Goal: Task Accomplishment & Management: Use online tool/utility

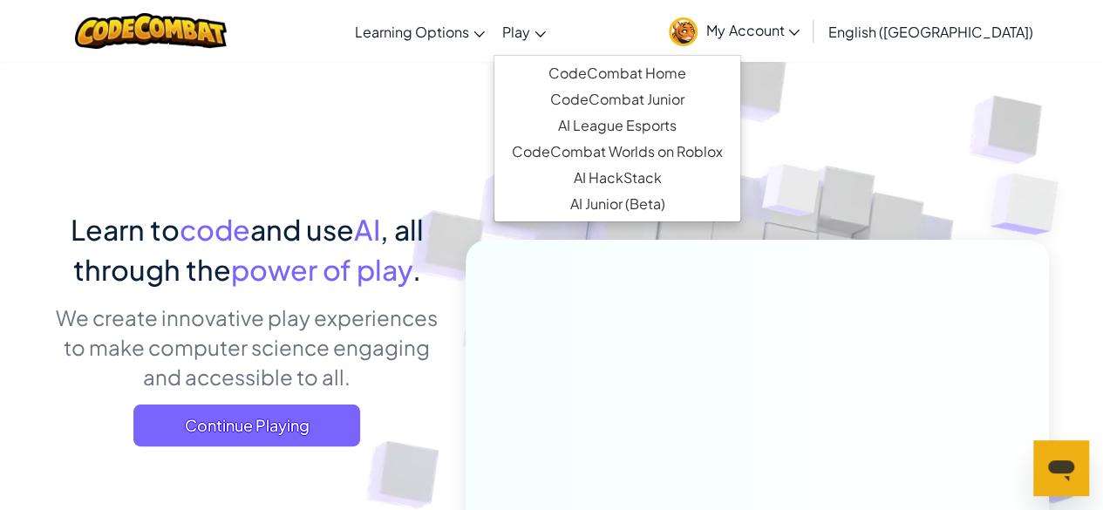
click at [555, 46] on link "Play" at bounding box center [524, 31] width 61 height 47
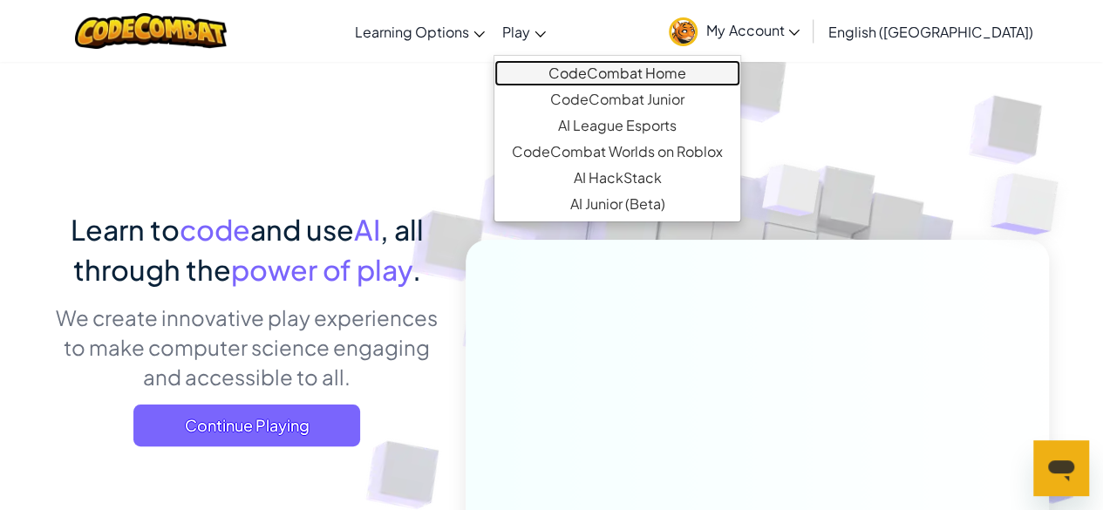
click at [687, 68] on link "CodeCombat Home" at bounding box center [617, 73] width 246 height 26
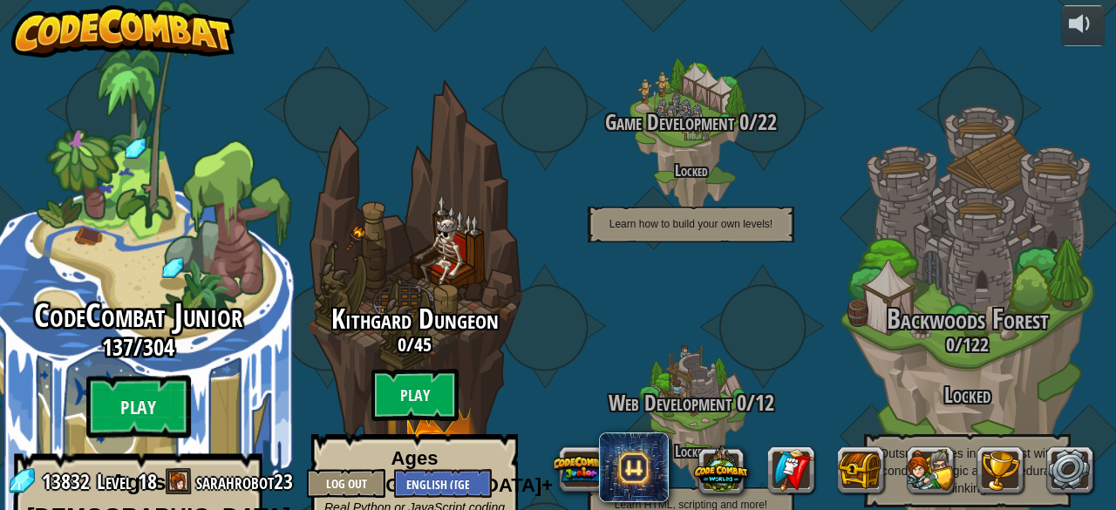
click at [129, 203] on div "CodeCombat Junior 137 / 304 Play Ages [DEMOGRAPHIC_DATA] Blocks or simple text …" at bounding box center [137, 332] width 331 height 664
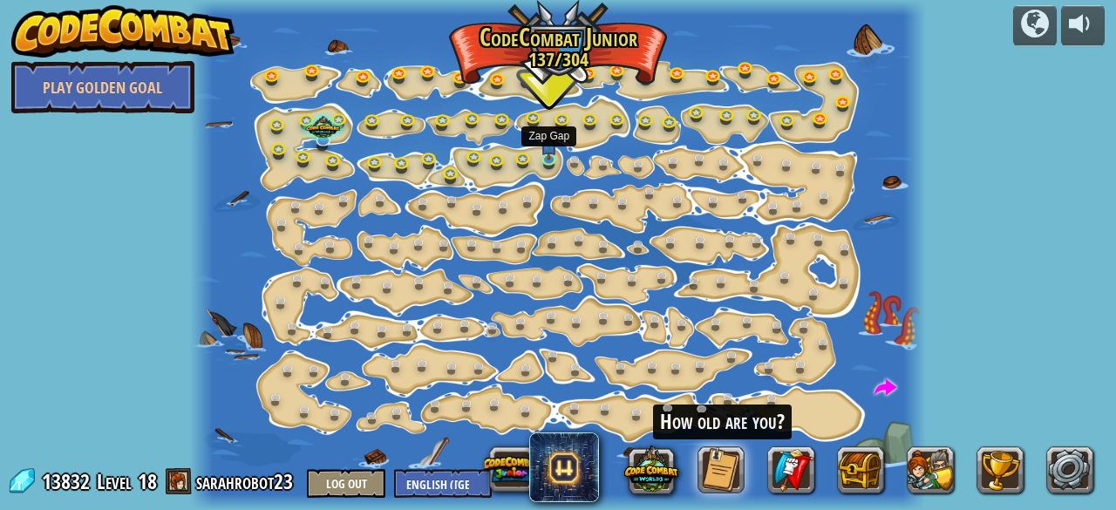
click at [530, 178] on div at bounding box center [557, 255] width 735 height 510
click at [545, 168] on link at bounding box center [552, 160] width 35 height 35
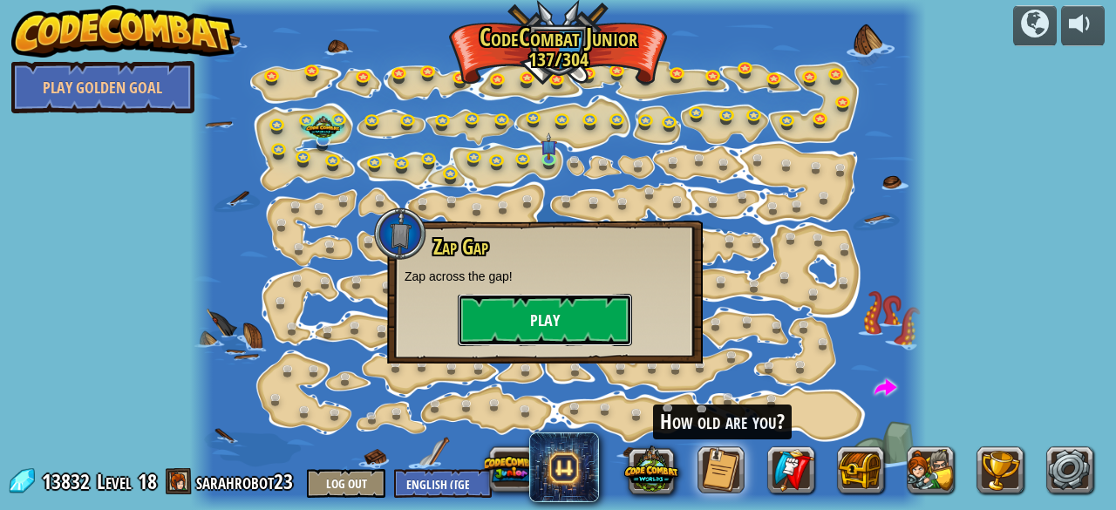
click at [516, 317] on button "Play" at bounding box center [545, 320] width 174 height 52
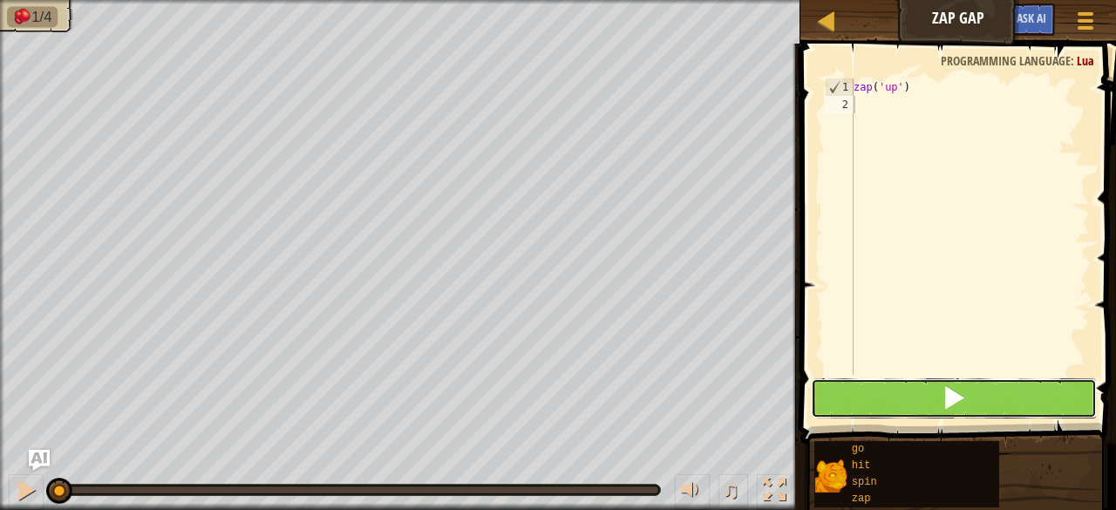
click at [849, 406] on button at bounding box center [954, 398] width 286 height 40
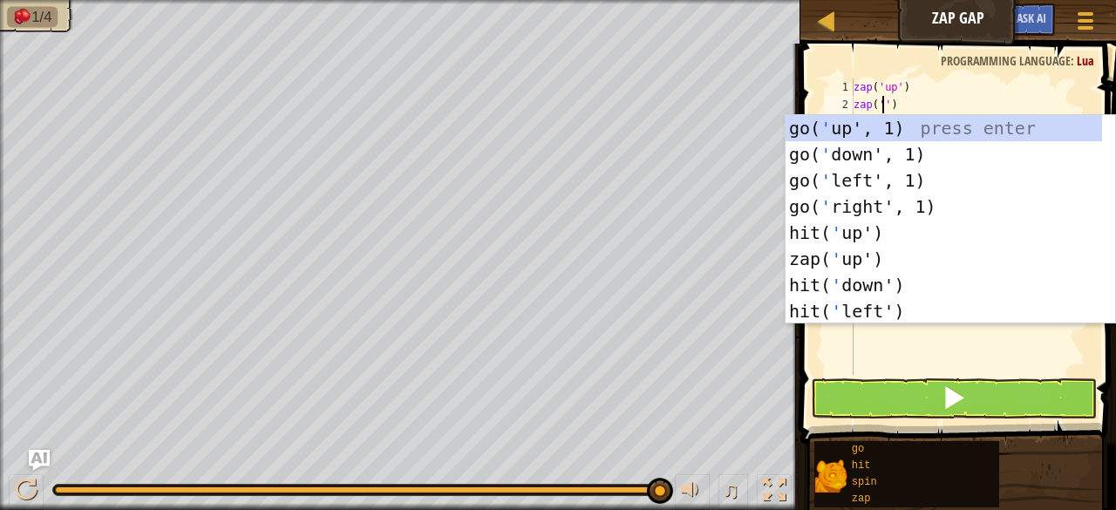
scroll to position [8, 3]
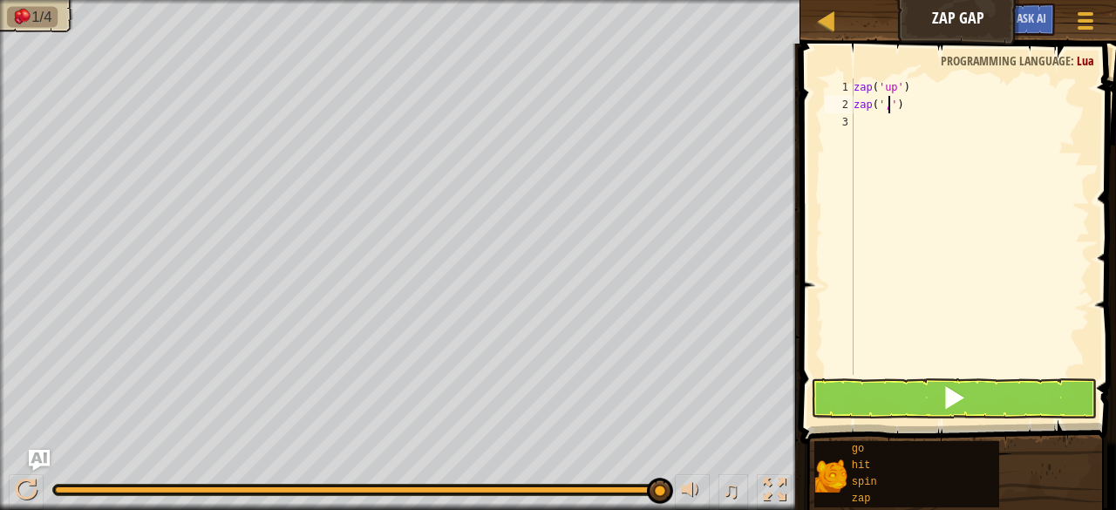
type textarea "zap(',,')"
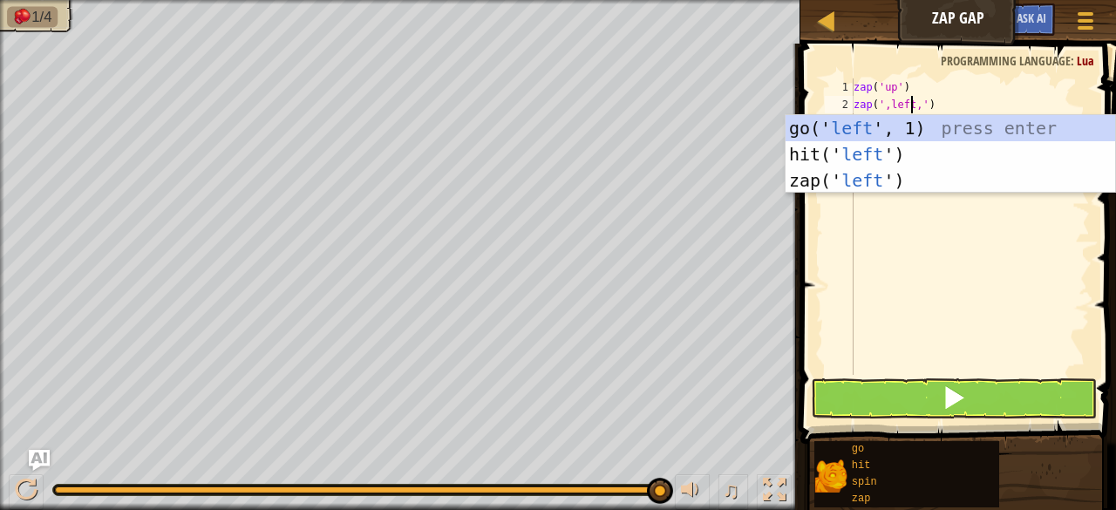
scroll to position [8, 5]
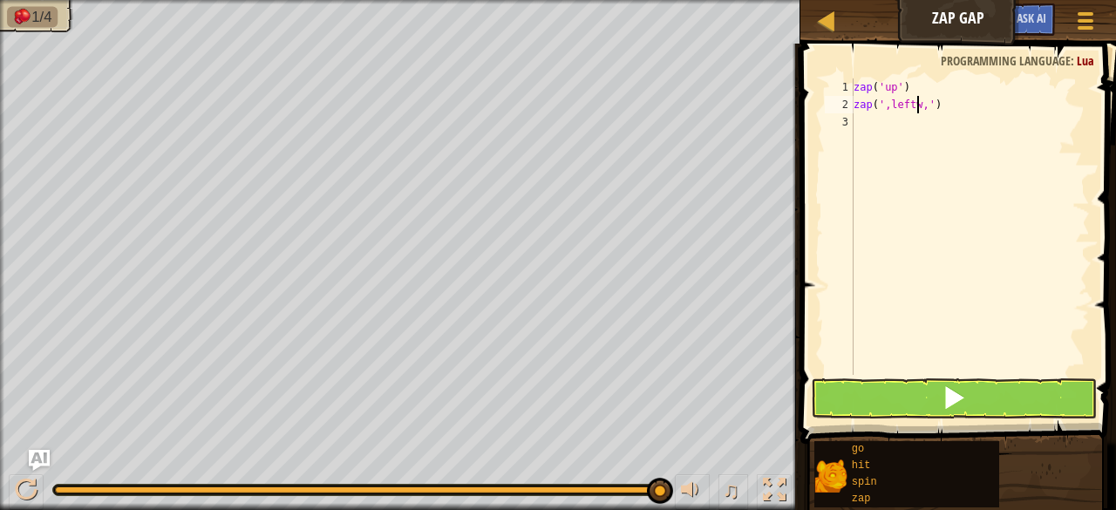
type textarea "zap(',left,')"
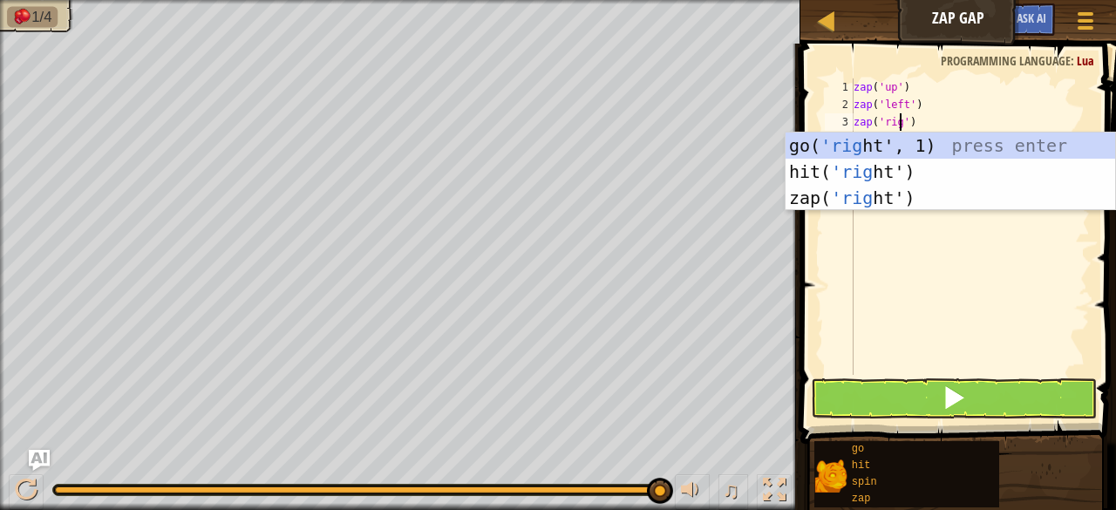
scroll to position [8, 4]
type textarea "zap('right')"
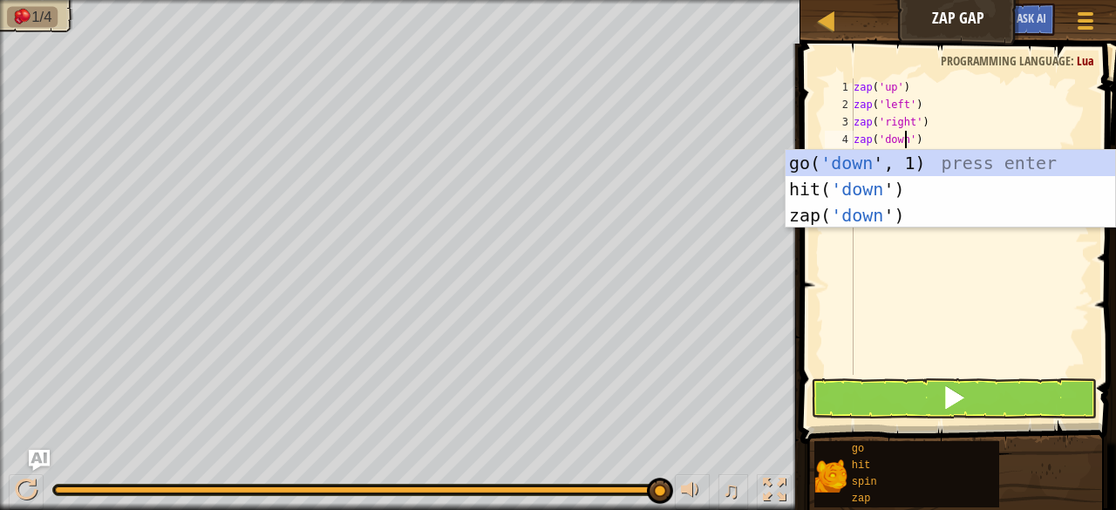
type textarea "zap('down')"
click at [945, 402] on span at bounding box center [954, 397] width 24 height 24
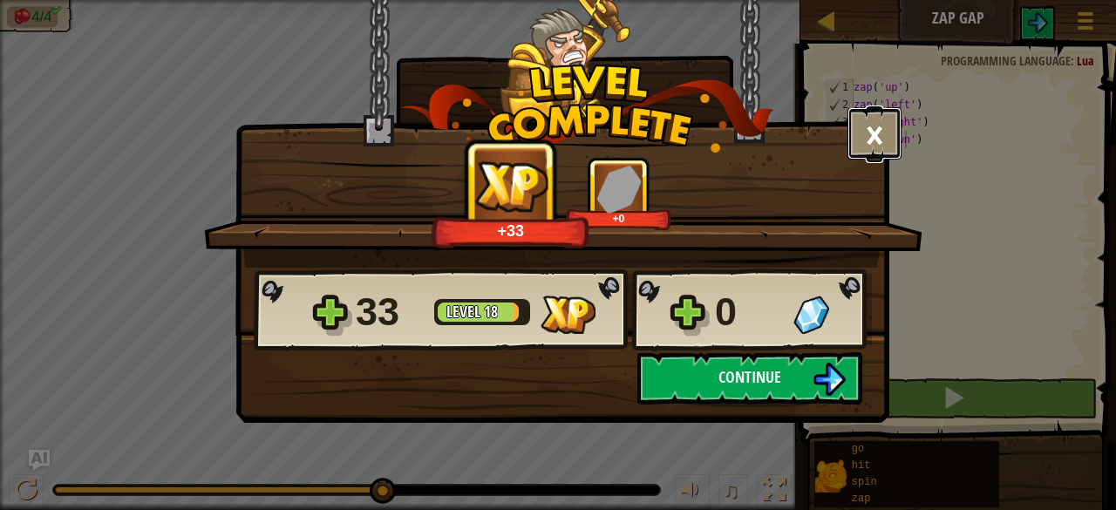
click at [871, 140] on button "×" at bounding box center [875, 133] width 54 height 52
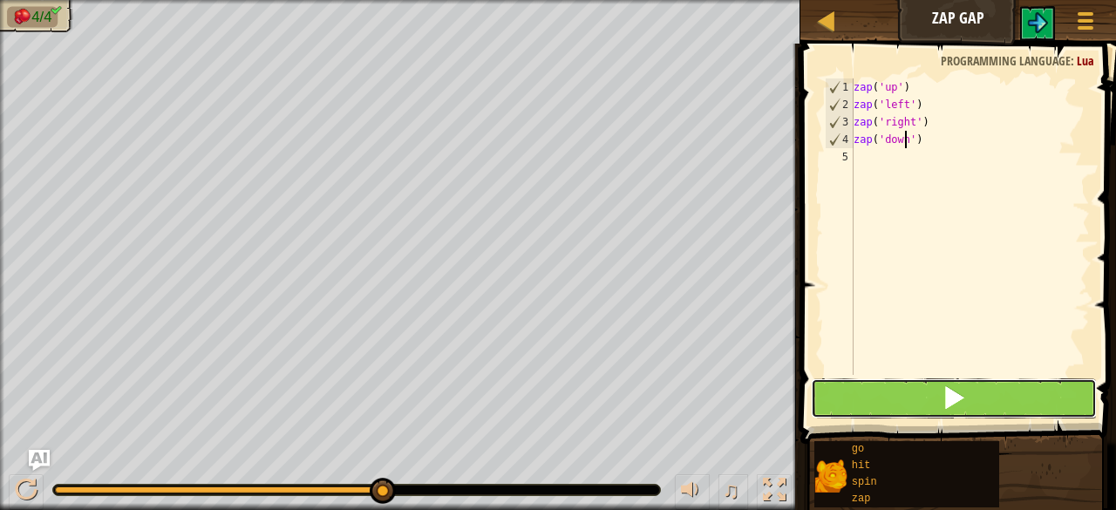
click at [949, 390] on span at bounding box center [954, 397] width 24 height 24
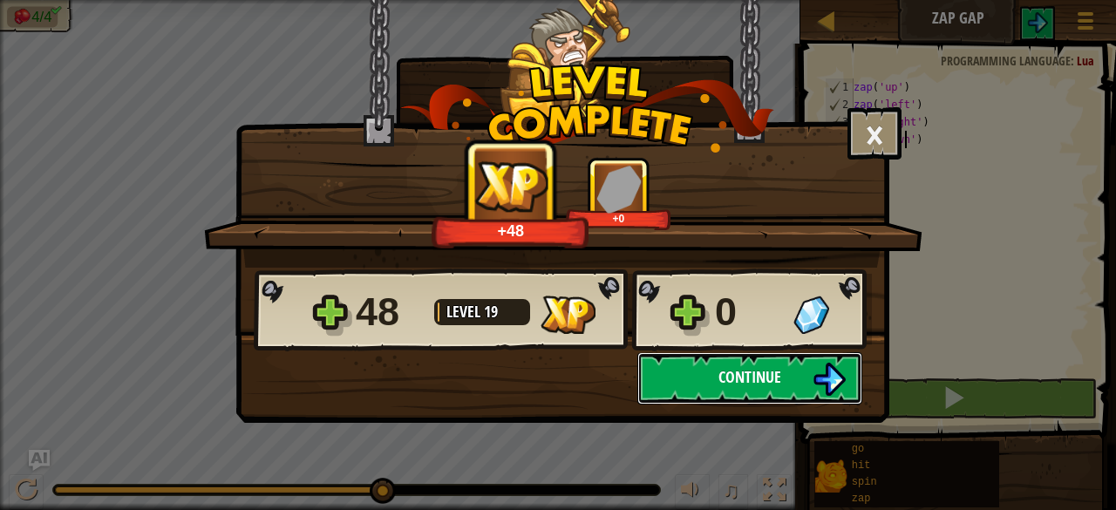
click at [762, 366] on span "Continue" at bounding box center [750, 377] width 63 height 22
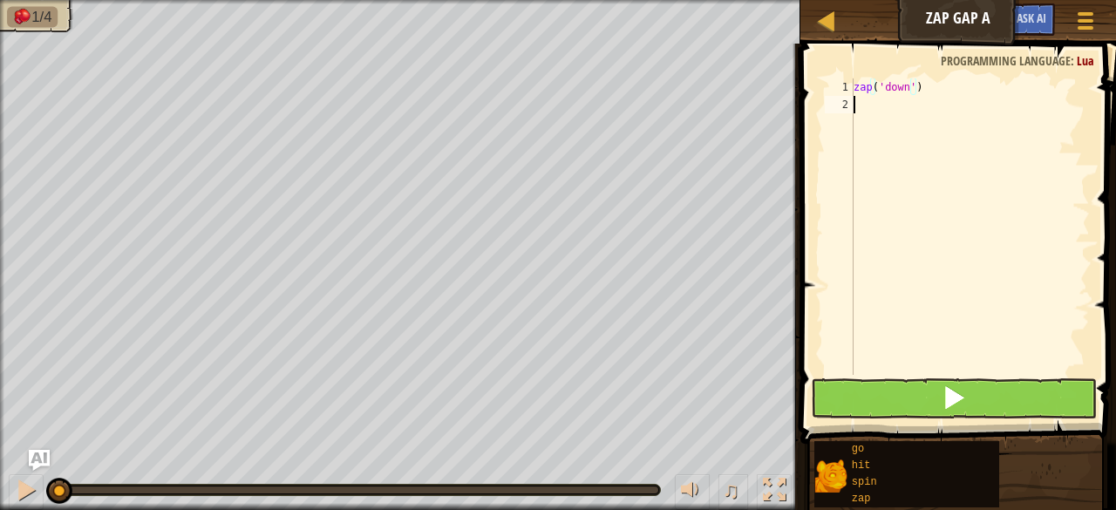
drag, startPoint x: 972, startPoint y: 371, endPoint x: 968, endPoint y: 399, distance: 29.1
click at [968, 399] on div "zap('down') 1 2 zap ( 'down' ) הההההההההההההההההההההההההההההההההההההההההההההההה…" at bounding box center [955, 278] width 321 height 452
click at [987, 379] on button at bounding box center [954, 398] width 286 height 40
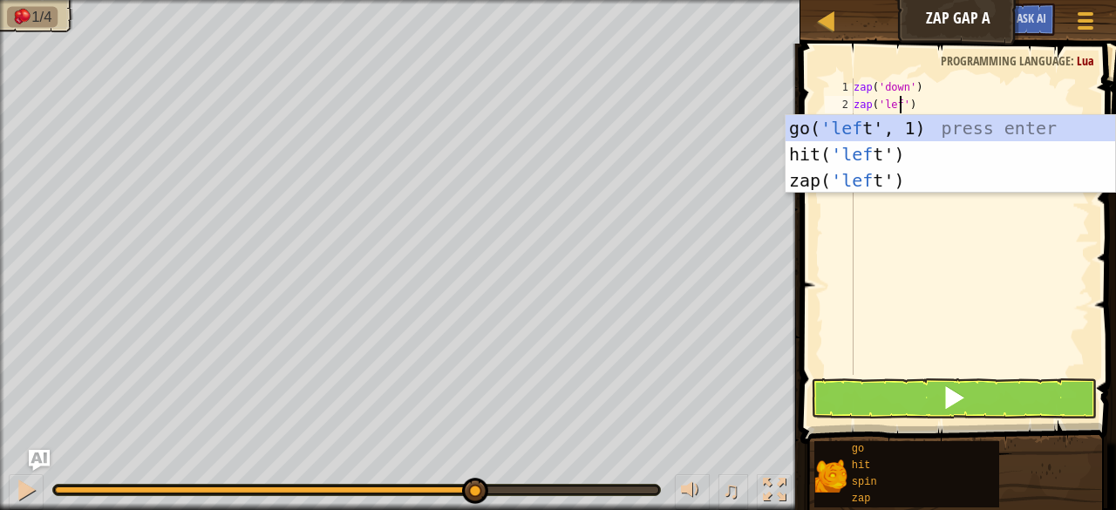
scroll to position [8, 4]
type textarea "zap('left')"
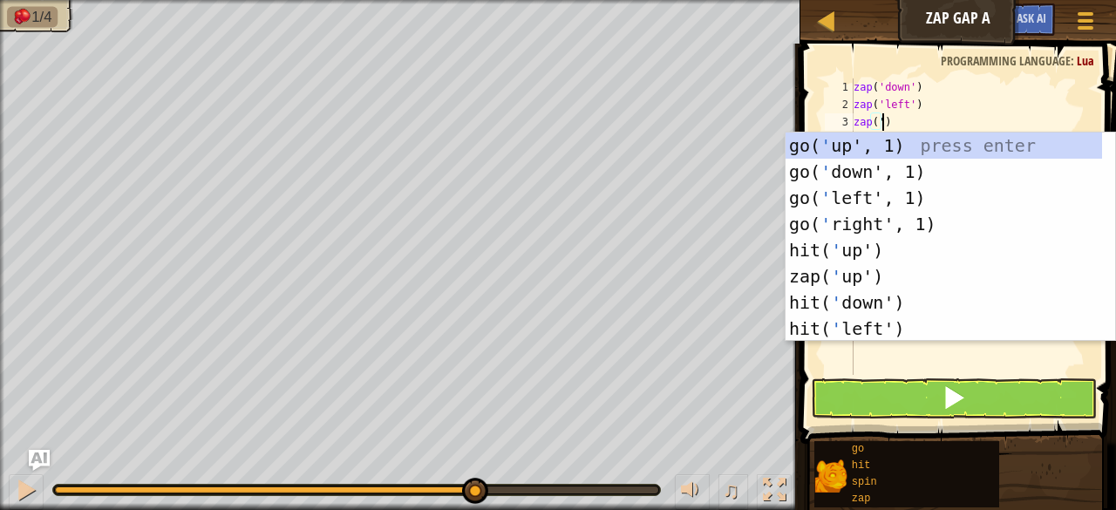
scroll to position [8, 2]
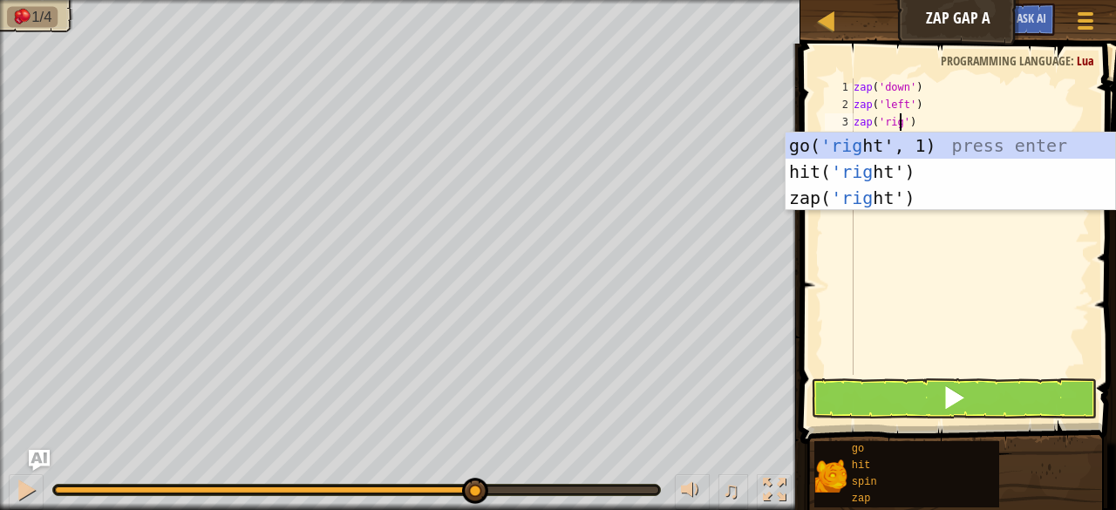
type textarea "zap('right')"
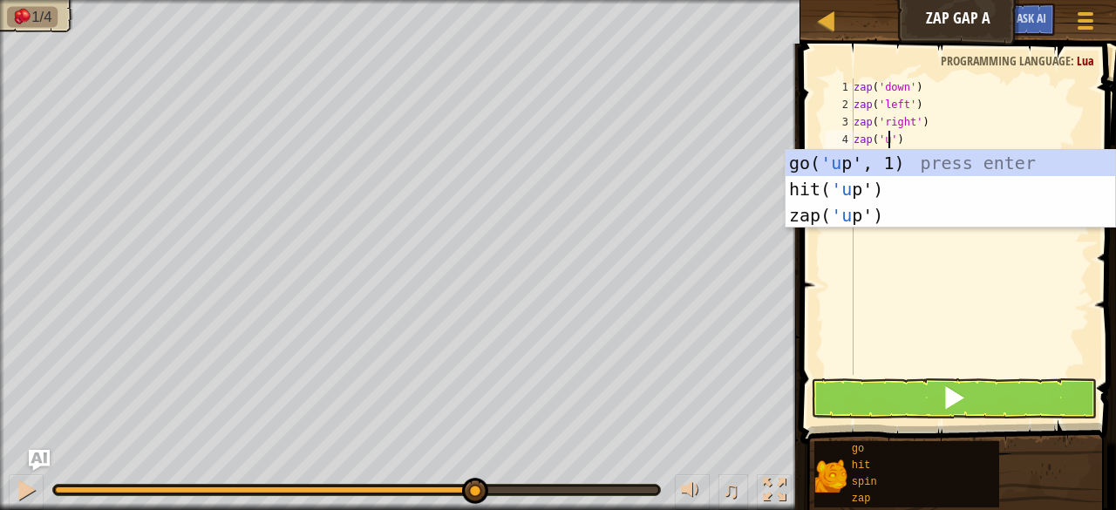
scroll to position [8, 3]
type textarea "zap('up')"
click at [952, 400] on span at bounding box center [954, 397] width 24 height 24
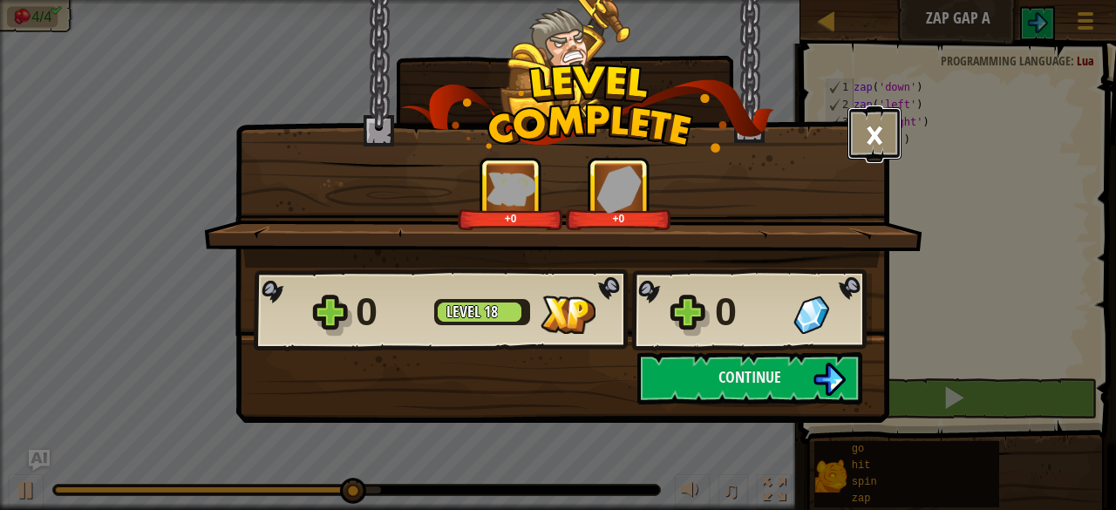
click at [883, 140] on button "×" at bounding box center [875, 133] width 54 height 52
click at [877, 127] on button "×" at bounding box center [875, 133] width 54 height 52
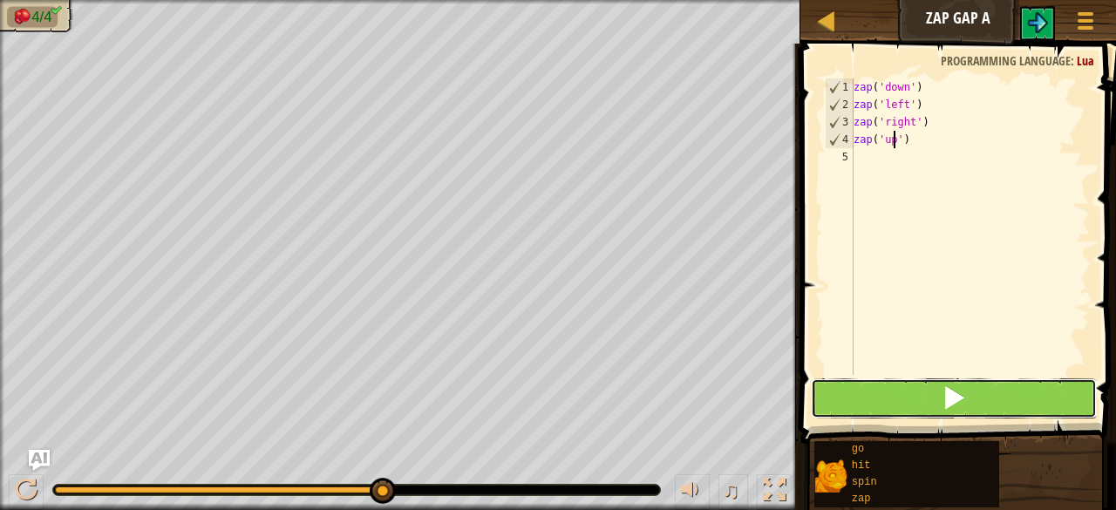
click at [978, 399] on button at bounding box center [954, 398] width 286 height 40
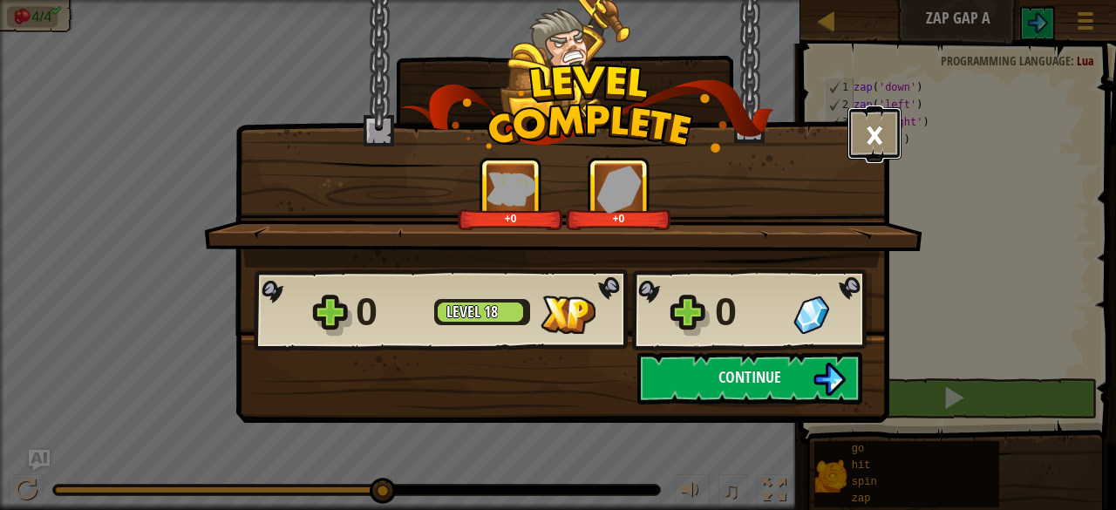
click at [881, 123] on button "×" at bounding box center [875, 133] width 54 height 52
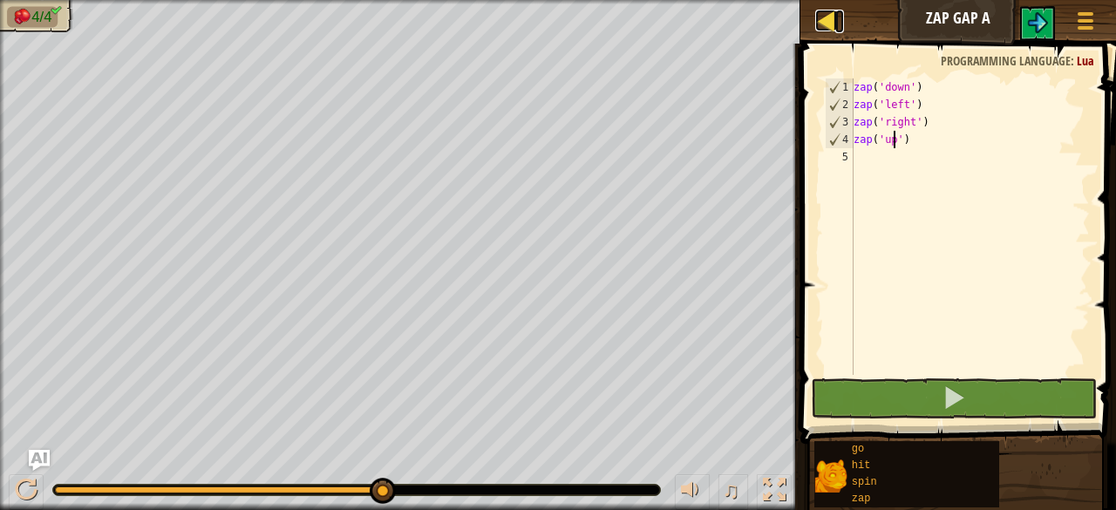
click at [835, 18] on div at bounding box center [826, 21] width 22 height 22
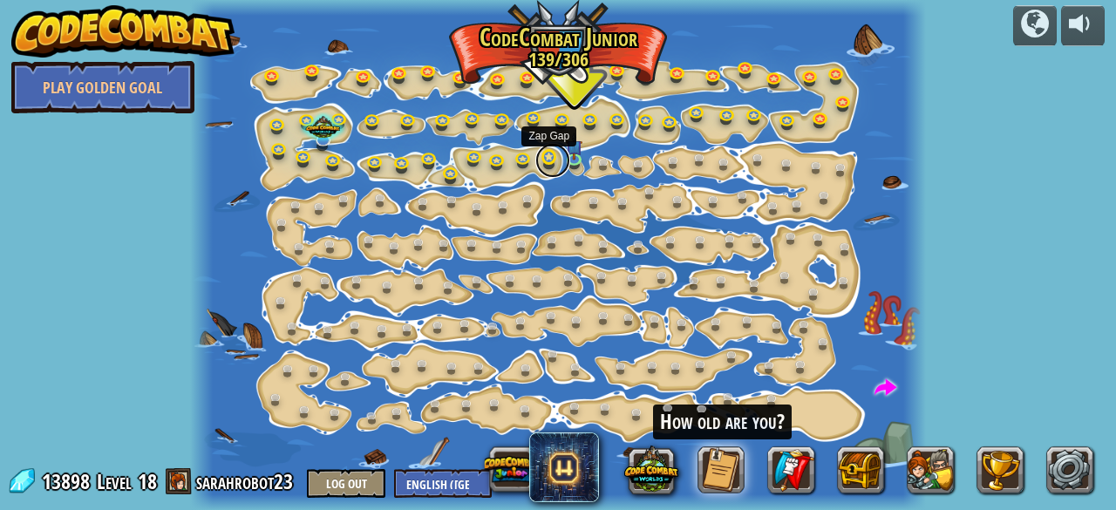
click at [545, 155] on link at bounding box center [552, 160] width 35 height 35
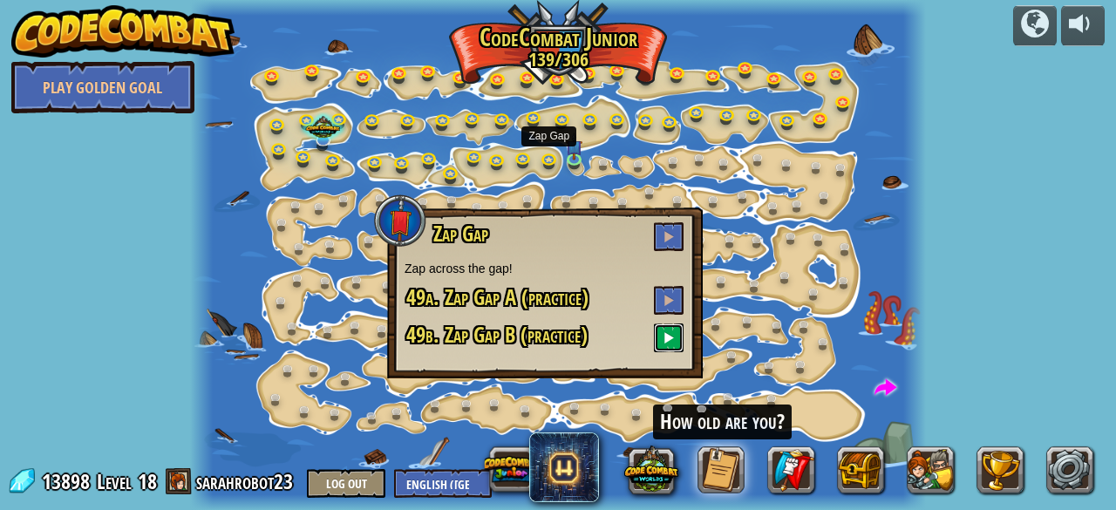
click at [659, 334] on button at bounding box center [669, 338] width 30 height 29
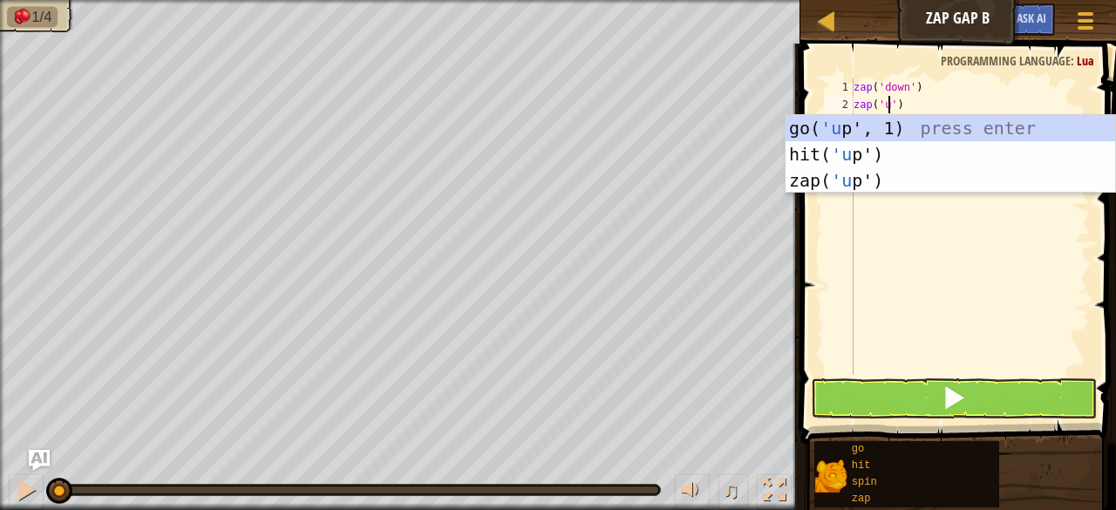
scroll to position [8, 3]
type textarea "zap('up')"
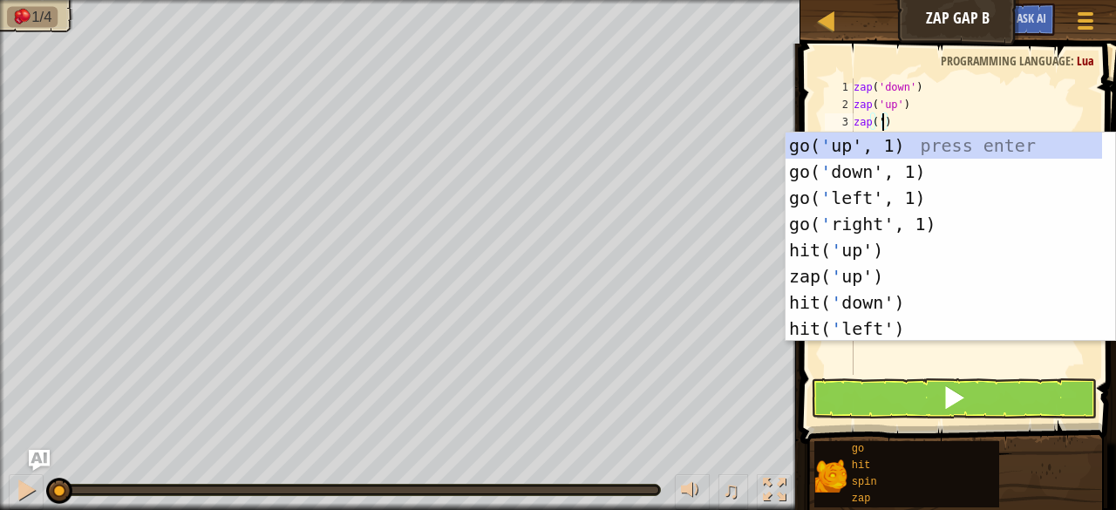
scroll to position [8, 2]
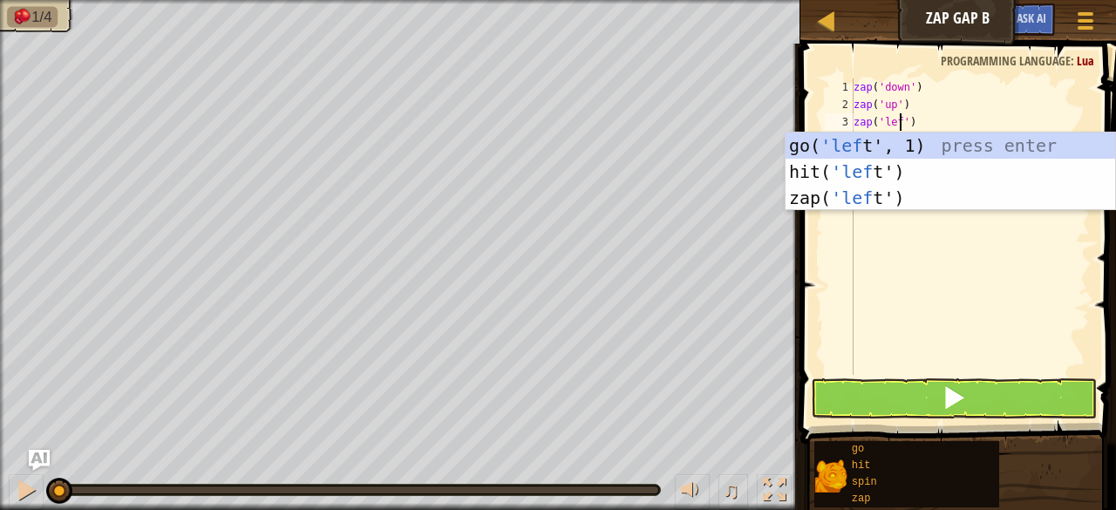
type textarea "zap('left')"
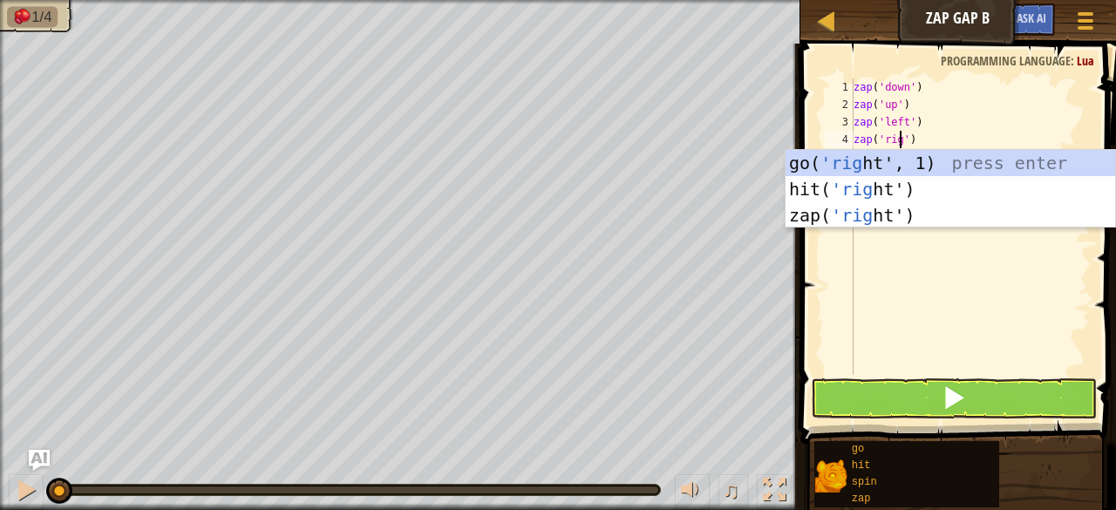
scroll to position [8, 4]
type textarea "zap('right')"
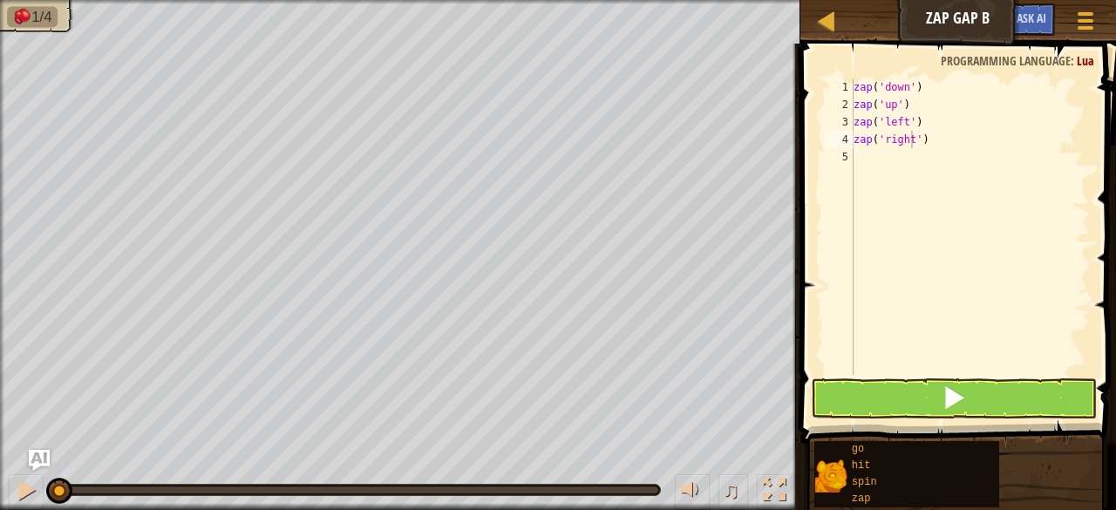
click at [933, 422] on span at bounding box center [960, 219] width 330 height 452
click at [904, 409] on button at bounding box center [954, 398] width 286 height 40
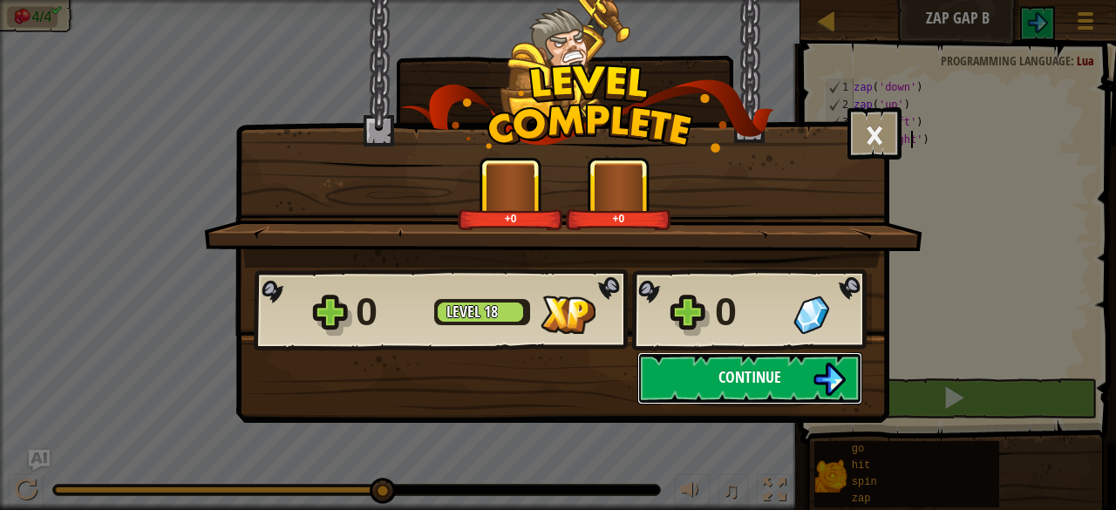
click at [764, 369] on span "Continue" at bounding box center [750, 377] width 63 height 22
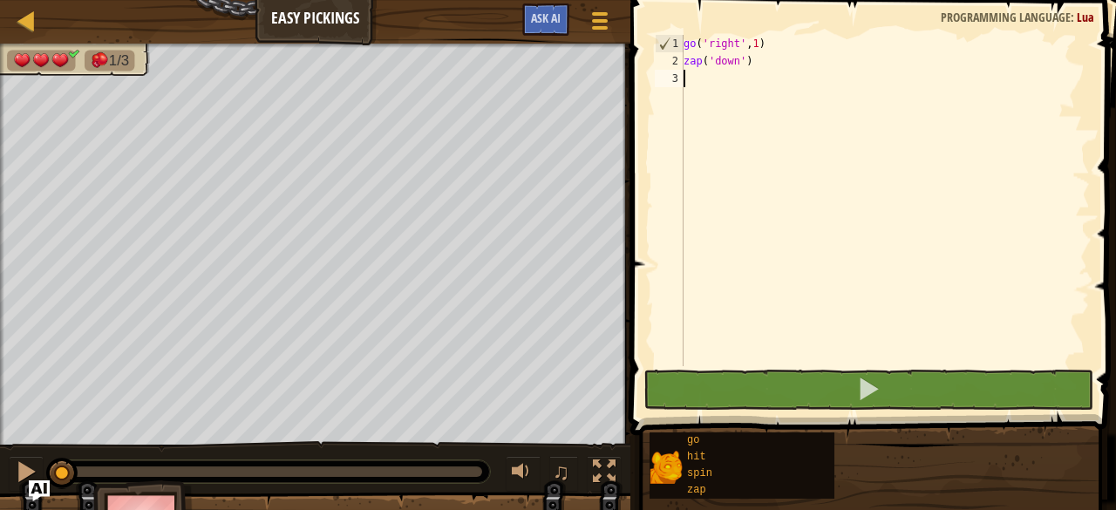
click at [631, 351] on div "1/3" at bounding box center [315, 245] width 631 height 402
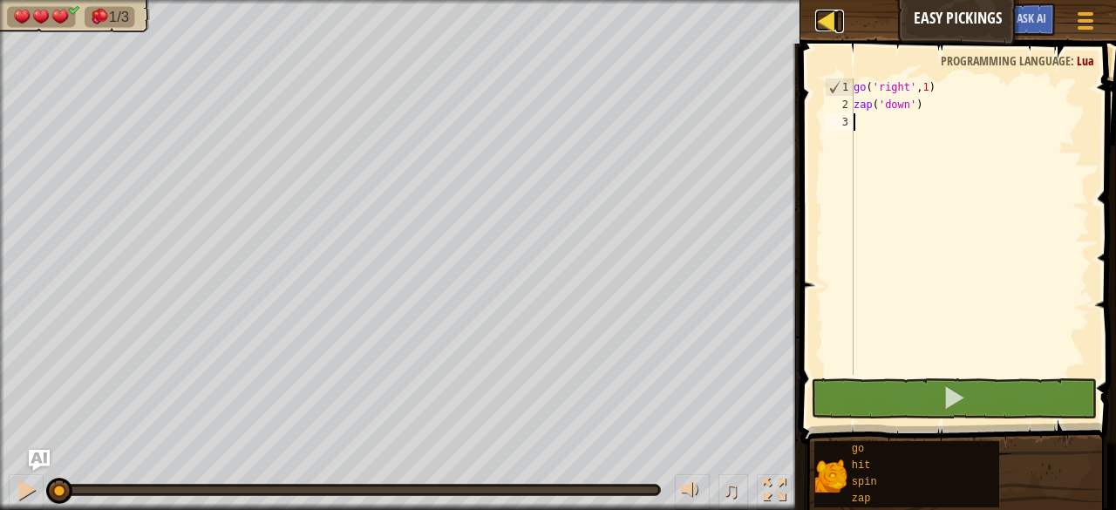
click at [830, 17] on div at bounding box center [826, 21] width 22 height 22
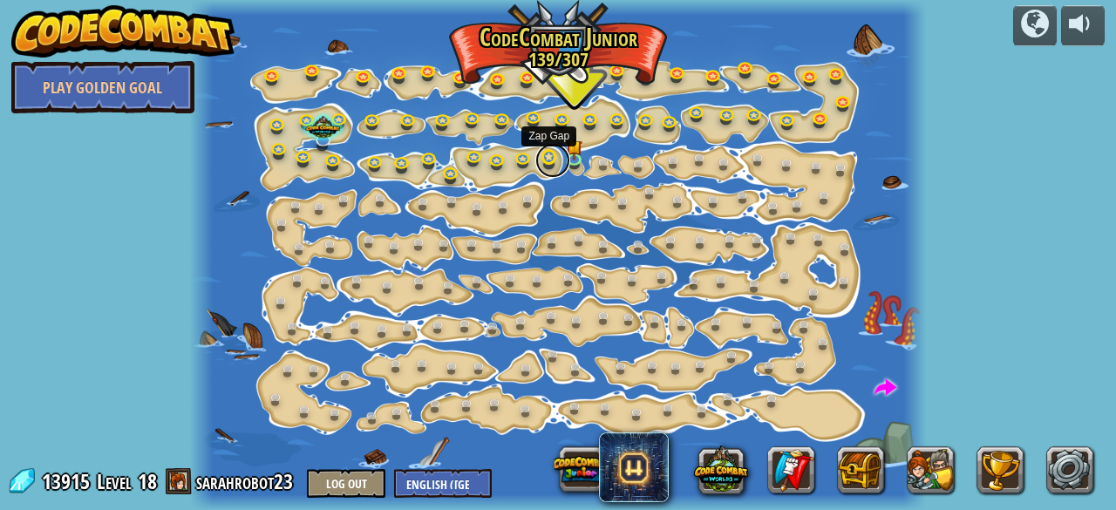
click at [549, 153] on link at bounding box center [552, 160] width 35 height 35
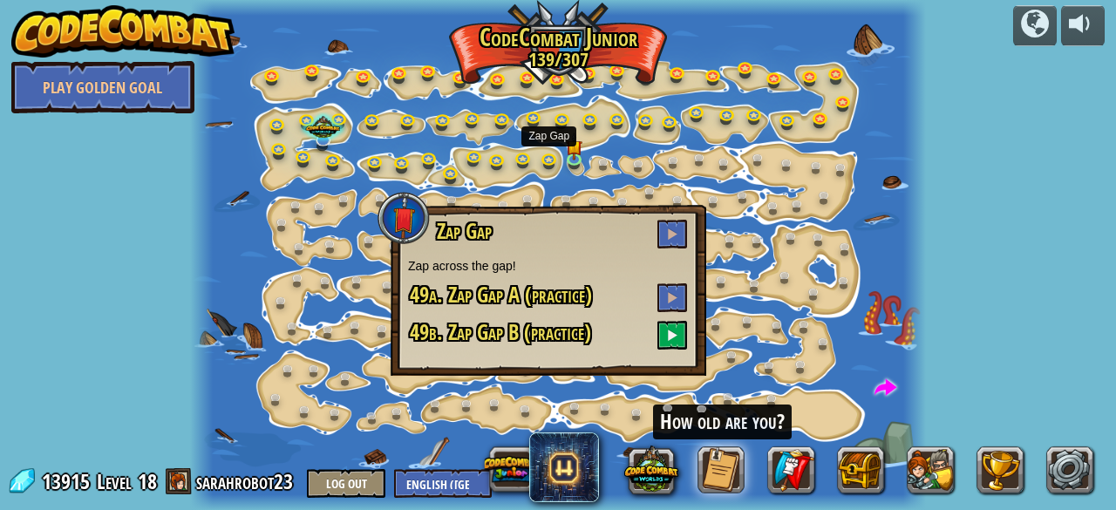
click at [689, 134] on div at bounding box center [557, 255] width 735 height 510
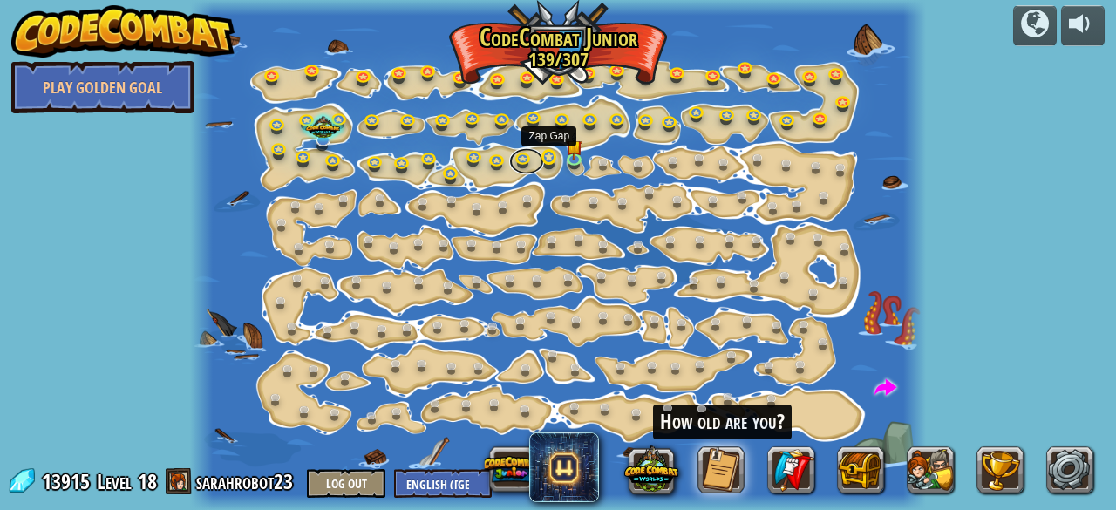
click at [539, 168] on link at bounding box center [526, 160] width 35 height 26
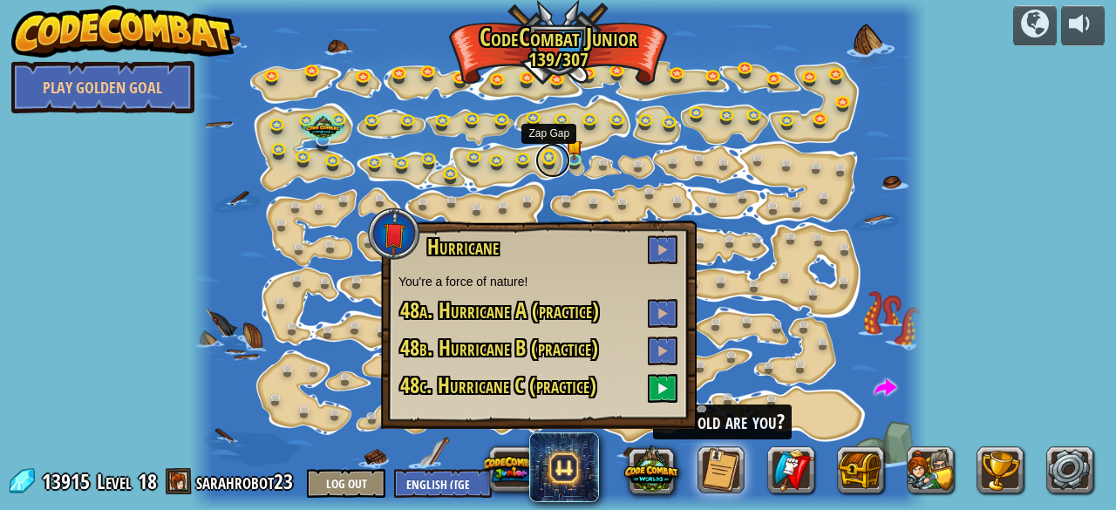
click at [556, 170] on link at bounding box center [552, 160] width 35 height 35
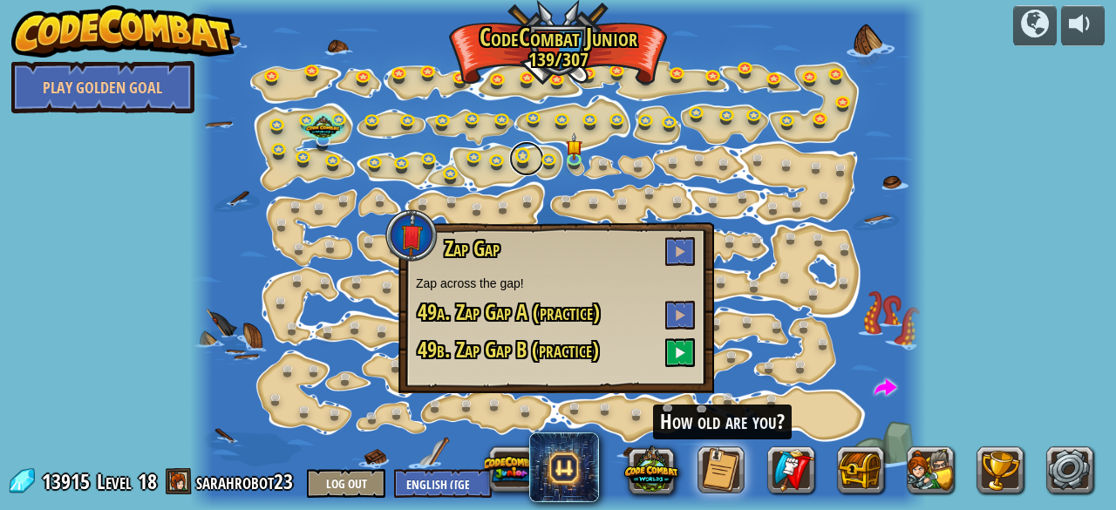
click at [527, 168] on link at bounding box center [526, 158] width 35 height 35
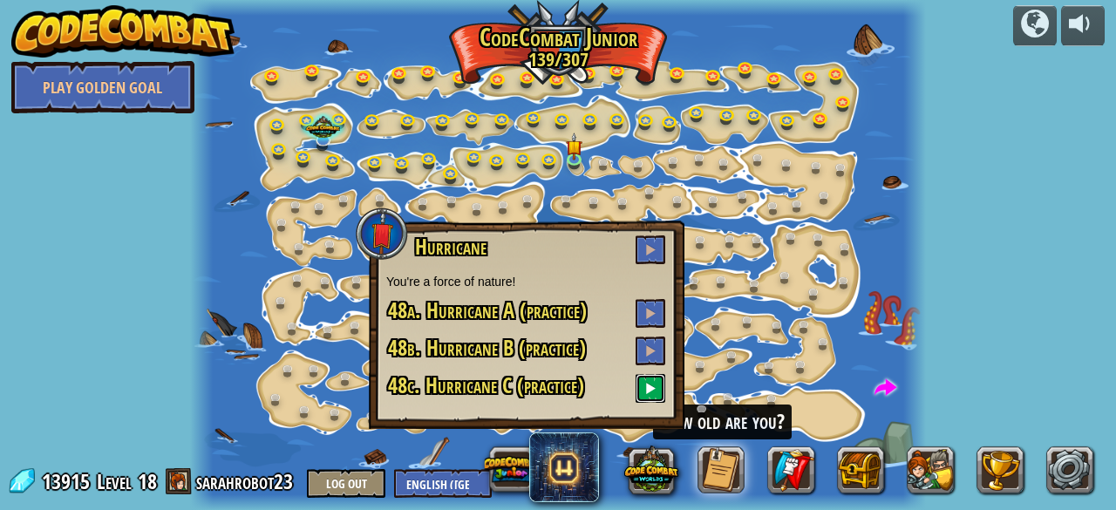
click at [638, 386] on button at bounding box center [651, 388] width 30 height 29
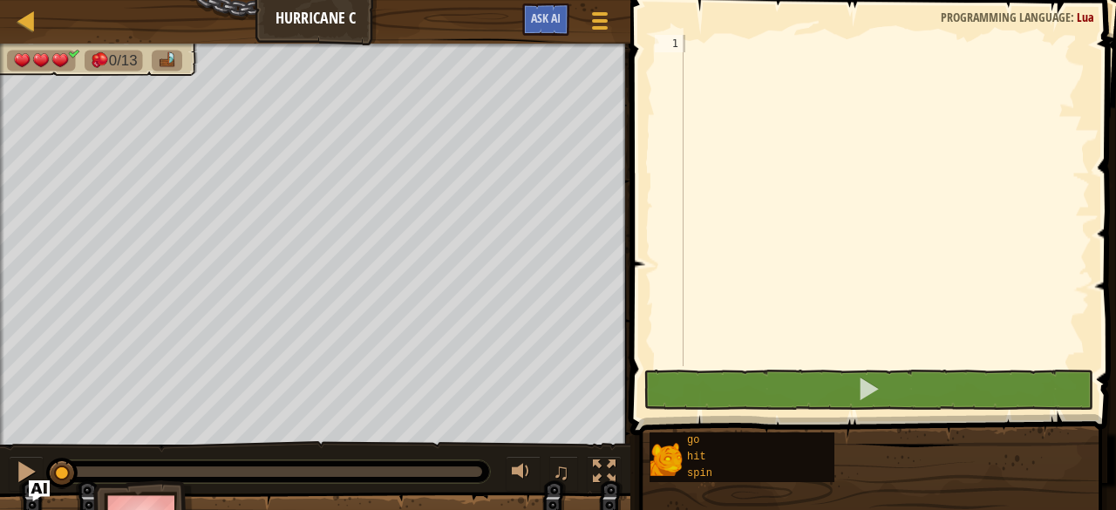
click at [637, 376] on div "Blocks 1 הההההההההההההההההההההההההההההההההההההההההההההההההההההההההההההההההההההה…" at bounding box center [870, 250] width 491 height 501
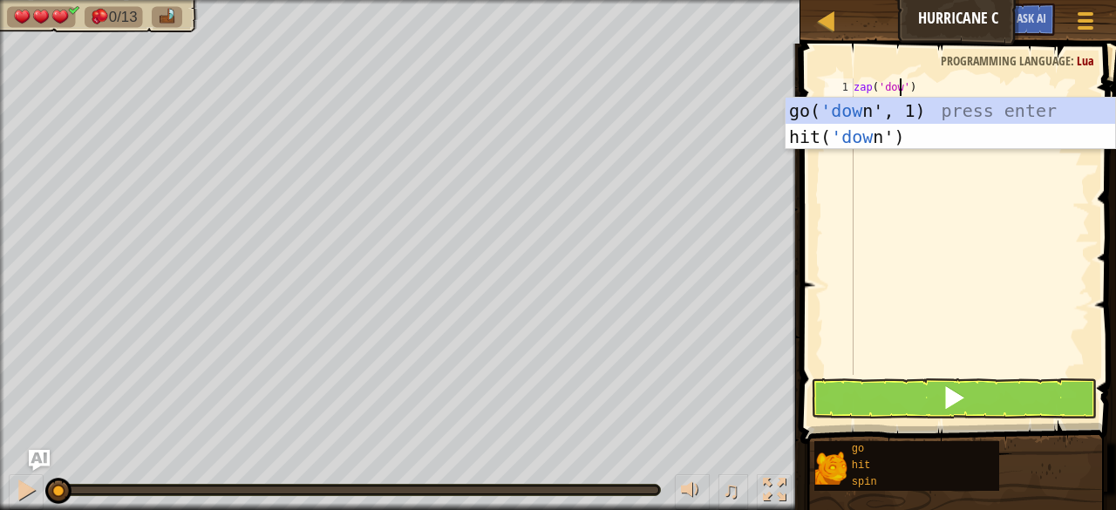
scroll to position [8, 4]
type textarea "zap('down')"
click at [917, 403] on button at bounding box center [954, 398] width 286 height 40
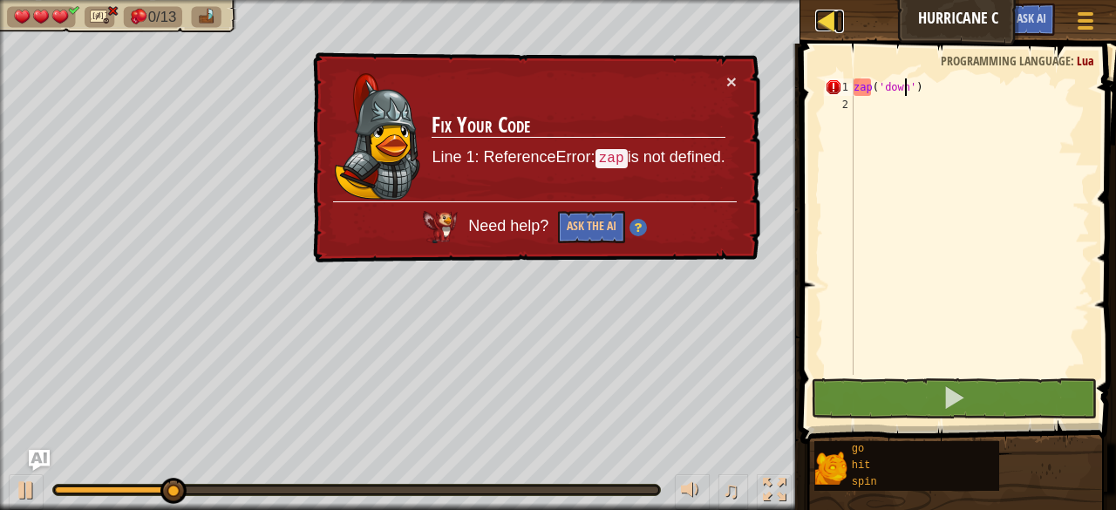
click at [820, 29] on div at bounding box center [826, 21] width 22 height 22
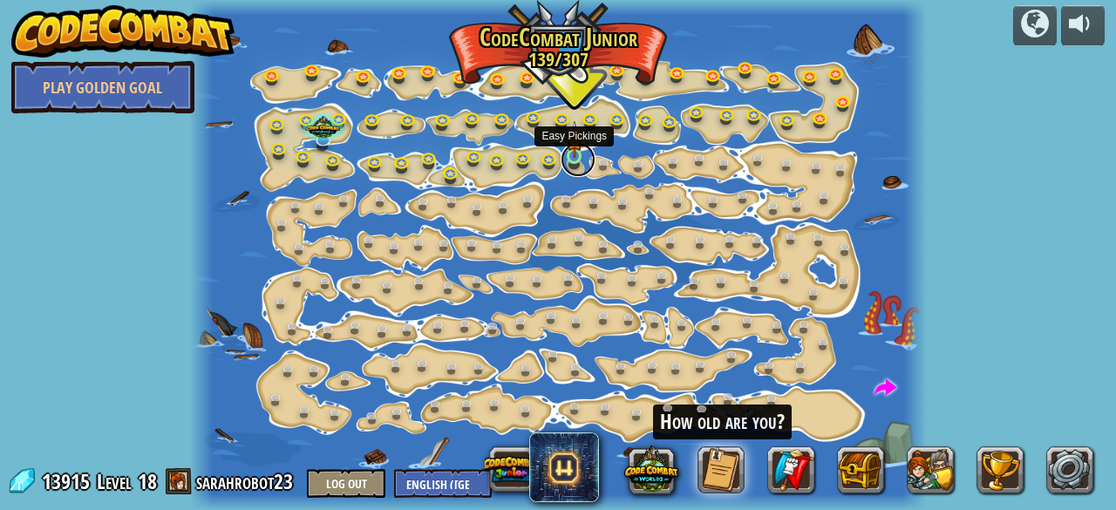
click at [572, 159] on link at bounding box center [578, 159] width 35 height 35
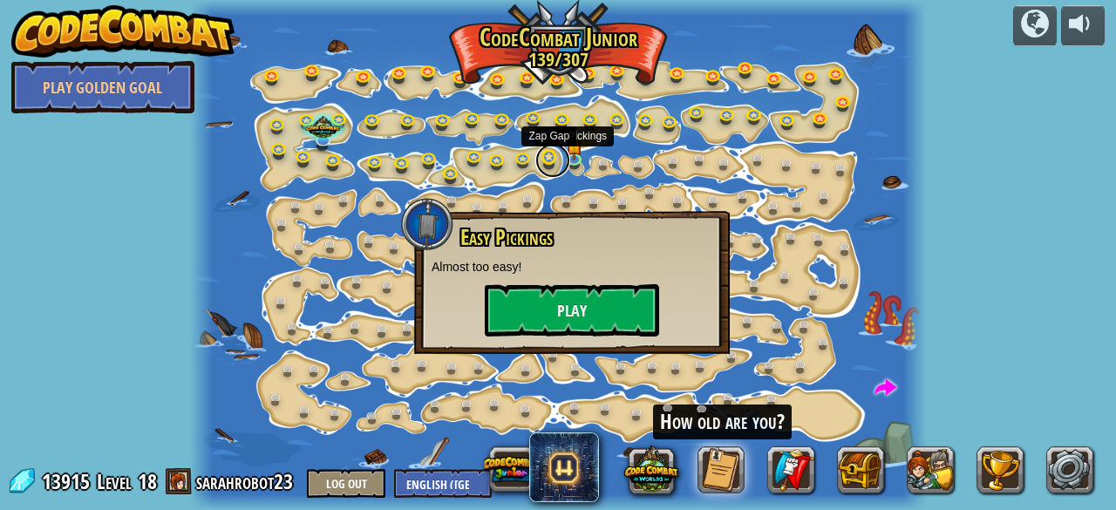
click at [556, 154] on link at bounding box center [552, 160] width 35 height 35
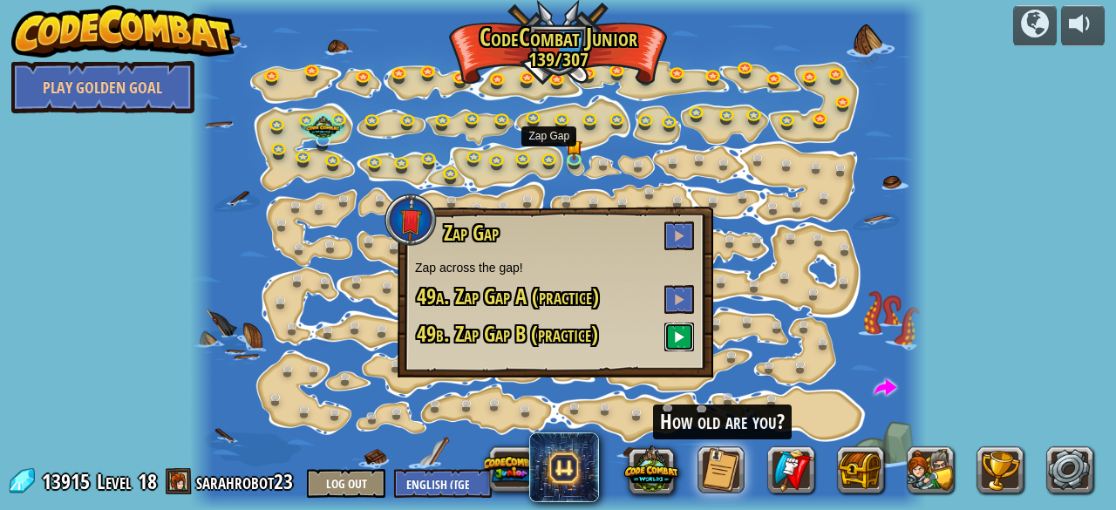
click at [681, 334] on span at bounding box center [679, 337] width 12 height 12
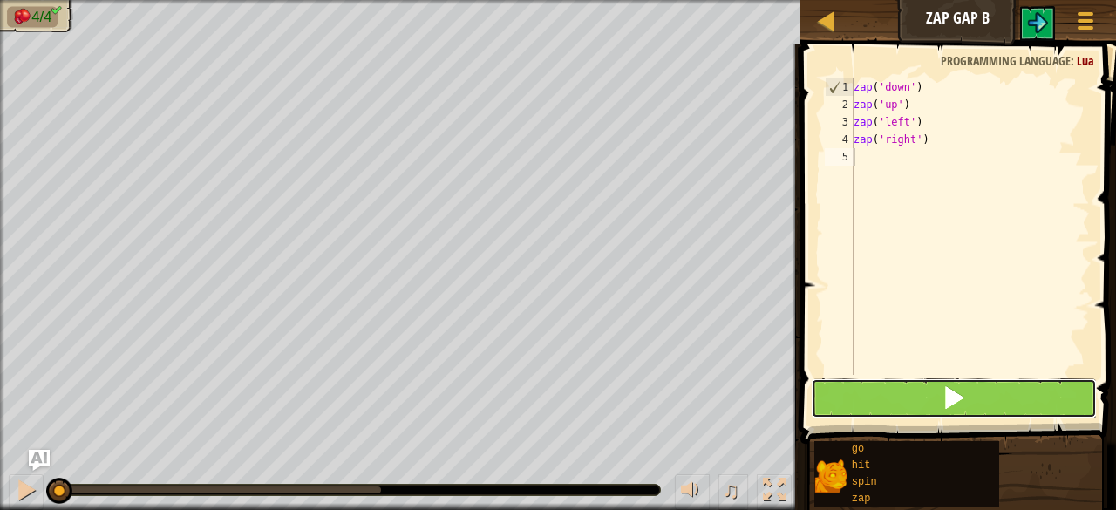
click at [956, 393] on span at bounding box center [954, 397] width 24 height 24
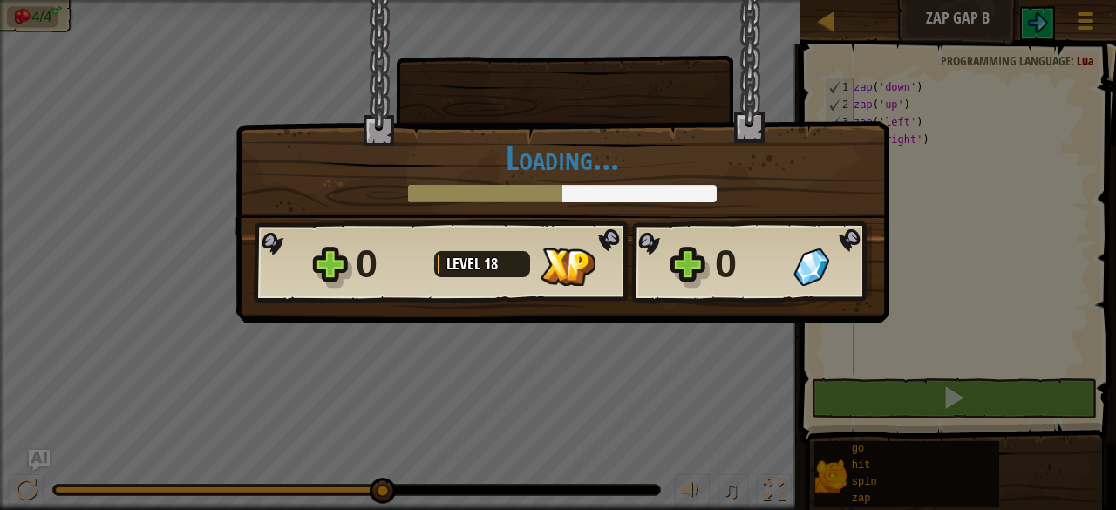
scroll to position [8, 0]
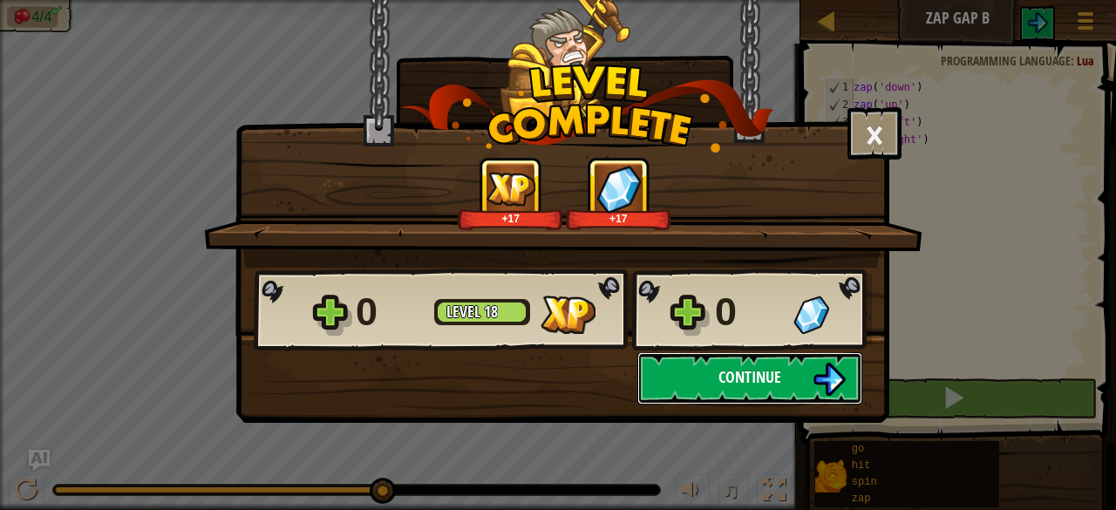
click at [741, 371] on span "Continue" at bounding box center [750, 377] width 63 height 22
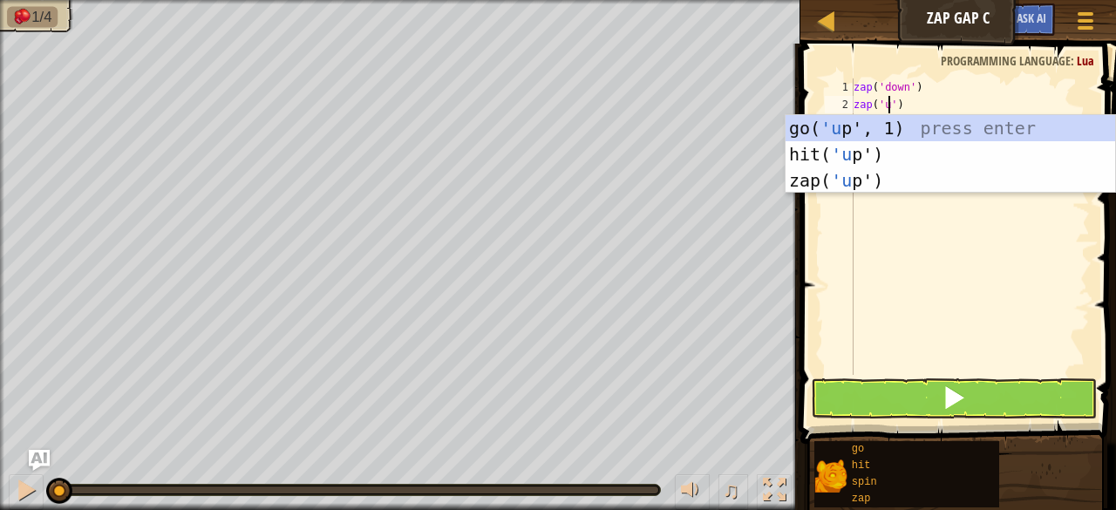
scroll to position [8, 3]
type textarea "zap('up')"
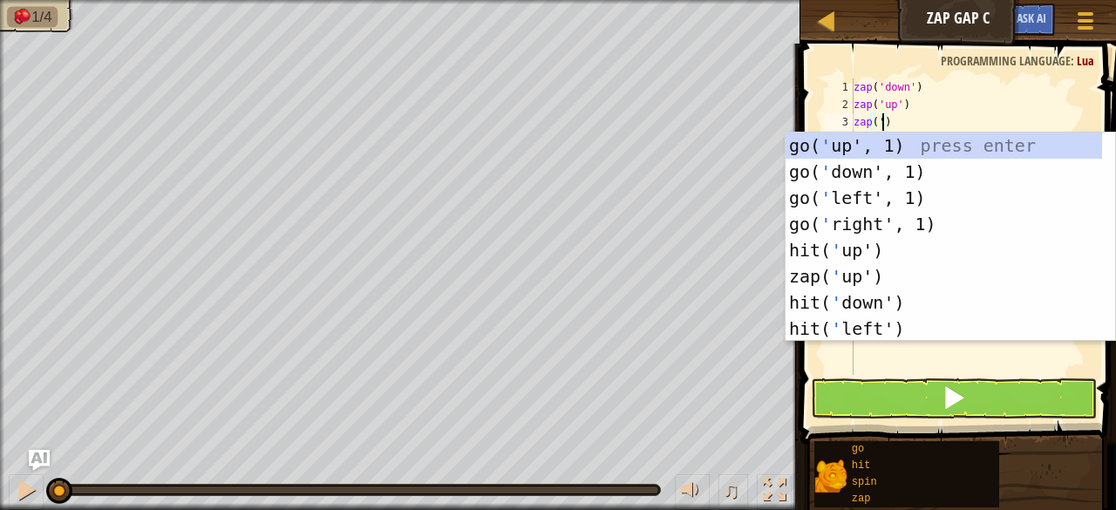
scroll to position [8, 2]
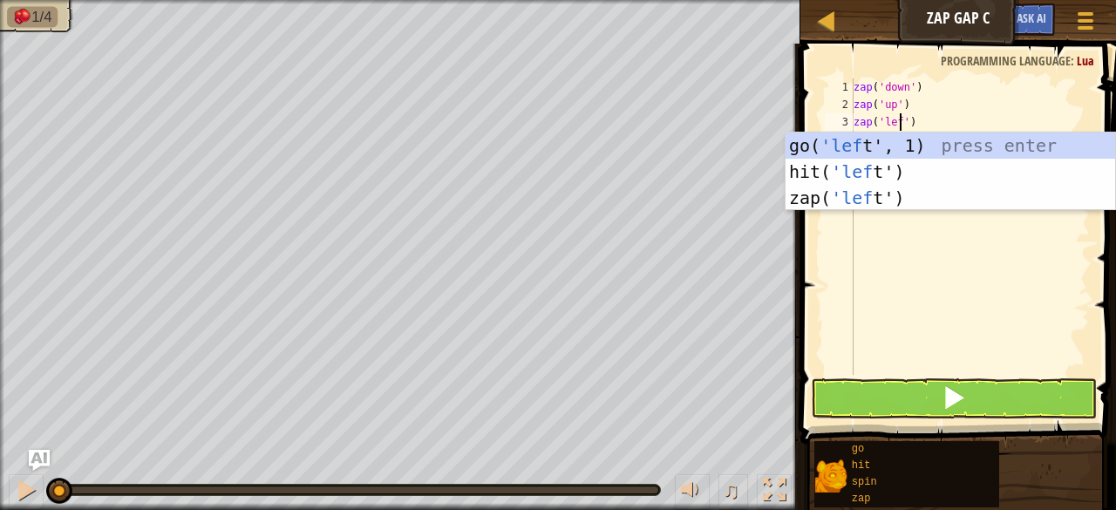
type textarea "zap('left')"
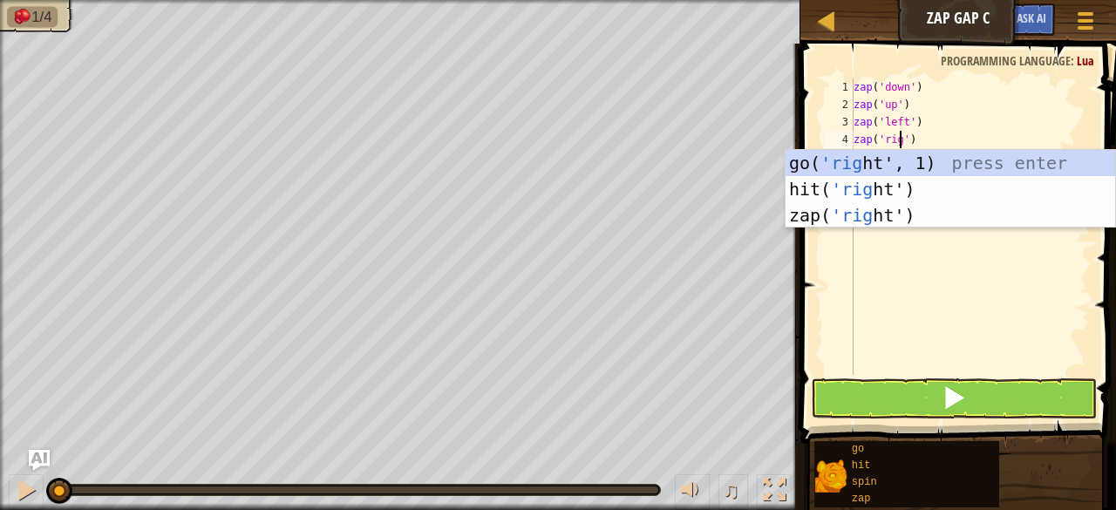
scroll to position [8, 4]
type textarea "zap('right')"
click at [954, 406] on span at bounding box center [954, 397] width 24 height 24
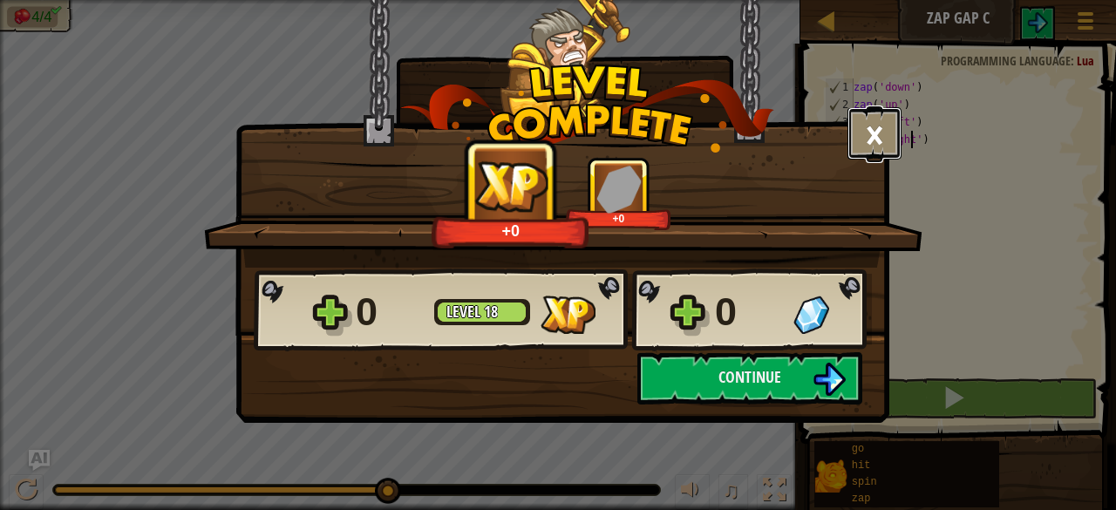
click at [883, 114] on button "×" at bounding box center [875, 133] width 54 height 52
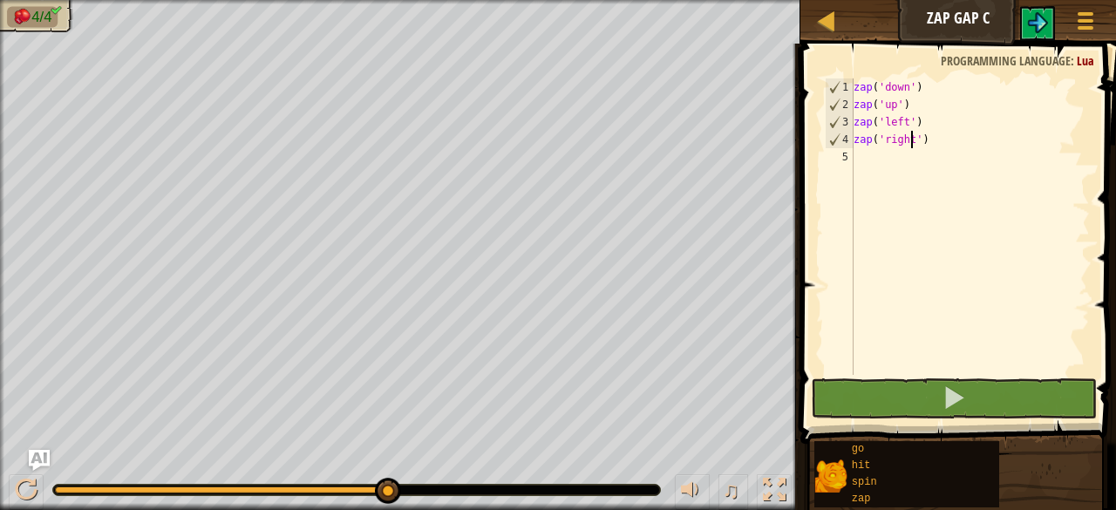
click at [875, 169] on div "zap ( 'down' ) zap ( 'up' ) zap ( 'left' ) zap ( 'right' )" at bounding box center [970, 243] width 240 height 331
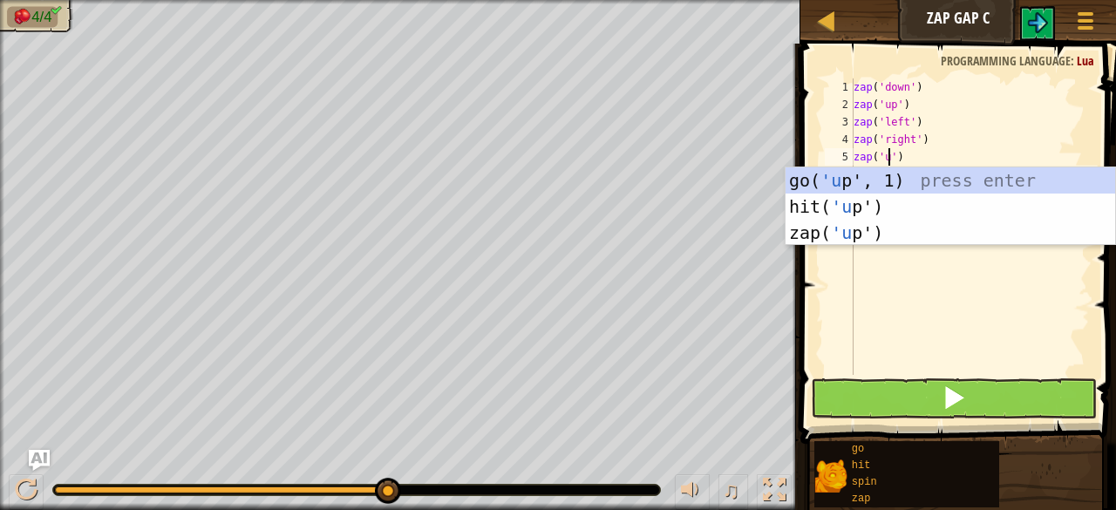
scroll to position [8, 3]
type textarea "zap('up')"
click at [952, 404] on span at bounding box center [954, 397] width 24 height 24
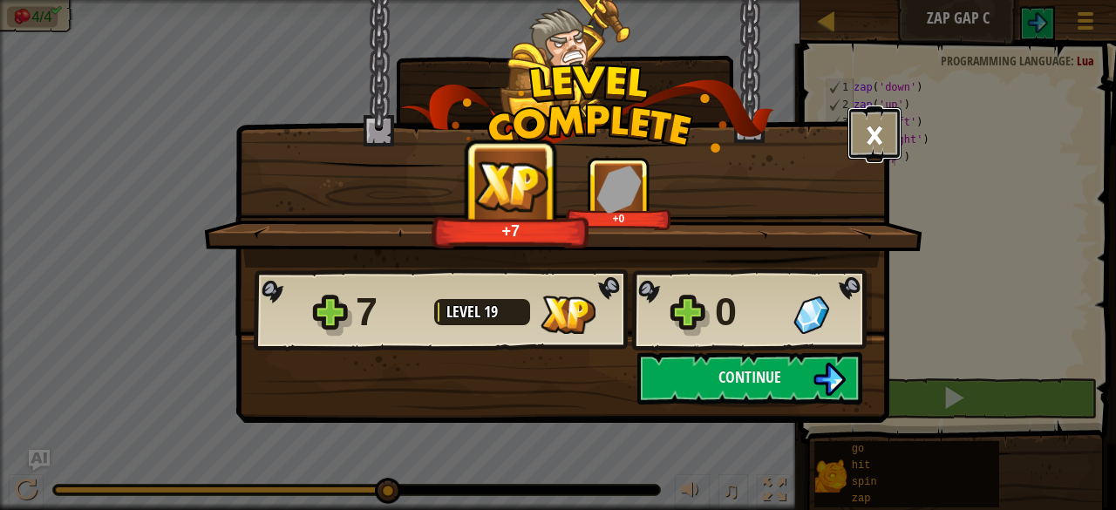
click at [888, 148] on button "×" at bounding box center [875, 133] width 54 height 52
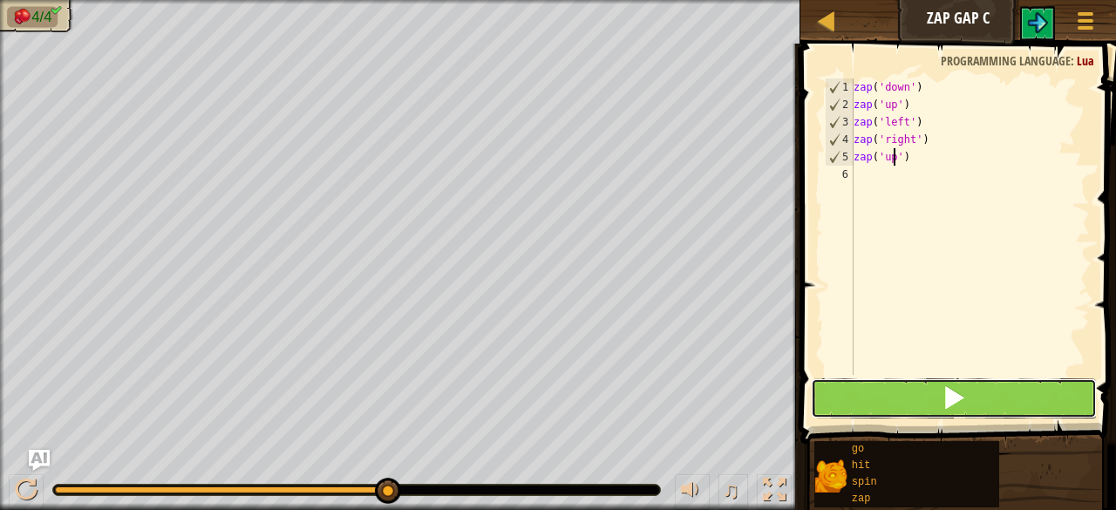
click at [927, 404] on button at bounding box center [954, 398] width 286 height 40
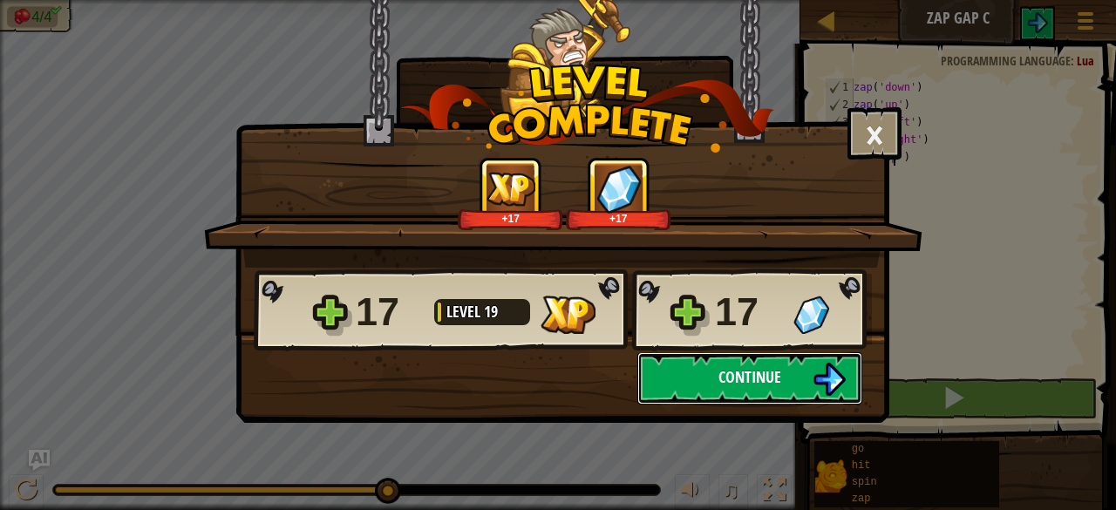
click at [739, 379] on span "Continue" at bounding box center [750, 377] width 63 height 22
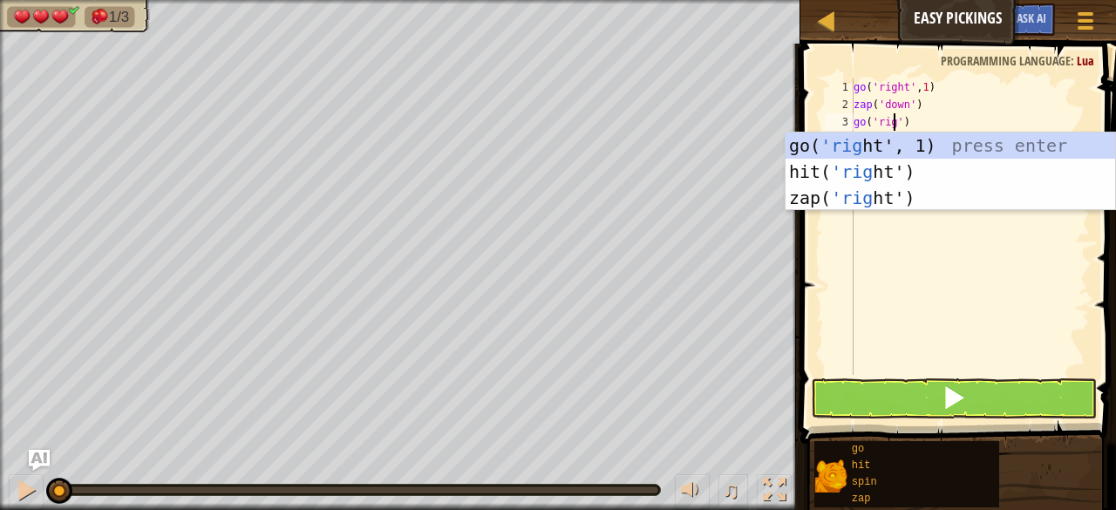
scroll to position [8, 4]
type textarea "go('right')"
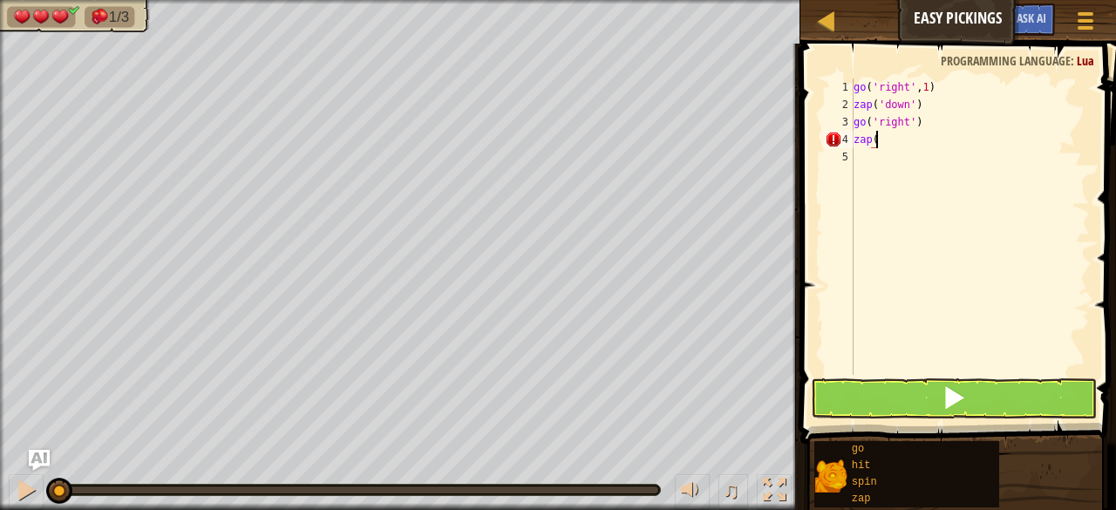
scroll to position [8, 1]
type textarea "zap()"
click at [832, 24] on div at bounding box center [826, 21] width 22 height 22
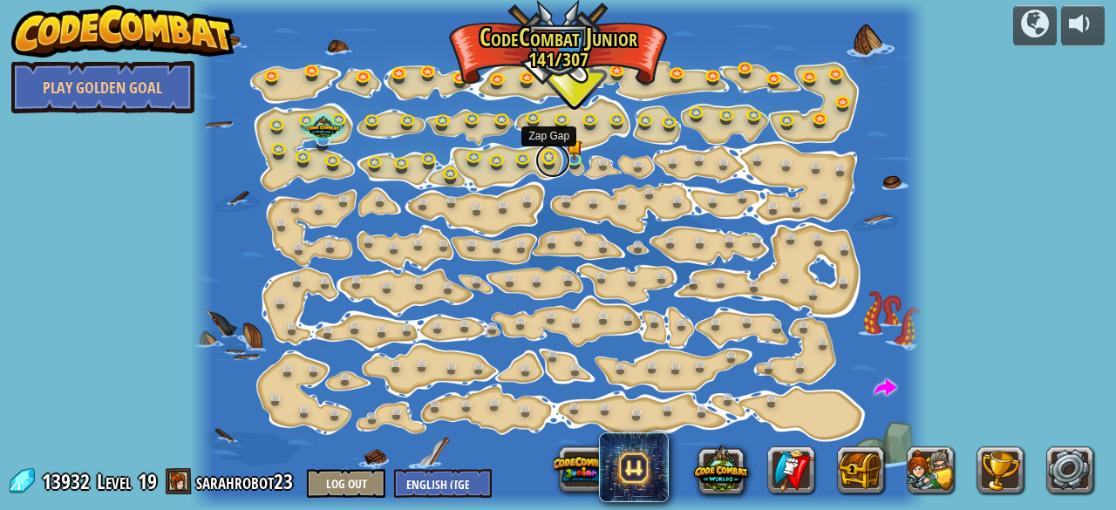
click at [561, 160] on link at bounding box center [552, 160] width 35 height 35
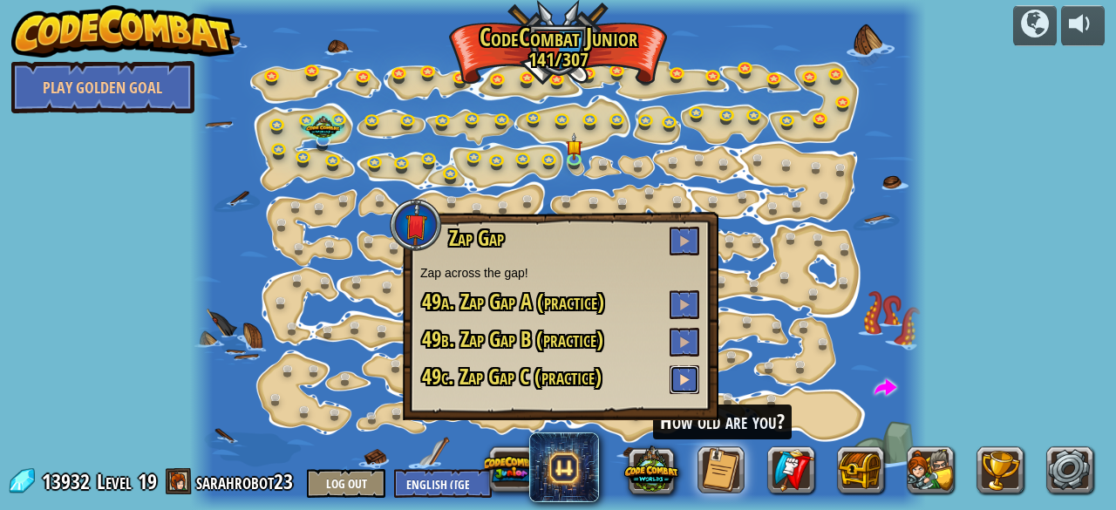
click at [688, 390] on button at bounding box center [685, 379] width 30 height 29
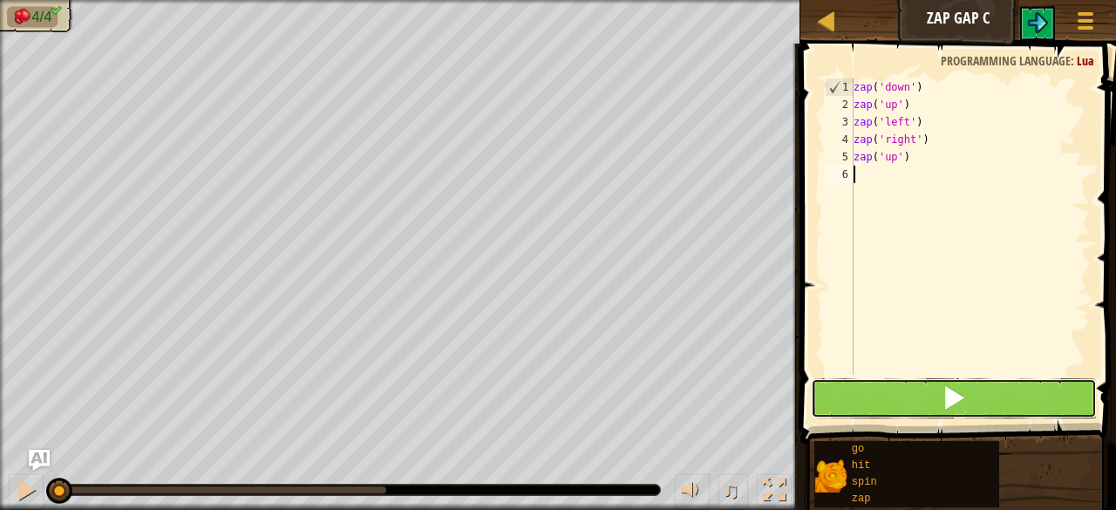
click at [919, 391] on button at bounding box center [954, 398] width 286 height 40
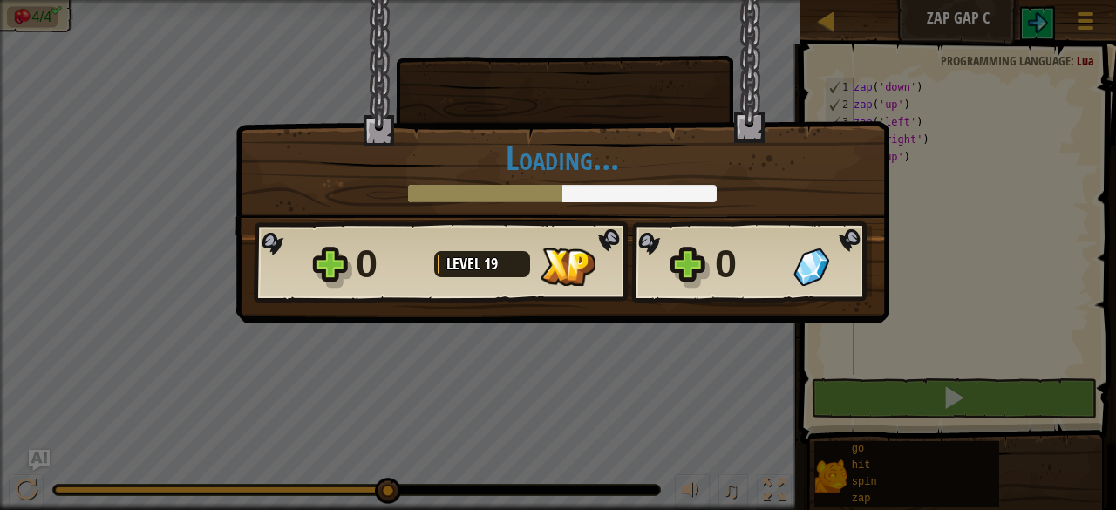
scroll to position [8, 0]
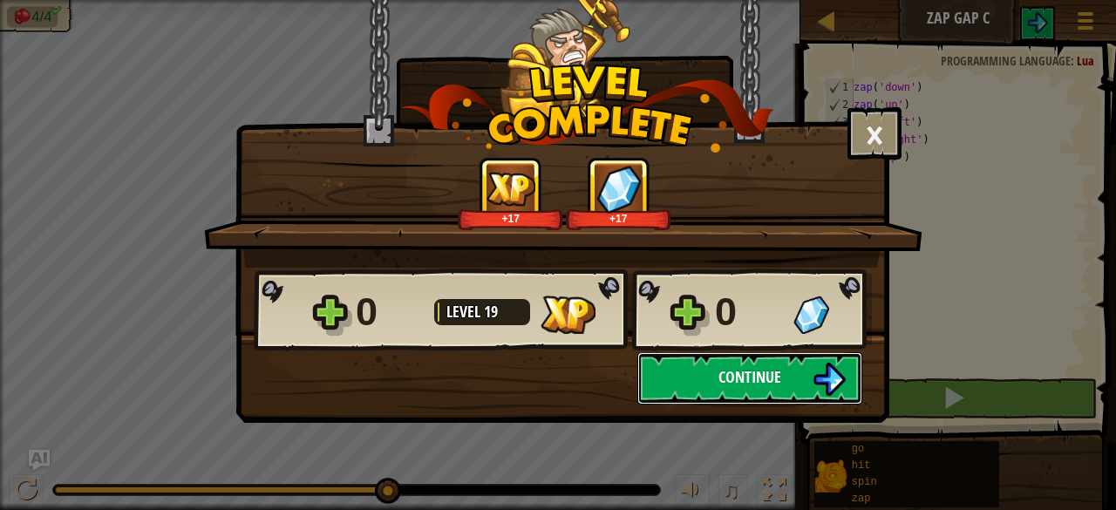
click at [822, 385] on img at bounding box center [829, 379] width 33 height 33
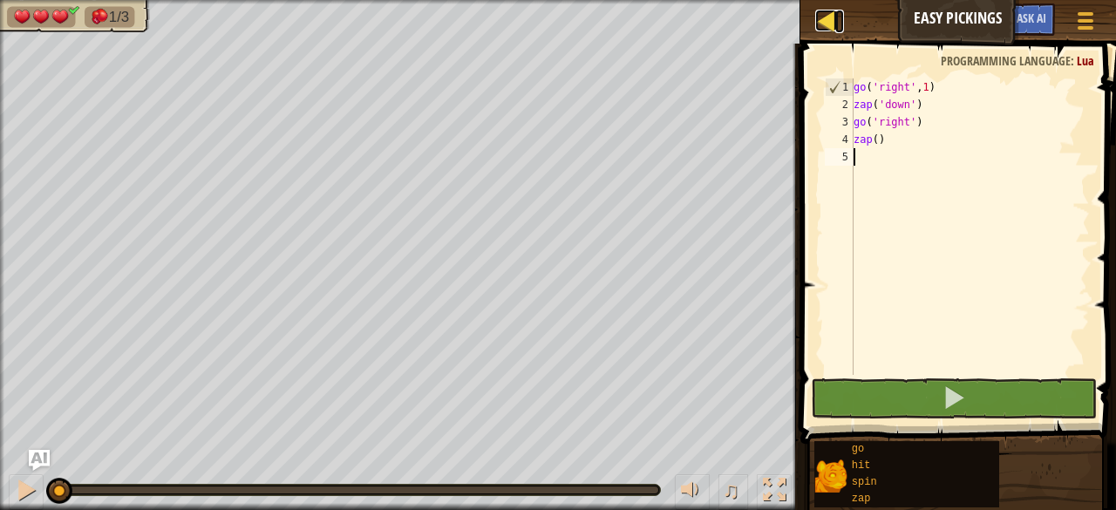
click at [822, 19] on div at bounding box center [826, 21] width 22 height 22
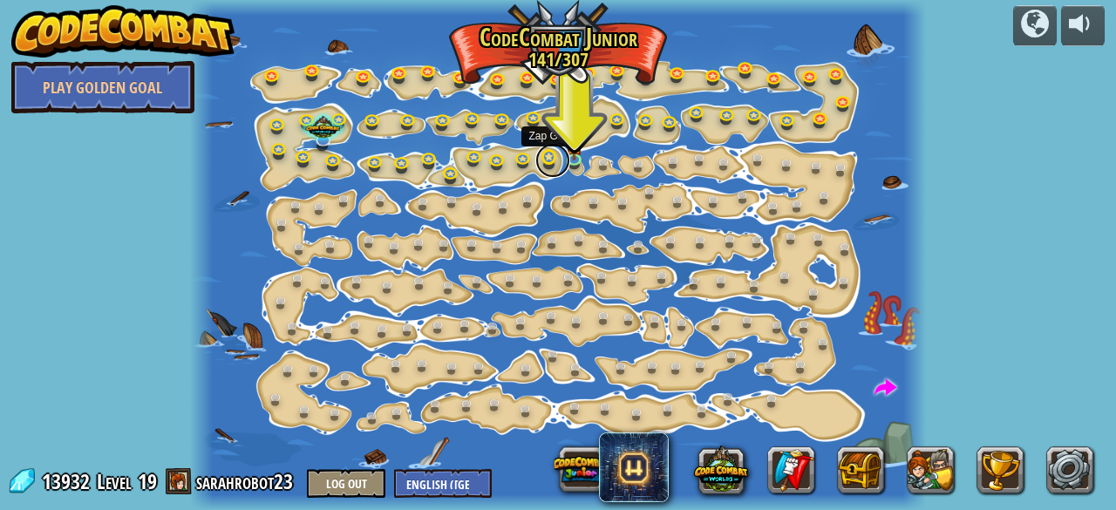
click at [555, 159] on link at bounding box center [552, 160] width 35 height 35
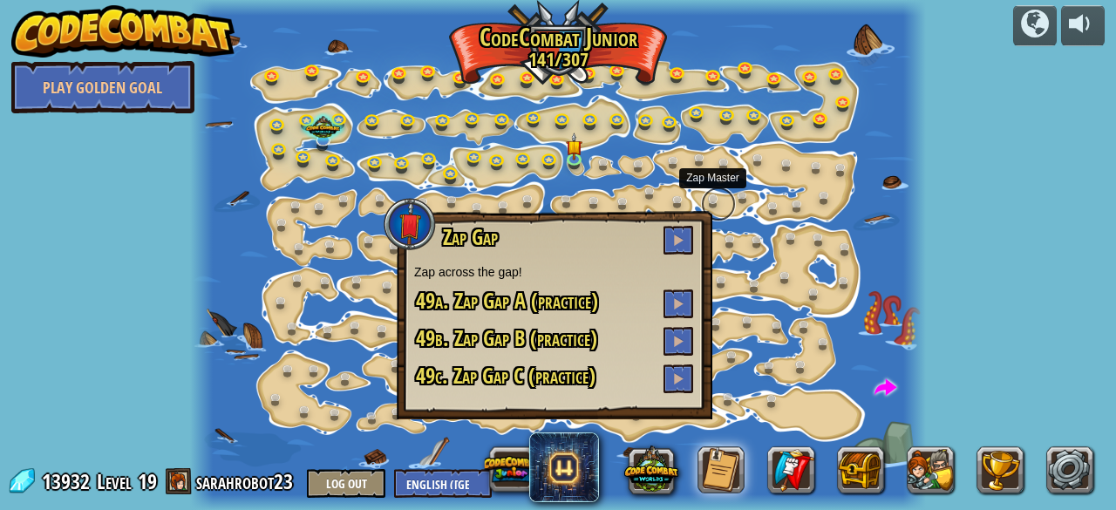
click at [732, 194] on link at bounding box center [718, 204] width 35 height 35
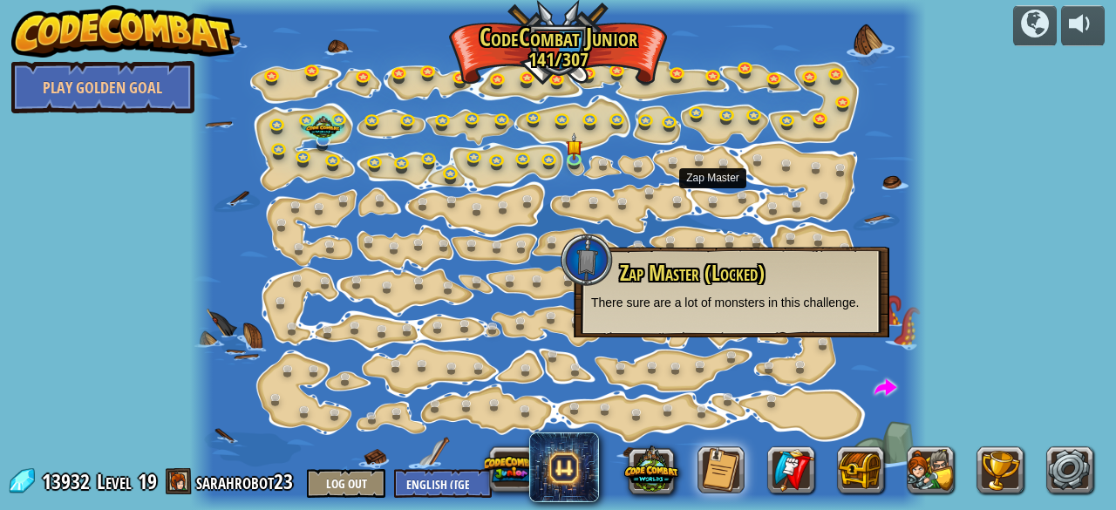
click at [640, 140] on div at bounding box center [557, 255] width 735 height 510
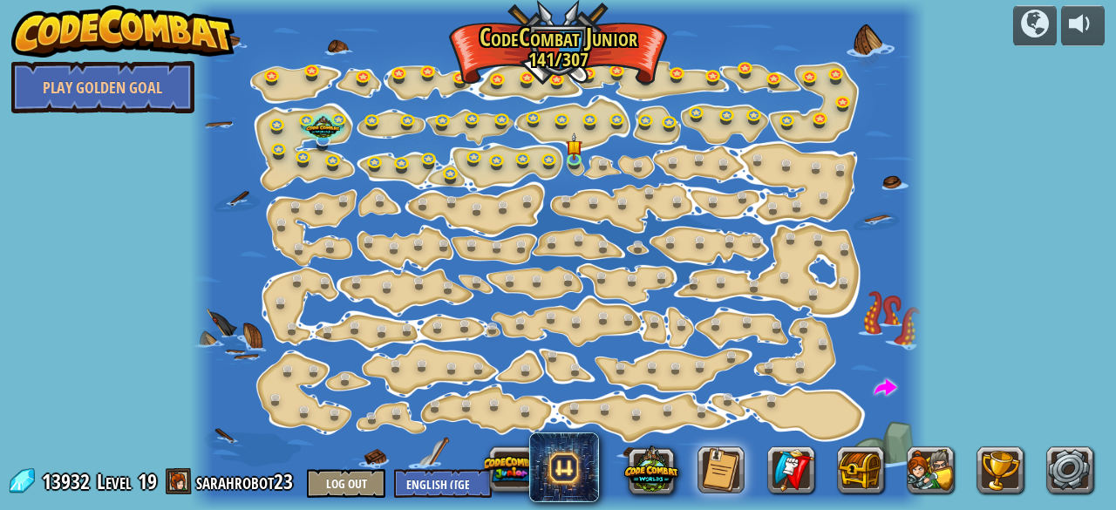
click at [815, 264] on div at bounding box center [557, 255] width 735 height 510
click at [706, 158] on link at bounding box center [704, 162] width 35 height 35
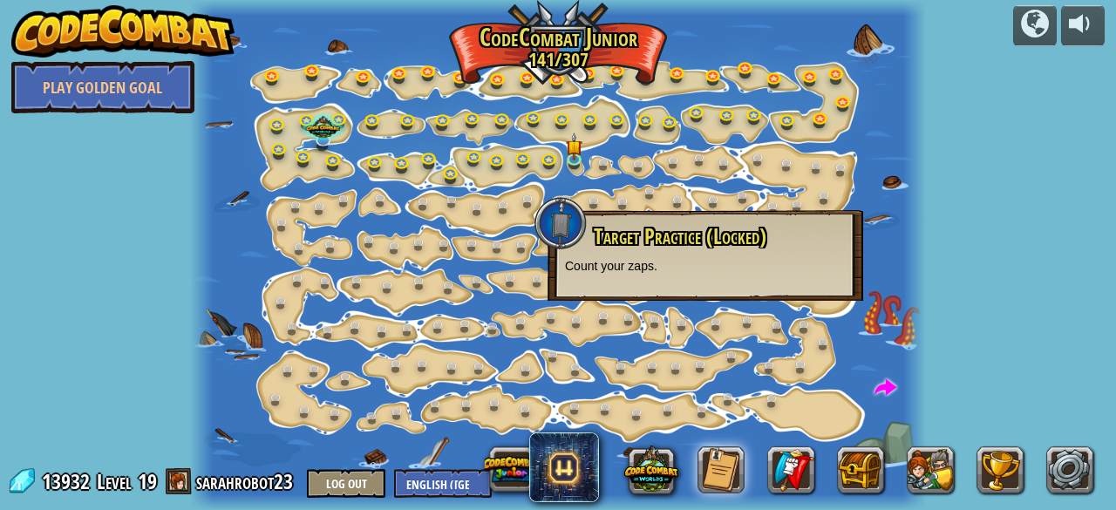
click at [687, 243] on span "Target Practice (Locked)" at bounding box center [680, 237] width 173 height 30
click at [689, 243] on span "Target Practice (Locked)" at bounding box center [680, 237] width 173 height 30
click at [682, 235] on span "Target Practice (Locked)" at bounding box center [680, 237] width 173 height 30
click at [676, 320] on link at bounding box center [687, 327] width 35 height 35
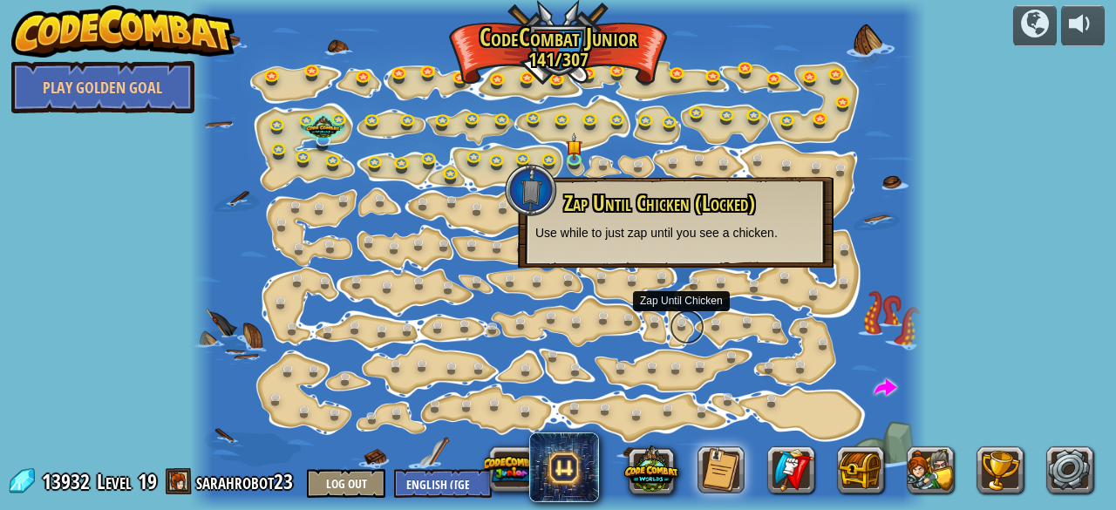
click at [676, 318] on link at bounding box center [687, 327] width 35 height 35
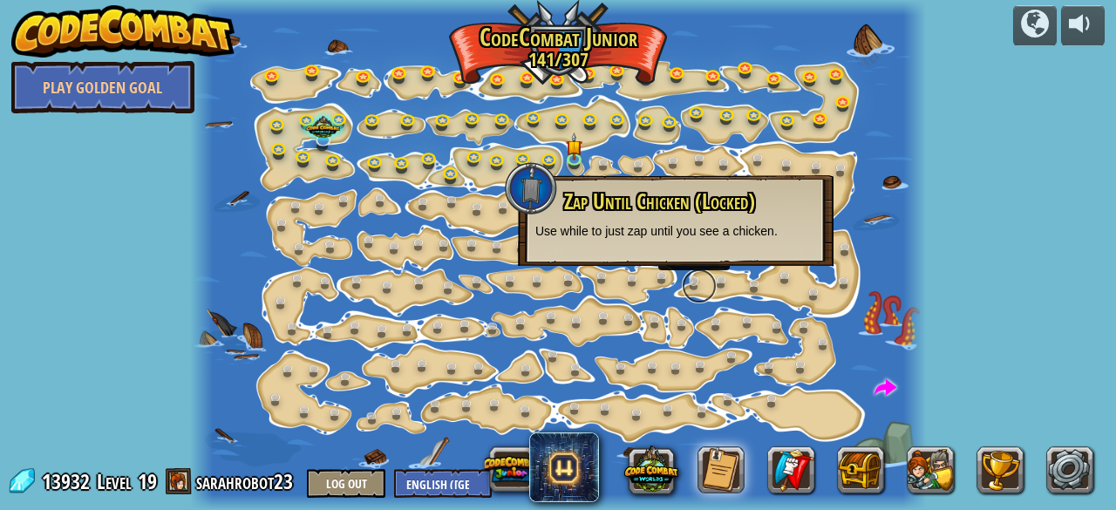
click at [691, 288] on link at bounding box center [699, 286] width 35 height 35
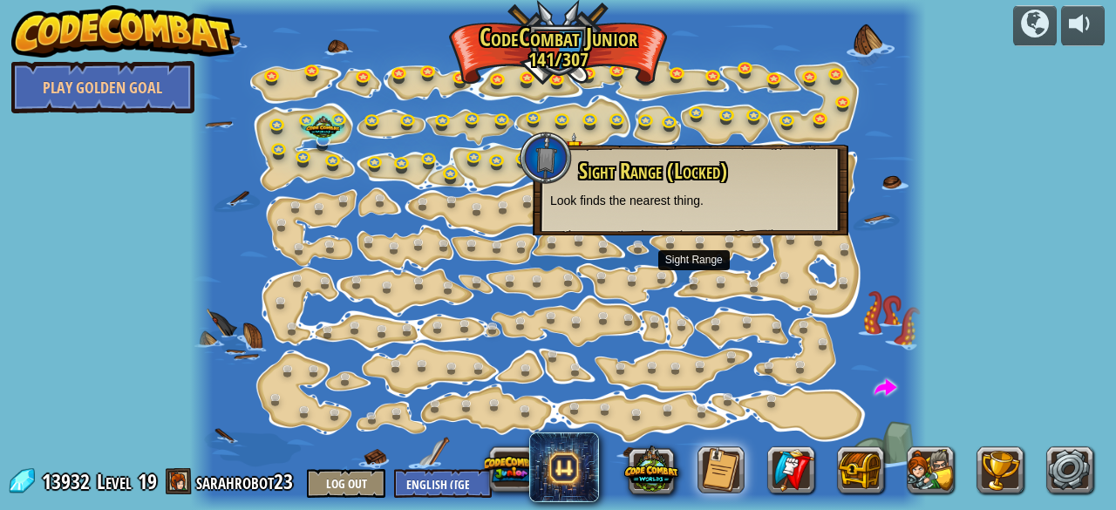
click at [659, 304] on div at bounding box center [557, 255] width 735 height 510
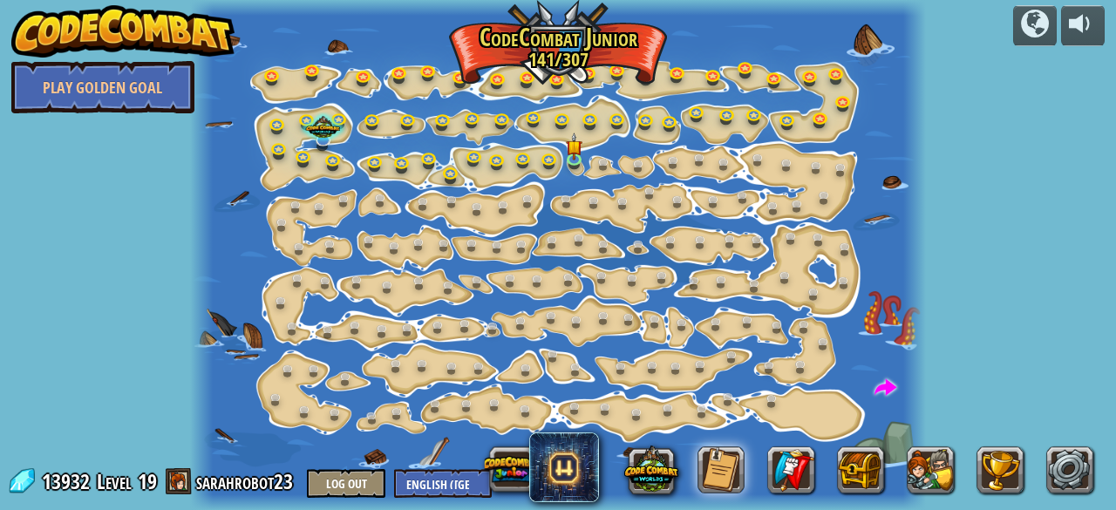
click at [682, 384] on div at bounding box center [557, 255] width 735 height 510
click at [675, 378] on link at bounding box center [681, 370] width 35 height 35
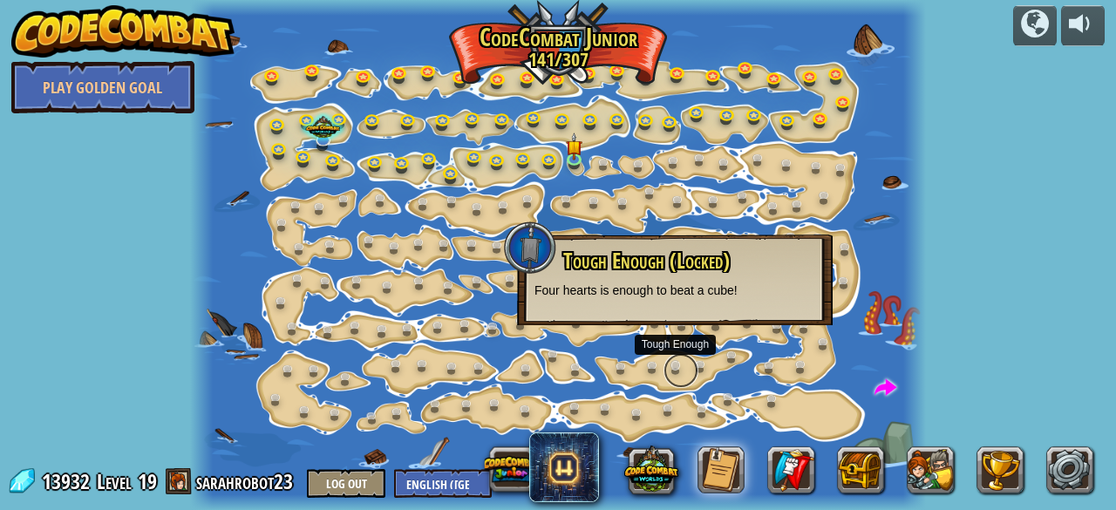
click at [675, 371] on link at bounding box center [681, 370] width 35 height 35
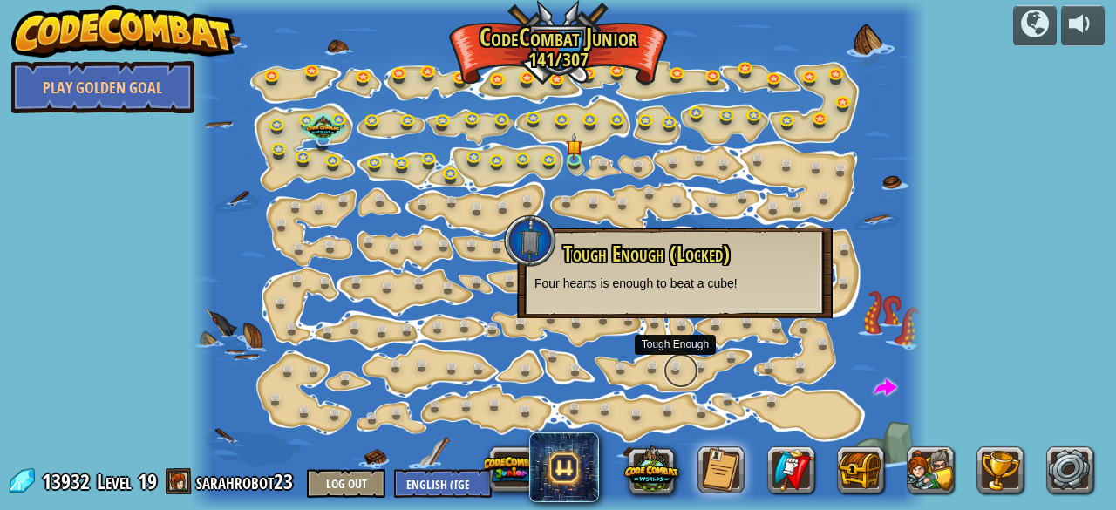
click at [678, 376] on link at bounding box center [681, 370] width 35 height 35
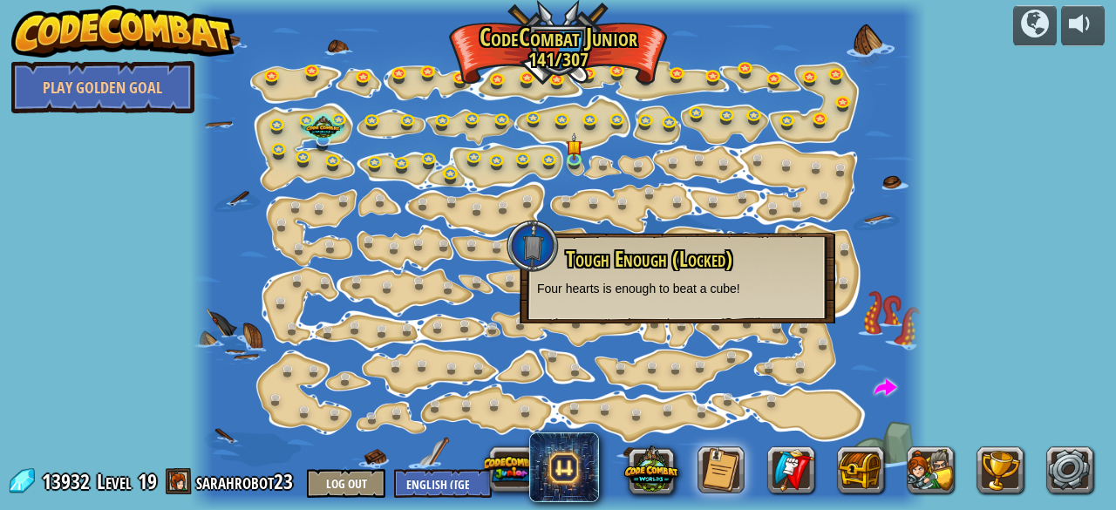
drag, startPoint x: 494, startPoint y: 196, endPoint x: 511, endPoint y: 194, distance: 17.5
click at [511, 194] on div at bounding box center [557, 255] width 735 height 510
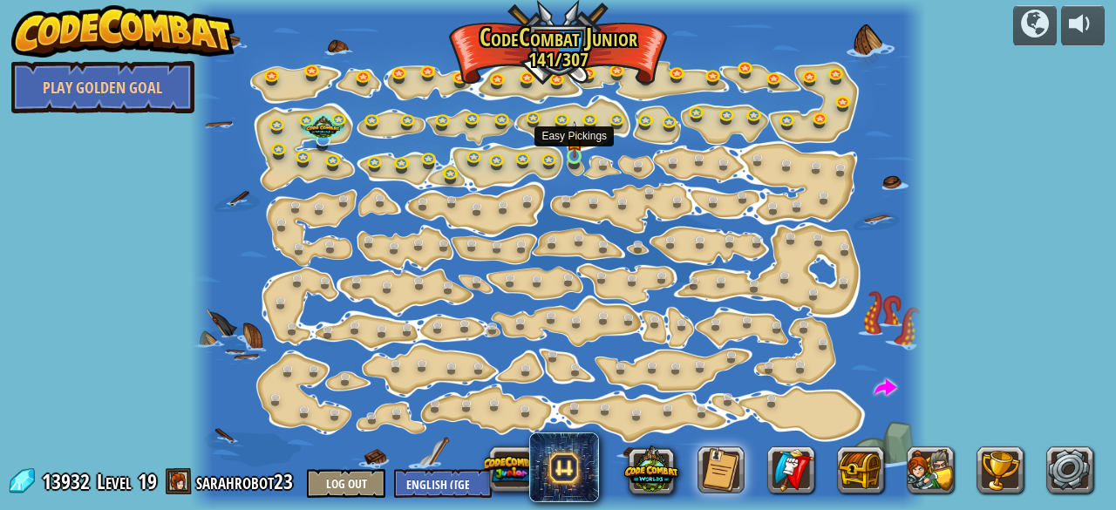
click at [573, 153] on img at bounding box center [575, 138] width 16 height 37
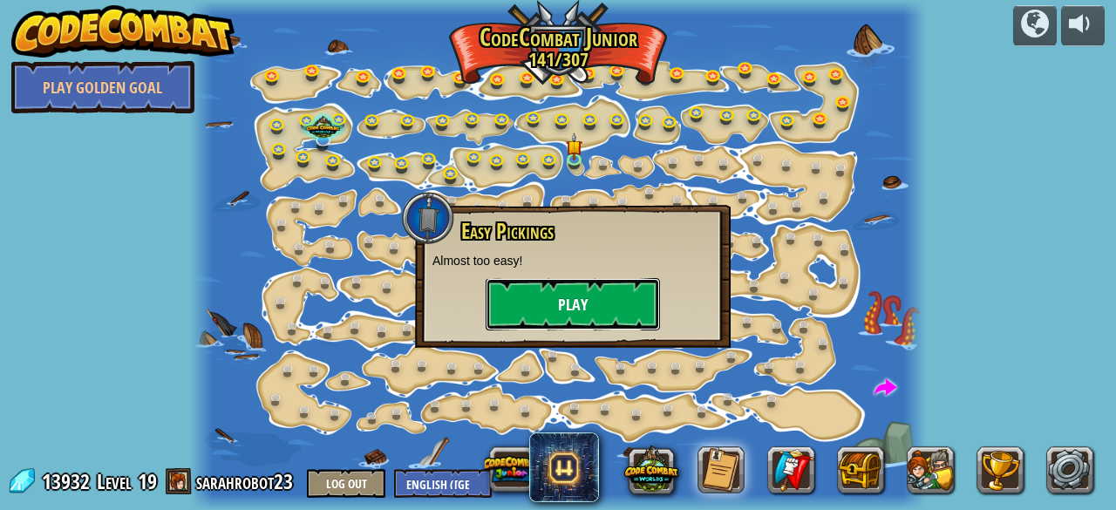
click at [544, 322] on button "Play" at bounding box center [573, 304] width 174 height 52
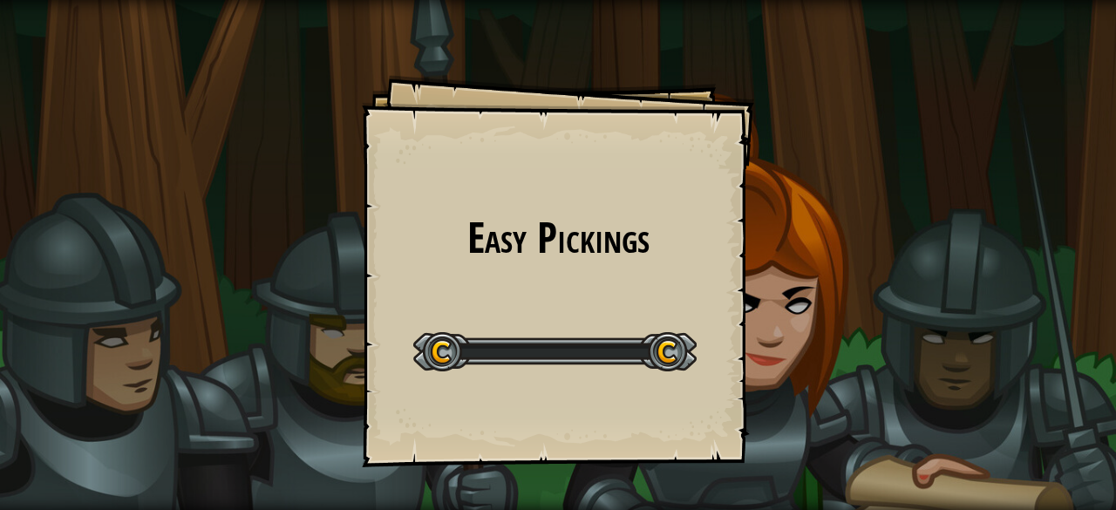
click at [544, 322] on div "Start Level" at bounding box center [554, 350] width 283 height 70
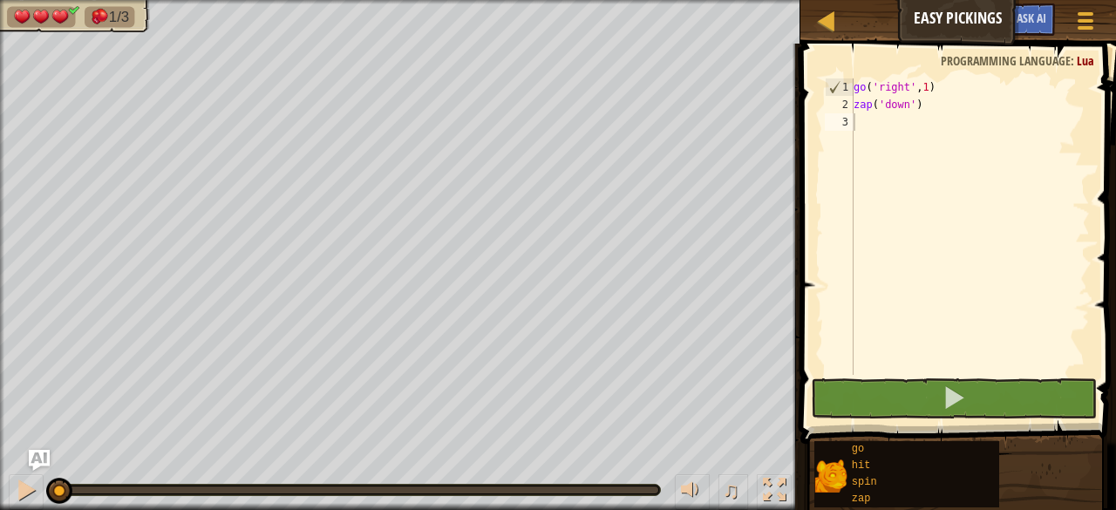
click at [894, 134] on div "go ( 'right' , 1 ) zap ( 'down' )" at bounding box center [970, 243] width 240 height 331
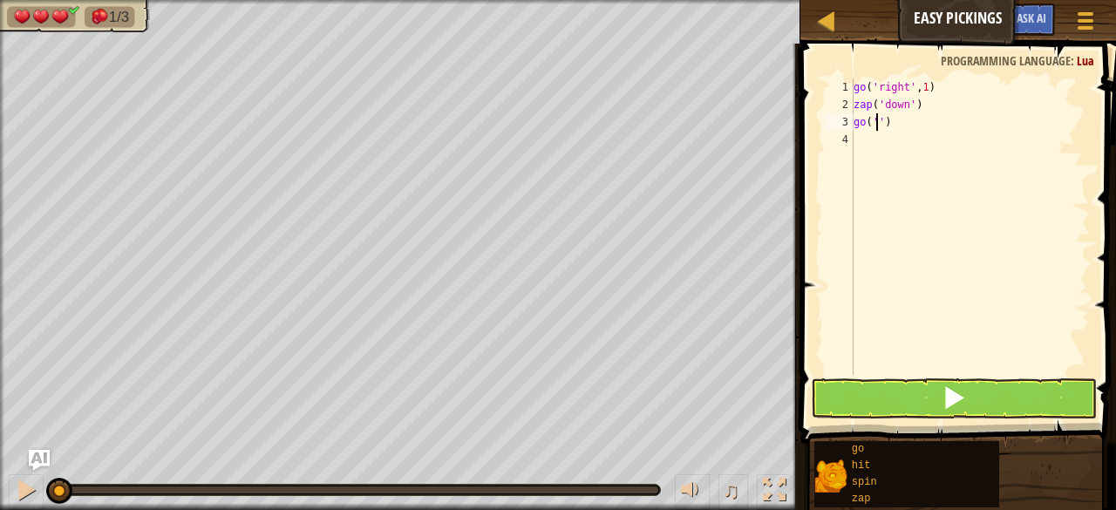
scroll to position [8, 2]
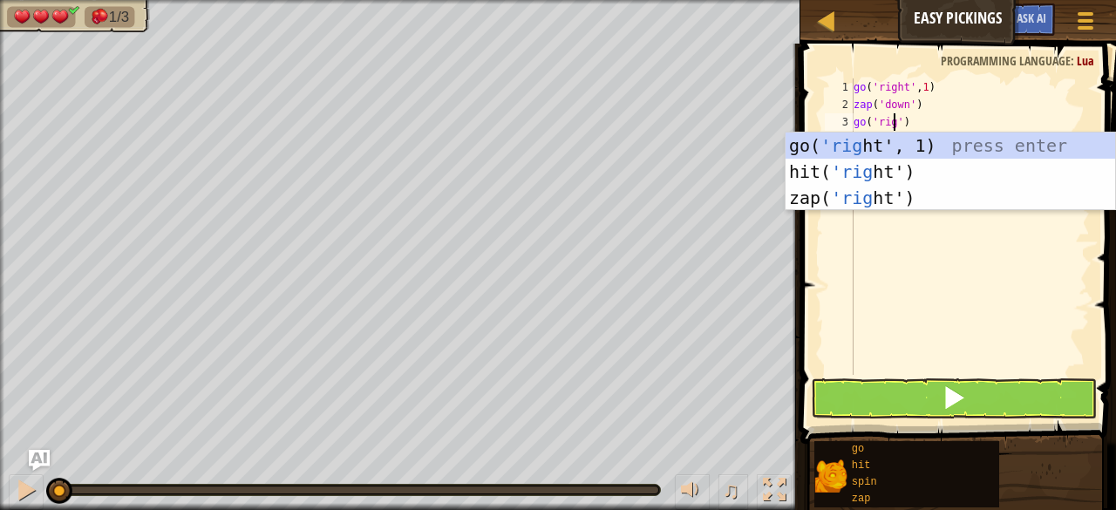
type textarea "go('right')"
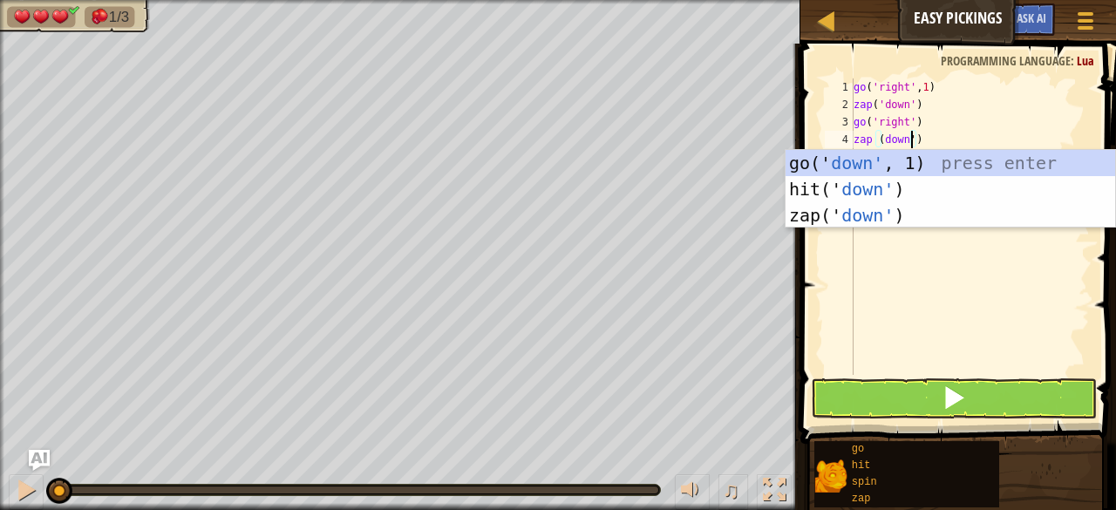
scroll to position [8, 4]
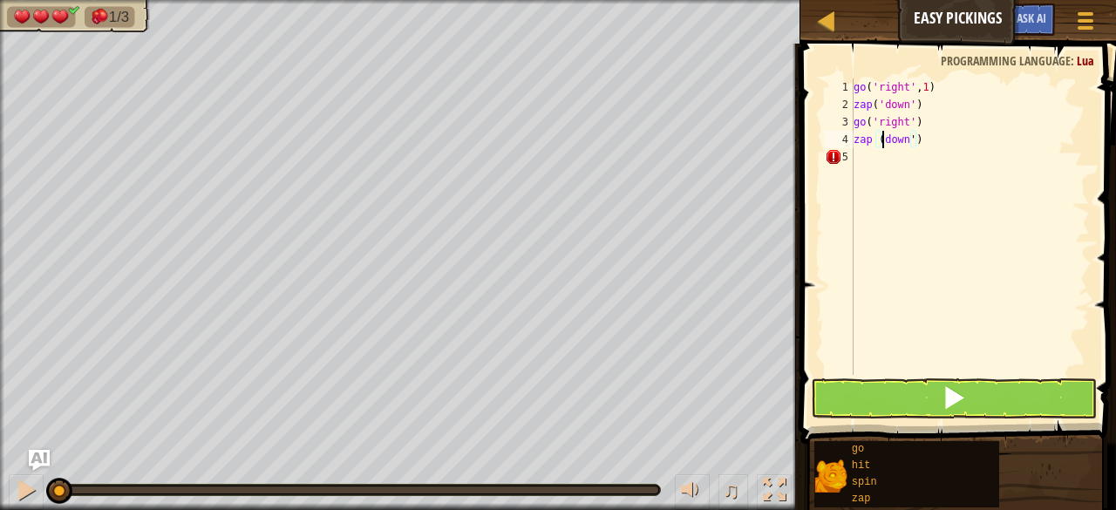
type textarea "zap ('down')"
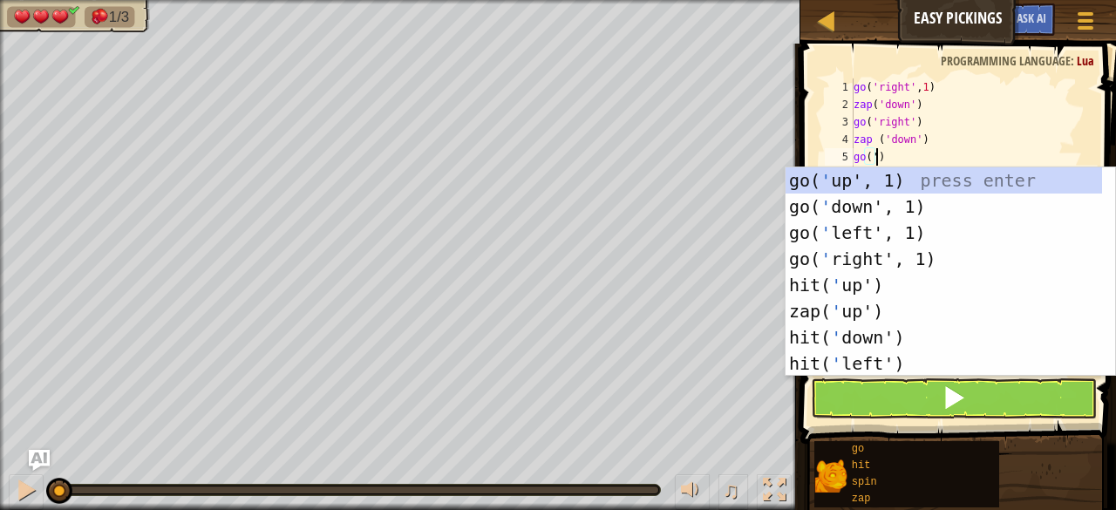
scroll to position [8, 2]
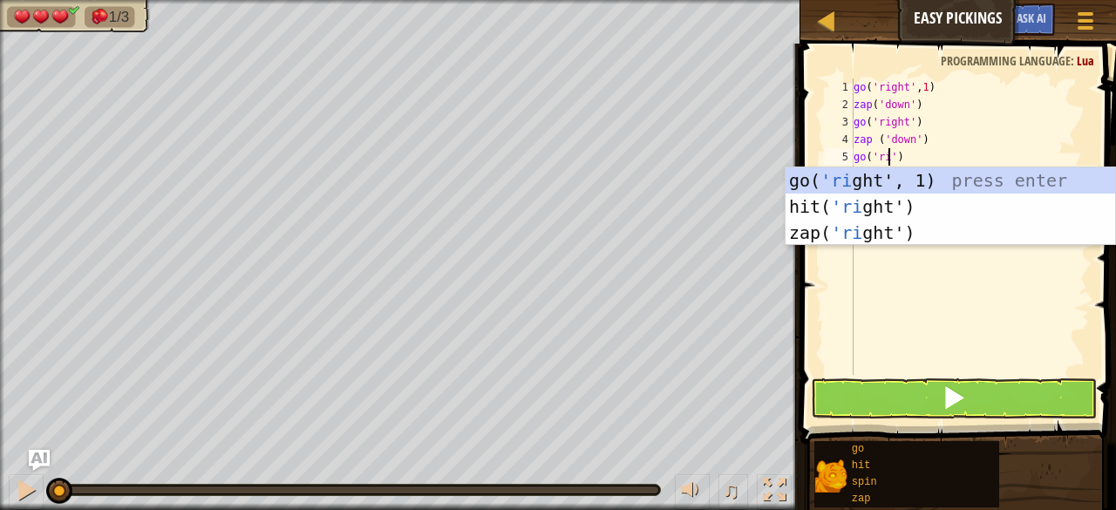
type textarea "go('right')"
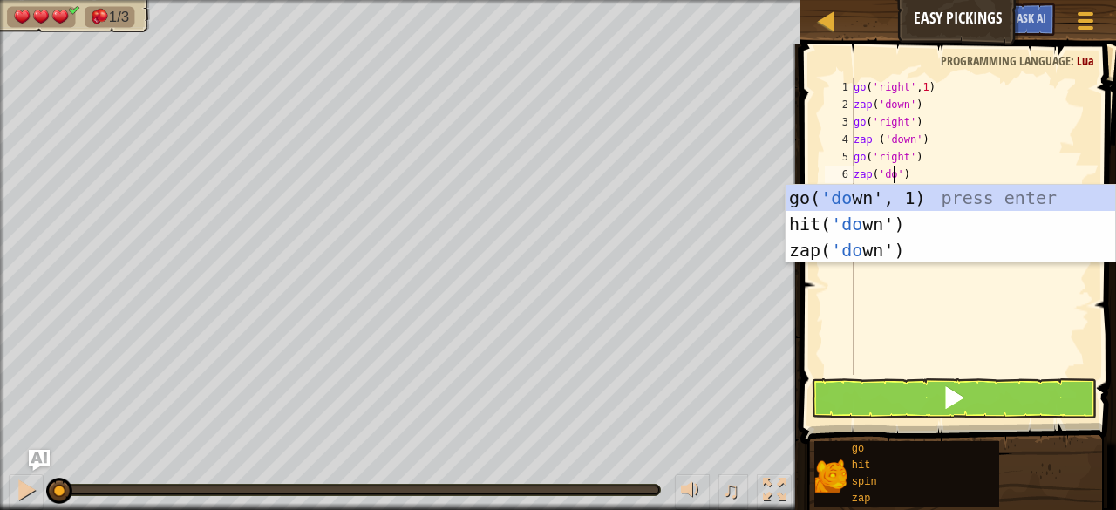
scroll to position [8, 4]
type textarea "zap('down')"
click at [958, 397] on span at bounding box center [954, 397] width 24 height 24
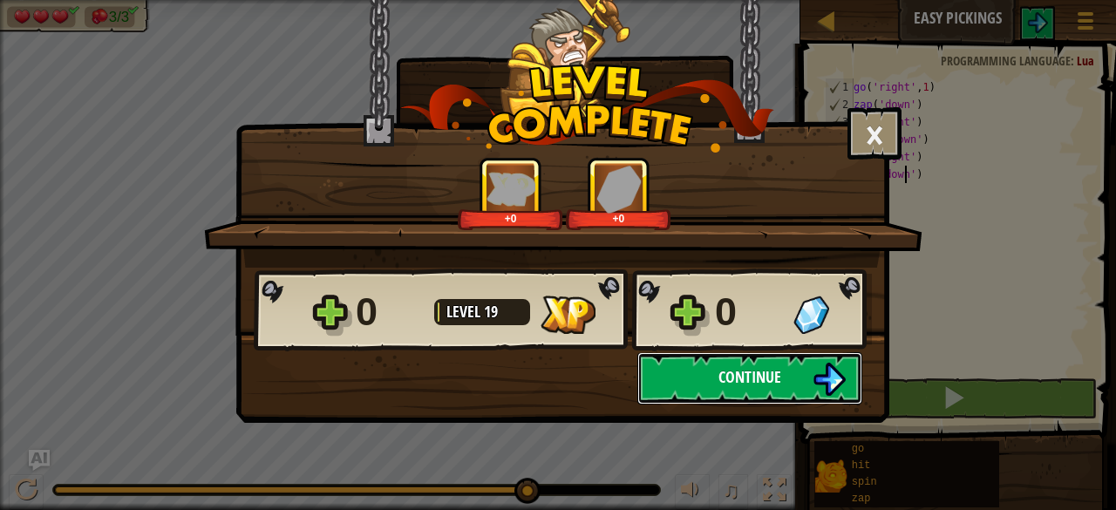
click at [719, 392] on button "Continue" at bounding box center [750, 378] width 225 height 52
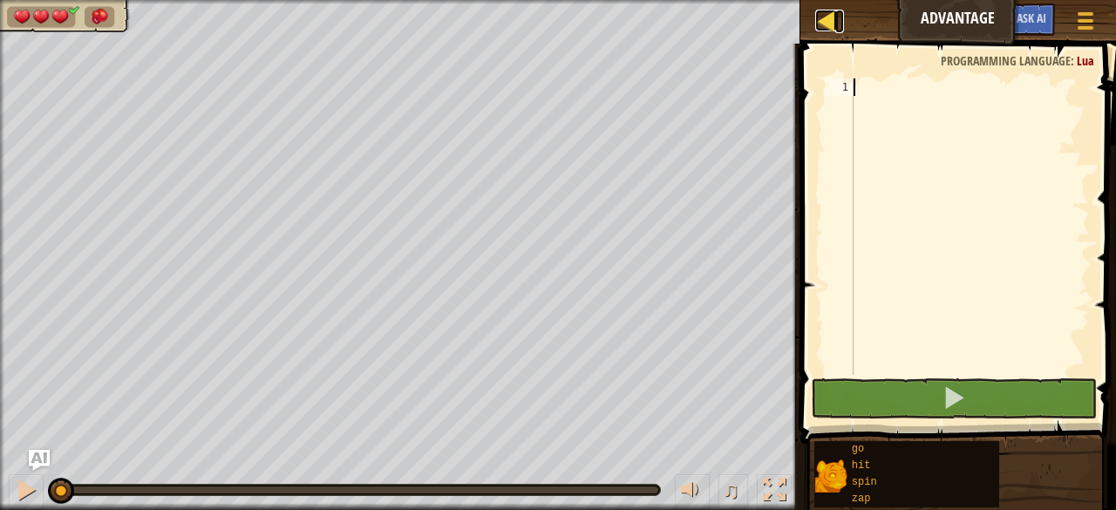
click at [836, 14] on div at bounding box center [826, 21] width 22 height 22
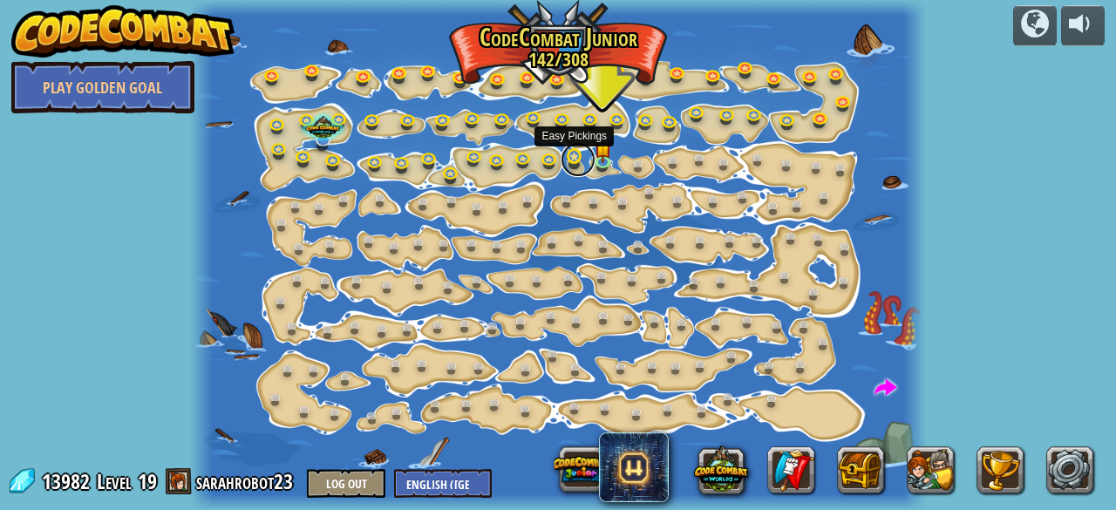
click at [583, 154] on link at bounding box center [578, 159] width 35 height 35
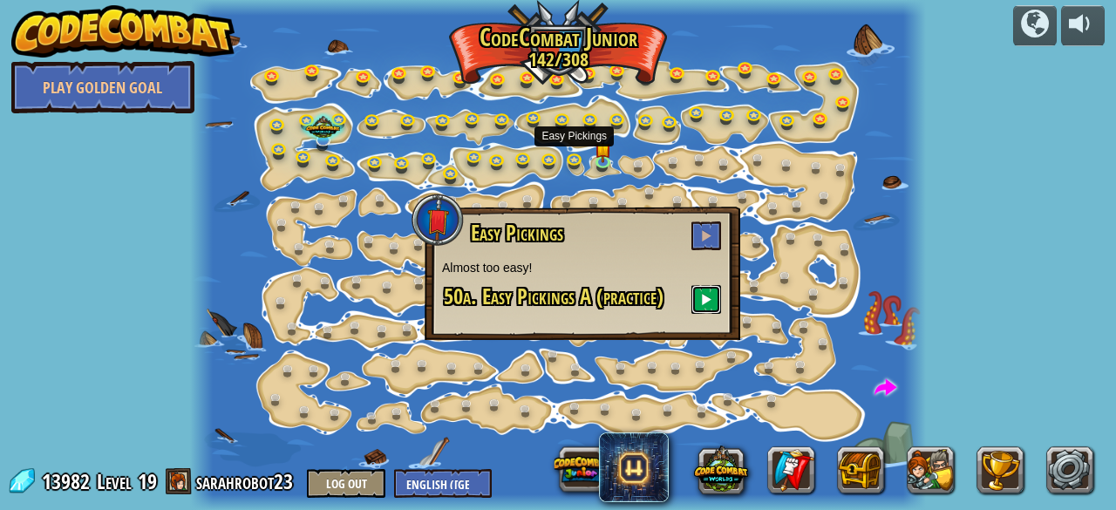
click at [713, 290] on button at bounding box center [707, 299] width 30 height 29
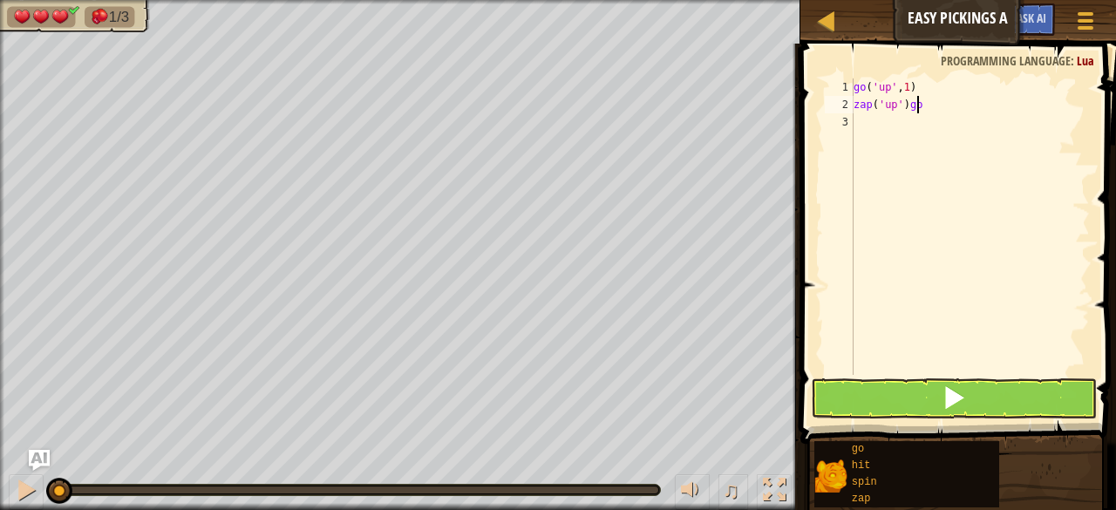
scroll to position [8, 5]
type textarea "zap('up')"
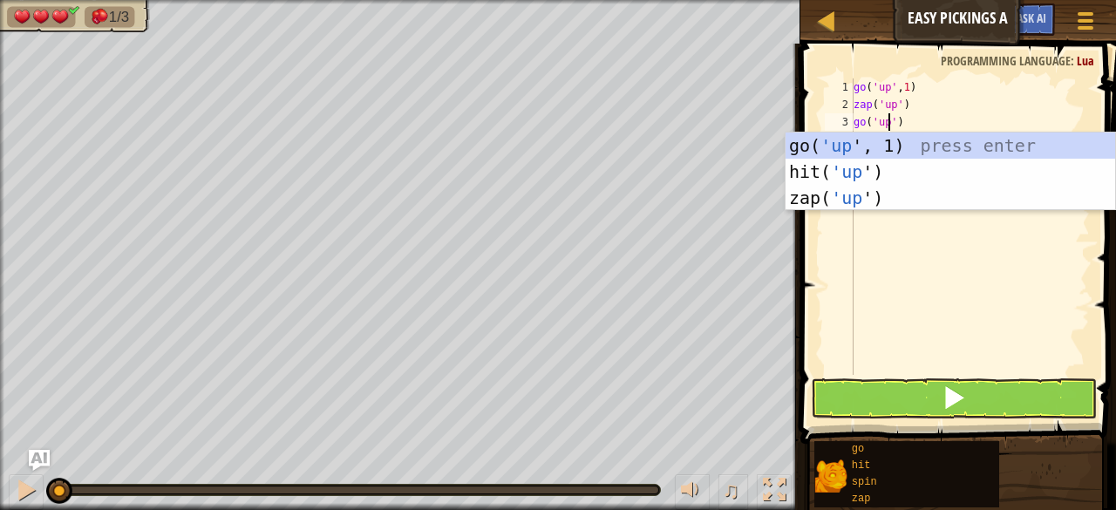
scroll to position [8, 3]
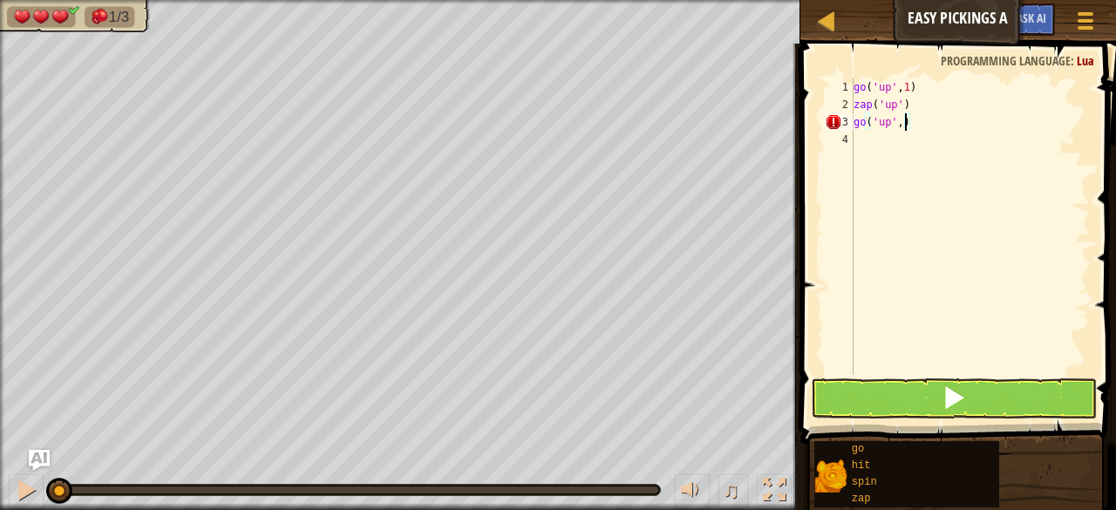
type textarea "go('up', 2)"
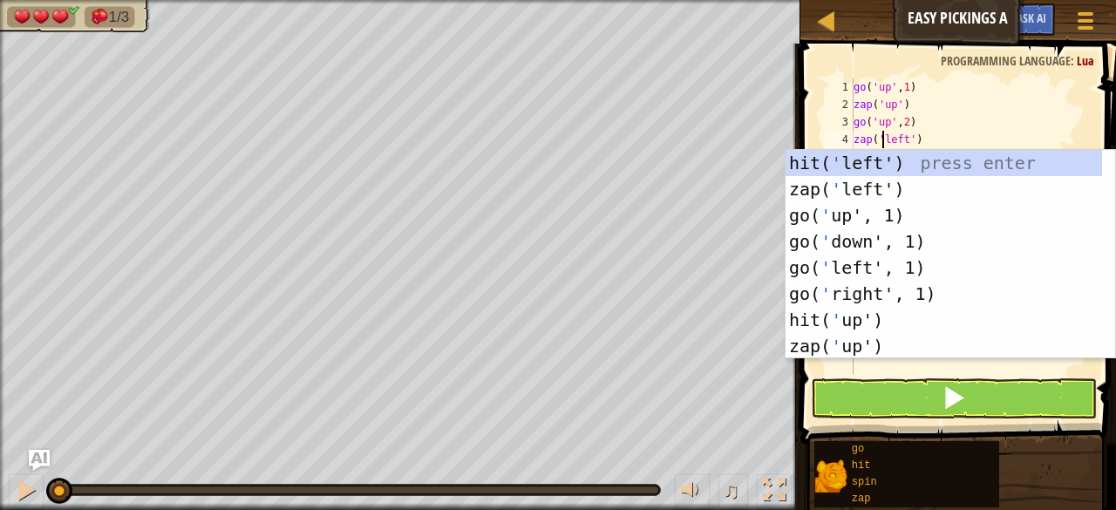
click at [960, 113] on div "go ( 'up' , 1 ) zap ( 'up' ) go ( 'up' , 2 ) zap ( 'left' )" at bounding box center [970, 243] width 240 height 331
type textarea "zap('up')"
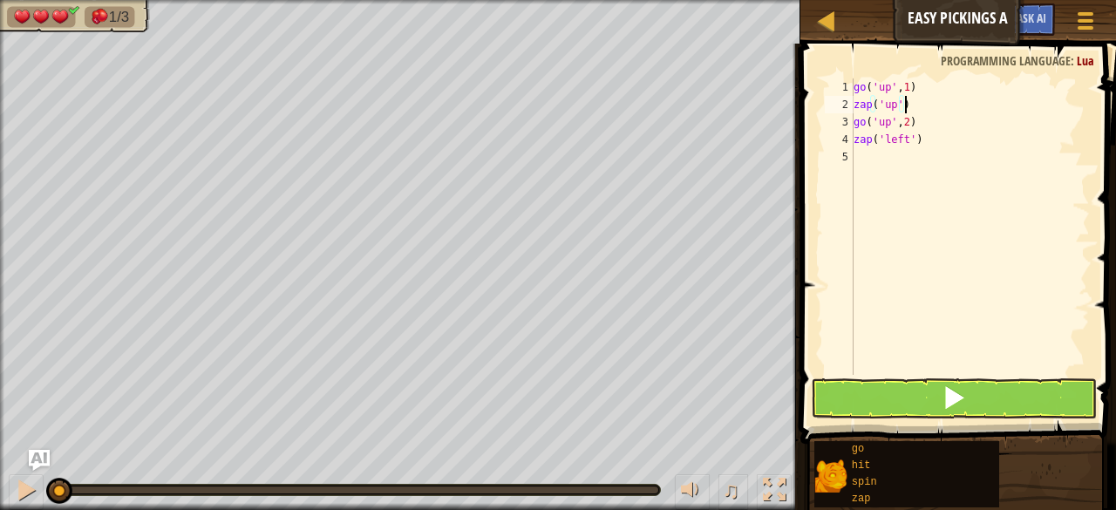
click at [943, 163] on div "go ( 'up' , 1 ) zap ( 'up' ) go ( 'up' , 2 ) zap ( 'left' )" at bounding box center [970, 243] width 240 height 331
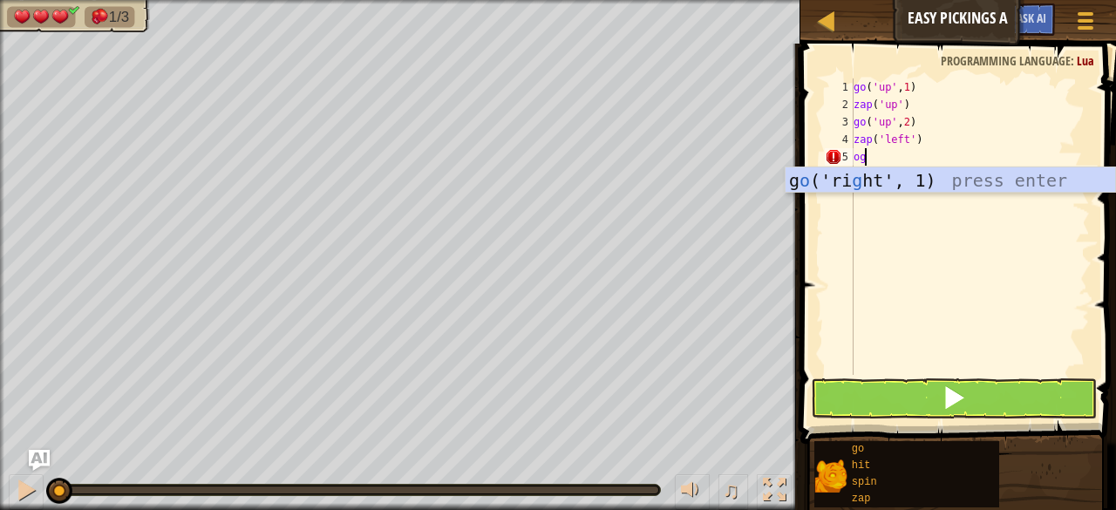
type textarea "o"
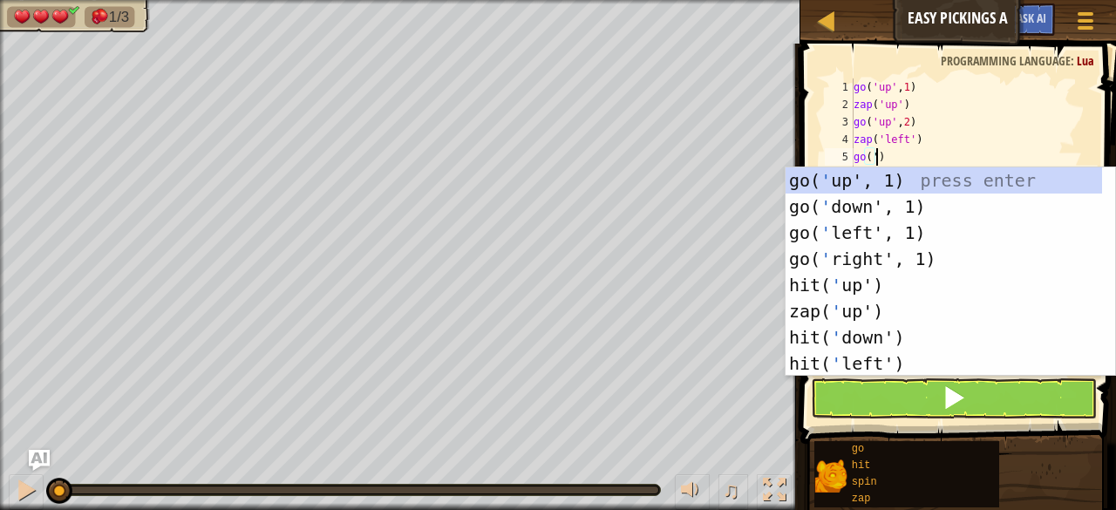
scroll to position [8, 2]
type textarea "go('up')"
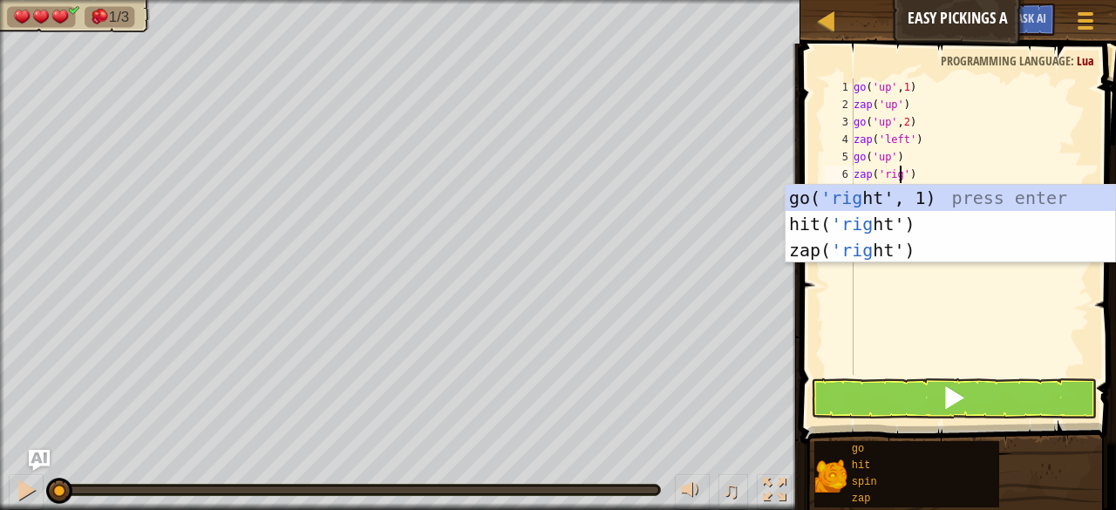
scroll to position [8, 4]
click at [945, 410] on span at bounding box center [954, 397] width 24 height 24
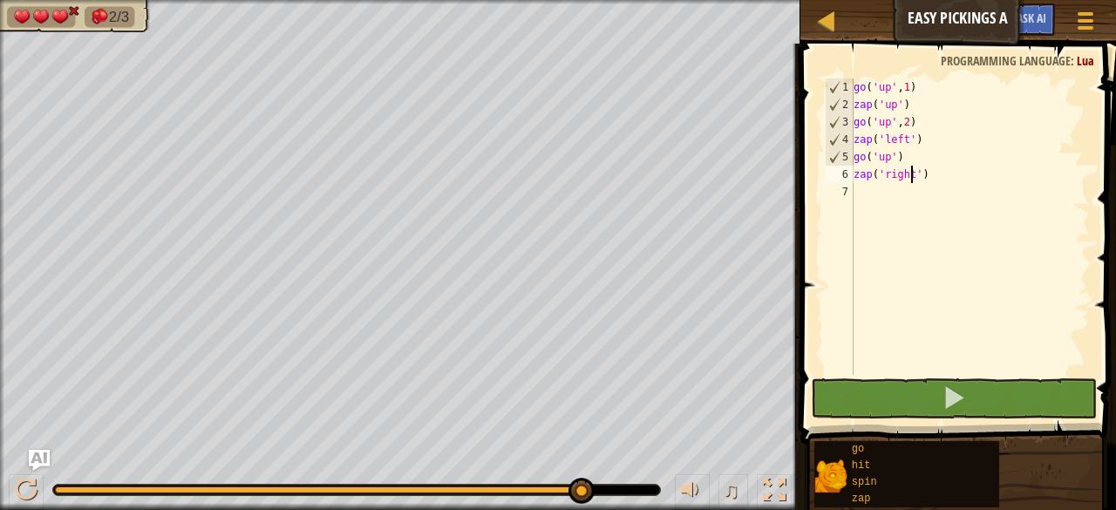
click at [905, 141] on div "go ( 'up' , 1 ) zap ( 'up' ) go ( 'up' , 2 ) zap ( 'left' ) go ( 'up' ) zap ( '…" at bounding box center [970, 243] width 240 height 331
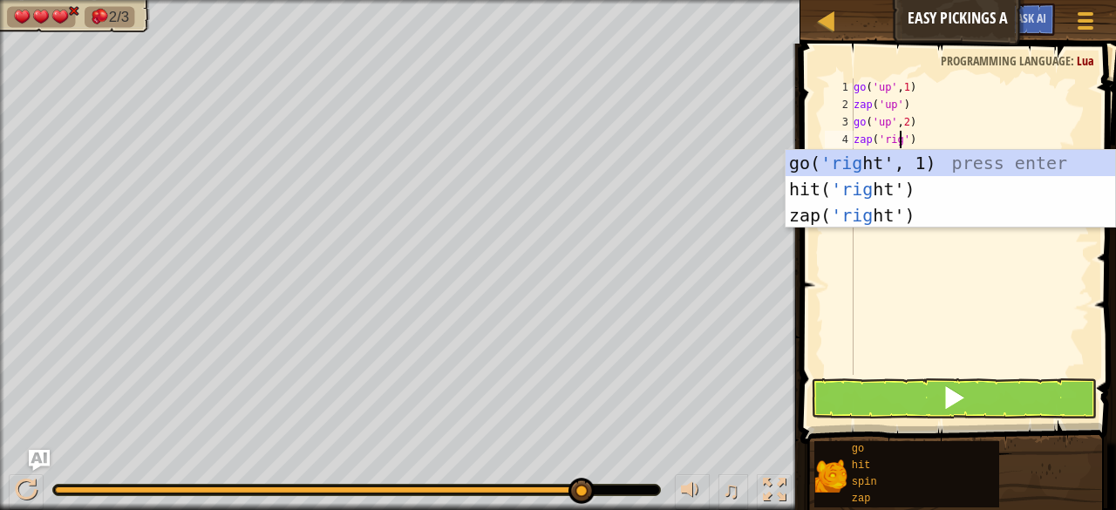
type textarea "zap('right')"
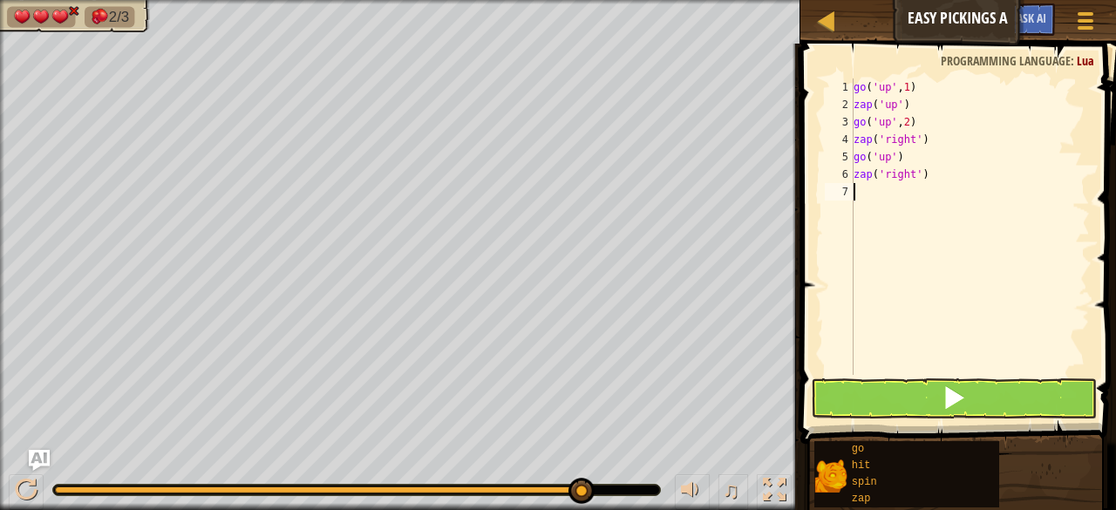
drag, startPoint x: 865, startPoint y: 271, endPoint x: 860, endPoint y: 289, distance: 18.2
click at [860, 289] on div "go ( 'up' , 1 ) zap ( 'up' ) go ( 'up' , 2 ) zap ( 'right' ) go ( 'up' ) zap ( …" at bounding box center [970, 243] width 240 height 331
click at [910, 177] on div "go ( 'up' , 1 ) zap ( 'up' ) go ( 'up' , 2 ) zap ( 'right' ) go ( 'up' ) zap ( …" at bounding box center [970, 243] width 240 height 331
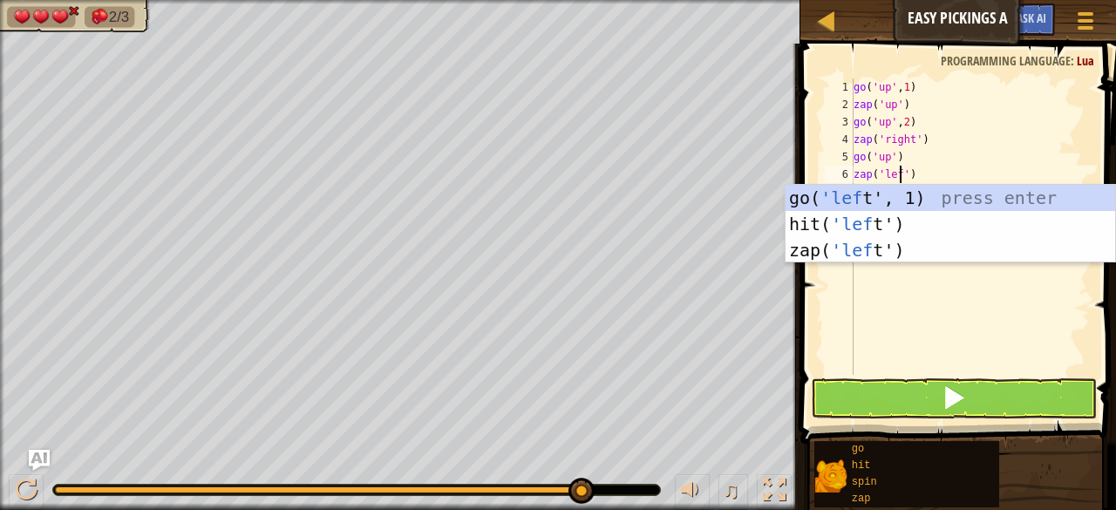
scroll to position [8, 4]
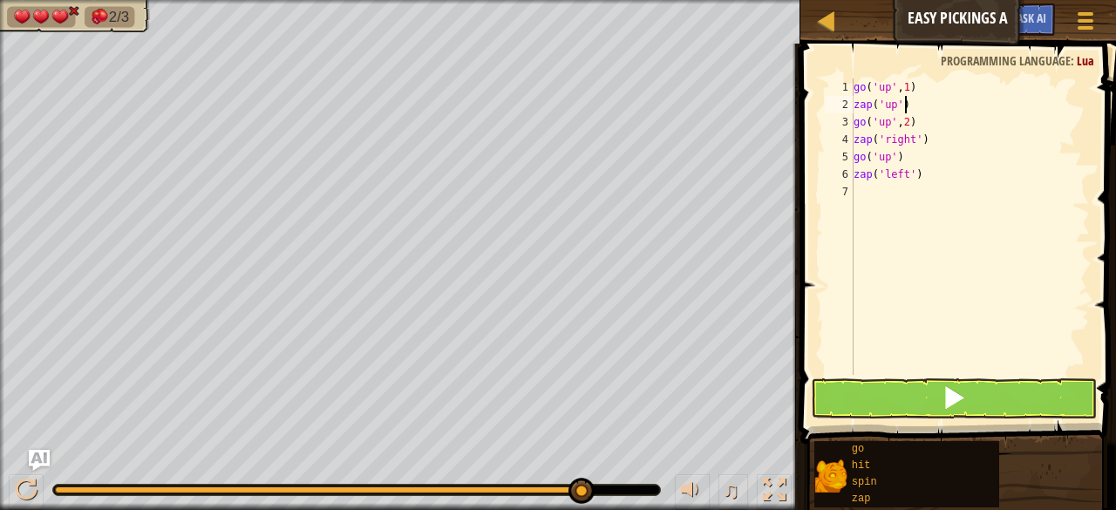
click at [985, 111] on div "go ( 'up' , 1 ) zap ( 'up' ) go ( 'up' , 2 ) zap ( 'right' ) go ( 'up' ) zap ( …" at bounding box center [970, 243] width 240 height 331
click at [909, 123] on div "go ( 'up' , 1 ) zap ( 'up' ) go ( 'up' , 2 ) zap ( 'right' ) go ( 'up' ) zap ( …" at bounding box center [970, 243] width 240 height 331
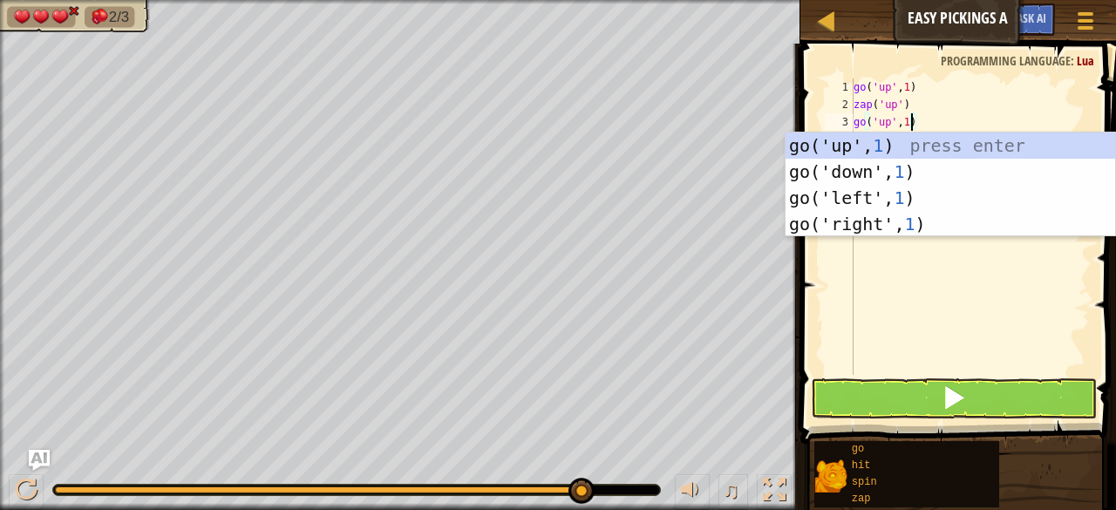
type textarea "go('up', 1)"
click at [863, 395] on button at bounding box center [954, 398] width 286 height 40
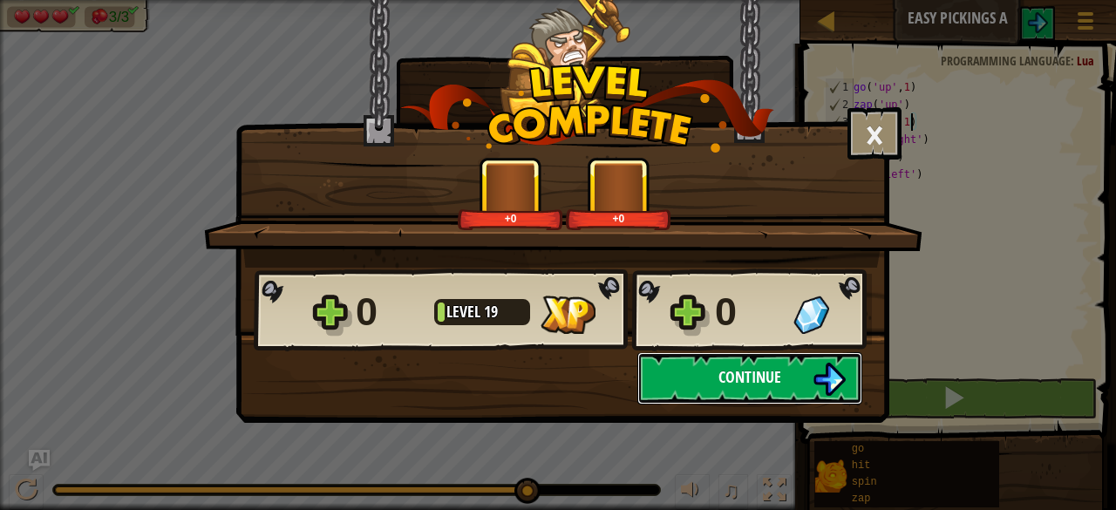
click at [775, 373] on span "Continue" at bounding box center [750, 377] width 63 height 22
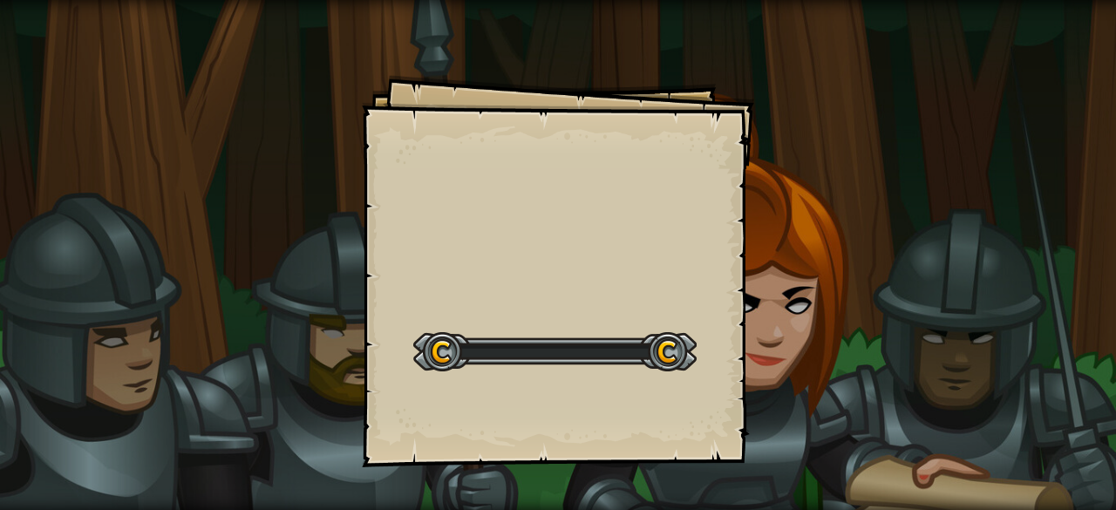
click at [775, 373] on div "Goals Start Level Error loading from server. Try refreshing the page. You'll ne…" at bounding box center [558, 255] width 1116 height 510
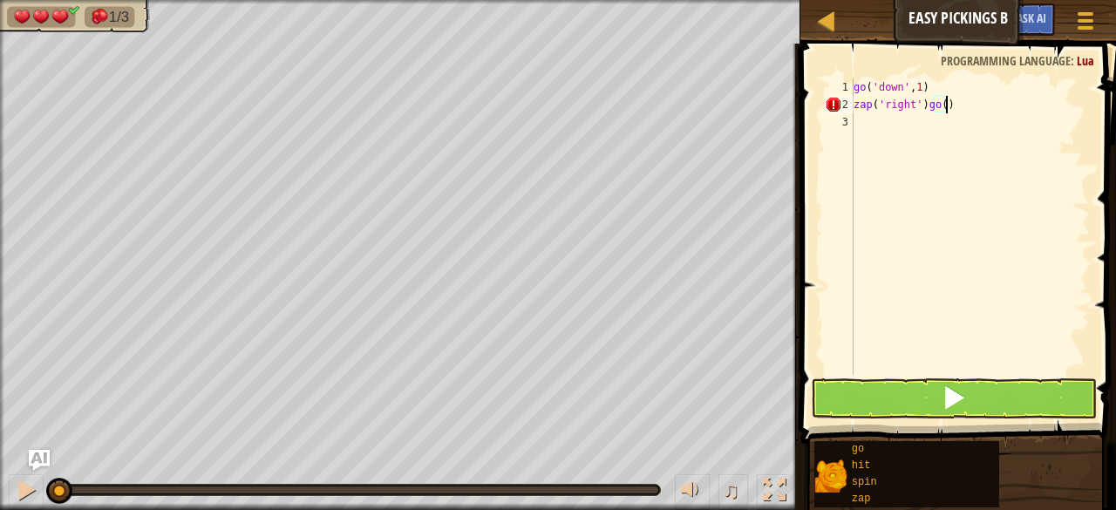
scroll to position [8, 7]
type textarea "zap('right')"
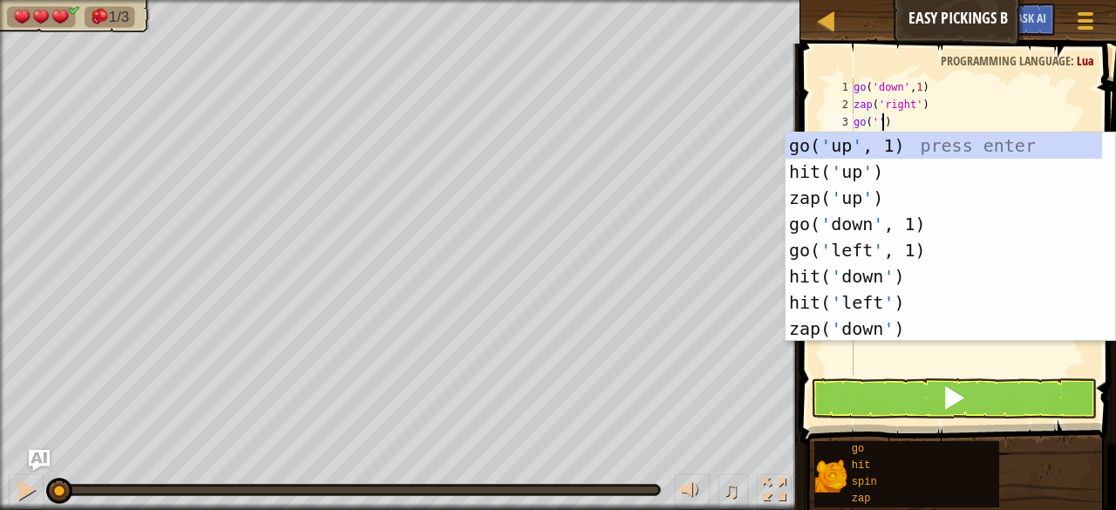
scroll to position [8, 2]
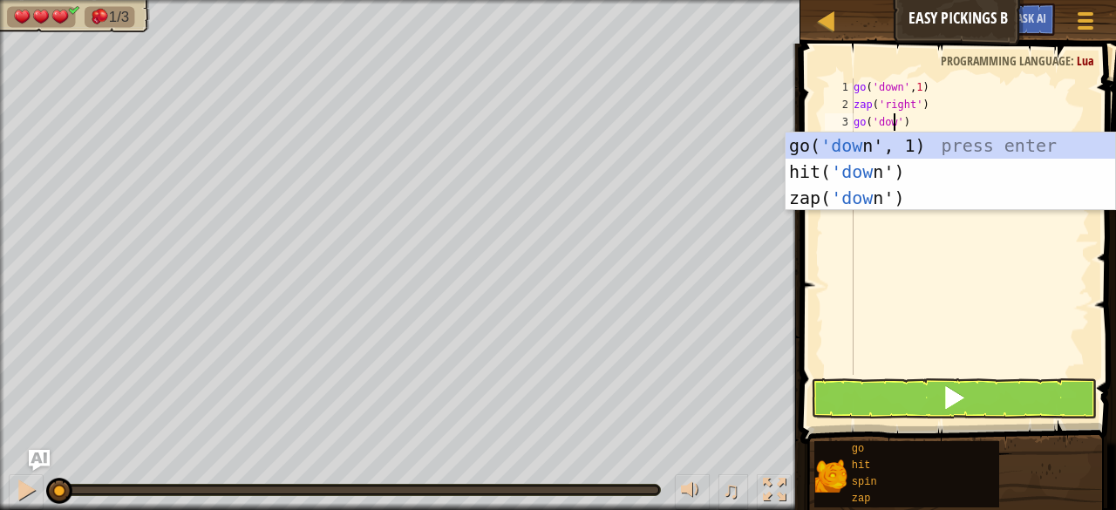
type textarea "go('down')"
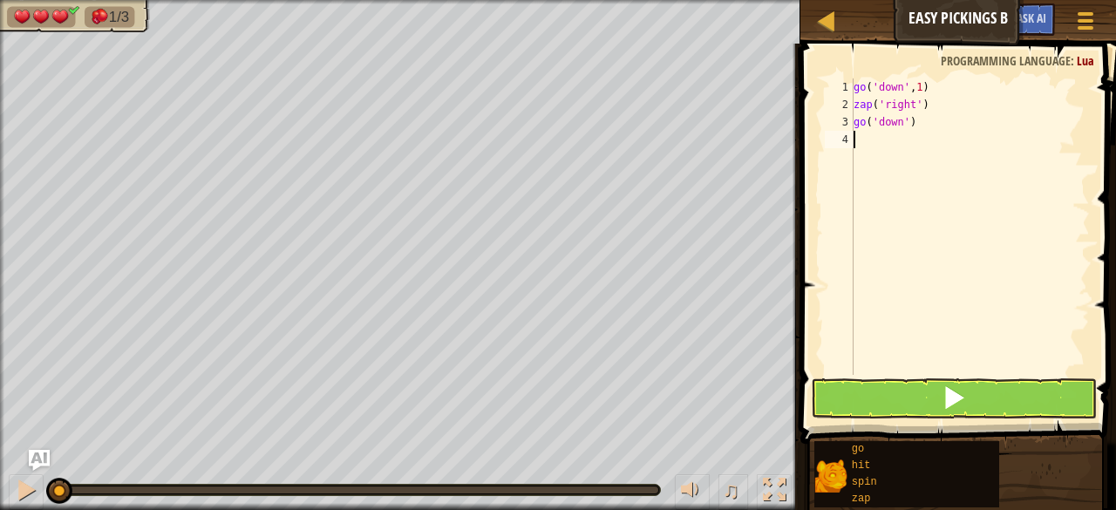
click at [905, 123] on div "go ( 'down' , 1 ) zap ( 'right' ) go ( 'down' )" at bounding box center [970, 243] width 240 height 331
type textarea "go('down', 2)"
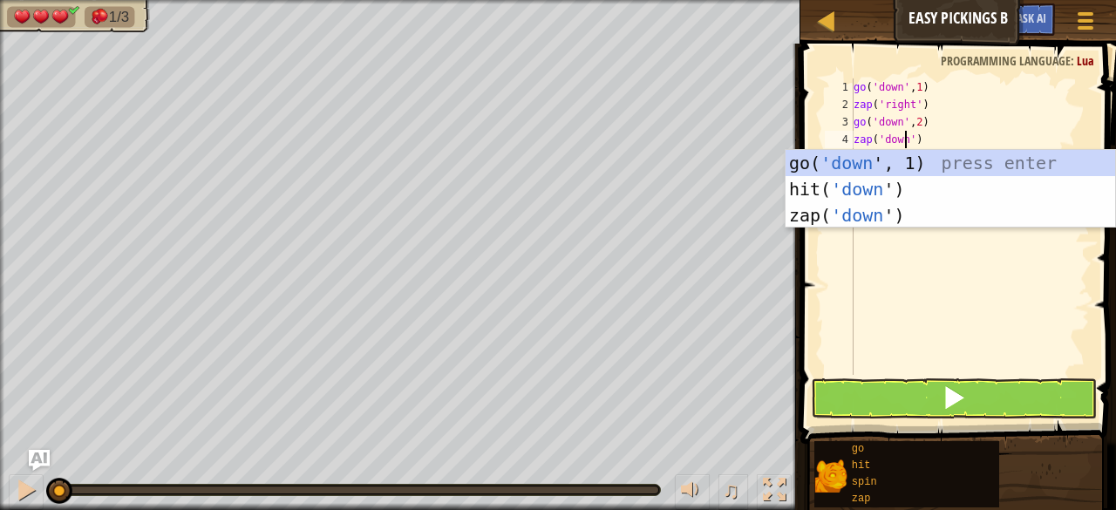
scroll to position [8, 4]
type textarea "zap('down')"
click at [900, 385] on button at bounding box center [954, 398] width 286 height 40
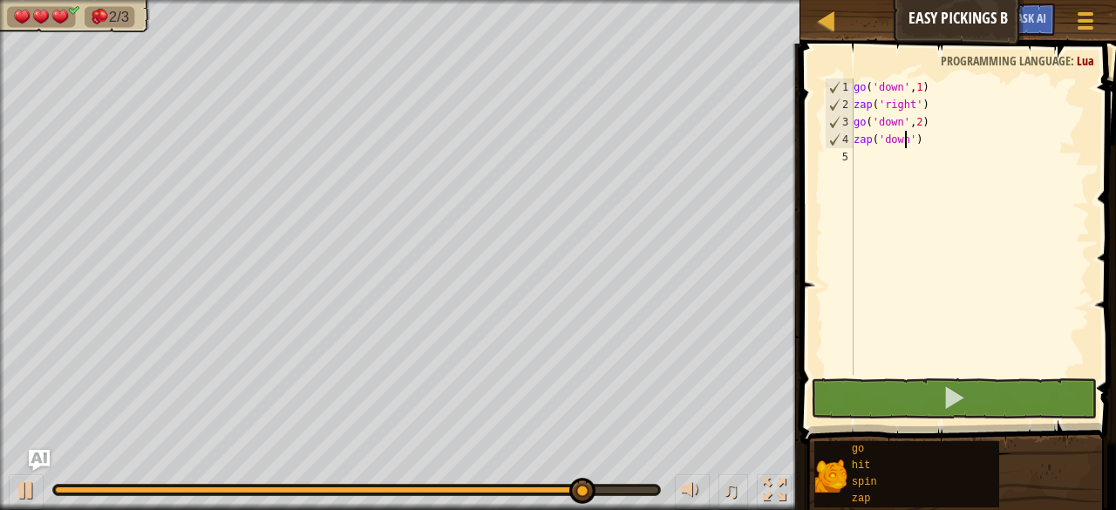
click at [897, 190] on div "go ( 'down' , 1 ) zap ( 'right' ) go ( 'down' , 2 ) zap ( 'down' )" at bounding box center [970, 243] width 240 height 331
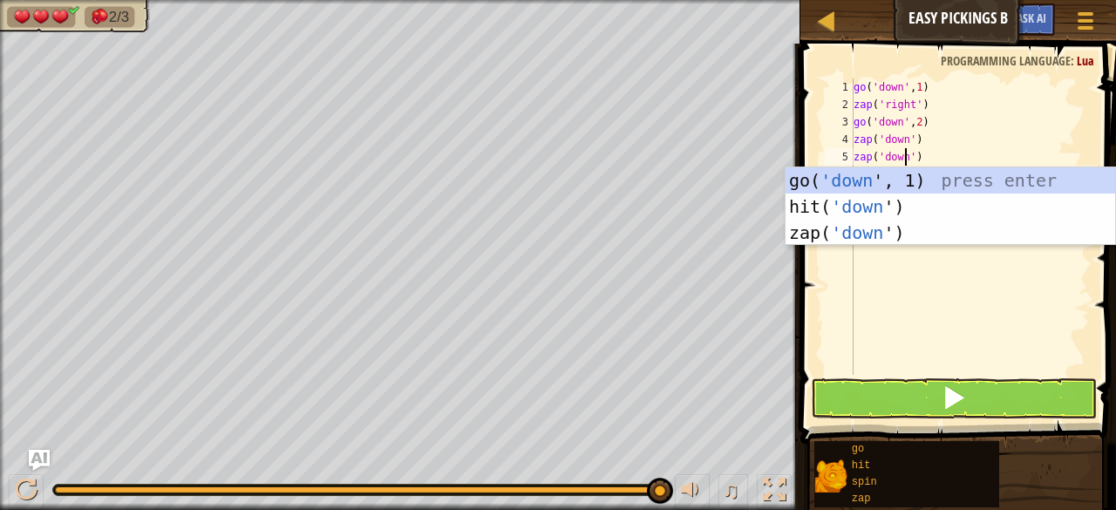
type textarea "zap('down')"
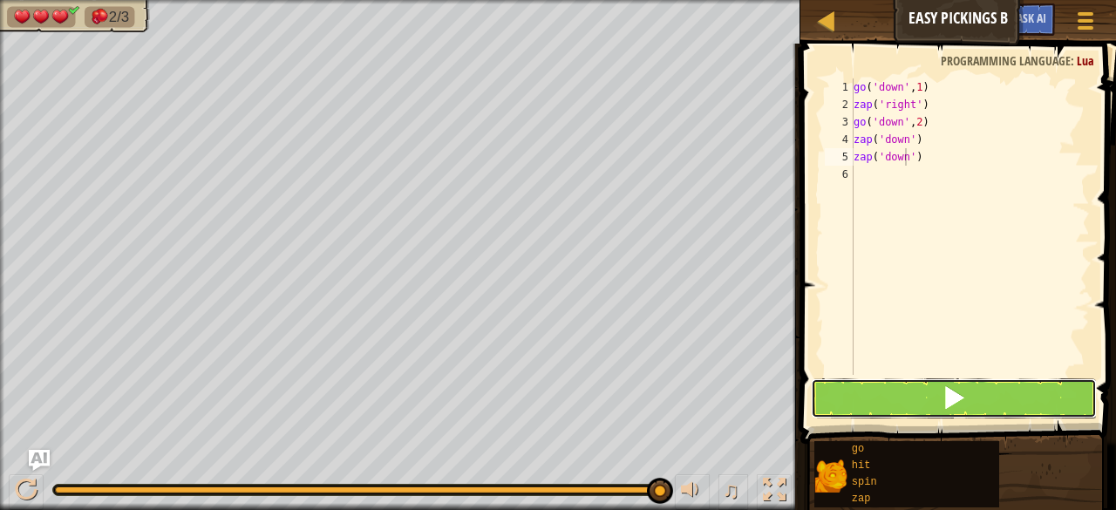
click at [902, 397] on button at bounding box center [954, 398] width 286 height 40
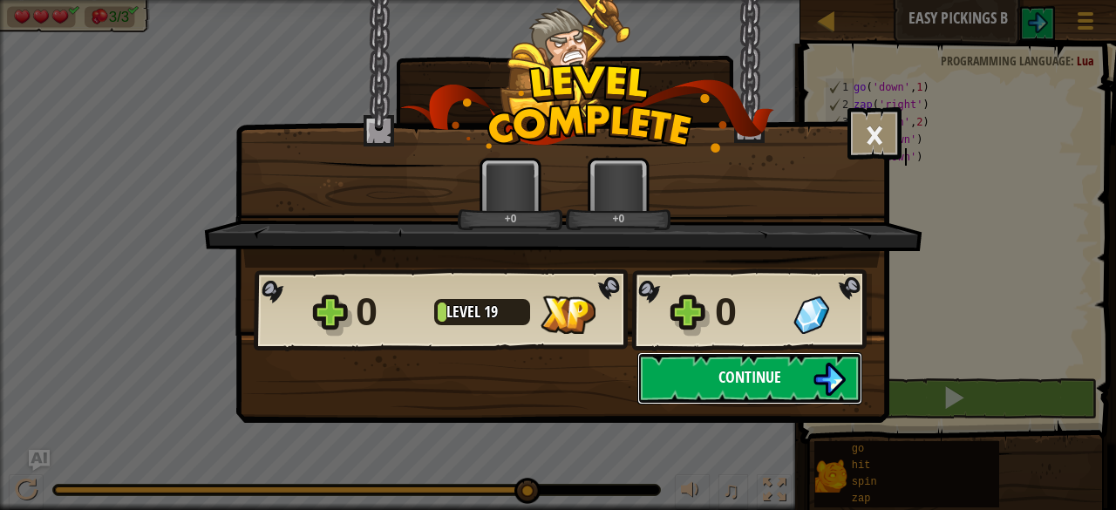
click at [747, 366] on span "Continue" at bounding box center [750, 377] width 63 height 22
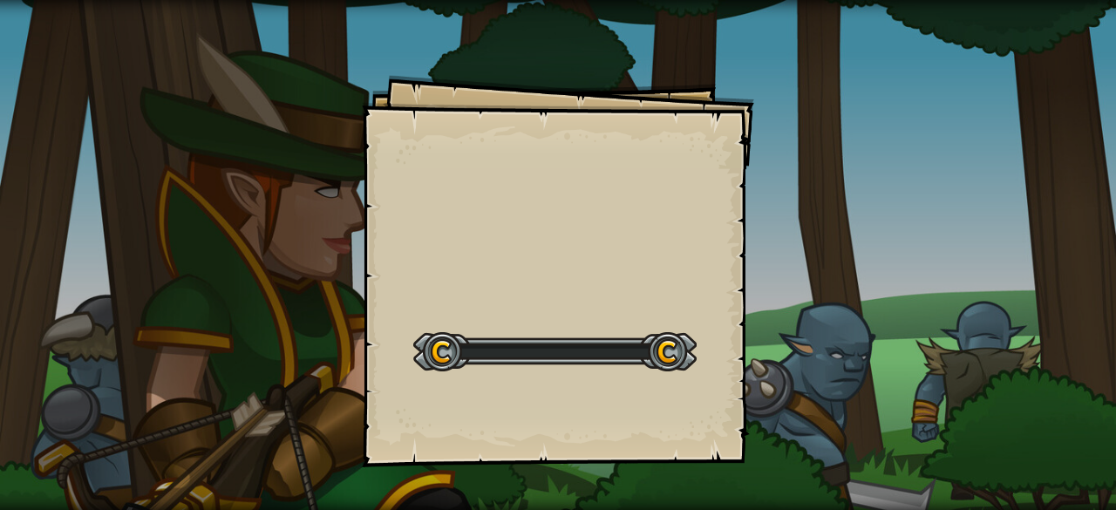
click at [753, 372] on div "Goals Start Level Error loading from server. Try refreshing the page. You'll ne…" at bounding box center [558, 271] width 392 height 392
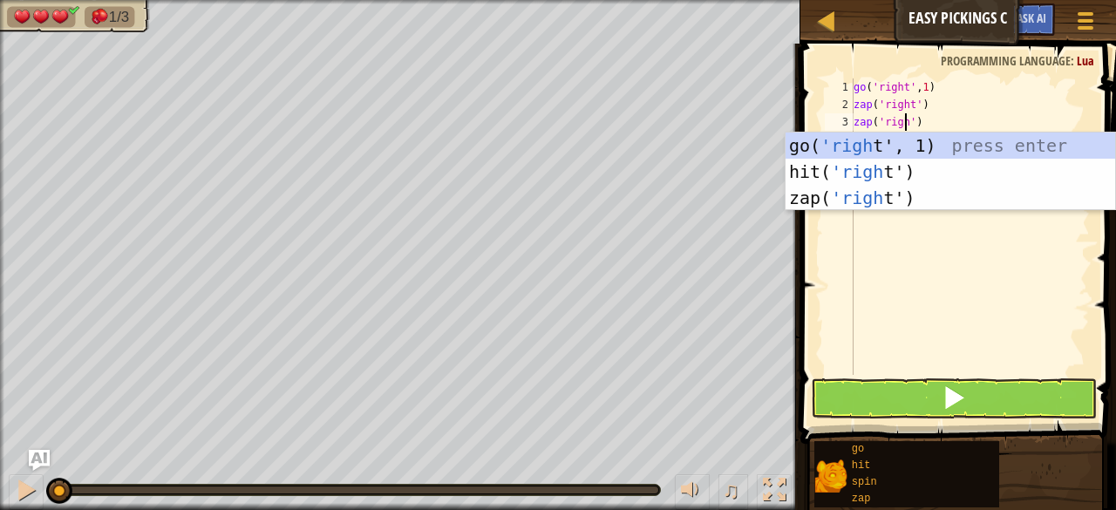
scroll to position [8, 4]
type textarea "zap('right')"
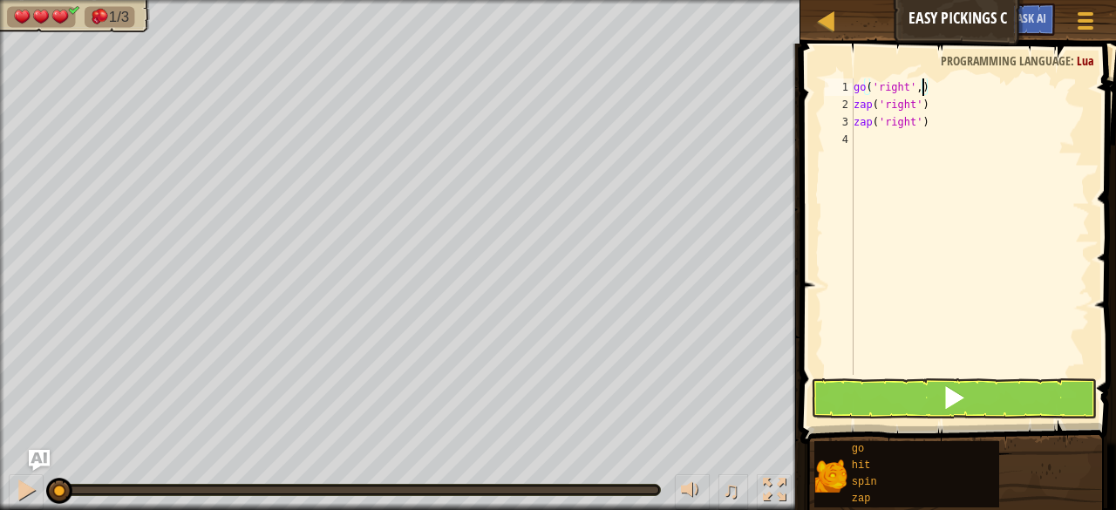
scroll to position [8, 5]
type textarea "zap('right')"
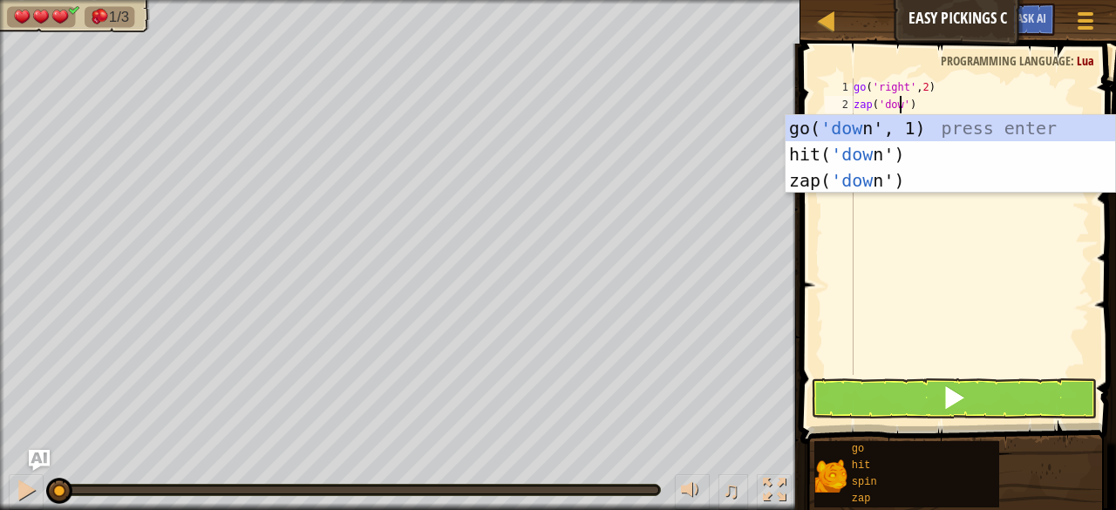
scroll to position [8, 4]
type textarea "zap('down')"
click at [988, 394] on button at bounding box center [954, 398] width 286 height 40
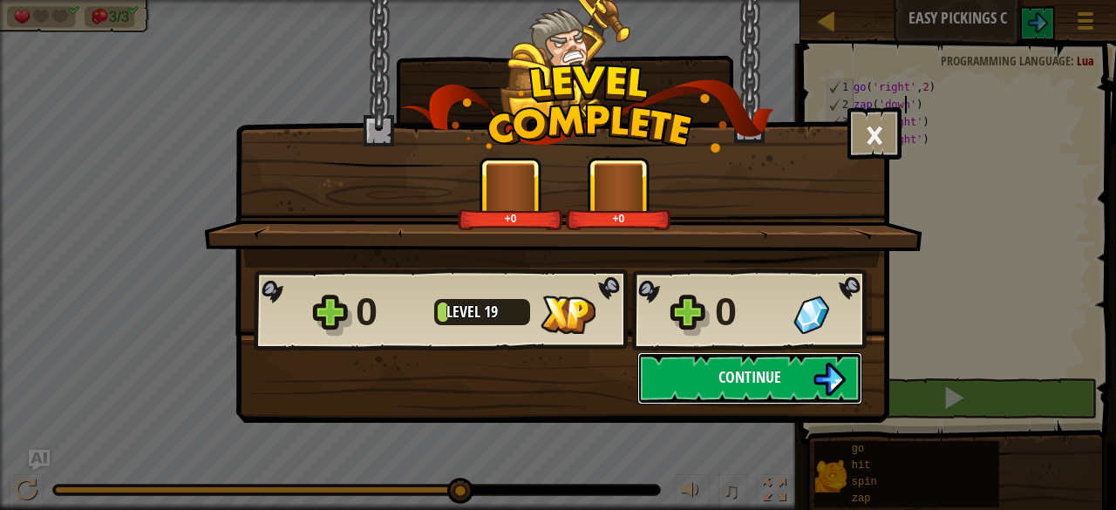
click at [760, 372] on span "Continue" at bounding box center [750, 377] width 63 height 22
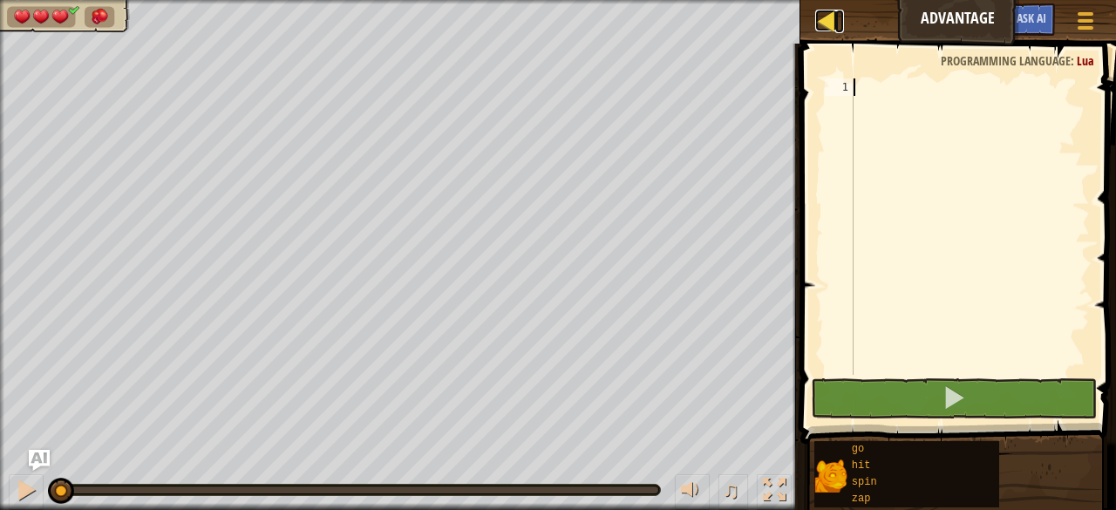
click at [821, 24] on div at bounding box center [826, 21] width 22 height 22
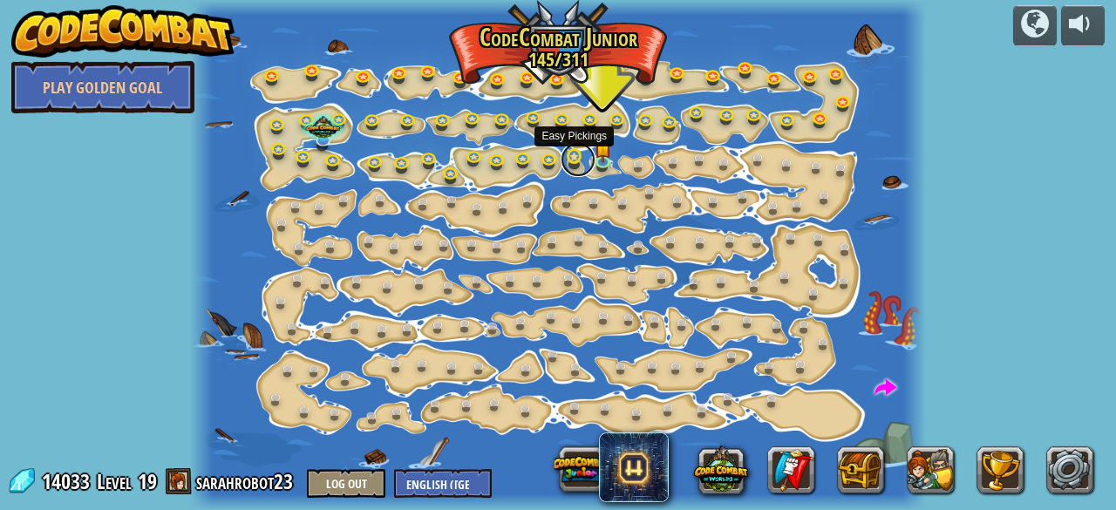
click at [573, 166] on link at bounding box center [578, 159] width 35 height 35
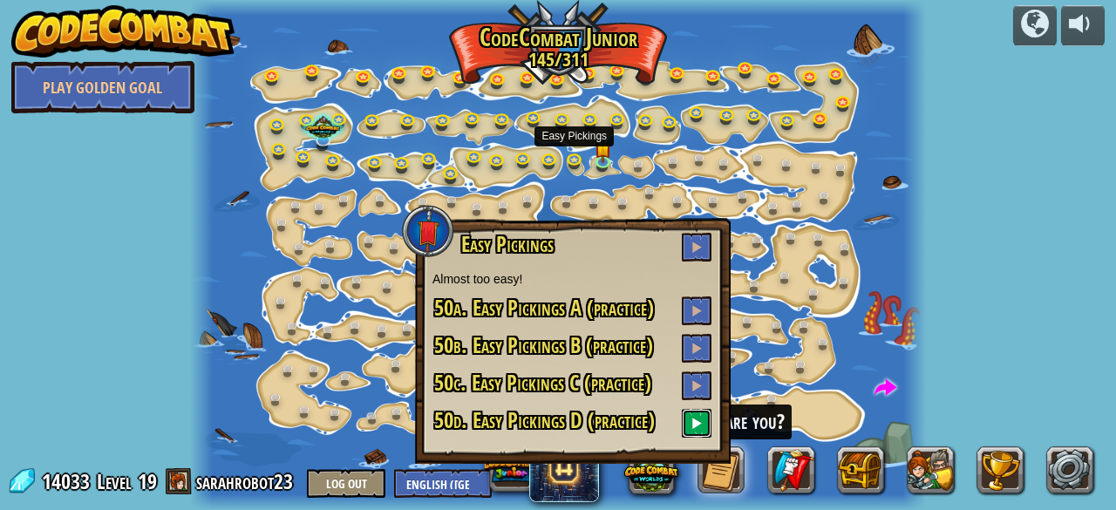
click at [696, 426] on span at bounding box center [697, 423] width 12 height 12
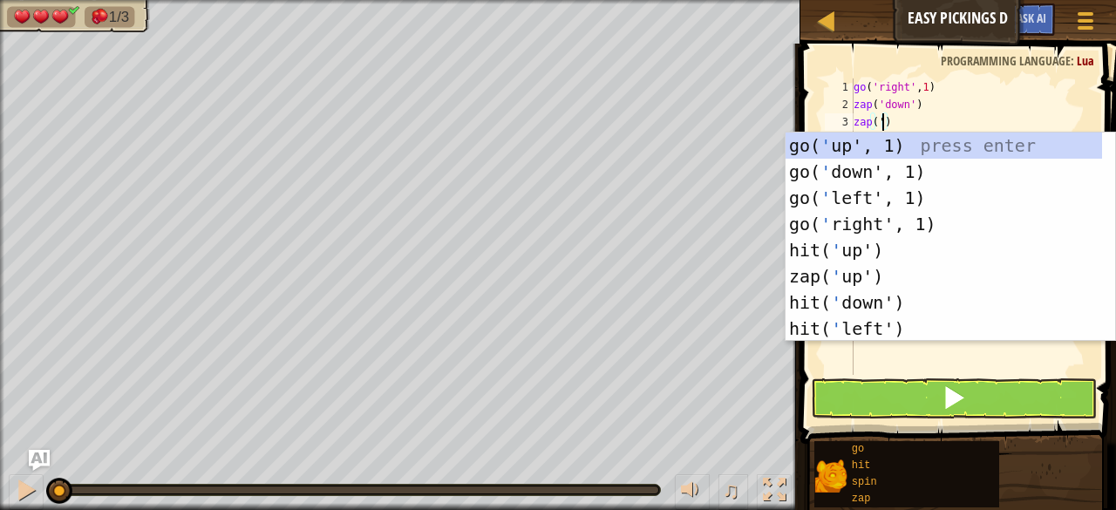
scroll to position [8, 2]
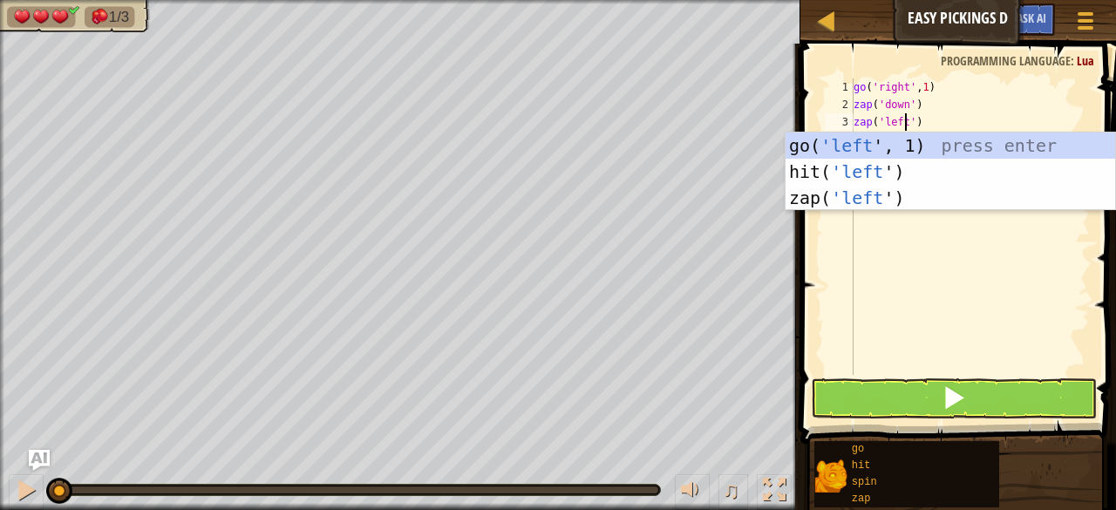
type textarea "zap('left')"
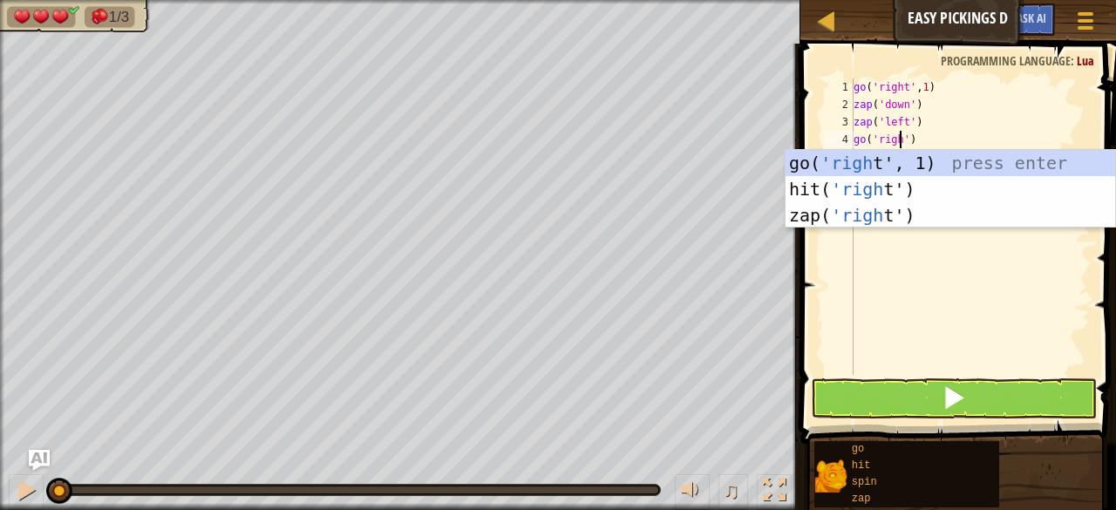
scroll to position [8, 4]
type textarea "go('right')"
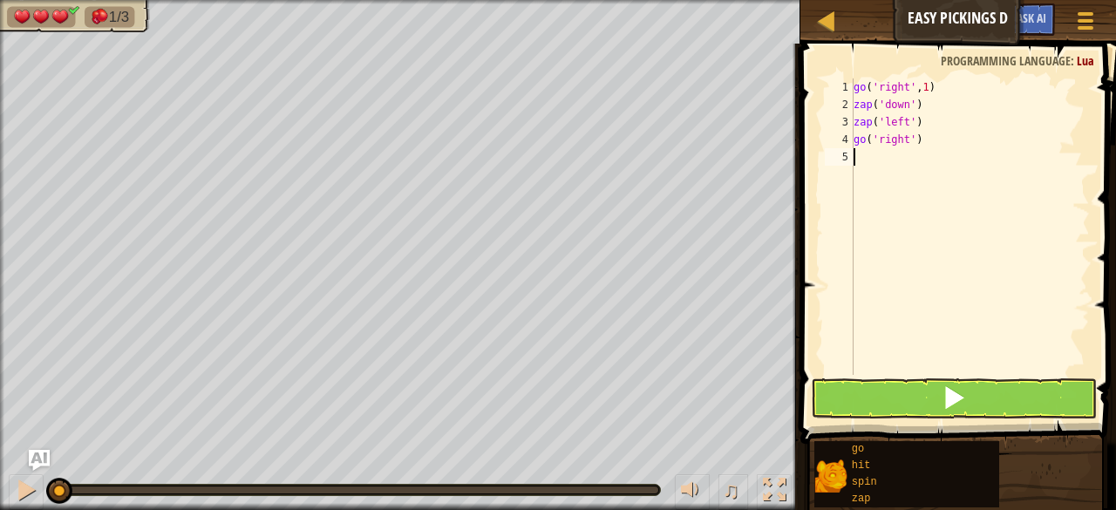
type textarea "go('right')"
type textarea "zap('right')"
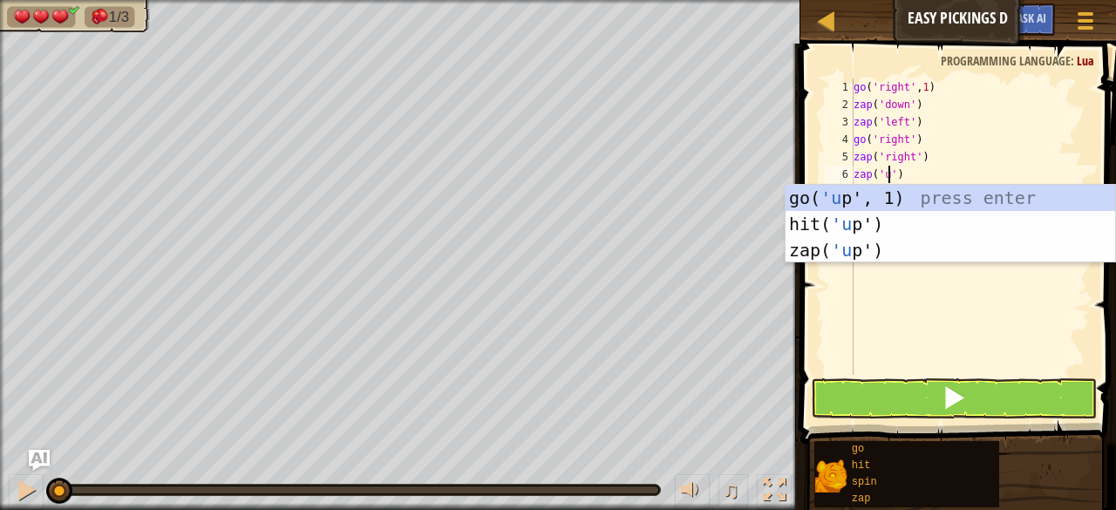
scroll to position [8, 3]
type textarea "zap('up')"
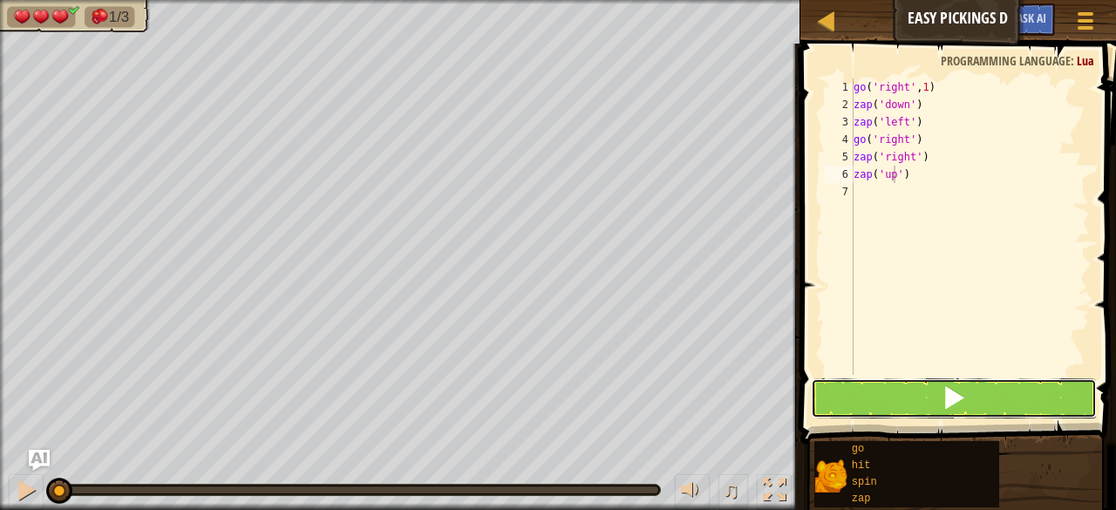
click at [1019, 404] on button at bounding box center [954, 398] width 286 height 40
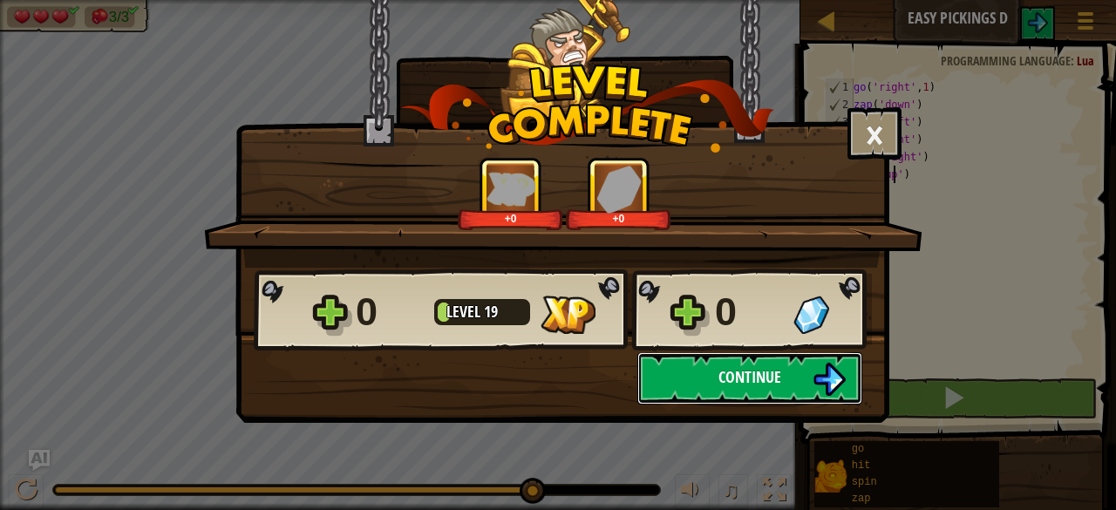
click at [822, 385] on img at bounding box center [829, 379] width 33 height 33
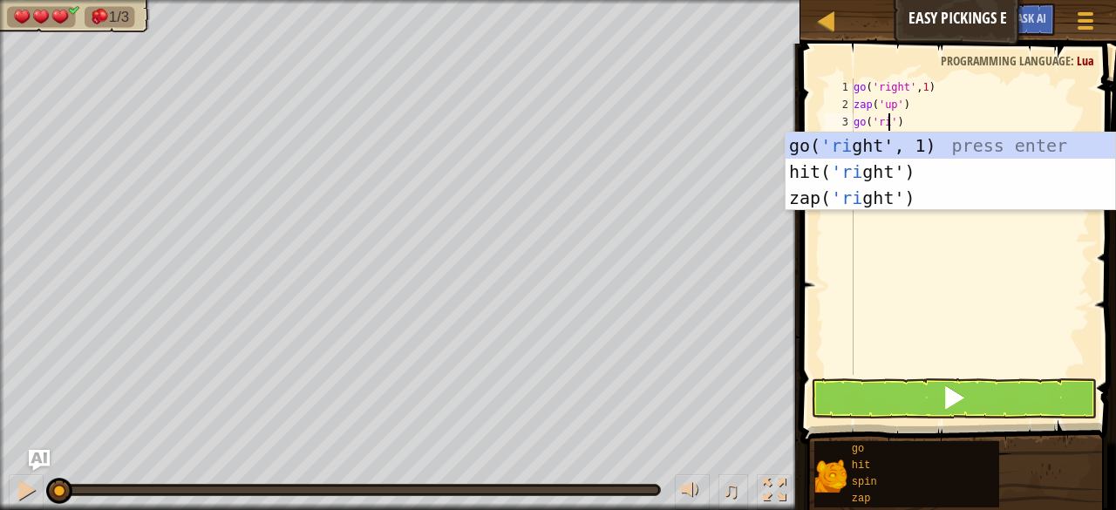
scroll to position [8, 3]
type textarea "go('right')"
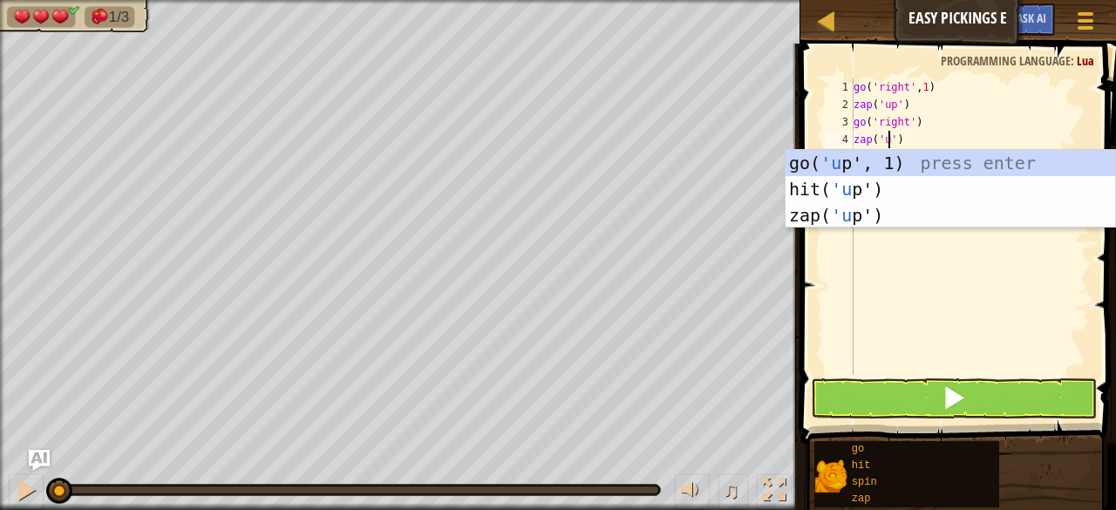
type textarea "zap('up')"
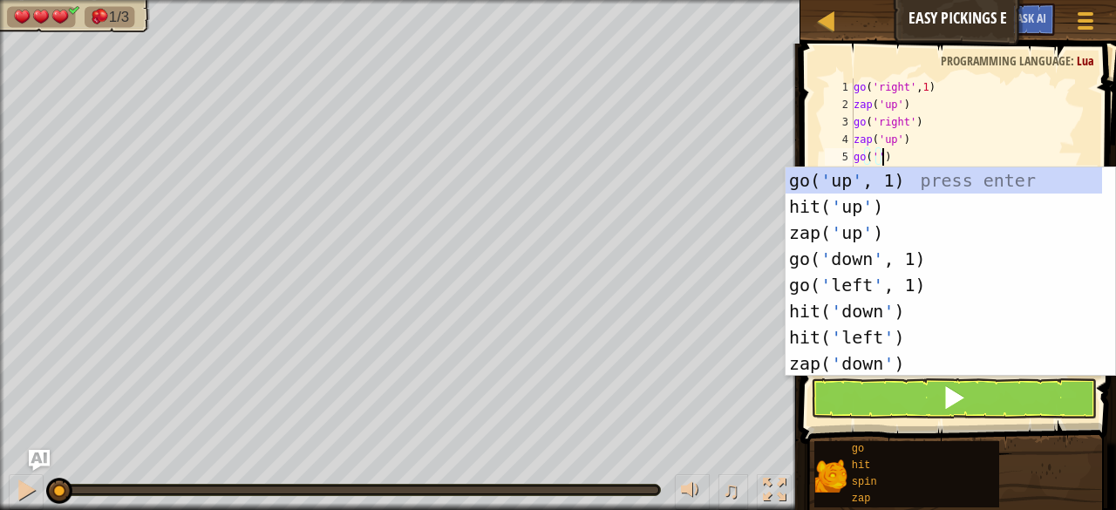
scroll to position [8, 2]
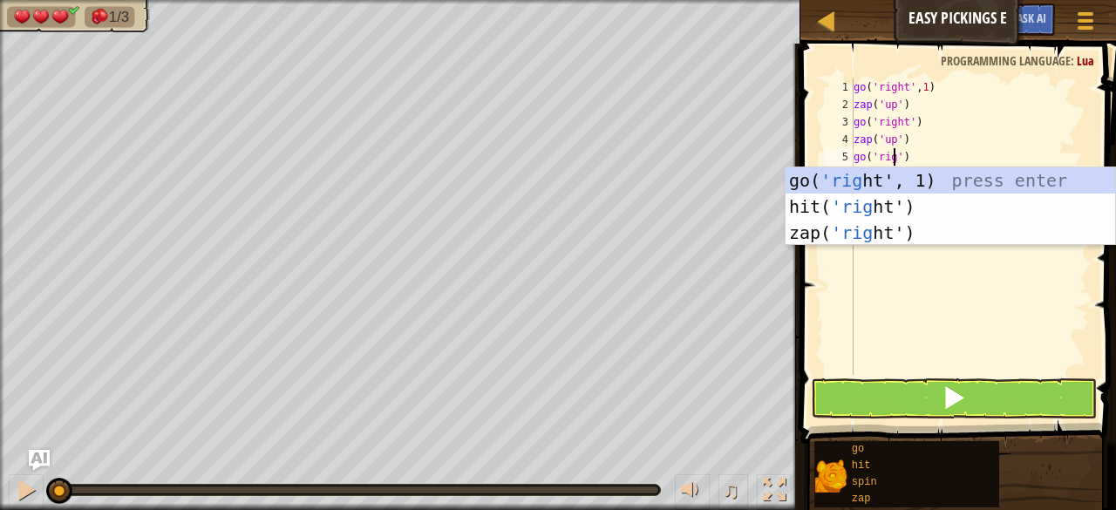
type textarea "go('right')"
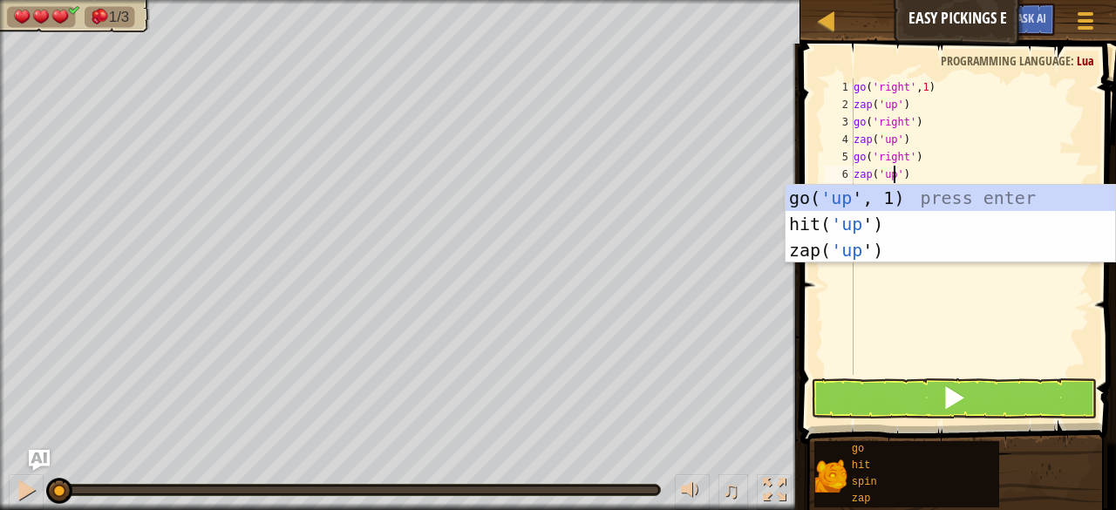
scroll to position [8, 3]
type textarea "zap('up')"
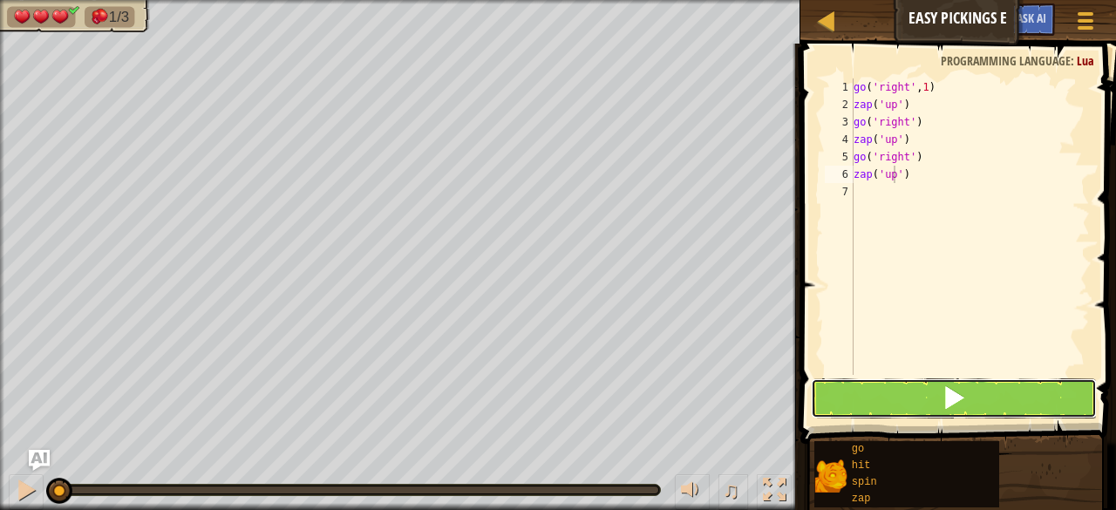
click at [945, 405] on span at bounding box center [954, 397] width 24 height 24
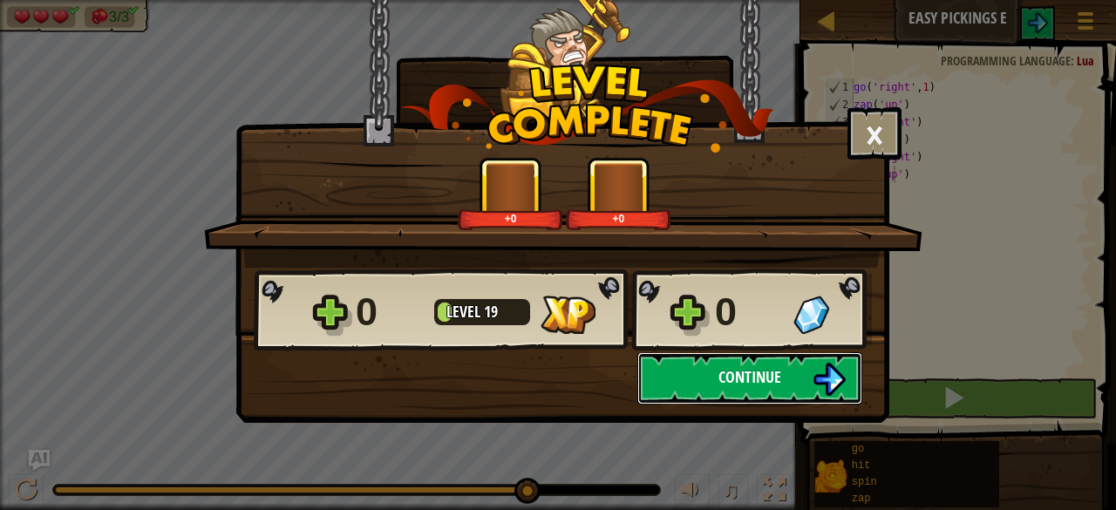
click at [809, 369] on button "Continue" at bounding box center [750, 378] width 225 height 52
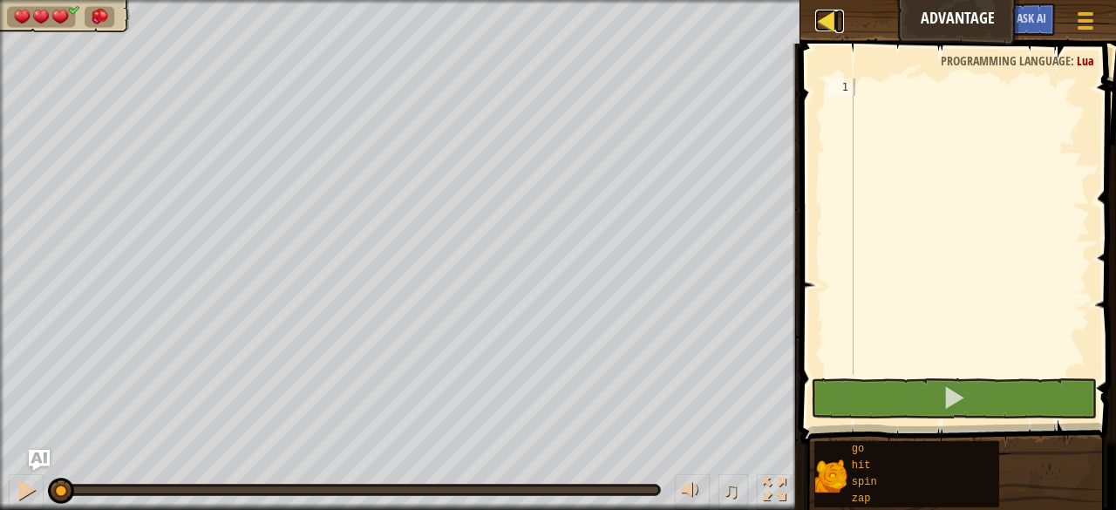
click at [842, 25] on link "Map" at bounding box center [839, 22] width 9 height 24
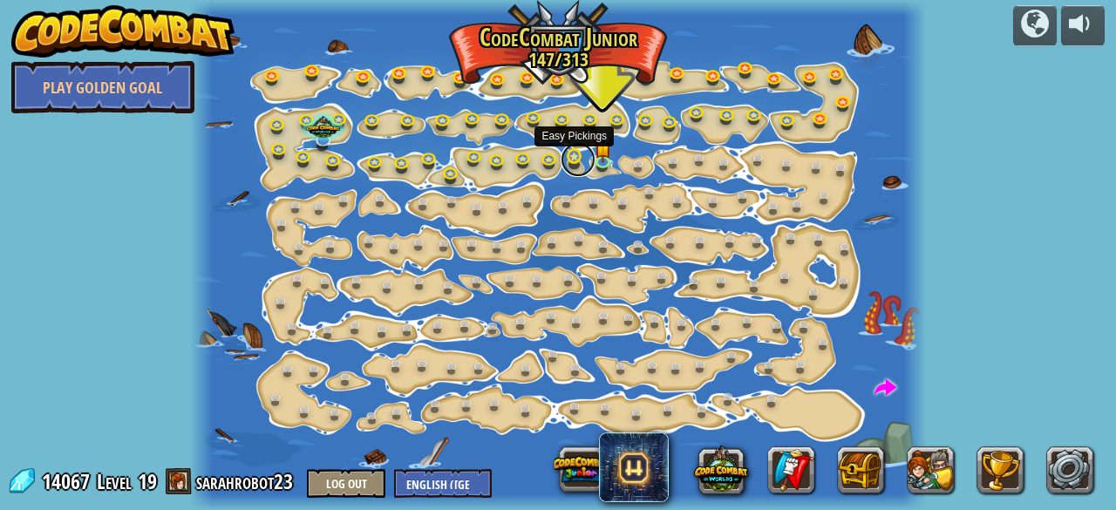
click at [583, 158] on link at bounding box center [578, 159] width 35 height 35
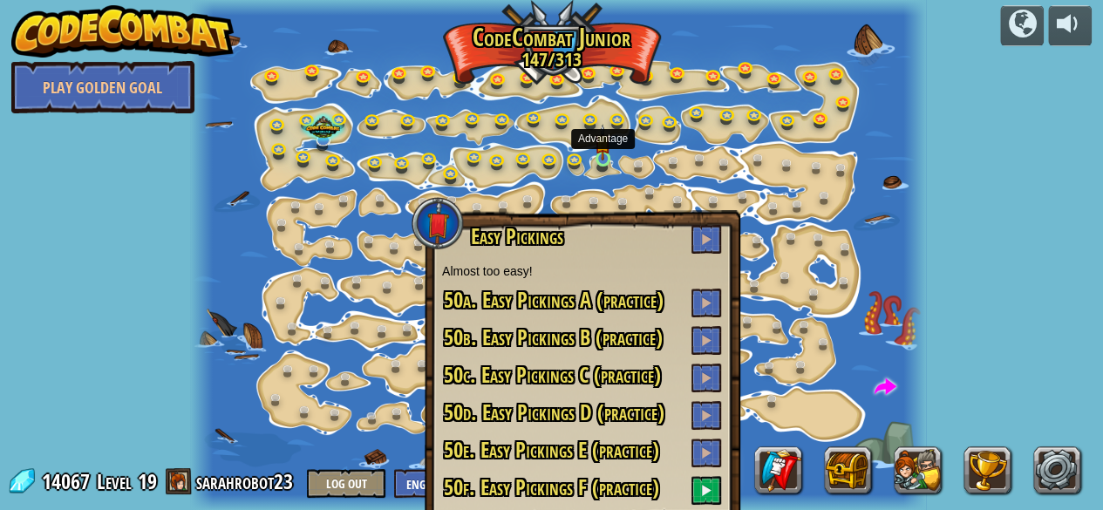
click at [600, 159] on img at bounding box center [603, 142] width 16 height 37
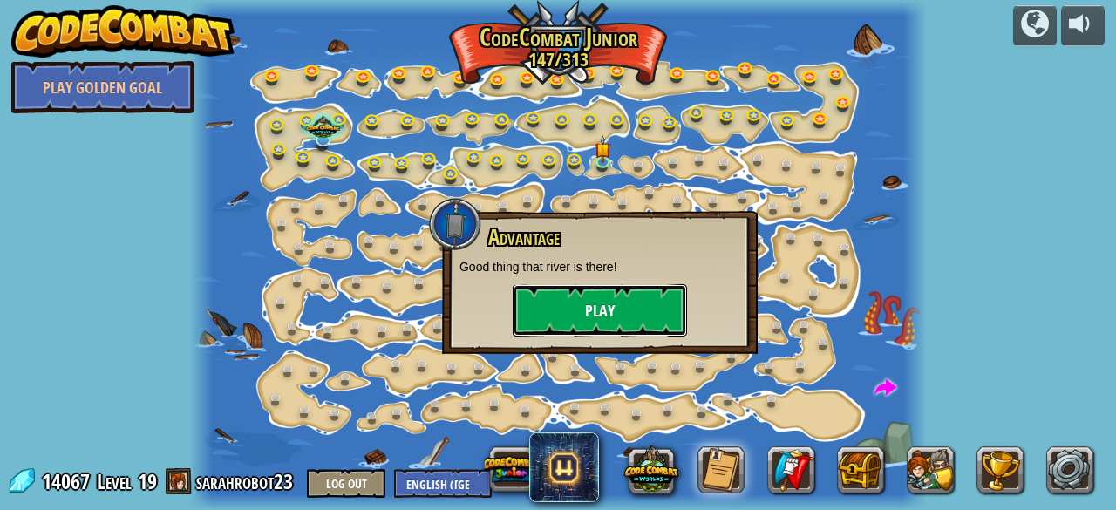
click at [622, 293] on button "Play" at bounding box center [600, 310] width 174 height 52
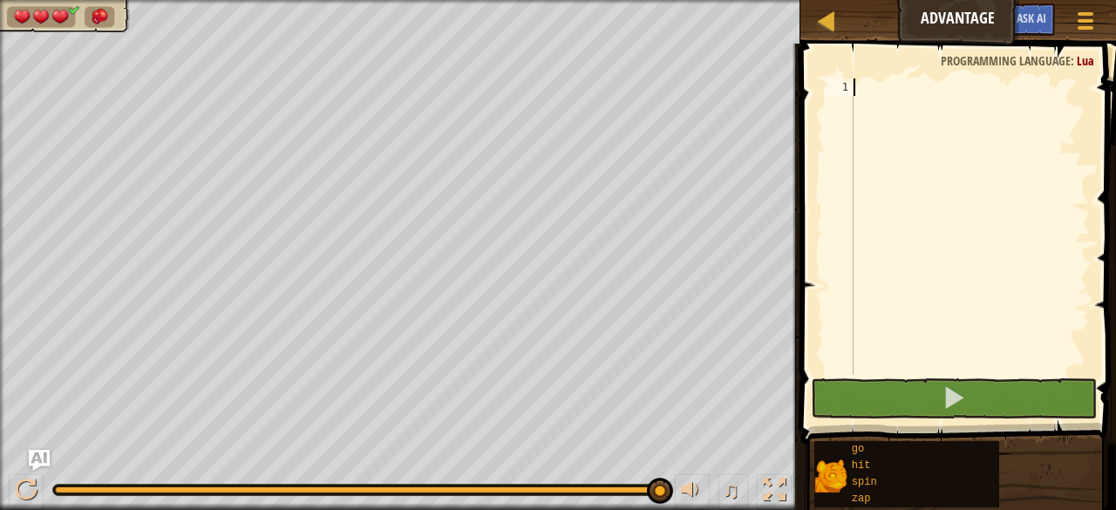
drag, startPoint x: 56, startPoint y: 484, endPoint x: 670, endPoint y: 481, distance: 614.0
click at [672, 472] on div "♫" at bounding box center [400, 486] width 801 height 52
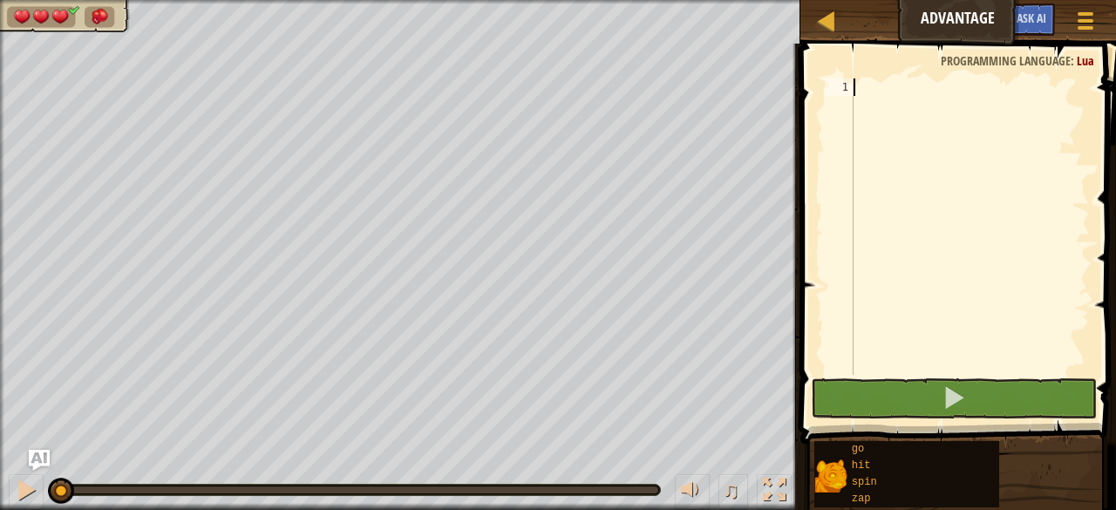
drag, startPoint x: 656, startPoint y: 491, endPoint x: 0, endPoint y: 475, distance: 656.0
click at [0, 475] on div "♫" at bounding box center [400, 486] width 801 height 52
drag, startPoint x: 65, startPoint y: 484, endPoint x: 3, endPoint y: 399, distance: 105.5
click at [0, 406] on div "♫ Tiger Cub 3 x: 6 y: 6 No target action: idle" at bounding box center [558, 255] width 1116 height 510
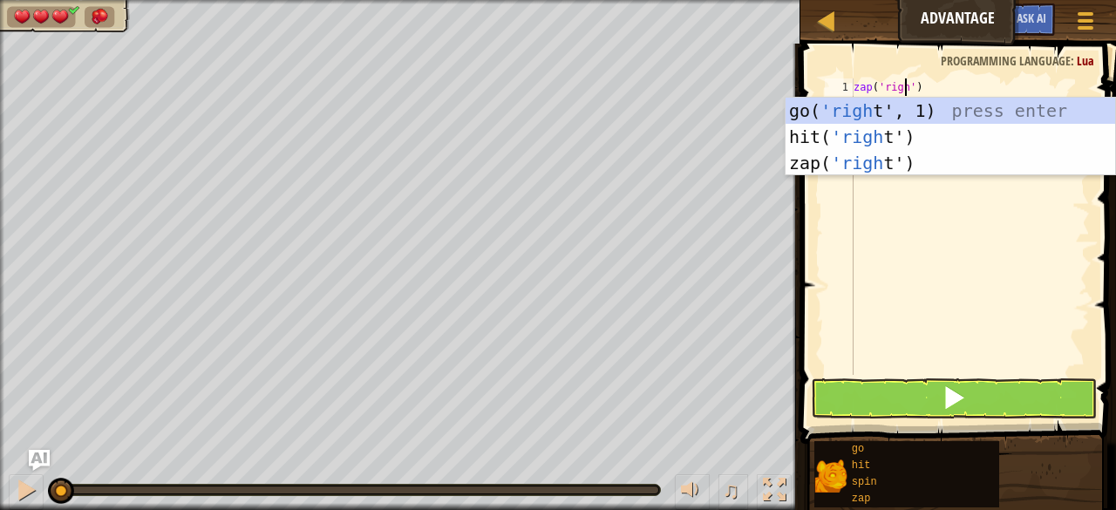
scroll to position [8, 4]
type textarea "zap('right')"
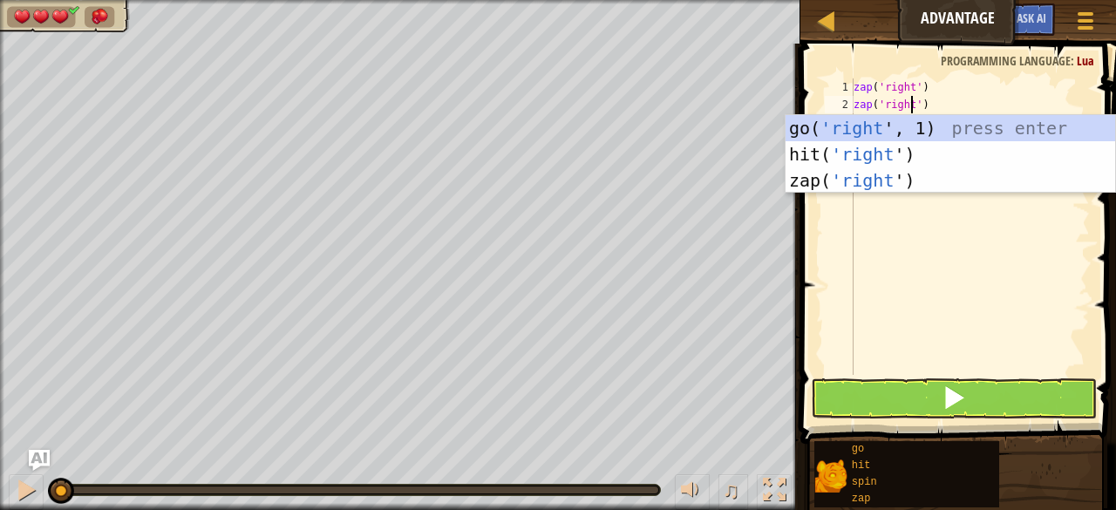
type textarea "zap('right')"
click at [856, 421] on span at bounding box center [960, 219] width 330 height 452
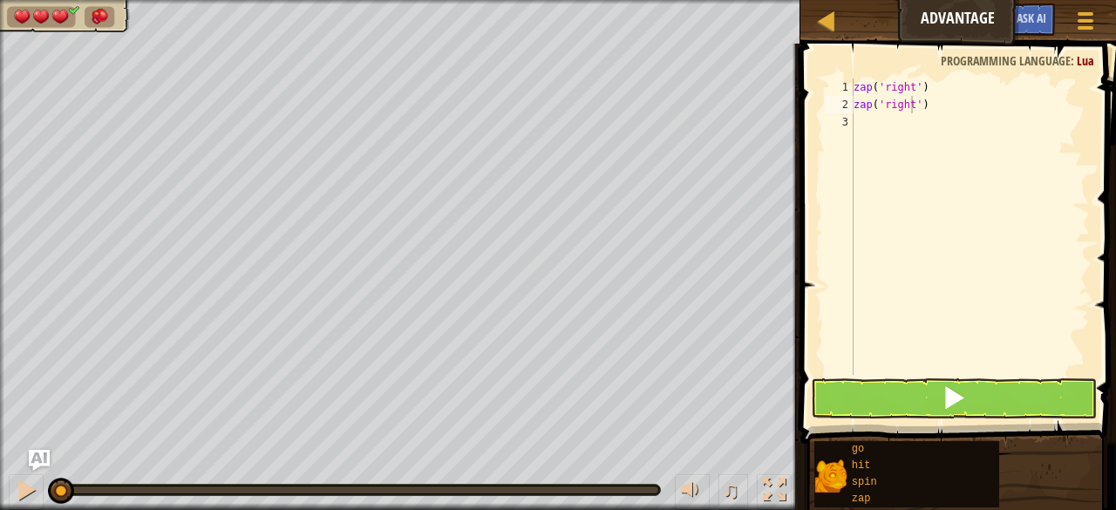
click at [856, 421] on span at bounding box center [960, 219] width 330 height 452
click at [867, 404] on button at bounding box center [954, 398] width 286 height 40
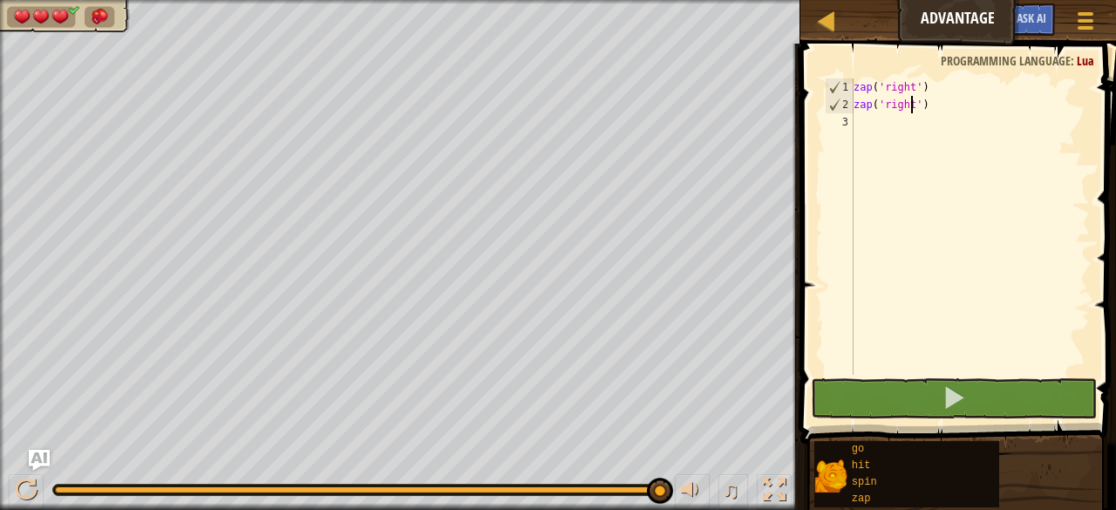
click at [872, 144] on div "zap ( 'right' ) zap ( 'right' )" at bounding box center [970, 243] width 240 height 331
click at [930, 106] on div "zap ( 'right' ) zap ( 'right' )" at bounding box center [970, 243] width 240 height 331
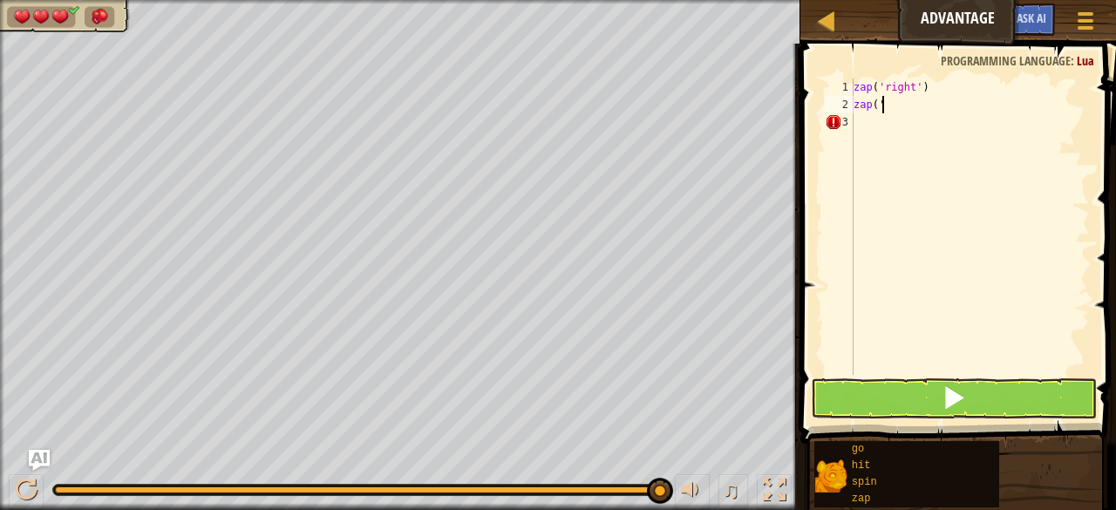
type textarea "z"
click at [994, 396] on button at bounding box center [954, 398] width 286 height 40
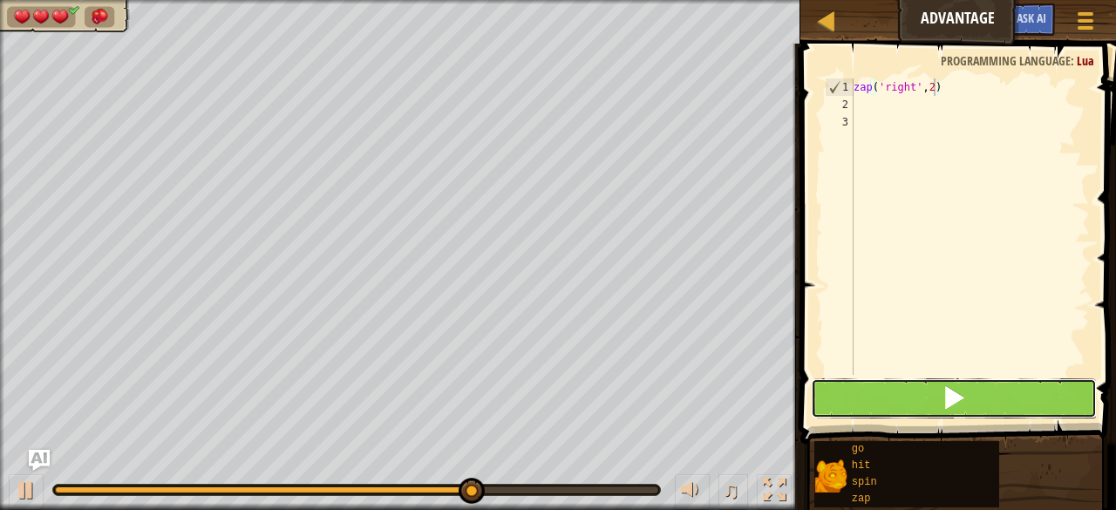
click at [1005, 399] on button at bounding box center [954, 398] width 286 height 40
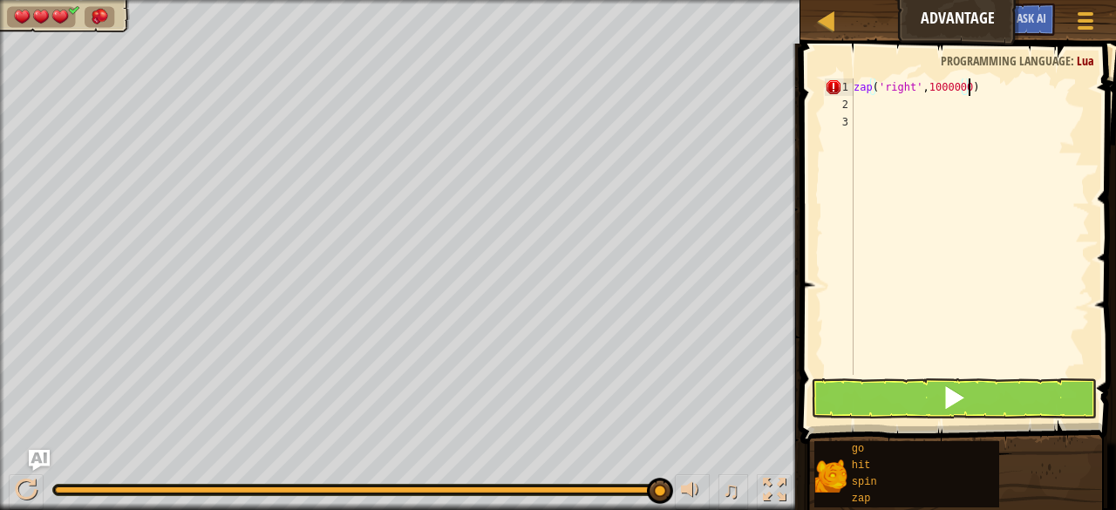
scroll to position [8, 12]
click at [949, 401] on span at bounding box center [954, 397] width 24 height 24
click at [930, 409] on button at bounding box center [954, 398] width 286 height 40
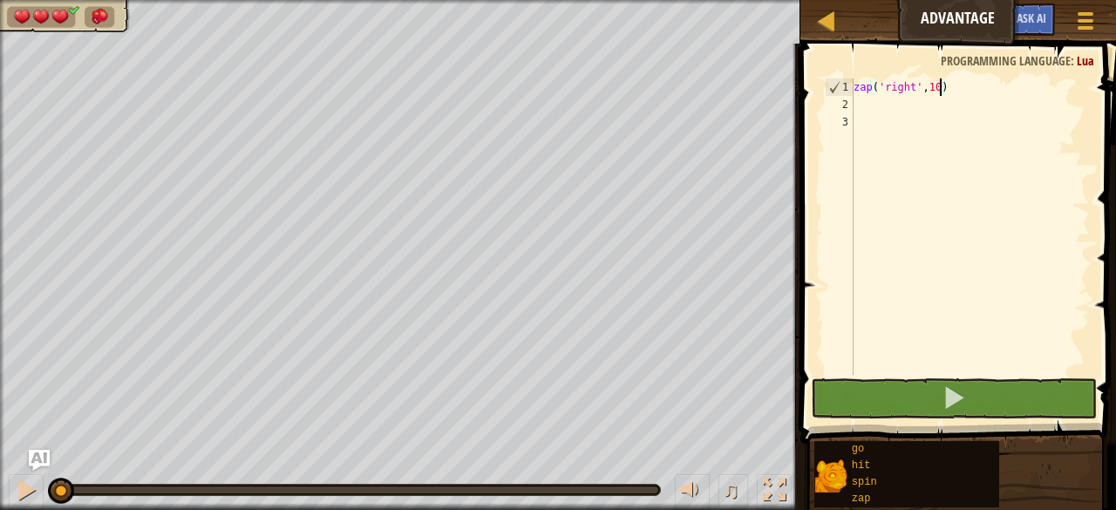
drag, startPoint x: 662, startPoint y: 489, endPoint x: 0, endPoint y: 276, distance: 695.3
click at [0, 276] on div "♫ Tiger Cub 3 x: 6 y: 6 No target action: power-up" at bounding box center [558, 255] width 1116 height 510
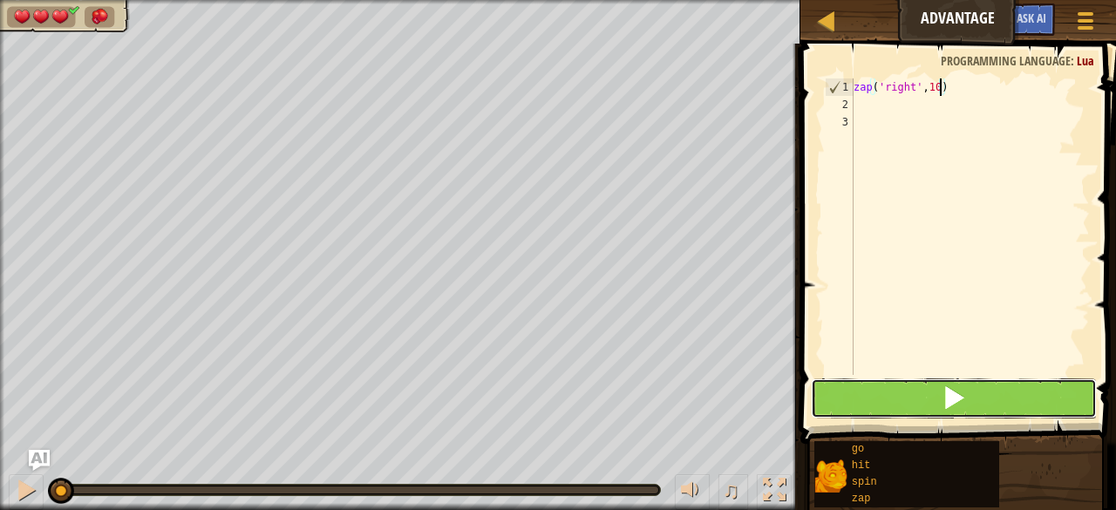
click at [938, 399] on button at bounding box center [954, 398] width 286 height 40
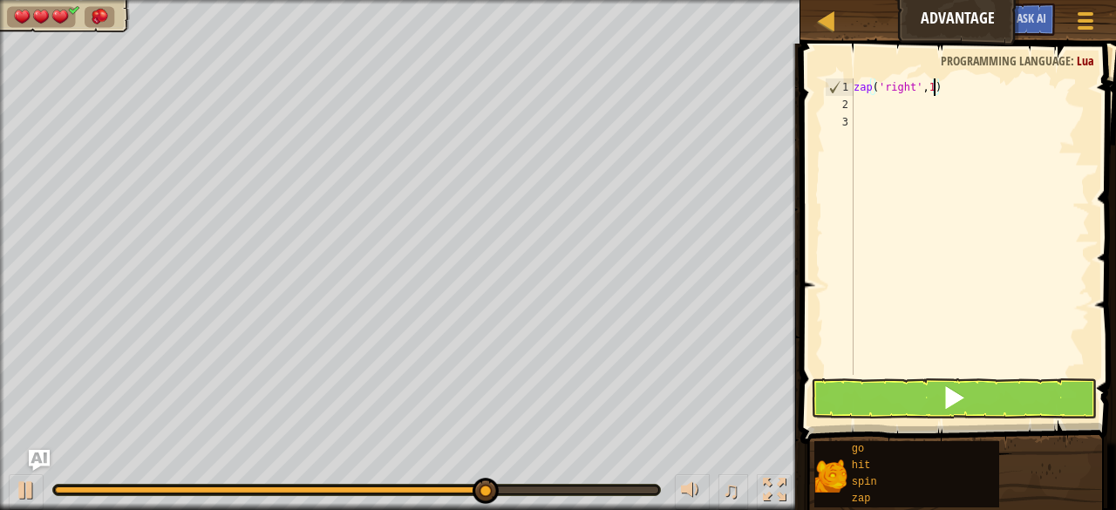
type textarea "zap('right', )"
type textarea "zap('right')"
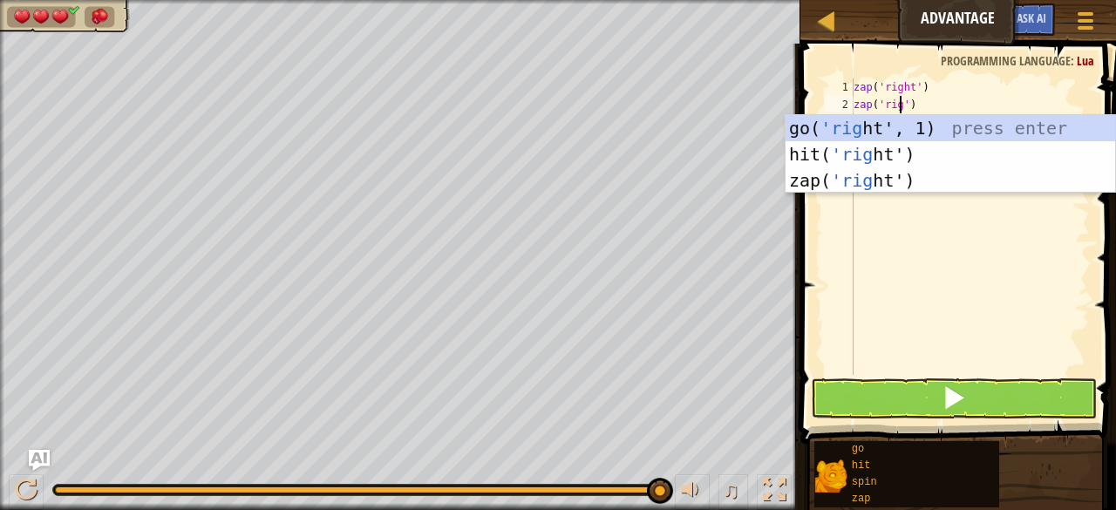
scroll to position [8, 4]
type textarea "zap('right')"
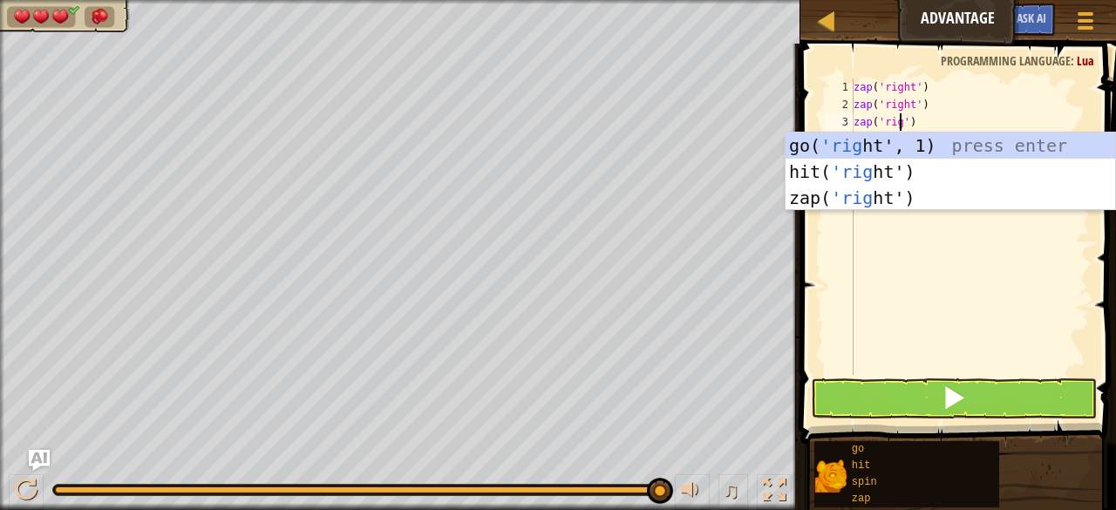
type textarea "zap('right')"
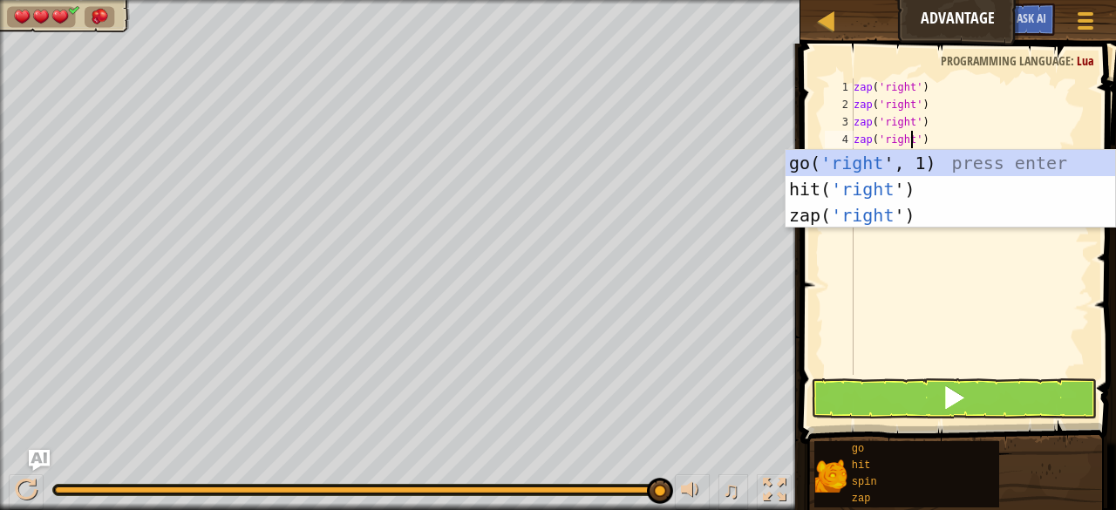
type textarea "zap('right')"
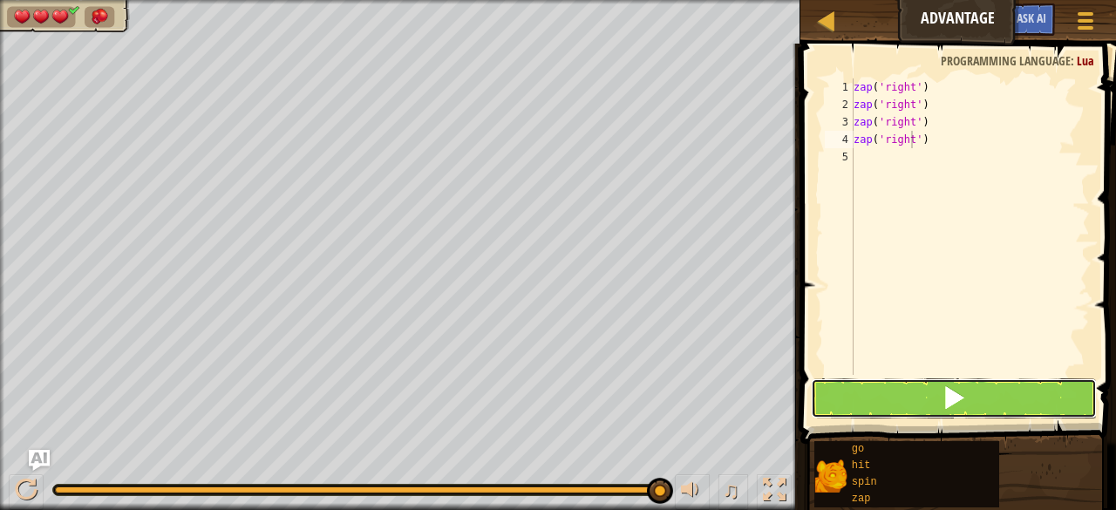
click at [938, 412] on button at bounding box center [954, 398] width 286 height 40
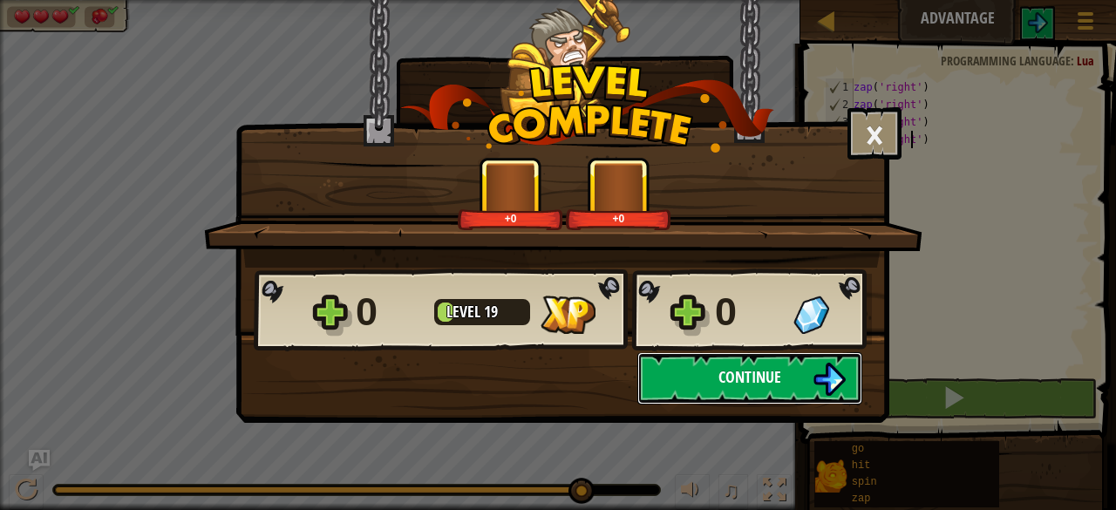
click at [794, 360] on button "Continue" at bounding box center [750, 378] width 225 height 52
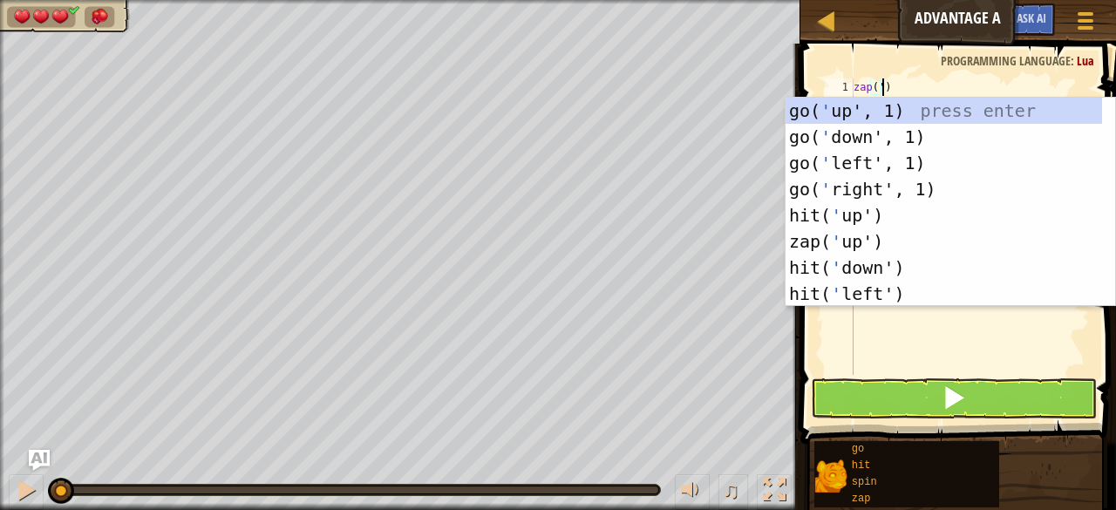
scroll to position [8, 2]
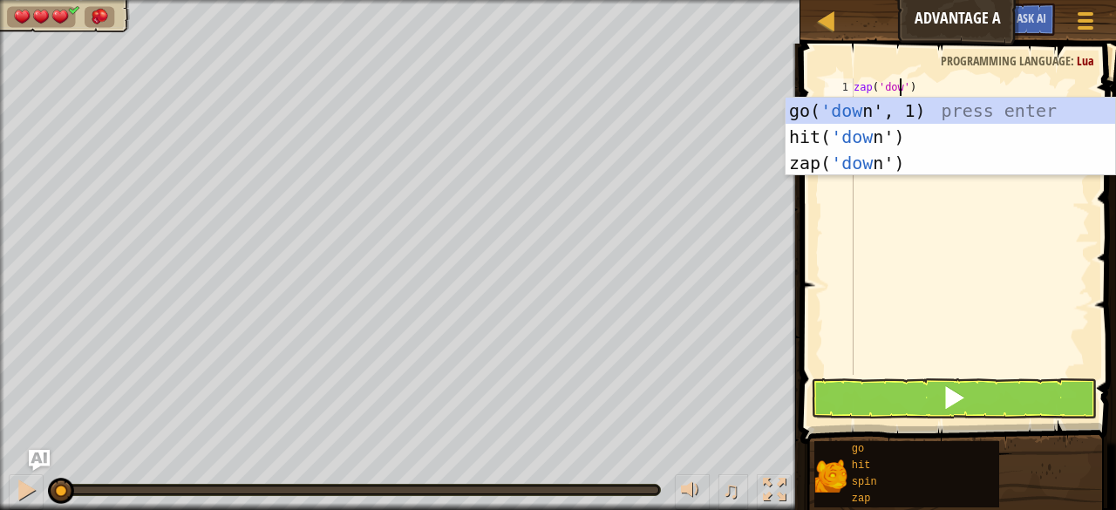
type textarea "zap('down')"
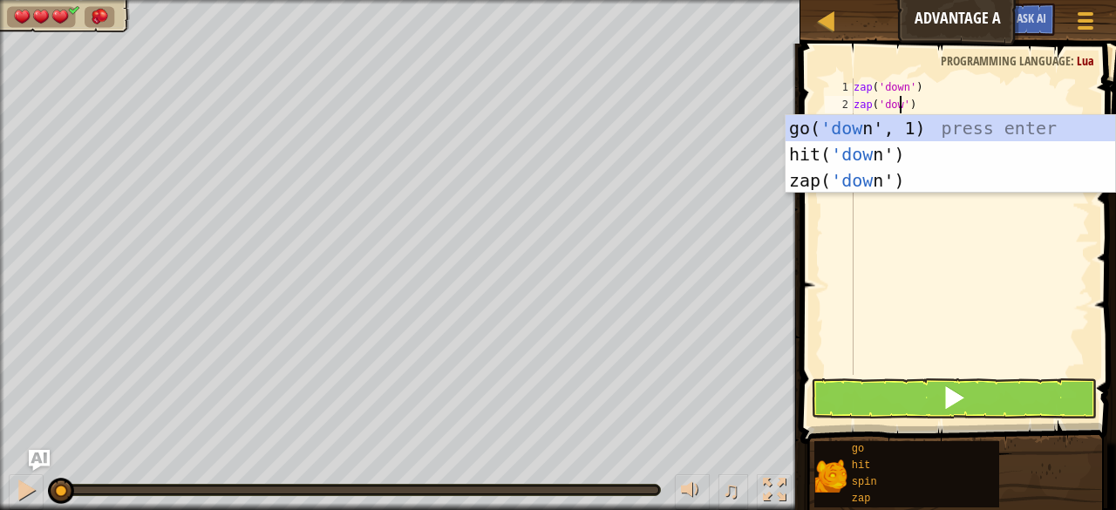
type textarea "zap('down')"
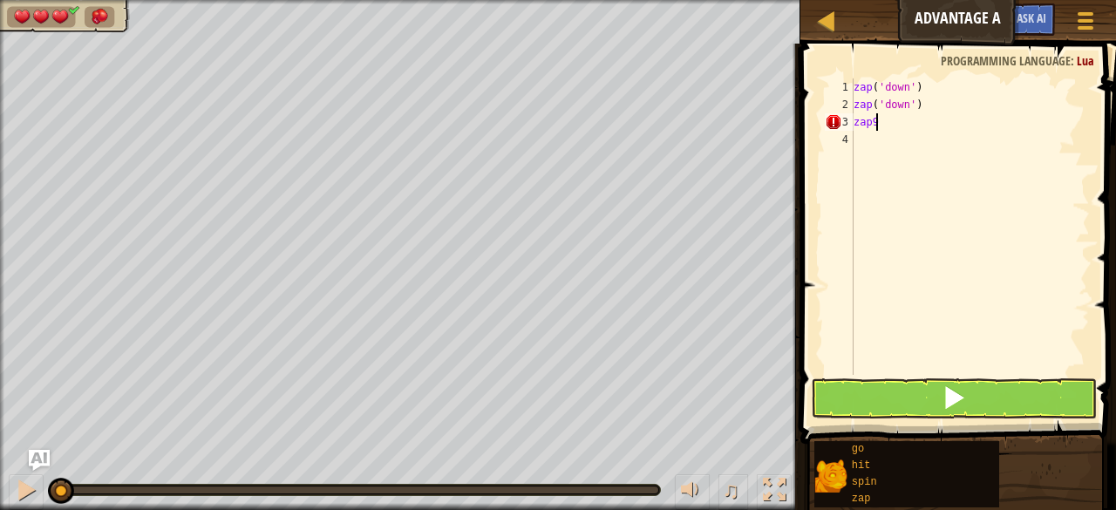
scroll to position [8, 0]
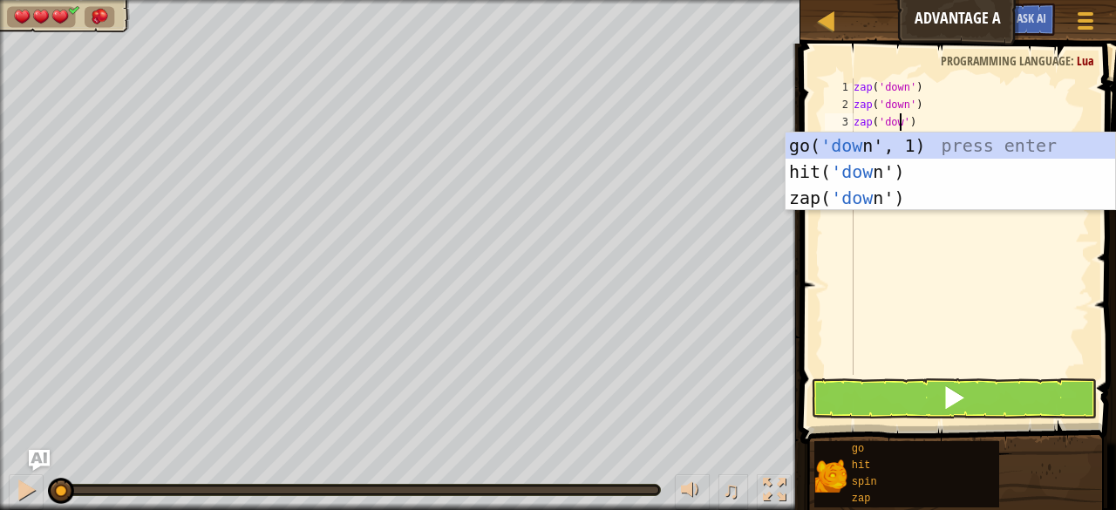
type textarea "zap('down')"
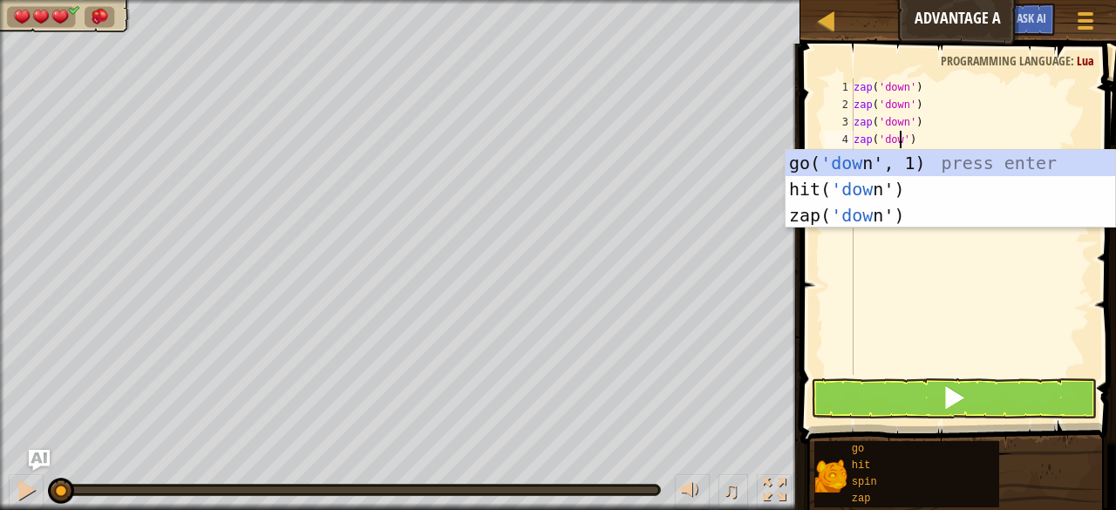
scroll to position [8, 4]
type textarea "zap('down')"
click at [920, 378] on button at bounding box center [954, 398] width 286 height 40
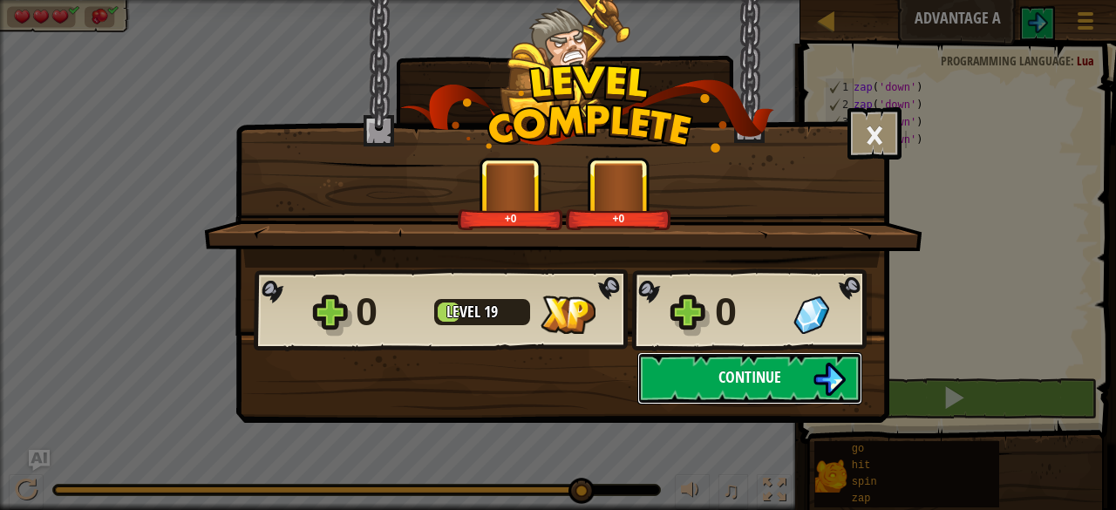
click at [792, 393] on button "Continue" at bounding box center [750, 378] width 225 height 52
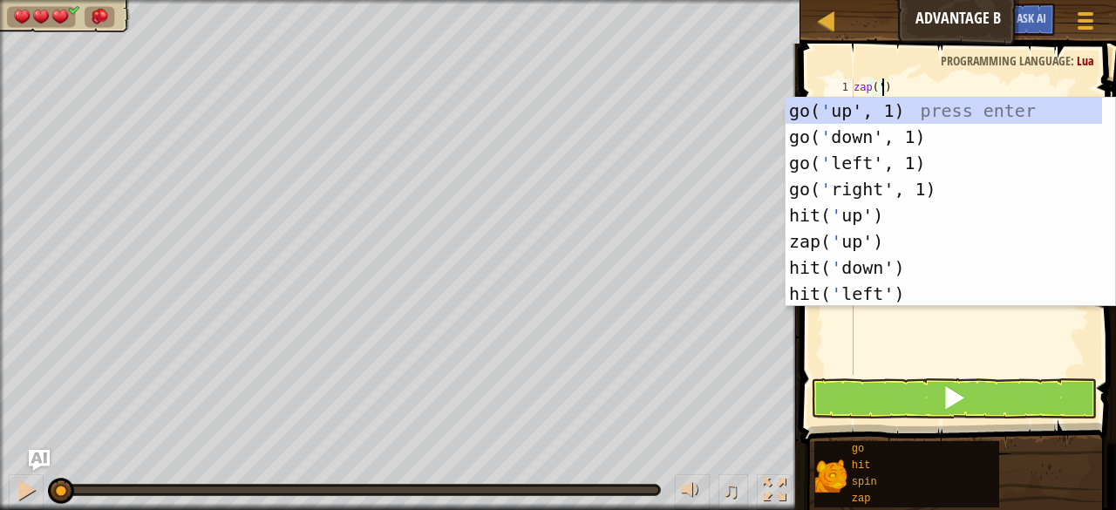
scroll to position [8, 2]
type textarea "zap('up')"
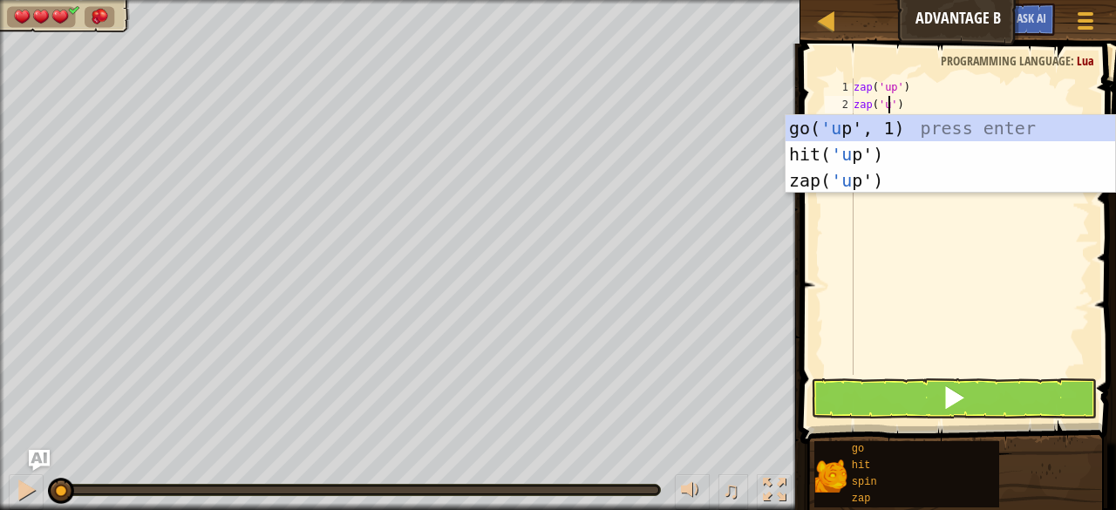
scroll to position [8, 3]
type textarea "zap('up')"
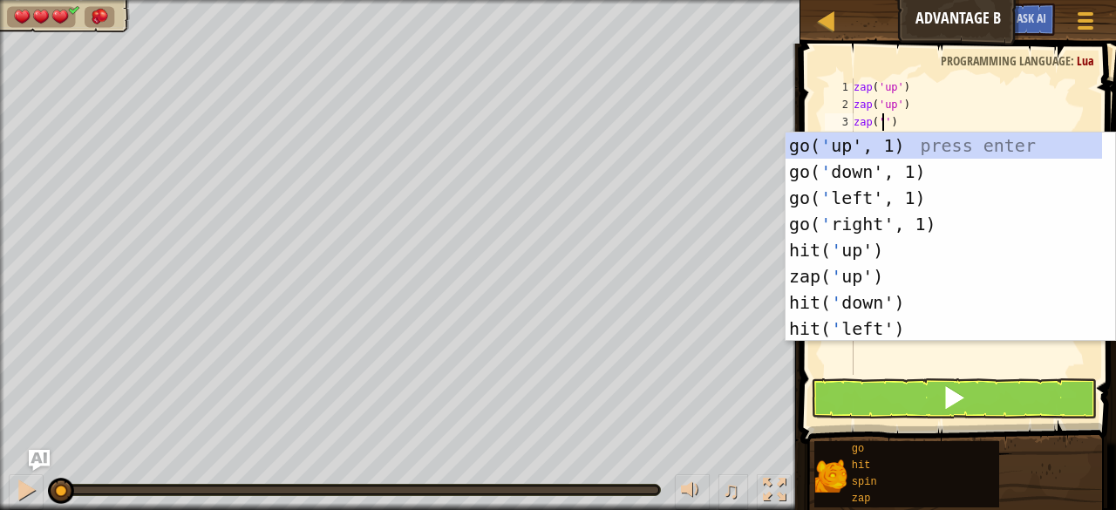
type textarea "zap('up')"
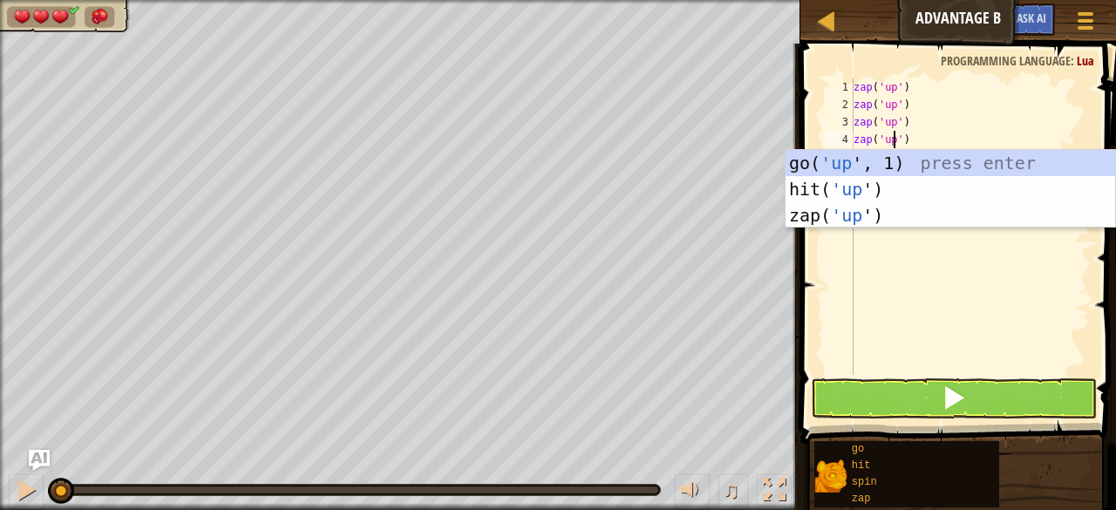
type textarea "zap('up')"
click at [913, 406] on button at bounding box center [954, 398] width 286 height 40
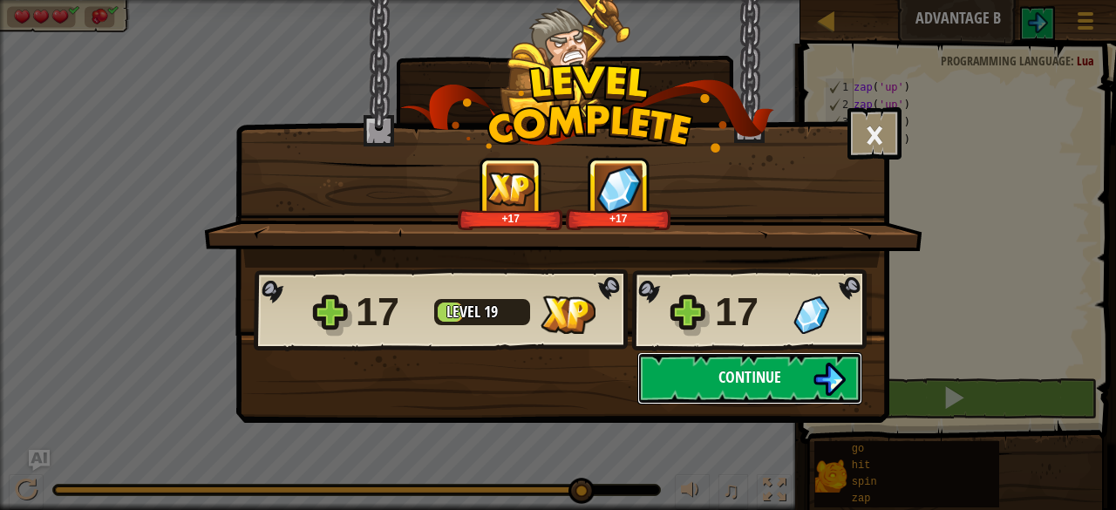
click at [815, 368] on img at bounding box center [829, 379] width 33 height 33
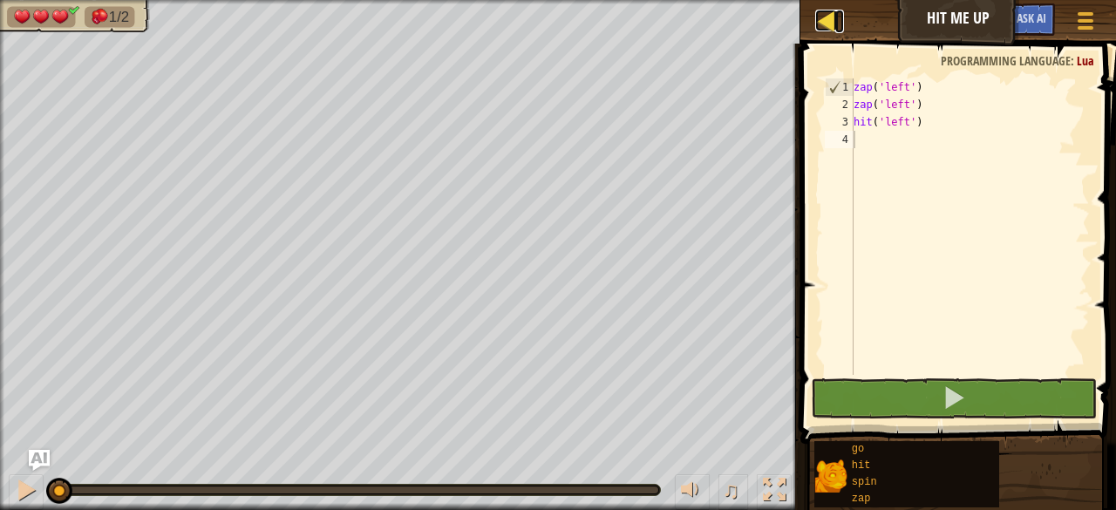
click at [832, 27] on div at bounding box center [826, 21] width 22 height 22
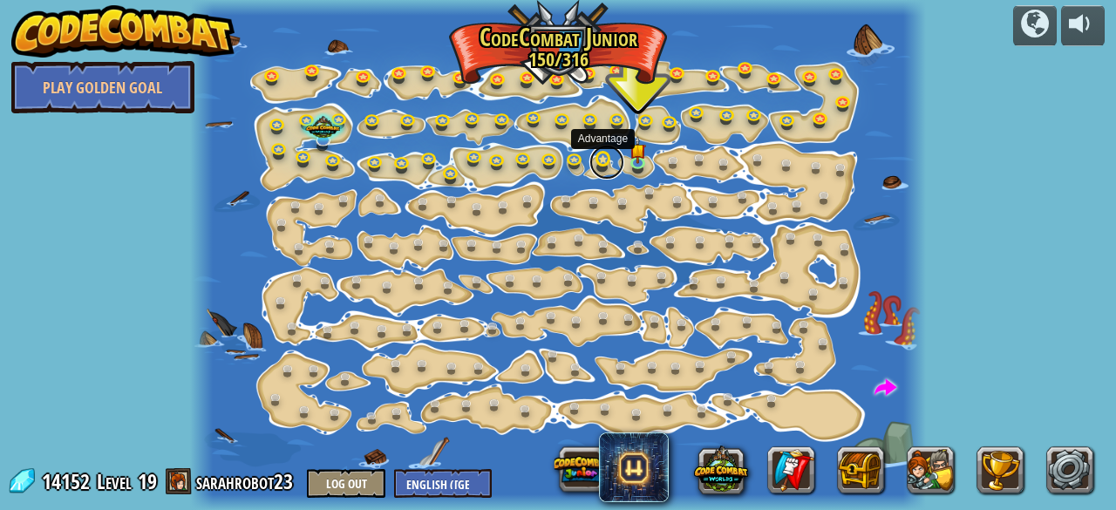
click at [602, 161] on link at bounding box center [607, 162] width 35 height 35
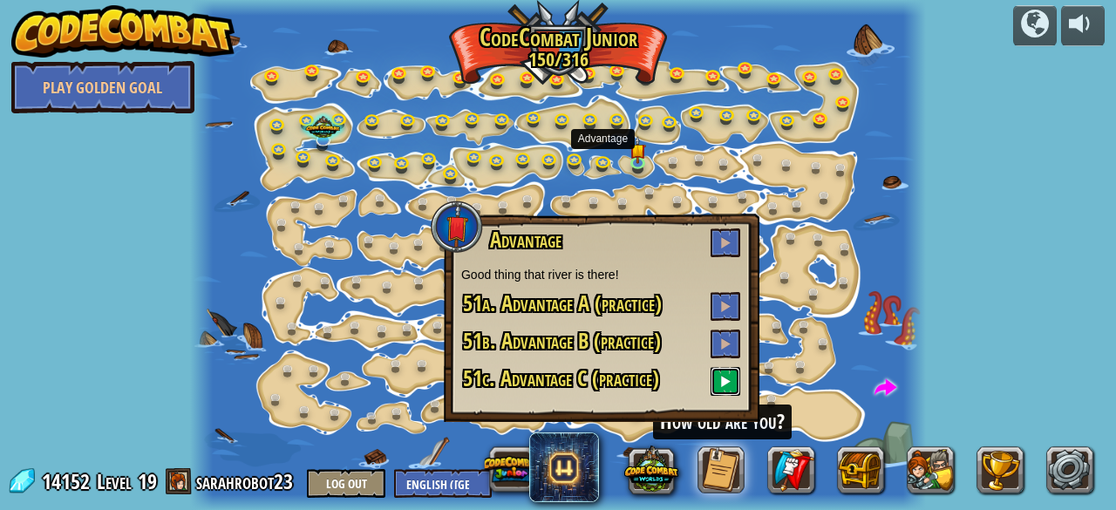
click at [726, 390] on button at bounding box center [726, 381] width 30 height 29
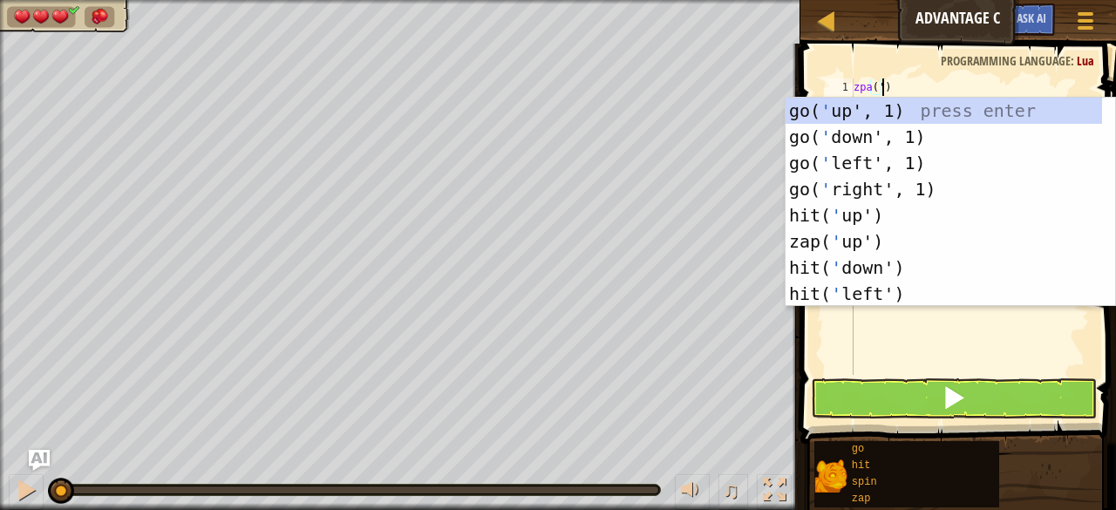
scroll to position [8, 2]
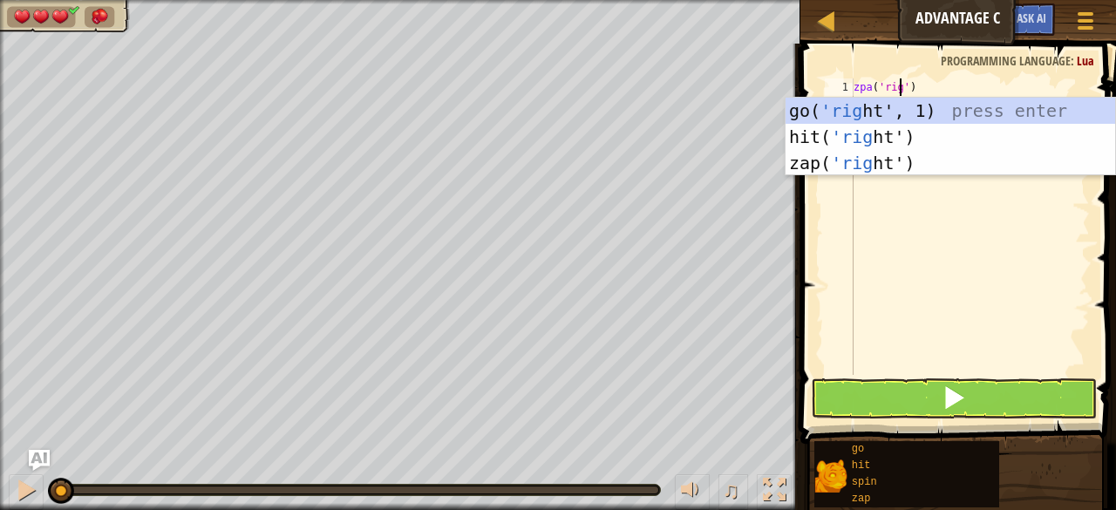
type textarea "zpa('right')"
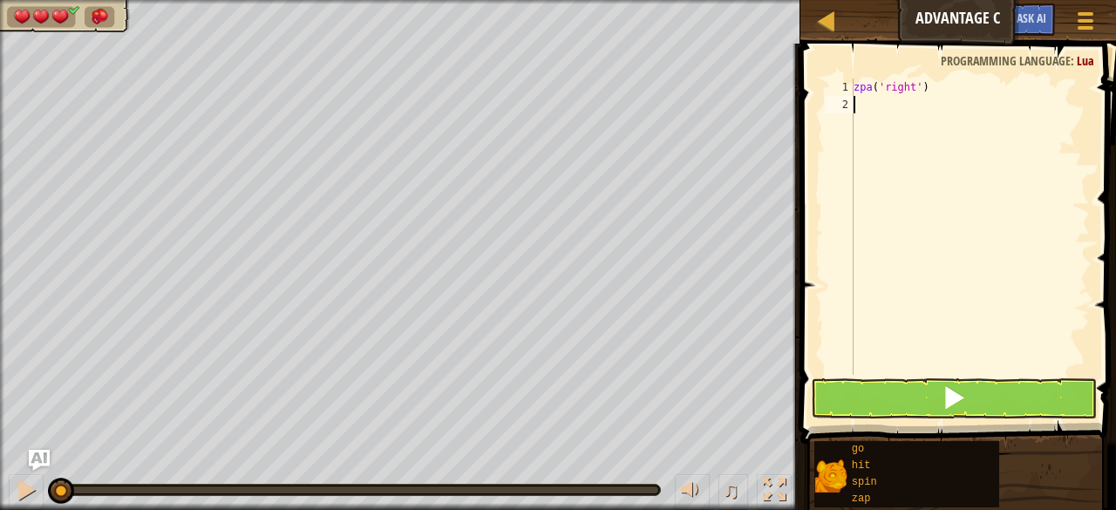
scroll to position [8, 0]
type textarea "zp('right')"
type textarea "zap('right')"
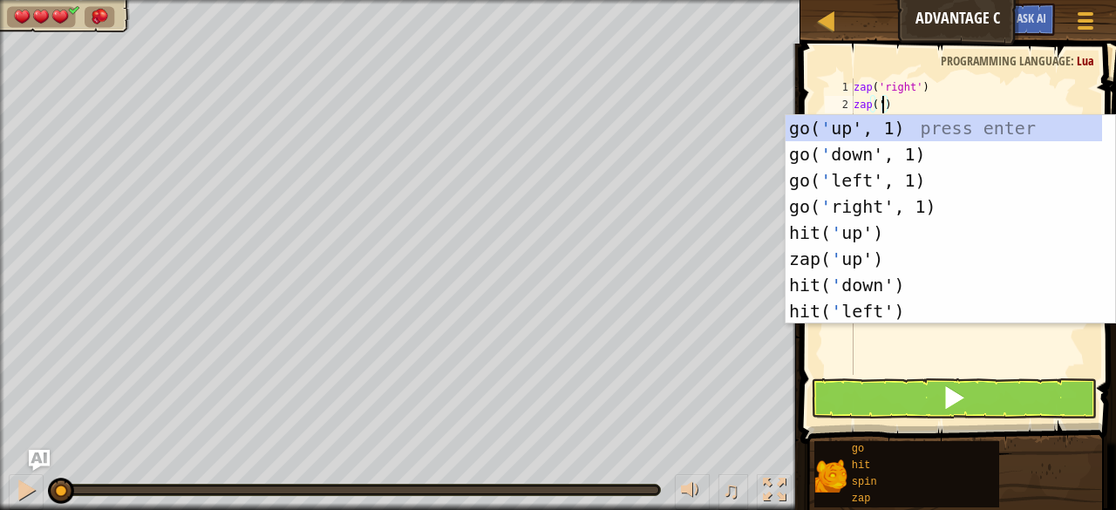
scroll to position [8, 2]
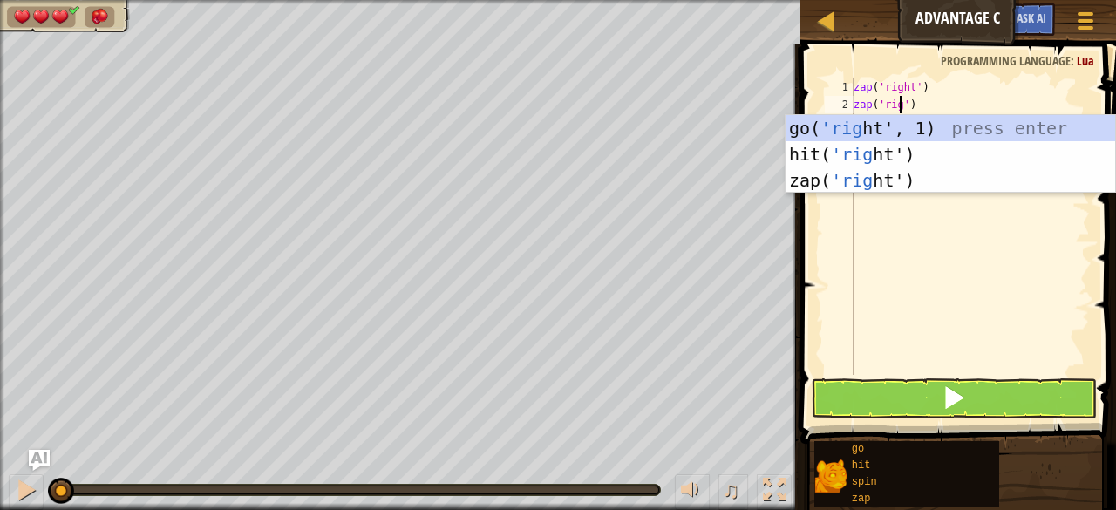
type textarea "zap('right')"
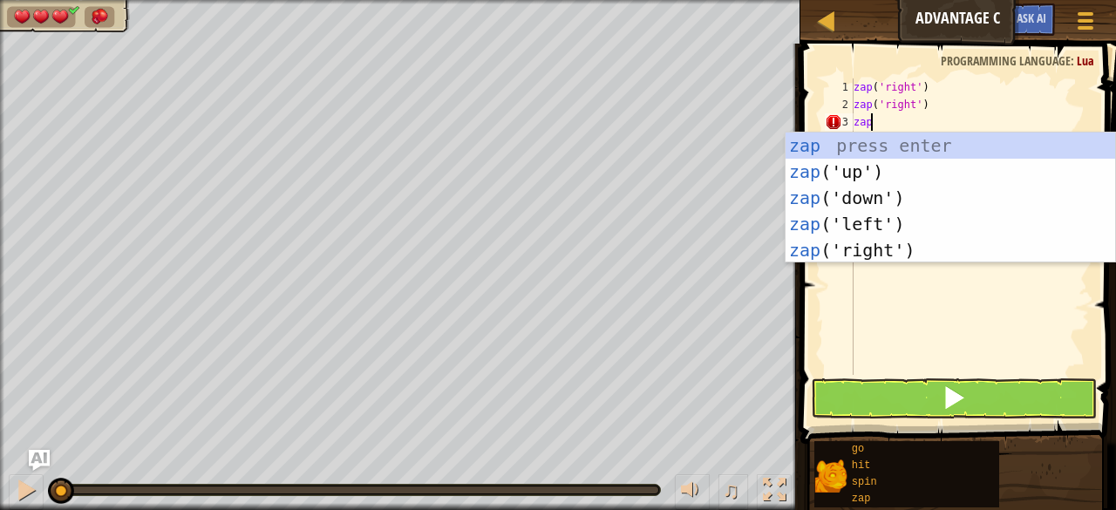
scroll to position [8, 0]
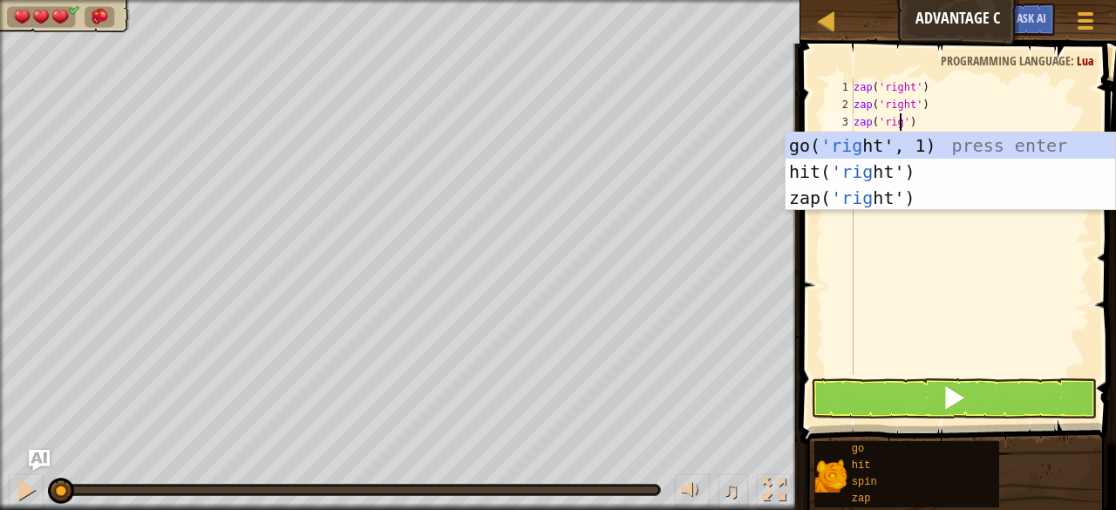
type textarea "zap('right')"
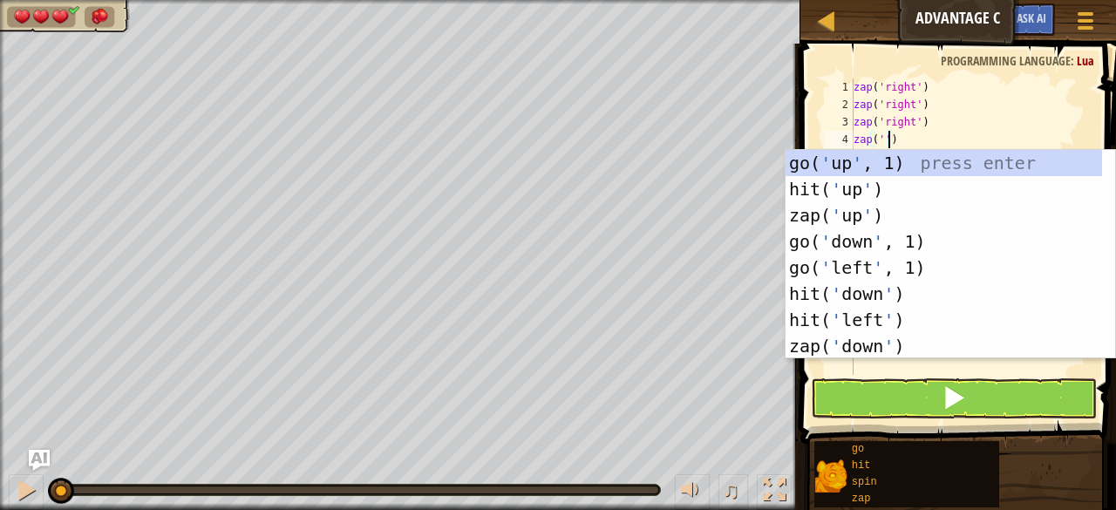
scroll to position [8, 2]
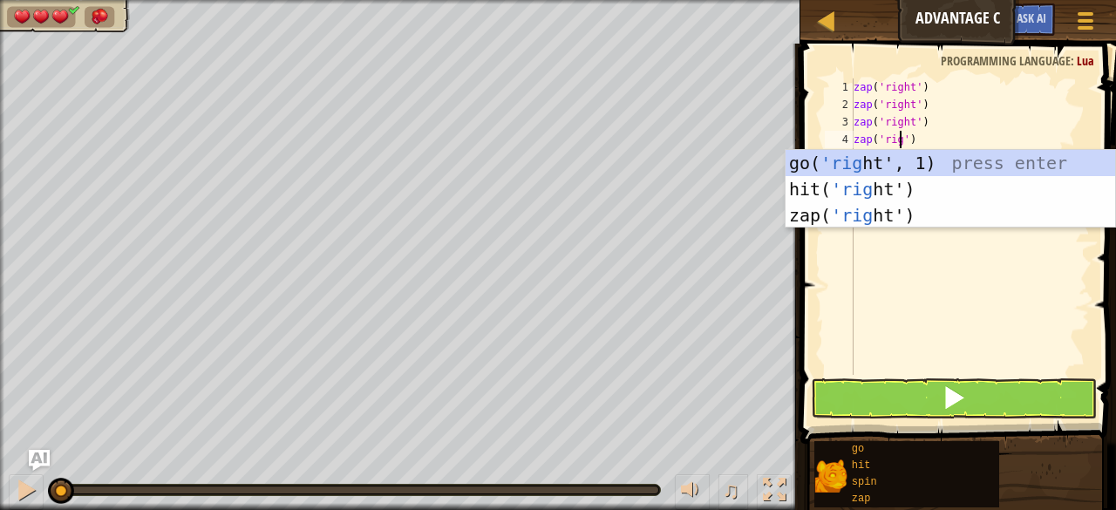
type textarea "zap('right')"
click at [944, 374] on div "zap ( 'right' ) zap ( 'right' ) zap ( 'right' ) zap ( 'right' )" at bounding box center [970, 243] width 240 height 331
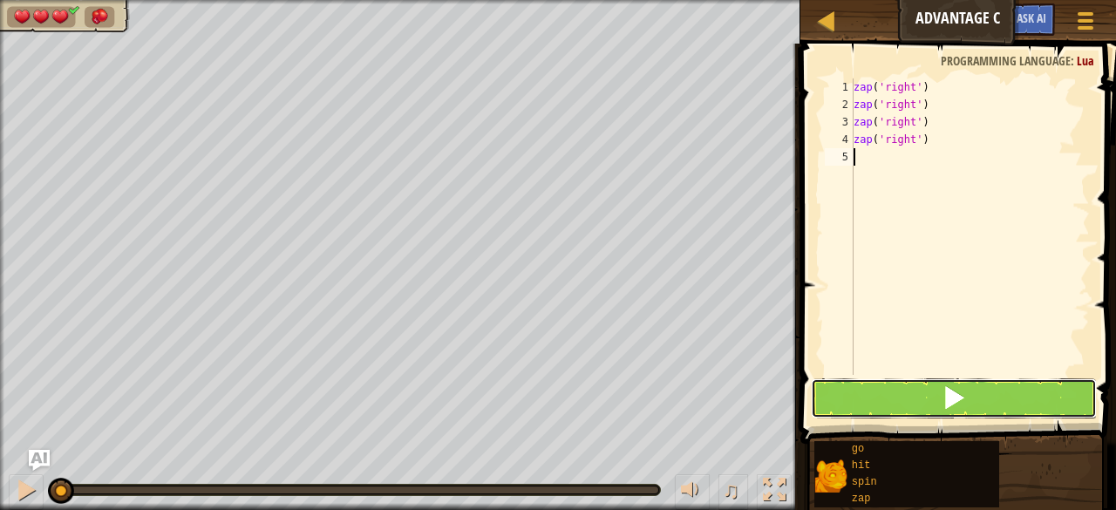
click at [934, 399] on button at bounding box center [954, 398] width 286 height 40
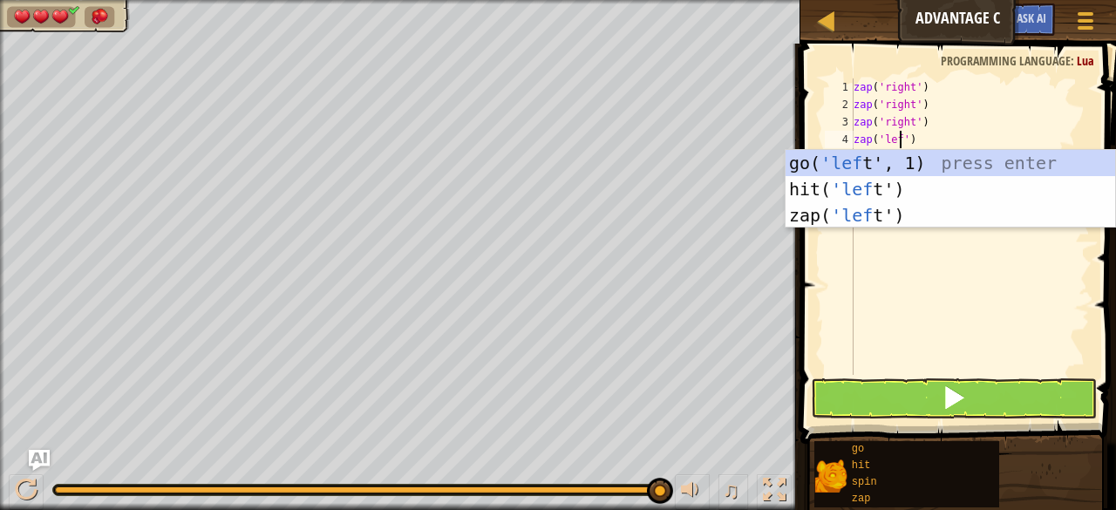
scroll to position [8, 4]
click at [909, 133] on div "zap ( 'right' ) zap ( 'right' ) zap ( 'right' ) zap ( 'left' )" at bounding box center [970, 243] width 240 height 331
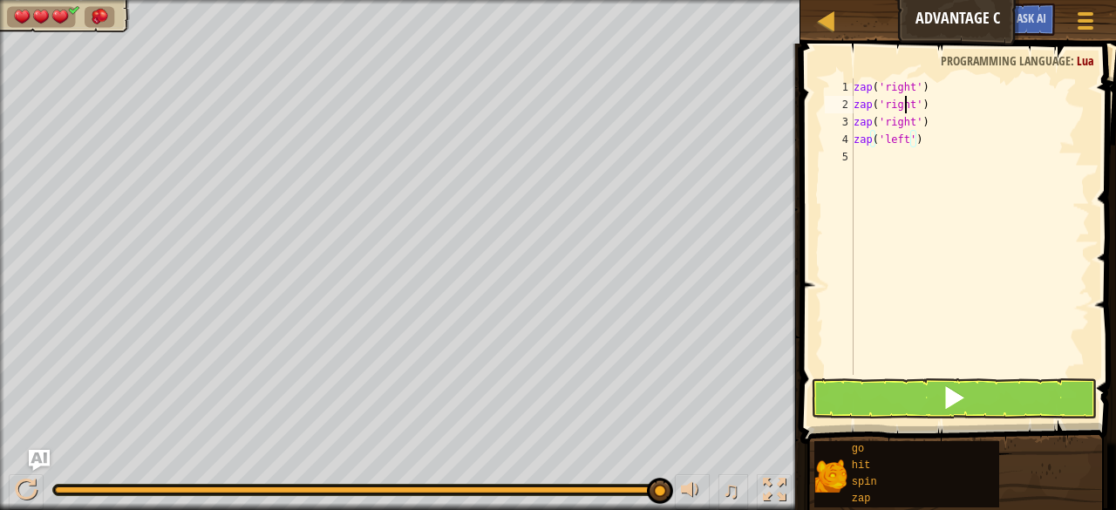
click at [908, 106] on div "zap ( 'right' ) zap ( 'right' ) zap ( 'right' ) zap ( 'left' )" at bounding box center [970, 243] width 240 height 331
click at [911, 123] on div "zap ( 'right' ) zap ( 'right' ) zap ( 'right' ) zap ( 'left' )" at bounding box center [970, 243] width 240 height 331
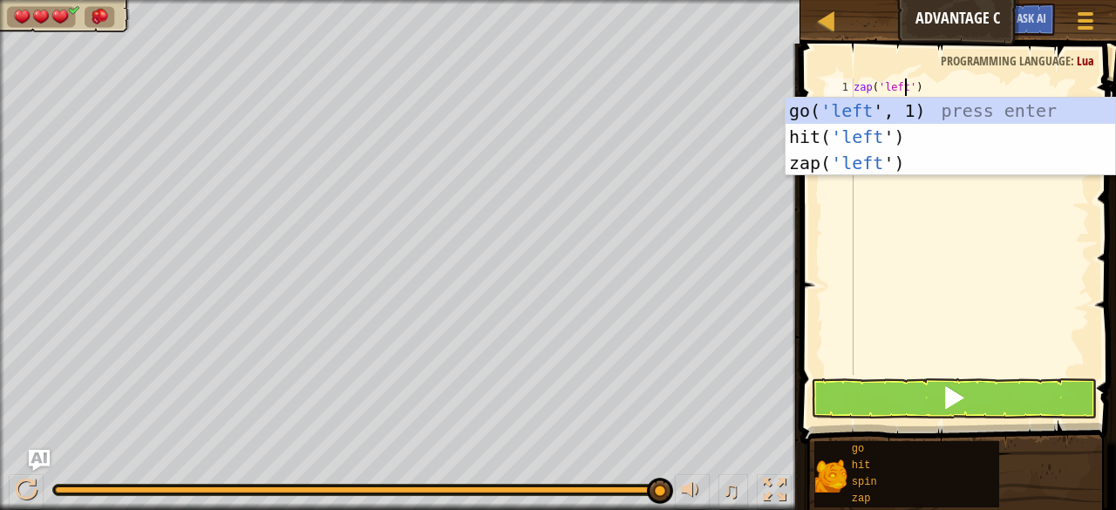
type textarea "zap('left')"
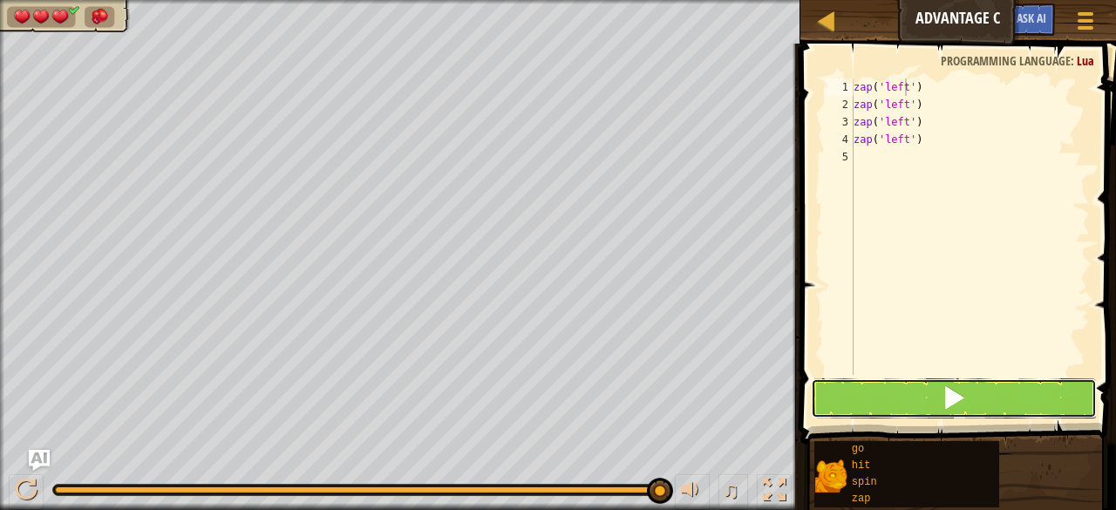
click at [918, 398] on button at bounding box center [954, 398] width 286 height 40
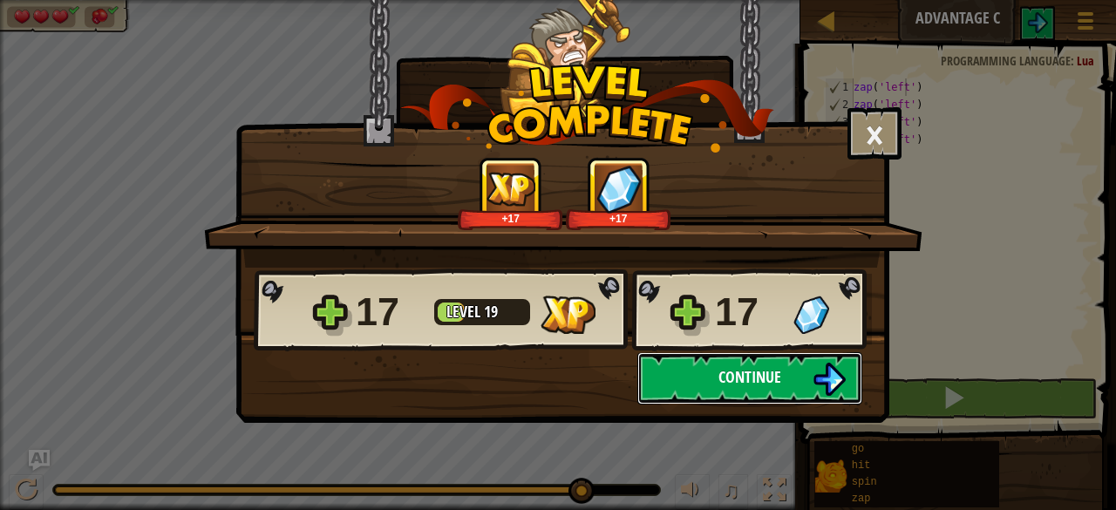
click at [823, 374] on img at bounding box center [829, 379] width 33 height 33
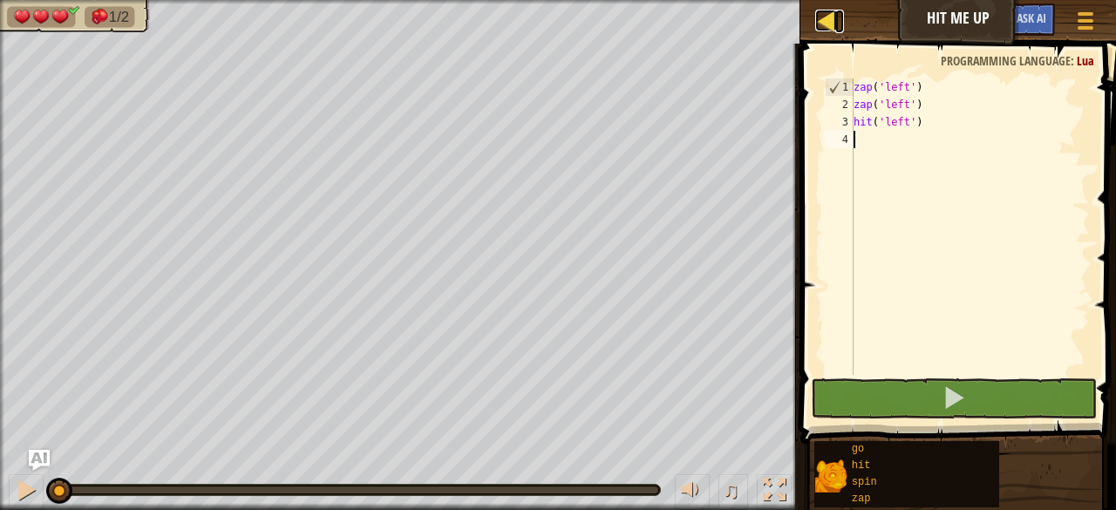
click at [827, 18] on div at bounding box center [826, 21] width 22 height 22
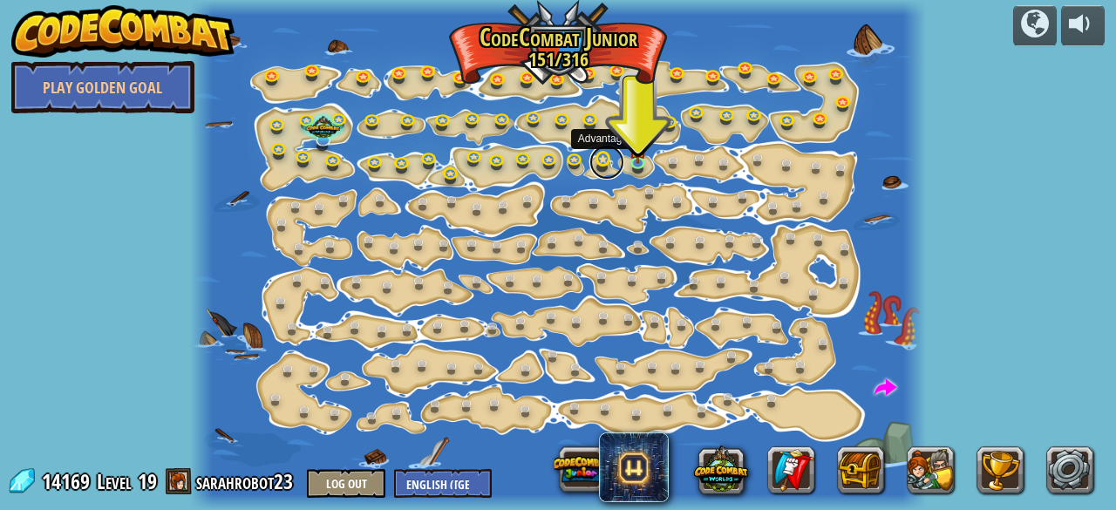
click at [601, 156] on link at bounding box center [607, 162] width 35 height 35
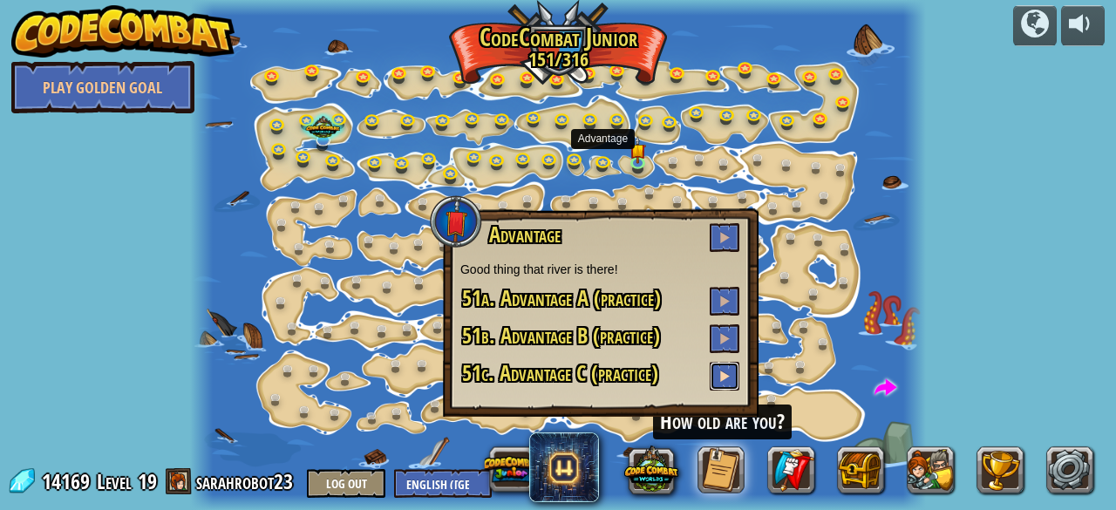
click at [717, 376] on button at bounding box center [725, 376] width 30 height 29
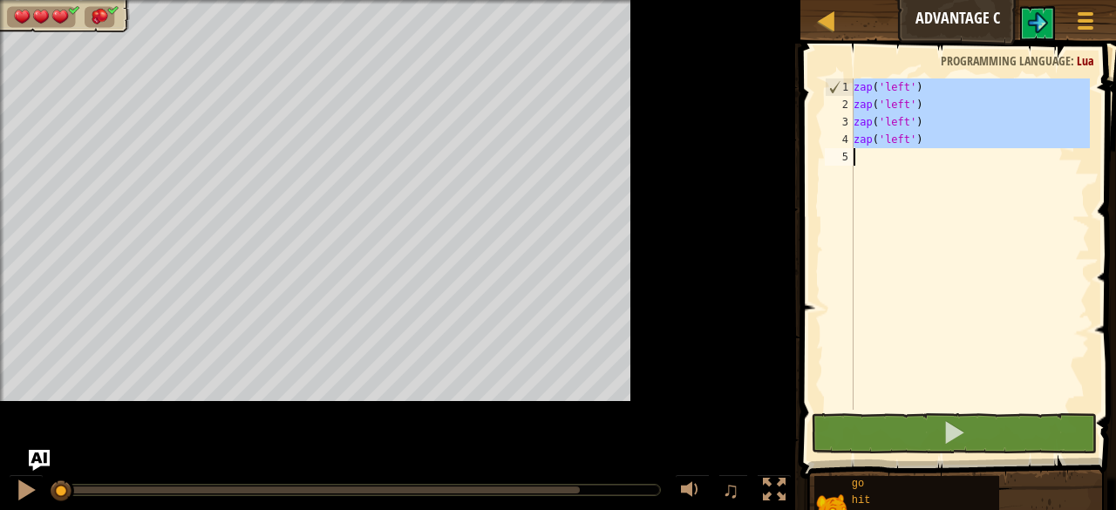
type textarea "zap('left')"
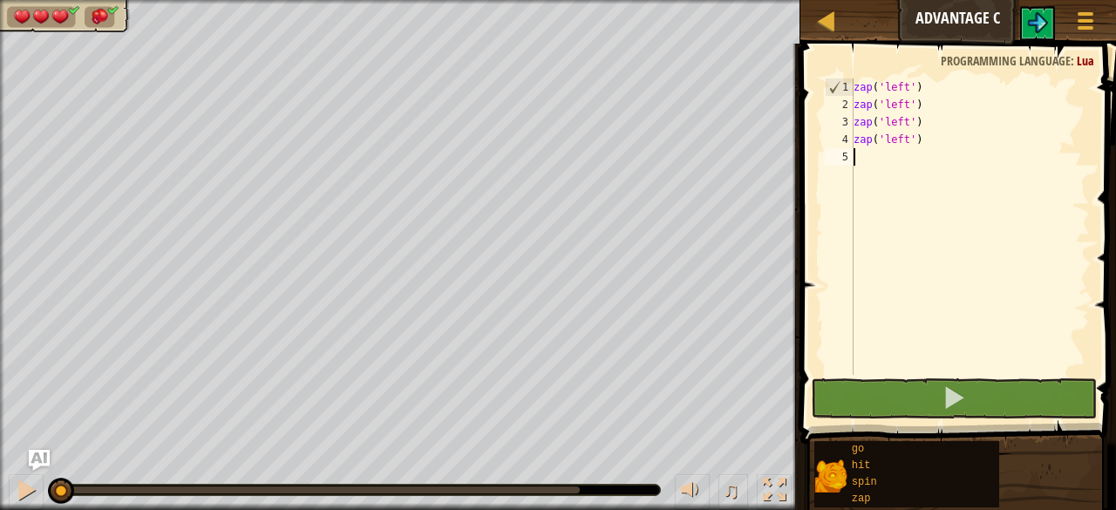
click at [839, 400] on div "1 2 3 4 5 zap ( 'left' ) zap ( 'left' ) zap ( 'left' ) zap ( 'left' ) ההההההההה…" at bounding box center [955, 278] width 321 height 452
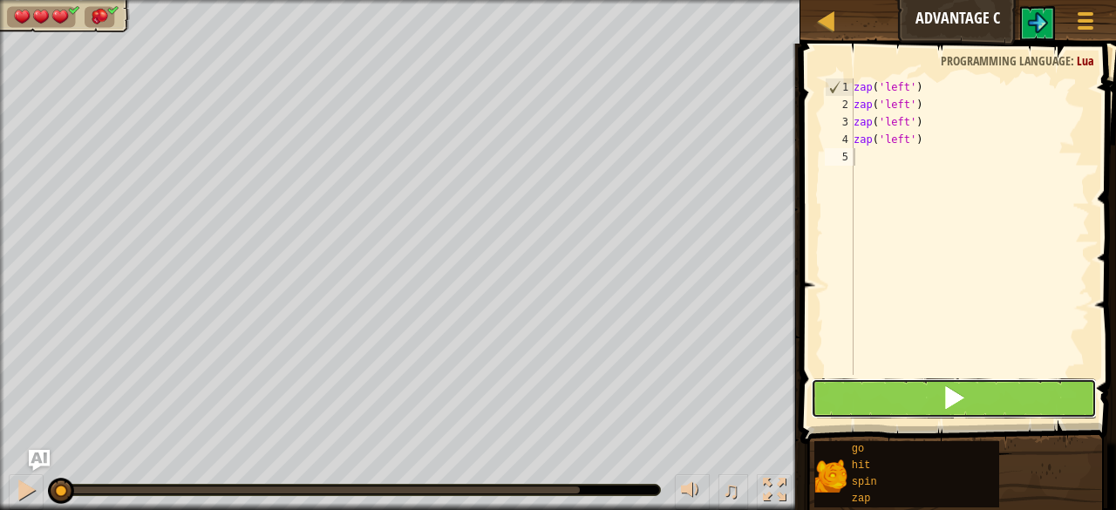
drag, startPoint x: 839, startPoint y: 400, endPoint x: 885, endPoint y: 409, distance: 47.0
click at [850, 400] on button at bounding box center [954, 398] width 286 height 40
click at [890, 411] on button at bounding box center [954, 398] width 286 height 40
click at [890, 409] on button at bounding box center [954, 398] width 286 height 40
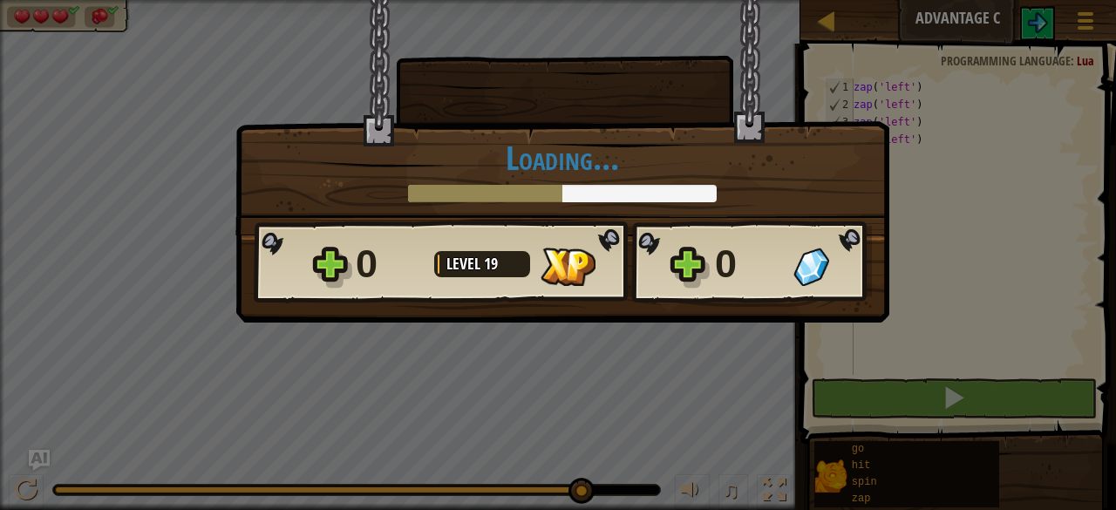
scroll to position [8, 0]
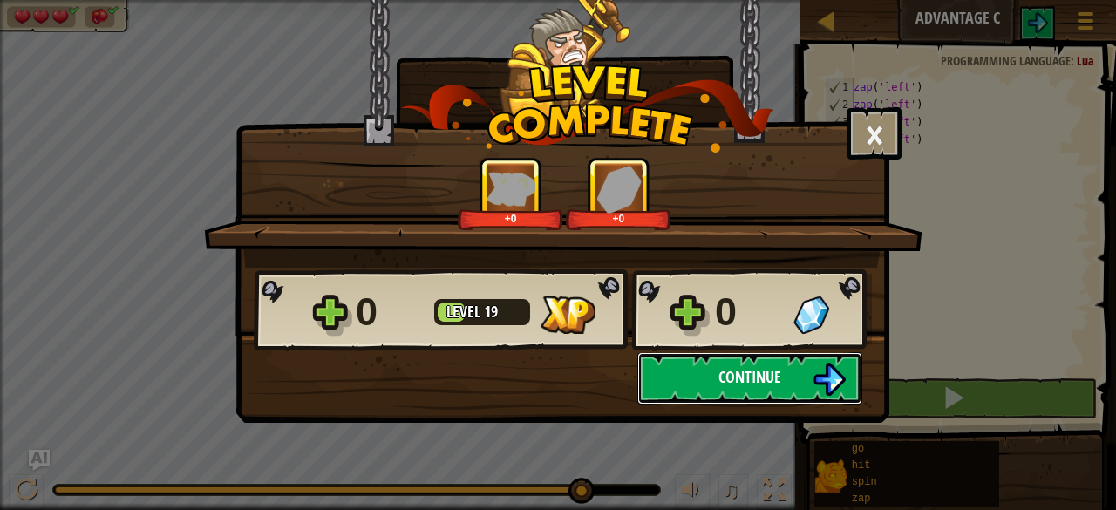
click at [799, 383] on button "Continue" at bounding box center [750, 378] width 225 height 52
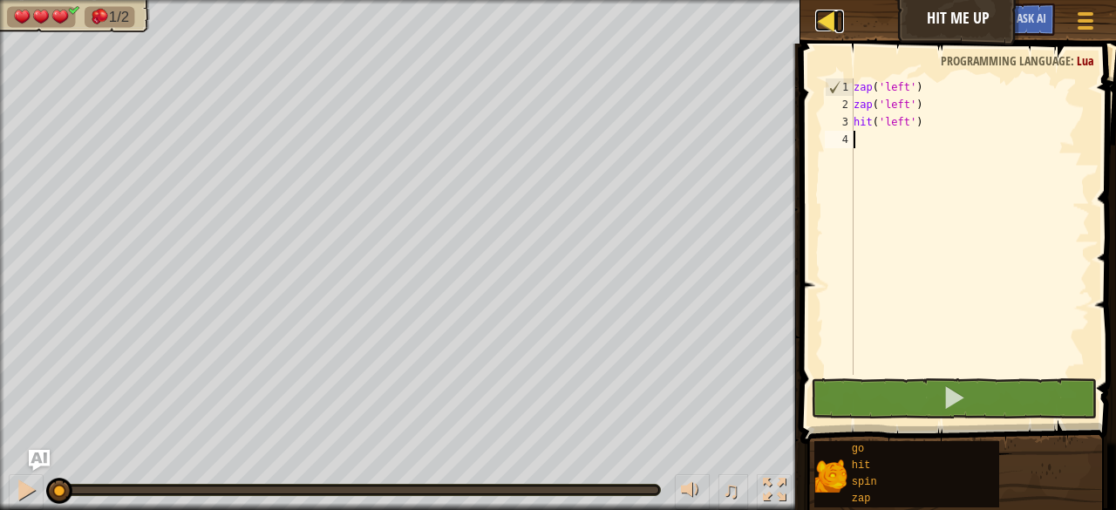
click at [841, 29] on link "Map" at bounding box center [839, 22] width 9 height 24
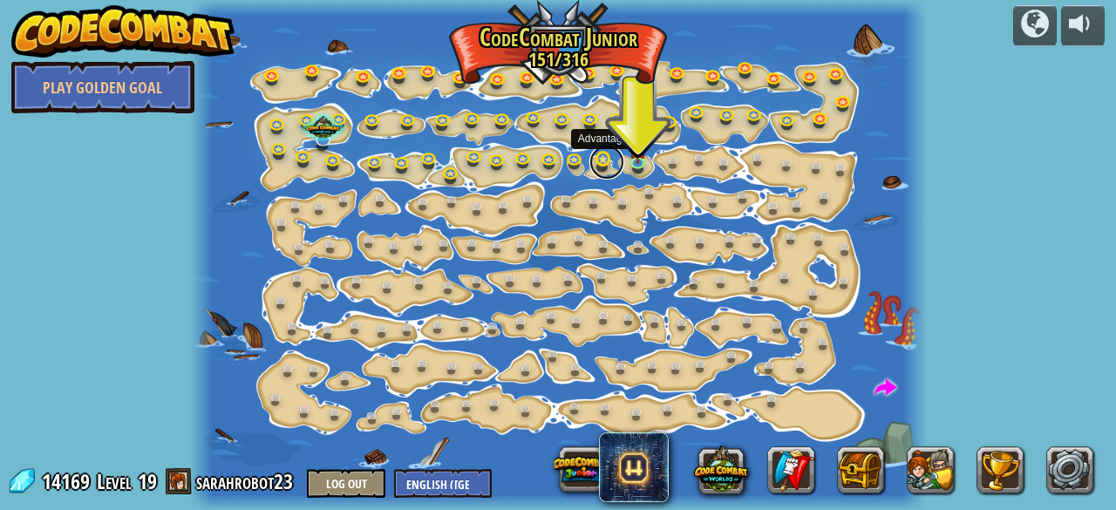
click at [600, 156] on link at bounding box center [607, 162] width 35 height 35
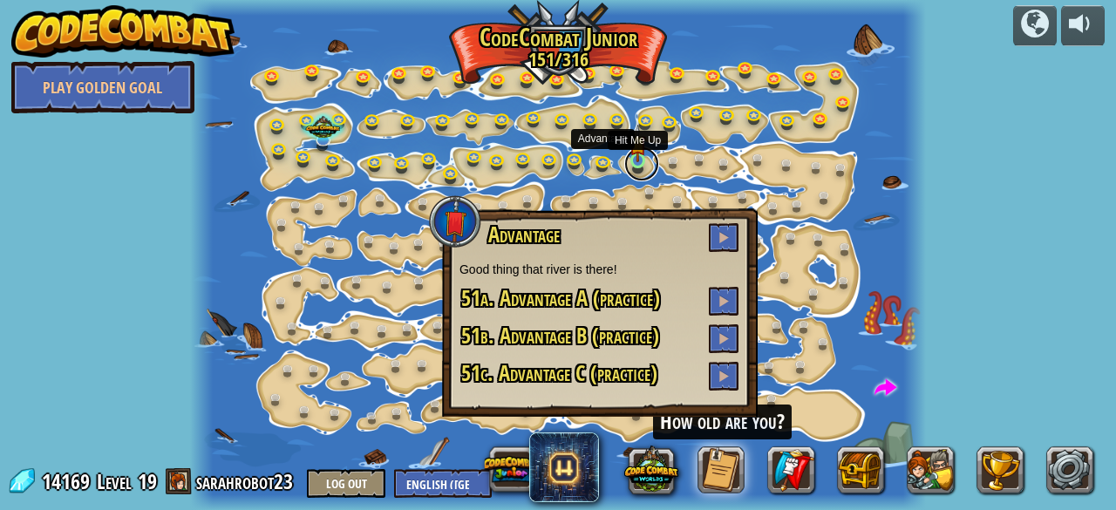
click at [630, 161] on link at bounding box center [641, 164] width 35 height 35
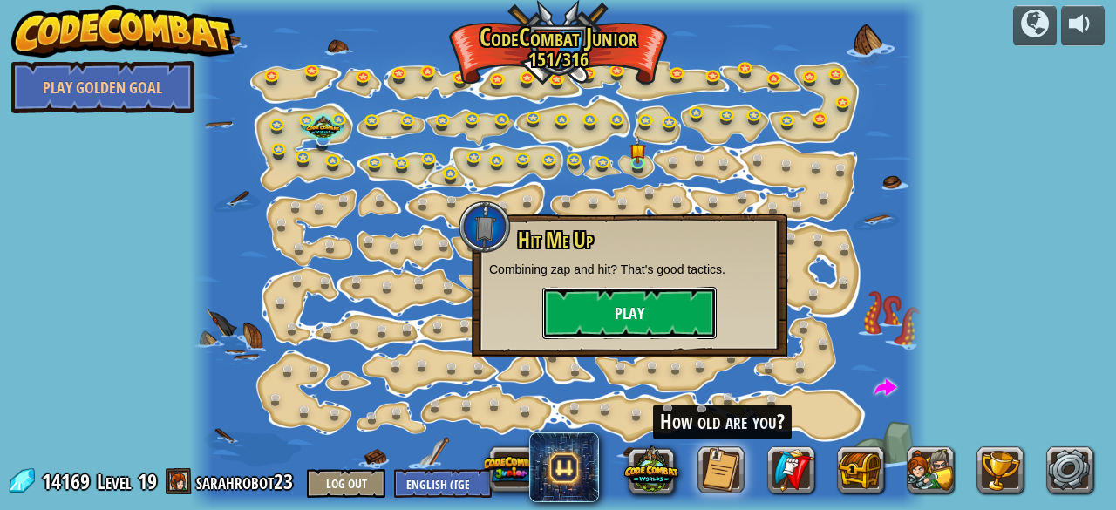
click at [628, 292] on button "Play" at bounding box center [629, 313] width 174 height 52
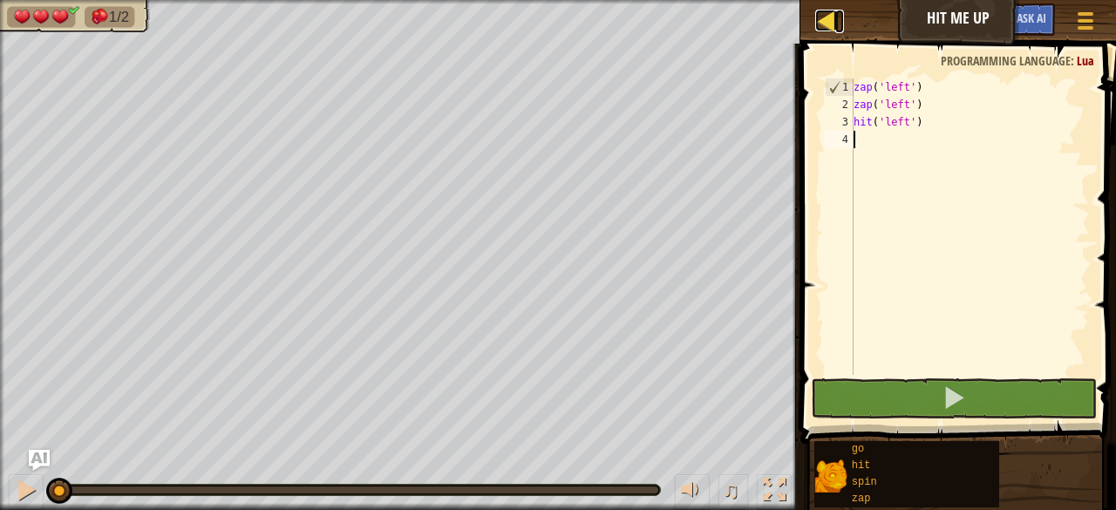
click at [830, 15] on div at bounding box center [826, 21] width 22 height 22
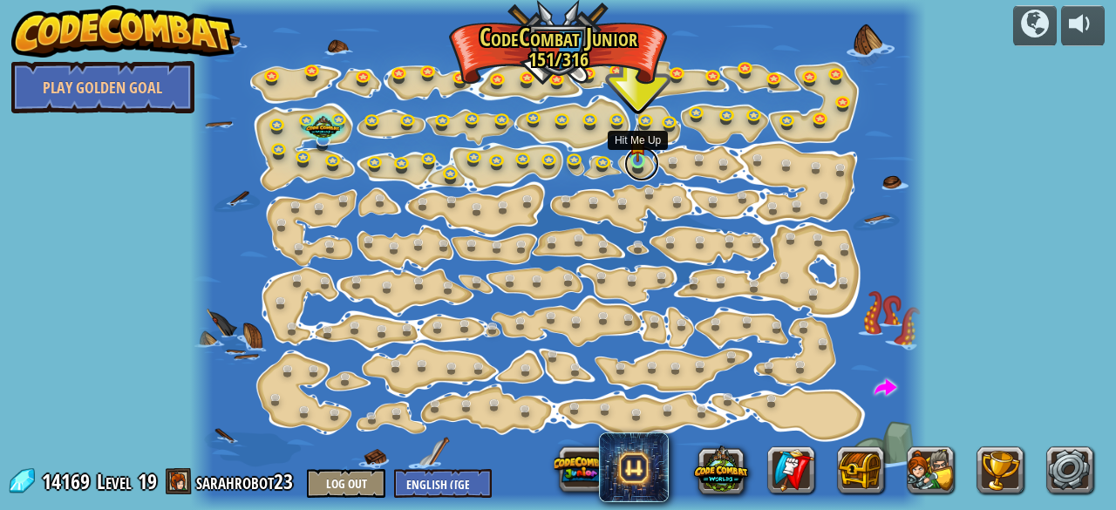
click at [639, 168] on link at bounding box center [641, 164] width 35 height 35
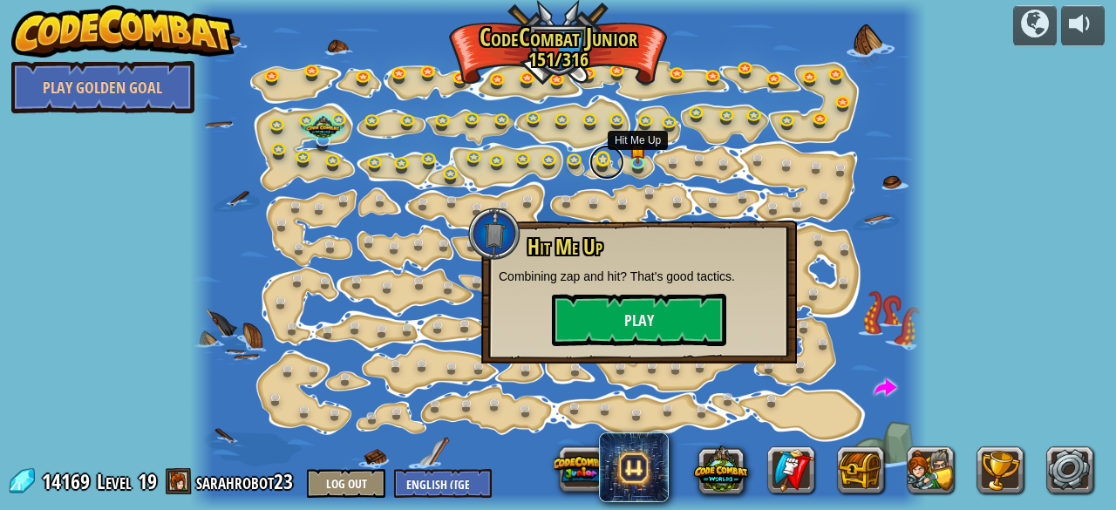
click at [600, 154] on link at bounding box center [607, 162] width 35 height 35
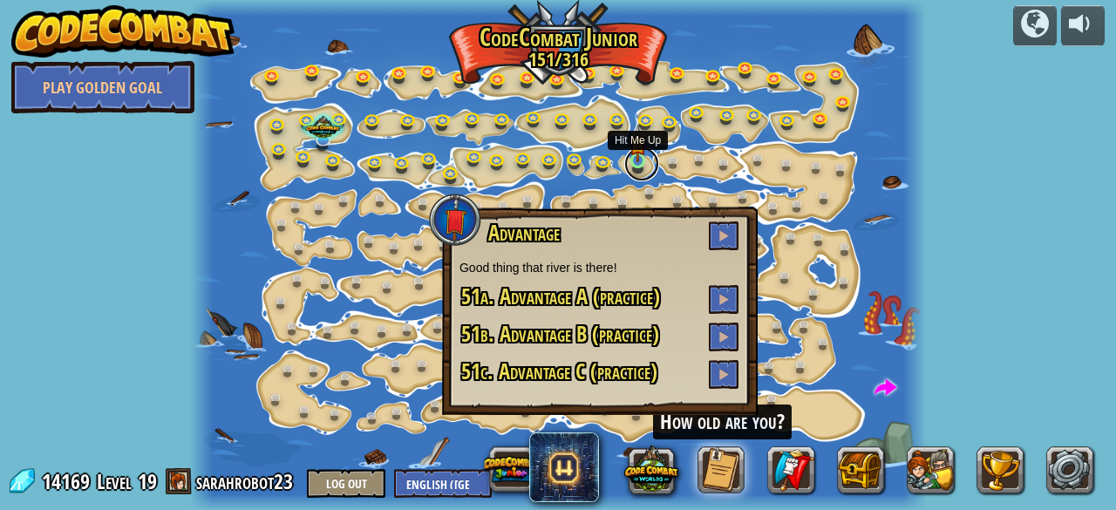
click at [635, 163] on link at bounding box center [641, 164] width 35 height 35
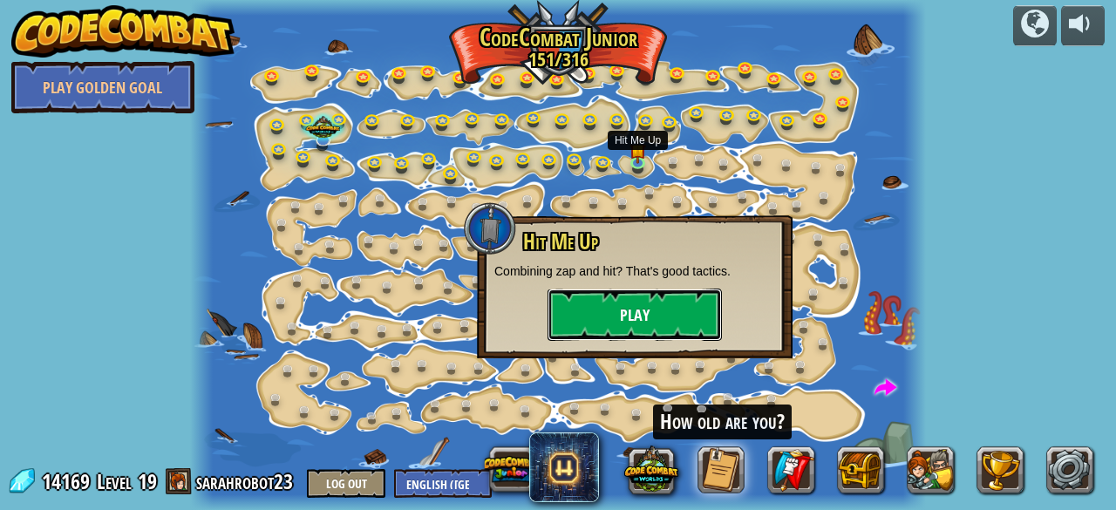
click at [623, 303] on button "Play" at bounding box center [635, 315] width 174 height 52
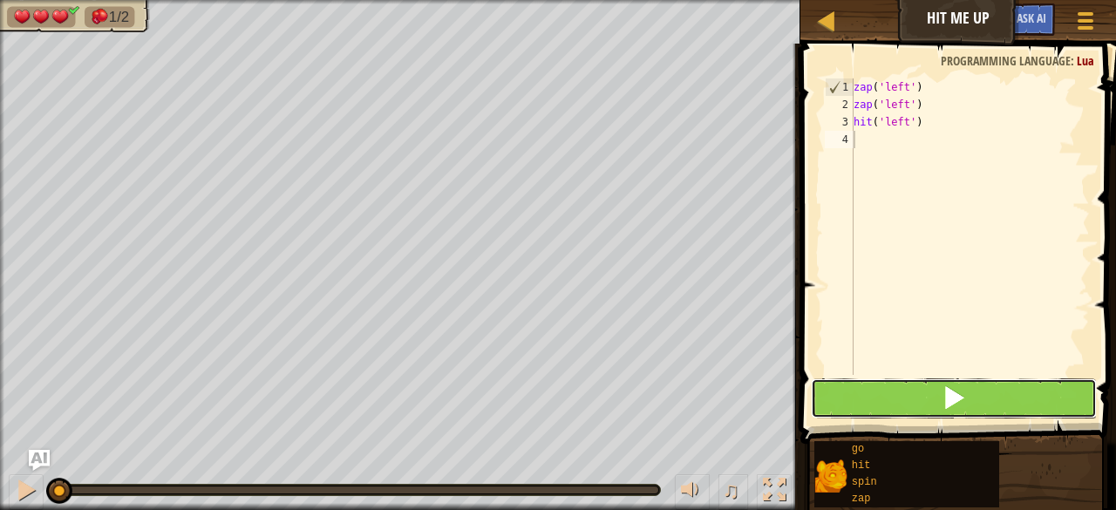
click at [913, 411] on button at bounding box center [954, 398] width 286 height 40
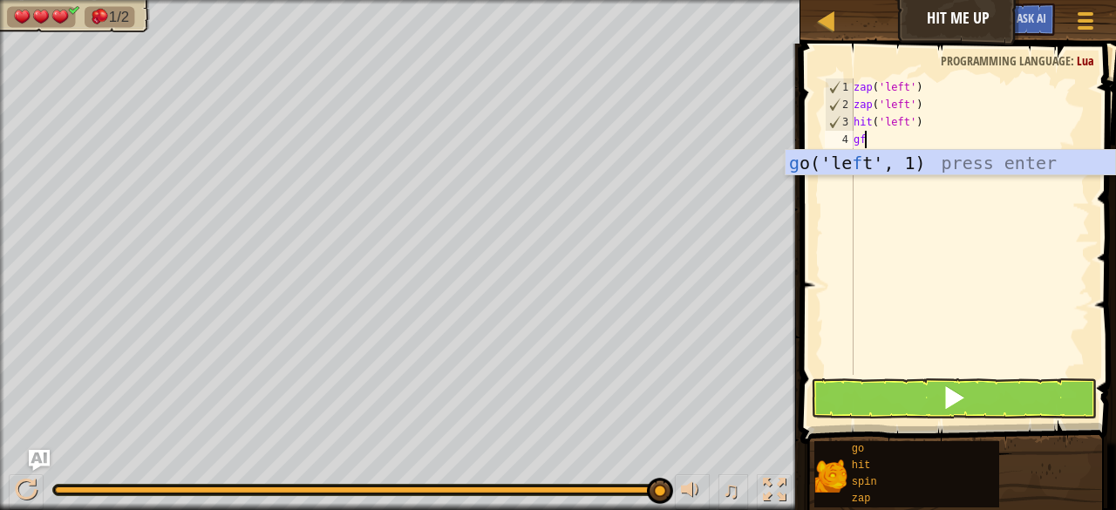
scroll to position [8, 0]
type textarea "g"
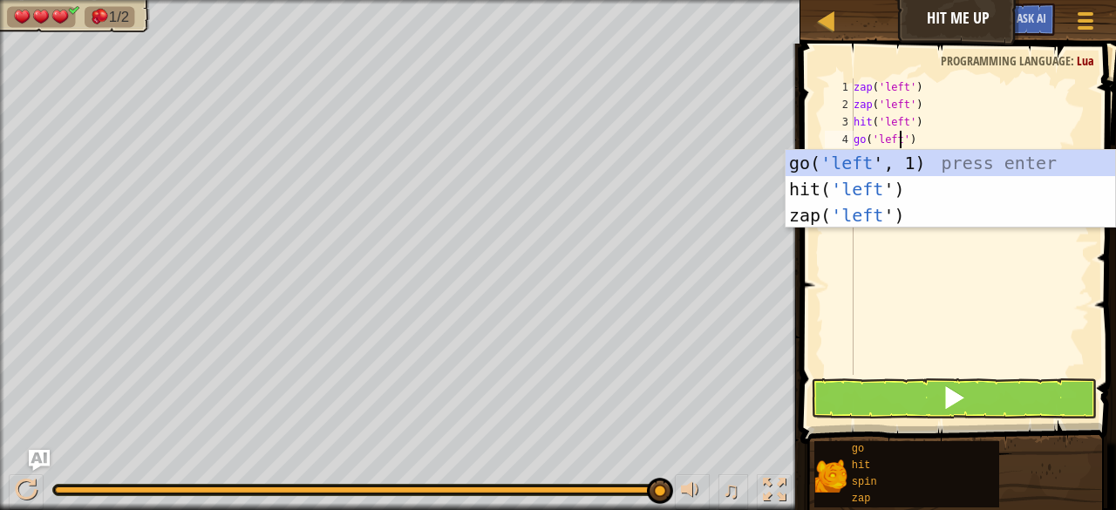
scroll to position [8, 3]
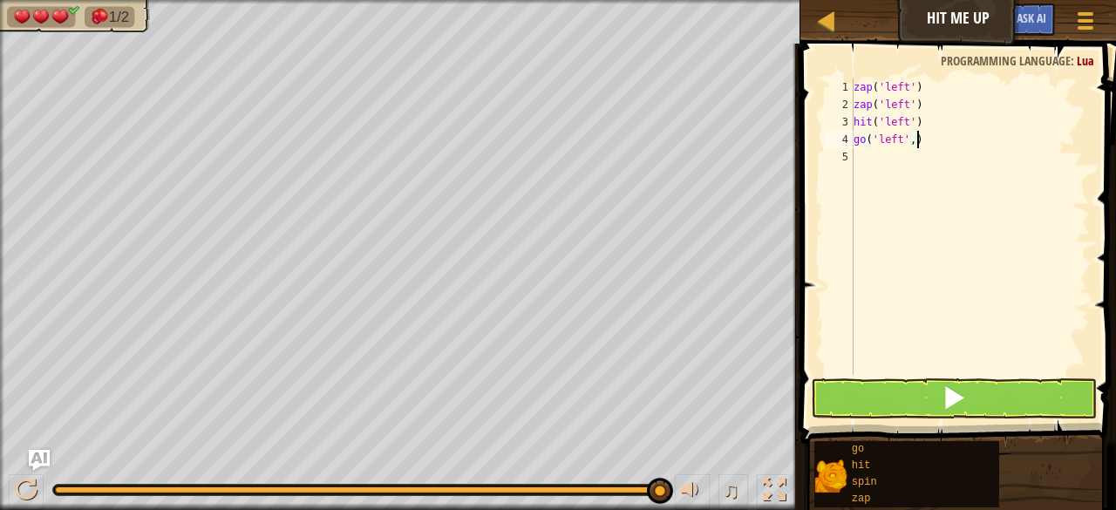
type textarea "go('left', 2)"
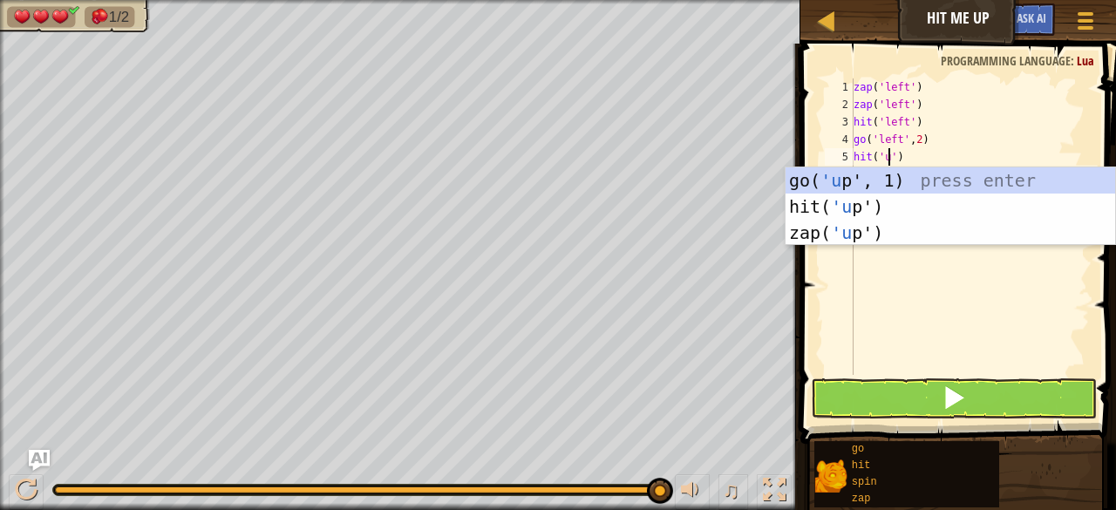
scroll to position [8, 3]
type textarea "hit('up')"
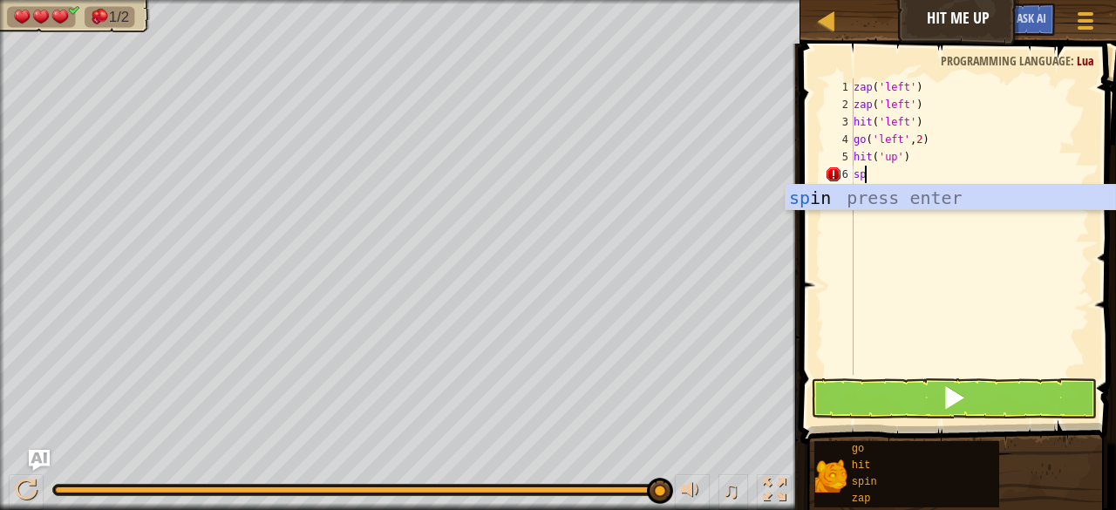
scroll to position [8, 0]
type textarea "spin()"
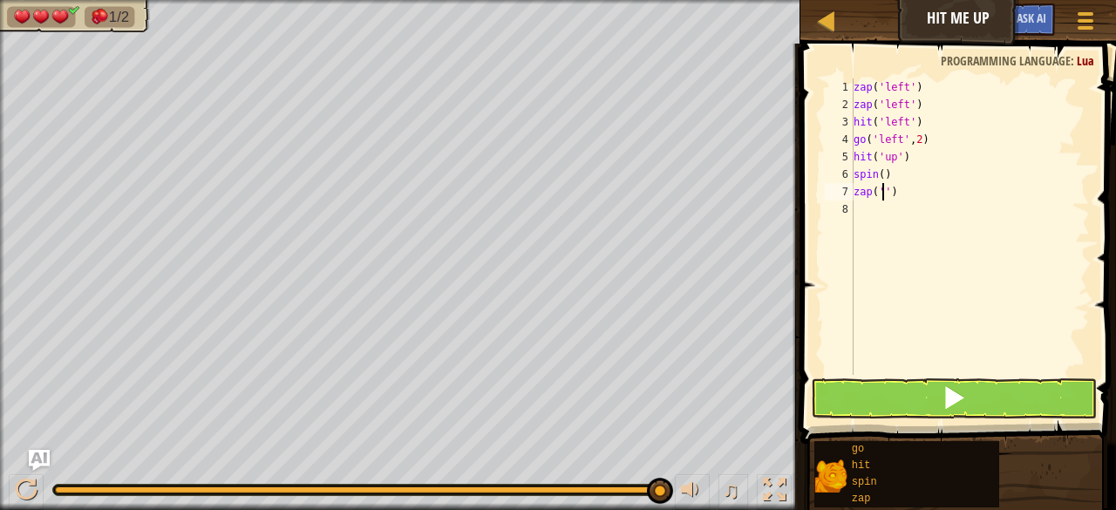
scroll to position [8, 3]
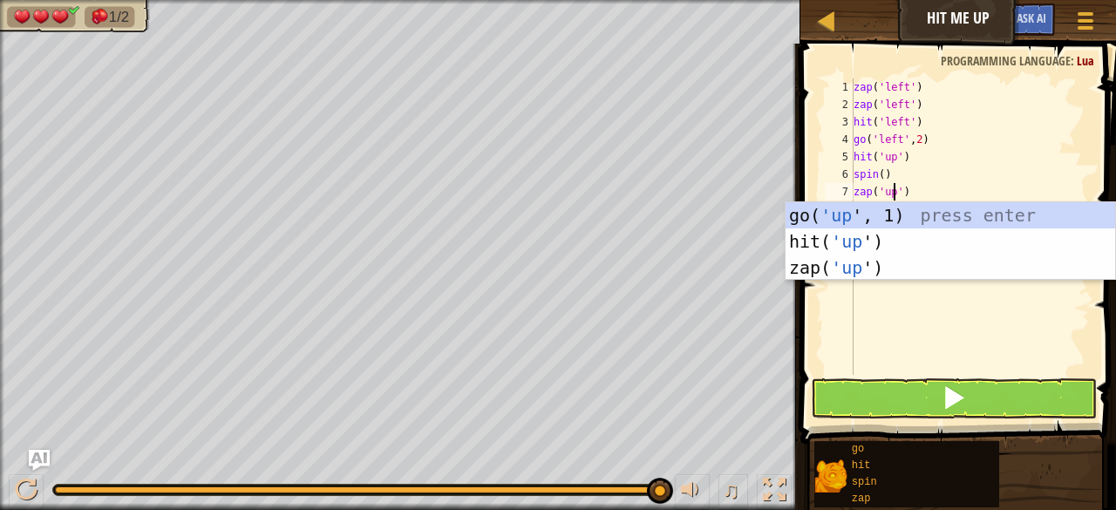
type textarea "zap('up')"
click at [974, 401] on button at bounding box center [954, 398] width 286 height 40
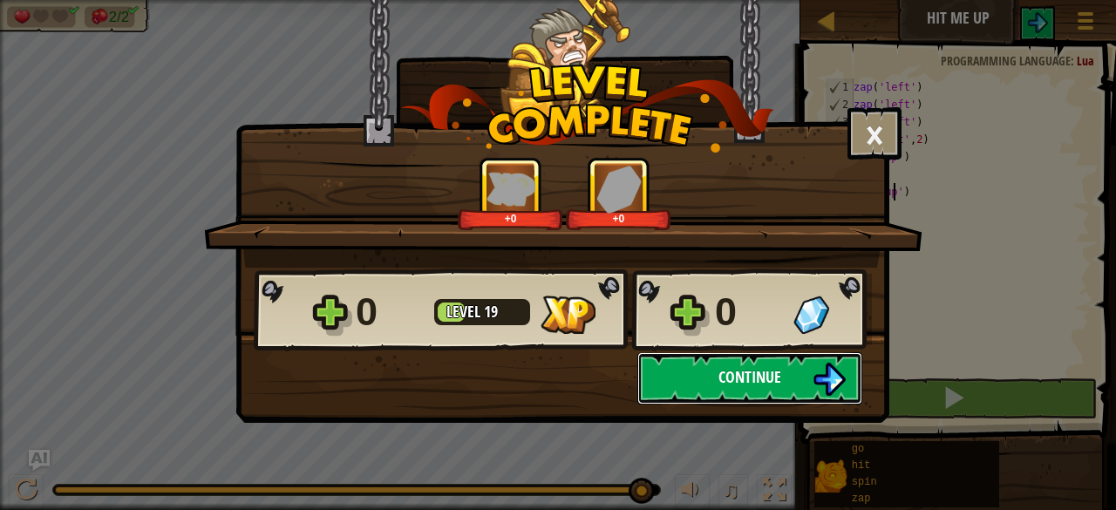
click at [767, 374] on span "Continue" at bounding box center [750, 377] width 63 height 22
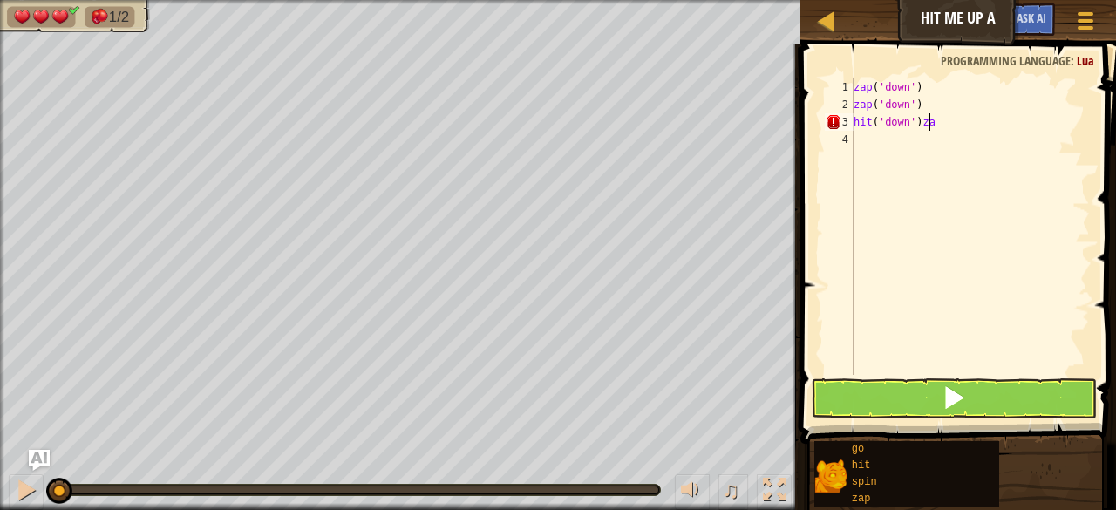
scroll to position [8, 4]
type textarea "hit('down')"
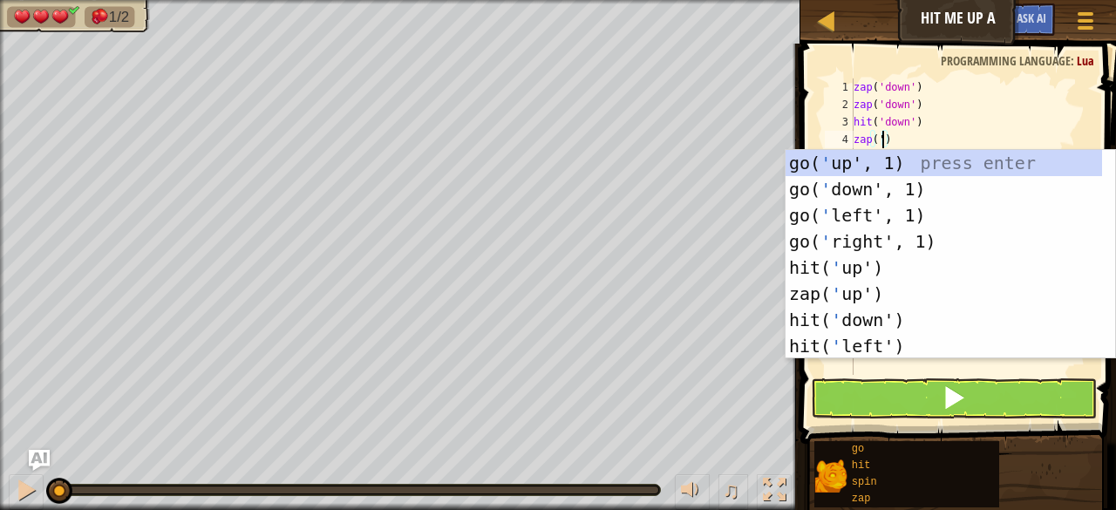
scroll to position [8, 2]
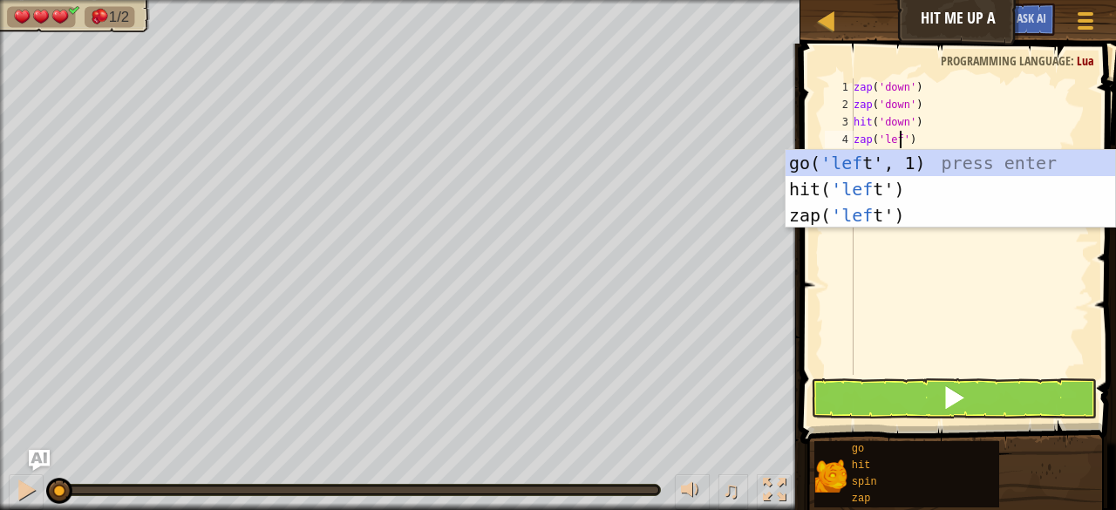
type textarea "zap('left')"
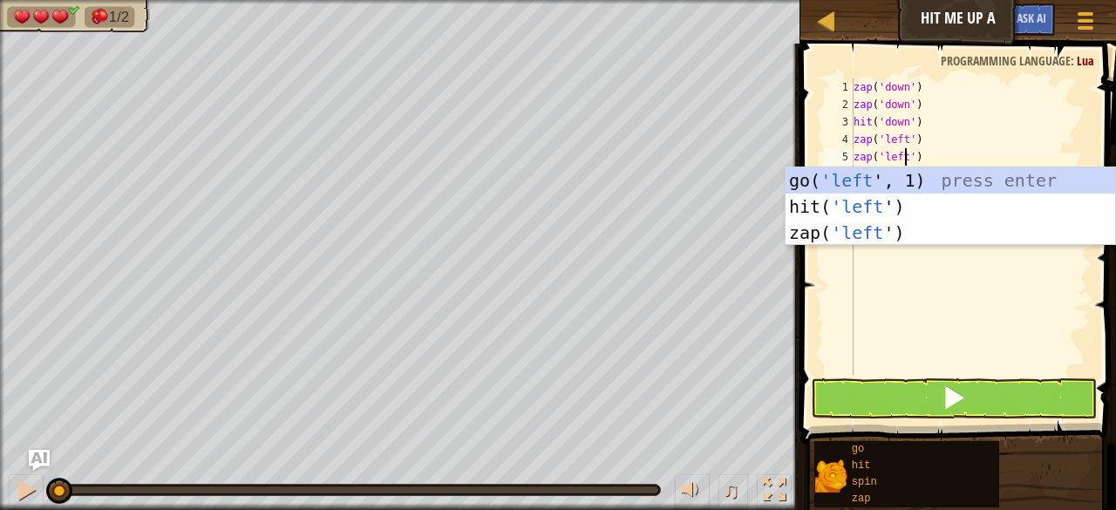
scroll to position [8, 4]
type textarea "zap('left')"
click at [888, 404] on button at bounding box center [954, 398] width 286 height 40
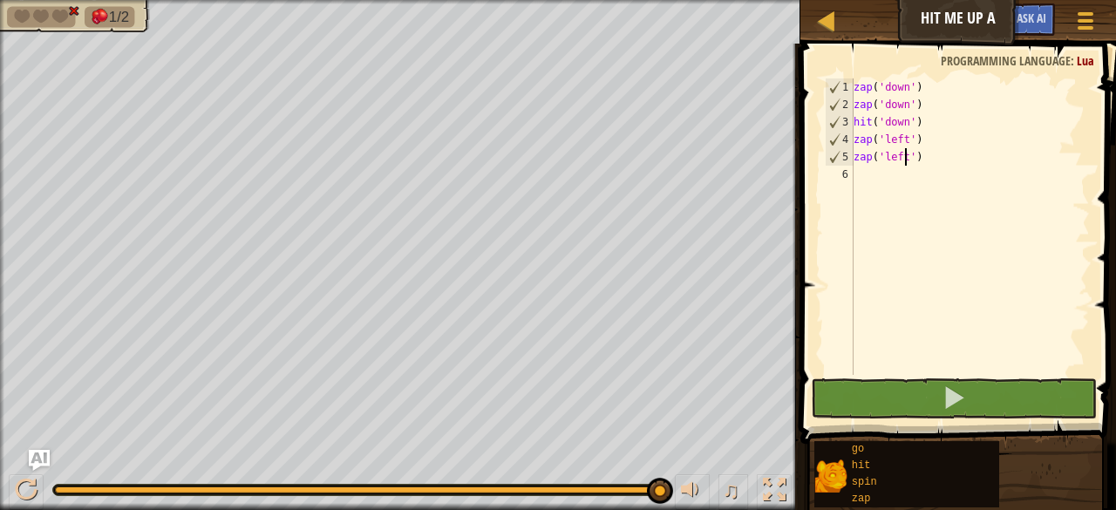
click at [914, 177] on div "zap ( 'down' ) zap ( 'down' ) hit ( 'down' ) zap ( 'left' ) zap ( 'left' )" at bounding box center [970, 243] width 240 height 331
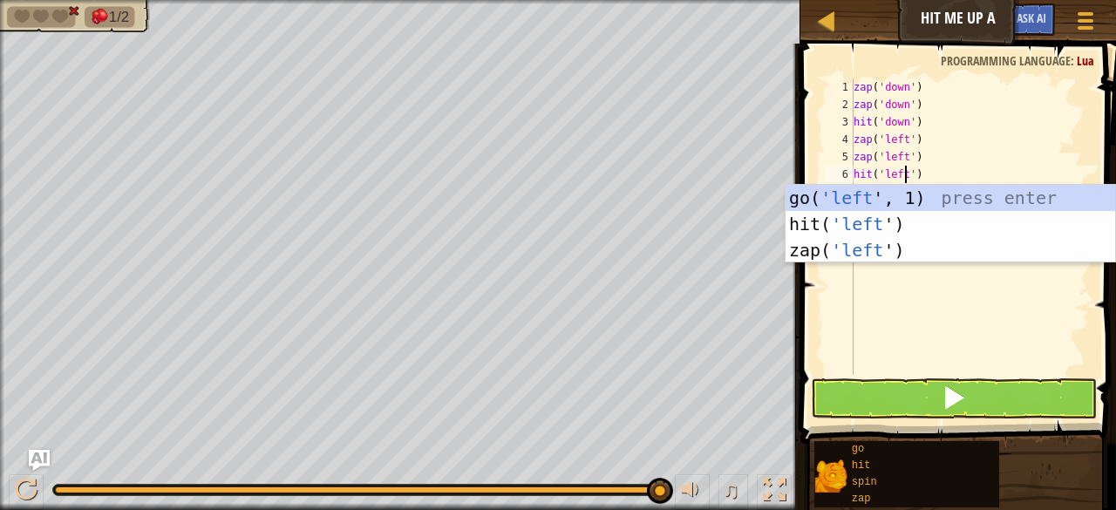
type textarea "hit('left')"
click at [916, 410] on button at bounding box center [954, 398] width 286 height 40
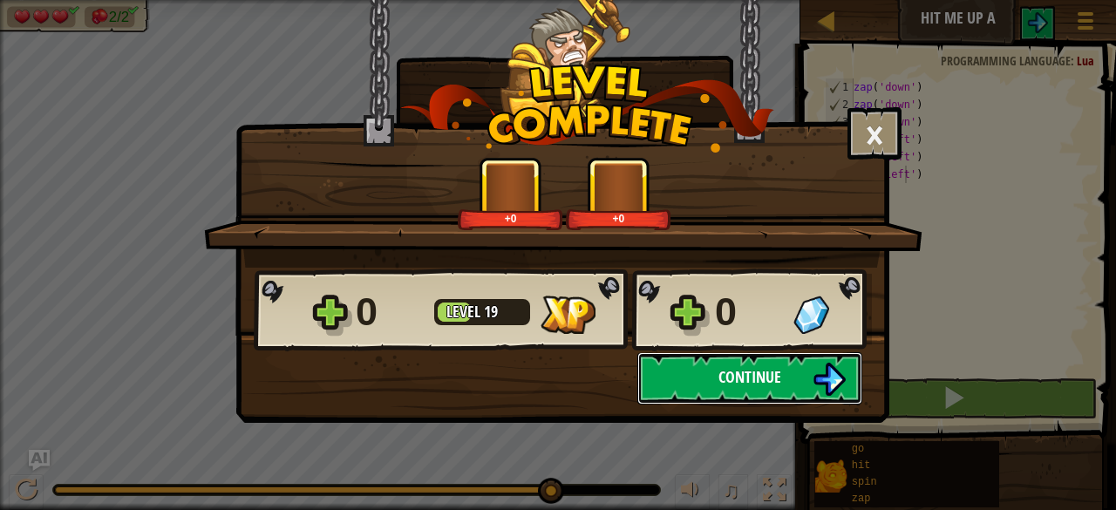
click at [747, 364] on button "Continue" at bounding box center [750, 378] width 225 height 52
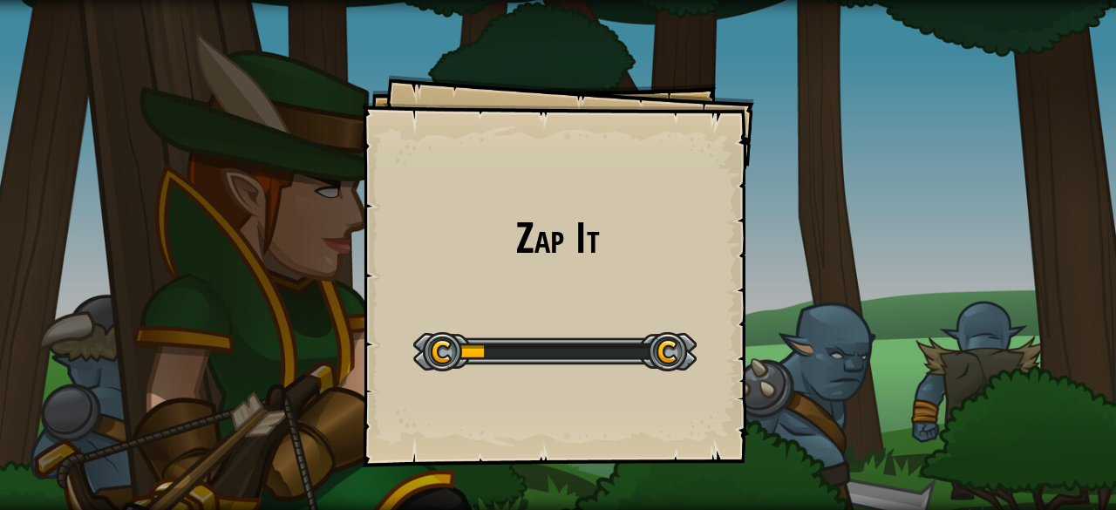
click at [747, 364] on div "Zap It Goals Start Level Error loading from server. Try refreshing the page. Yo…" at bounding box center [558, 271] width 392 height 392
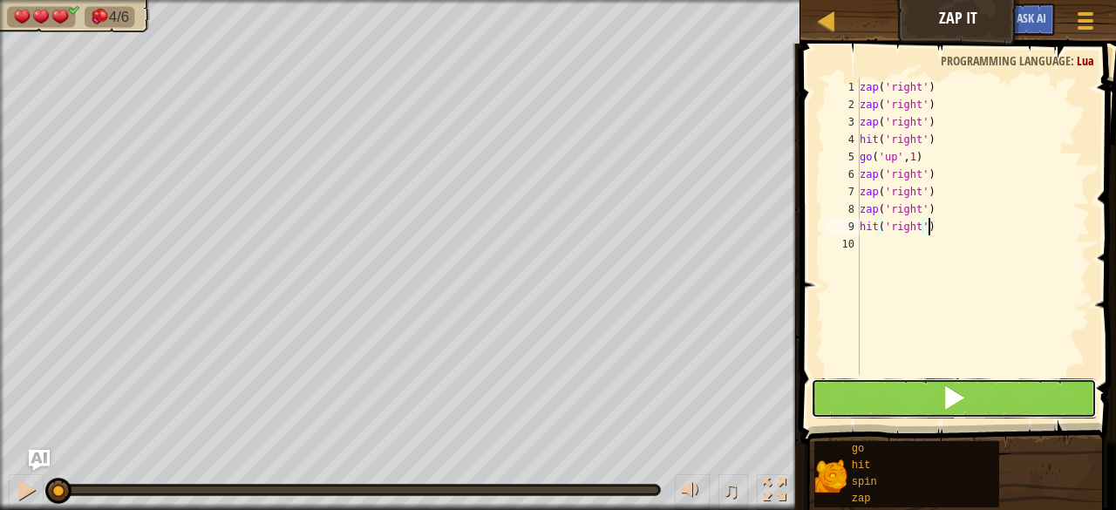
click at [1012, 411] on button at bounding box center [954, 398] width 286 height 40
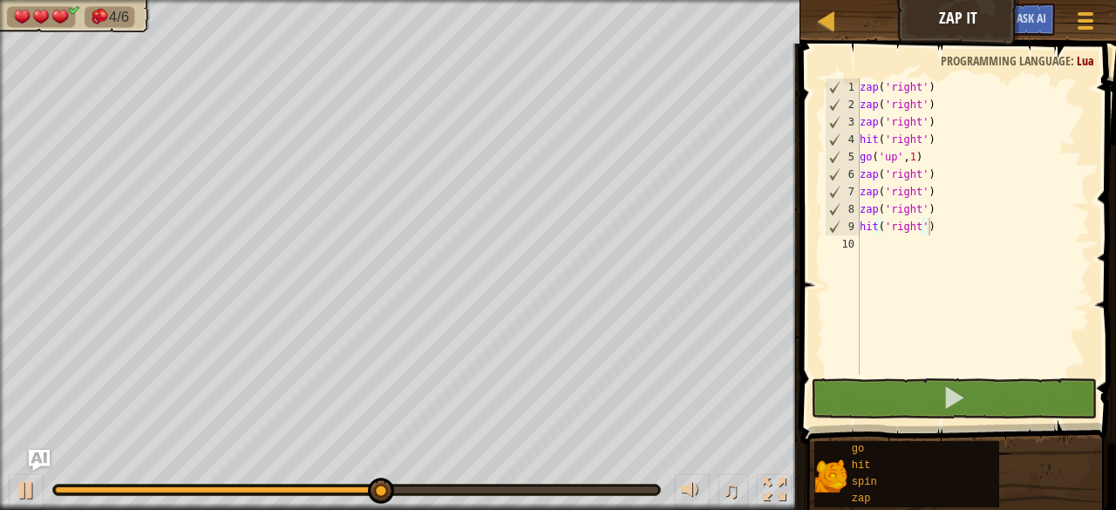
click at [815, 18] on div "Map Zap It Game Menu Ask AI" at bounding box center [959, 22] width 316 height 44
click at [822, 17] on div at bounding box center [826, 21] width 22 height 22
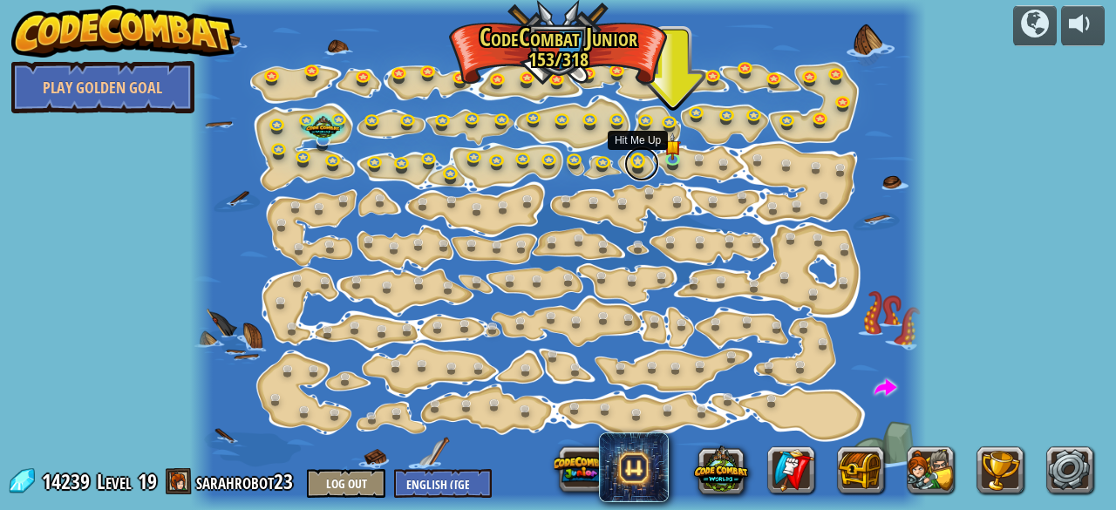
click at [644, 162] on link at bounding box center [641, 164] width 35 height 35
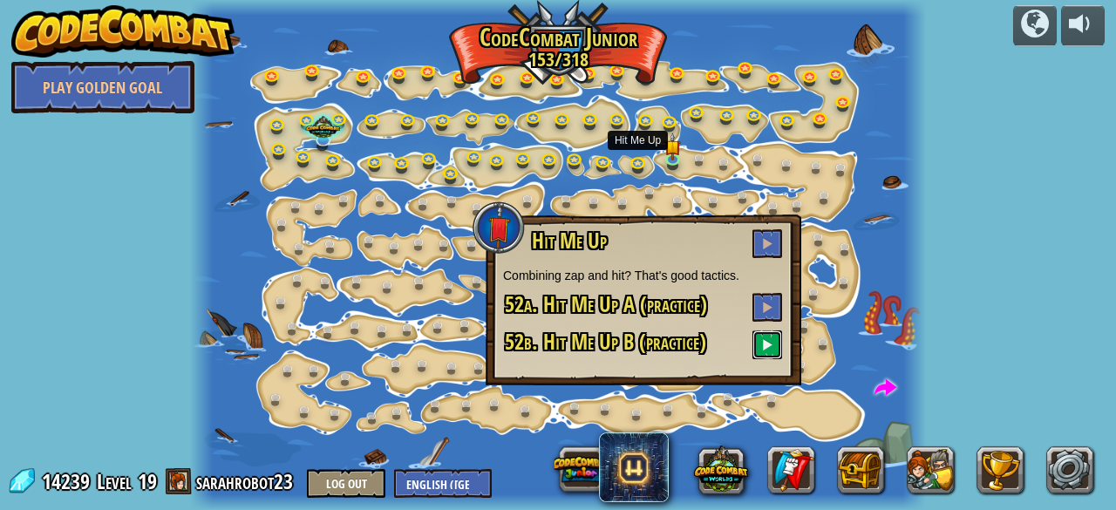
click at [772, 343] on span at bounding box center [767, 344] width 12 height 12
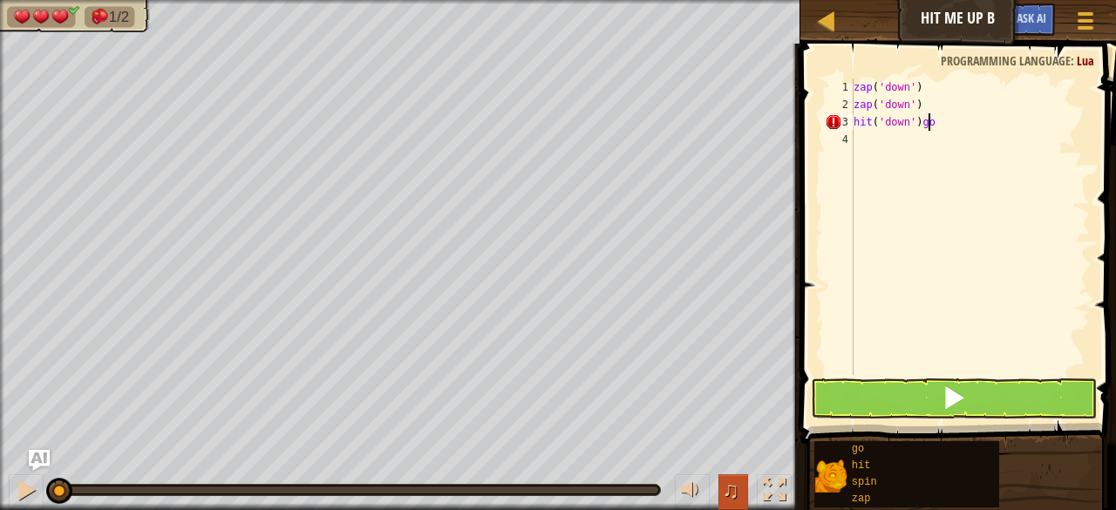
scroll to position [8, 4]
type textarea "hit('down')"
type textarea "go('right', 2)"
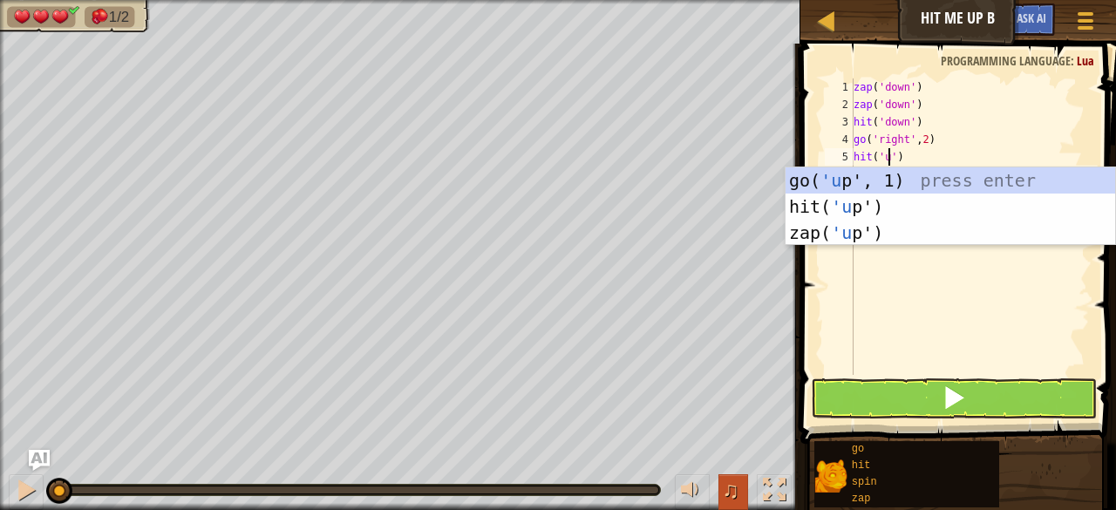
scroll to position [8, 3]
type textarea "hit('up')"
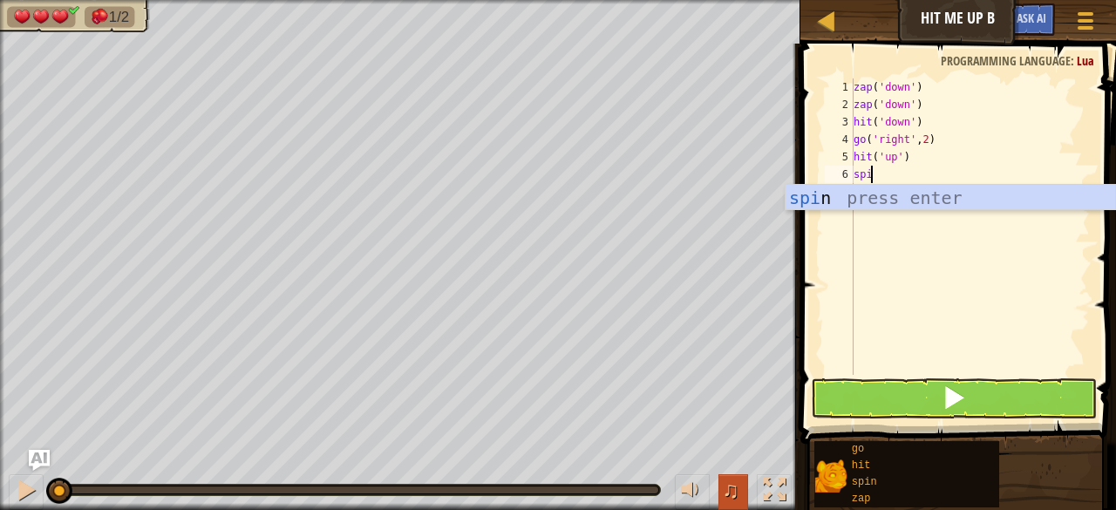
scroll to position [8, 0]
type textarea "spin()"
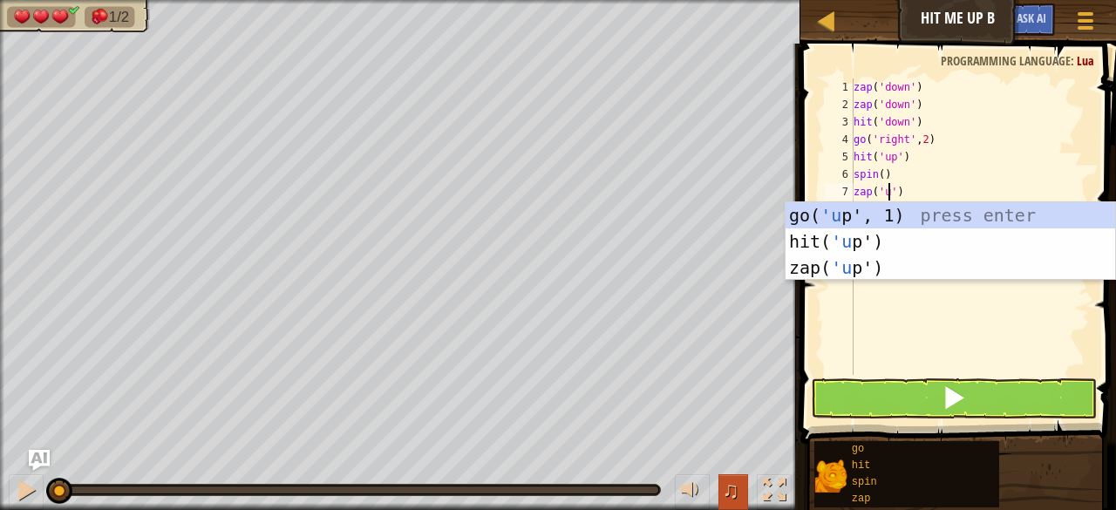
scroll to position [8, 3]
type textarea "zap('up')"
click at [957, 419] on span at bounding box center [960, 219] width 330 height 452
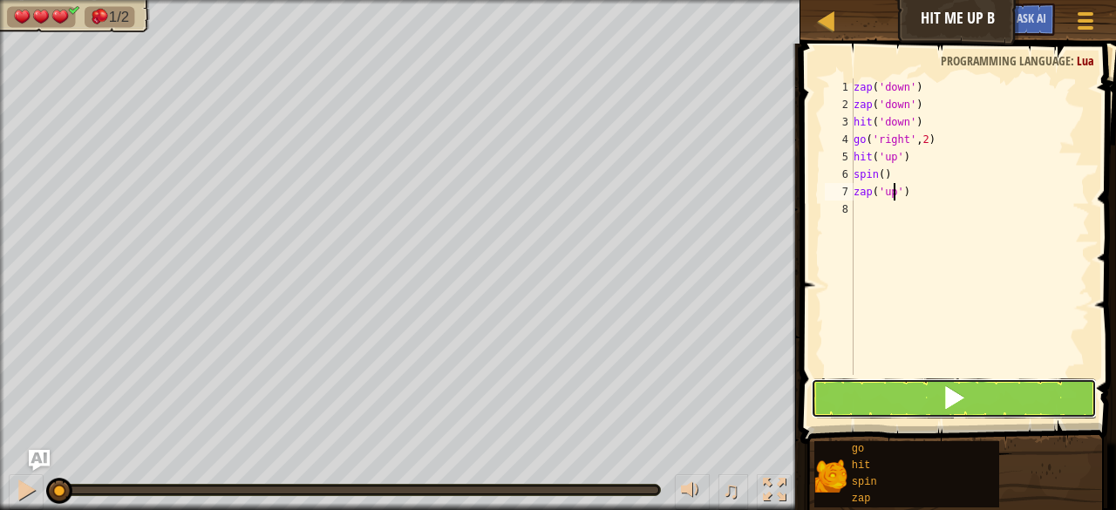
click at [955, 407] on span at bounding box center [954, 397] width 24 height 24
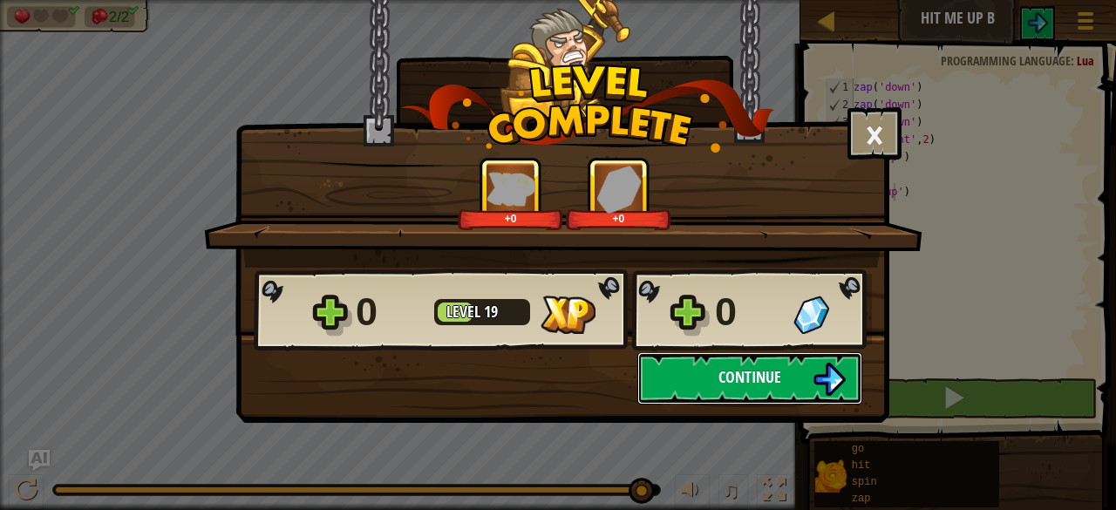
click at [753, 378] on span "Continue" at bounding box center [750, 377] width 63 height 22
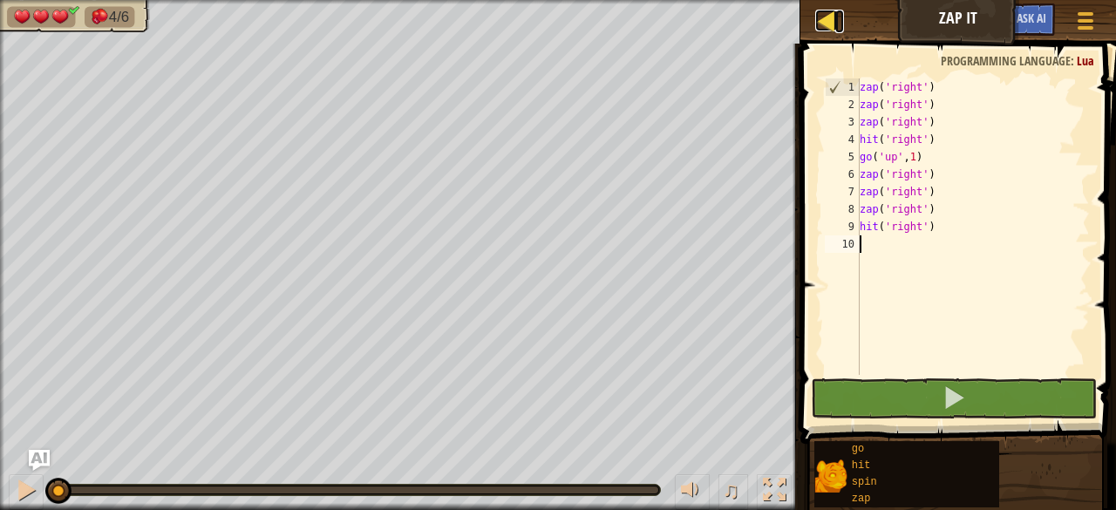
click at [823, 17] on div at bounding box center [826, 21] width 22 height 22
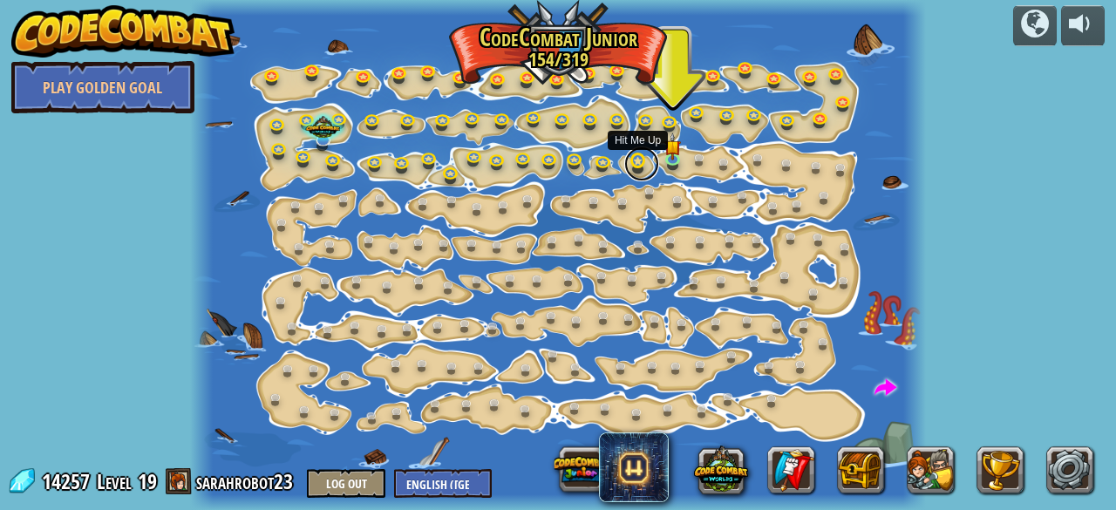
click at [634, 164] on link at bounding box center [641, 164] width 35 height 35
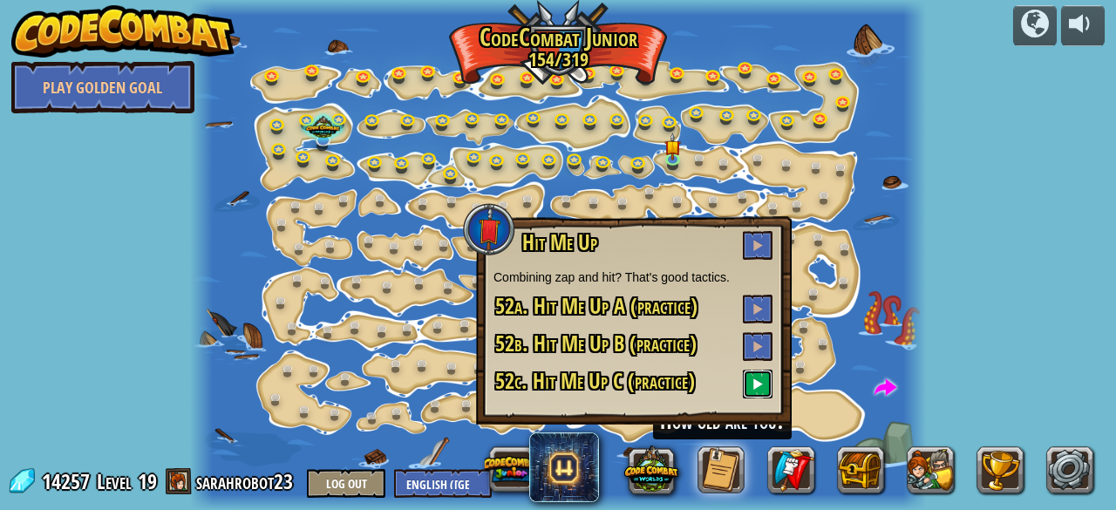
click at [761, 390] on span at bounding box center [758, 384] width 12 height 12
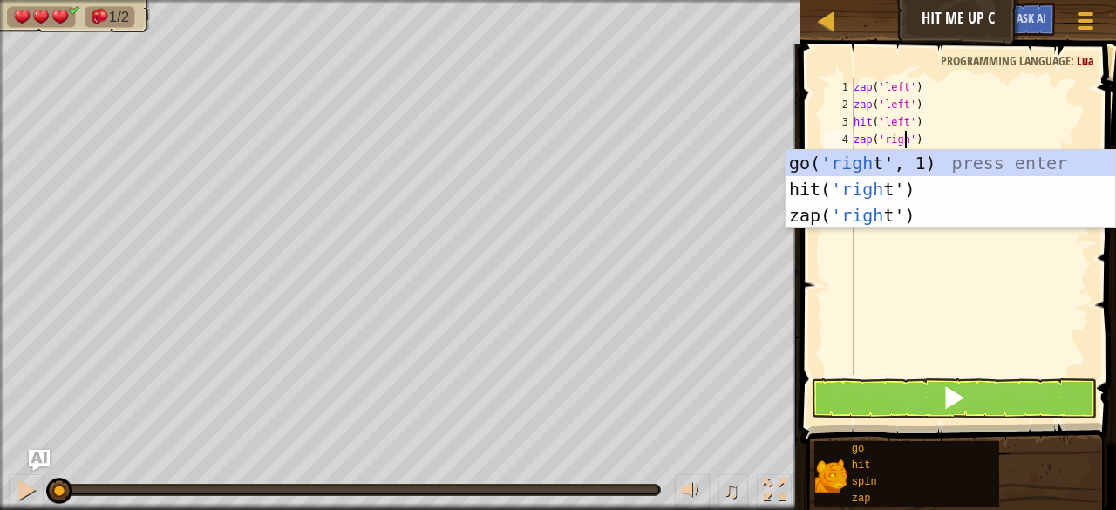
scroll to position [8, 4]
type textarea "zap('right')"
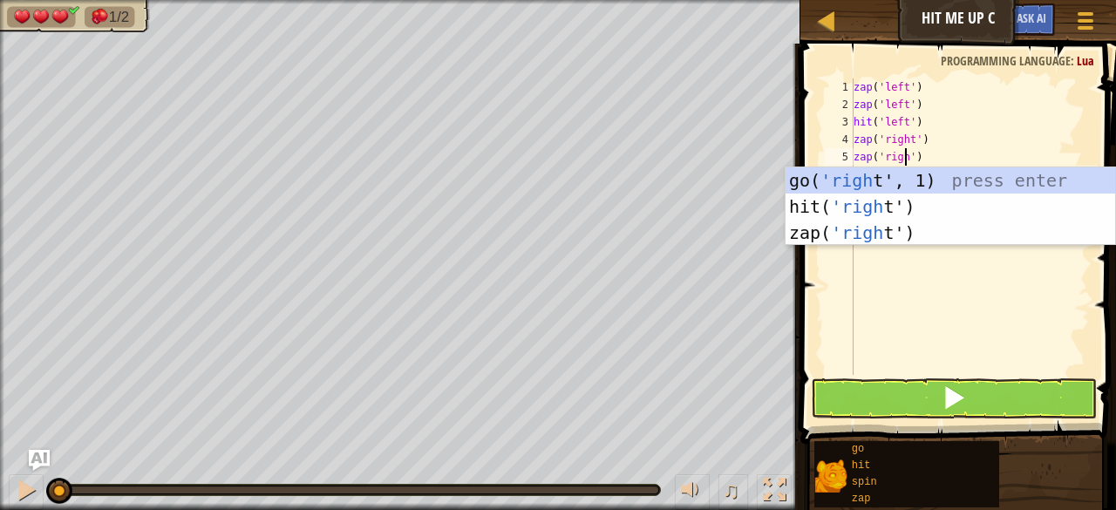
type textarea "zap('right')"
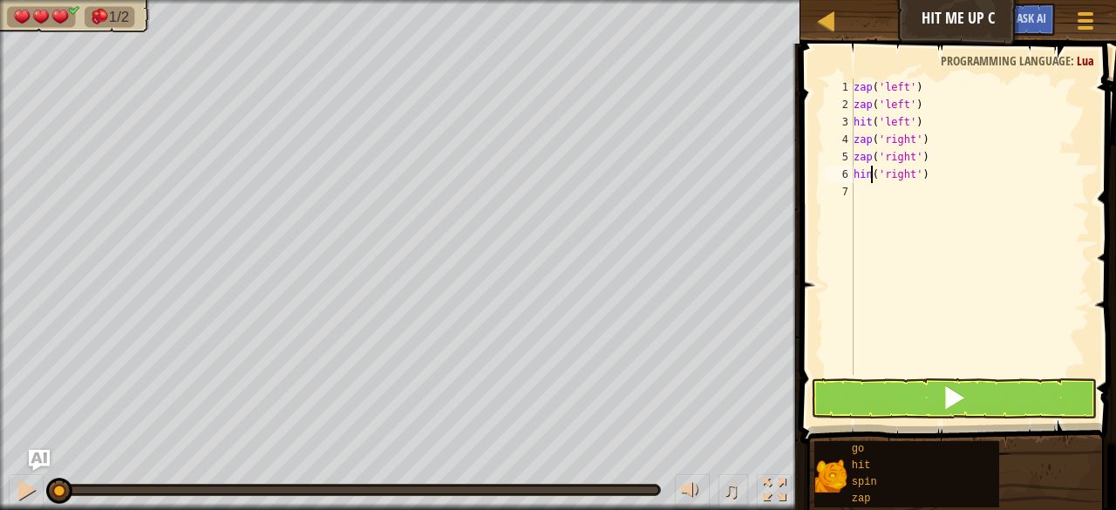
click at [871, 174] on div "zap ( 'left' ) zap ( 'left' ) hit ( 'left' ) zap ( 'right' ) zap ( 'right' ) hi…" at bounding box center [970, 243] width 240 height 331
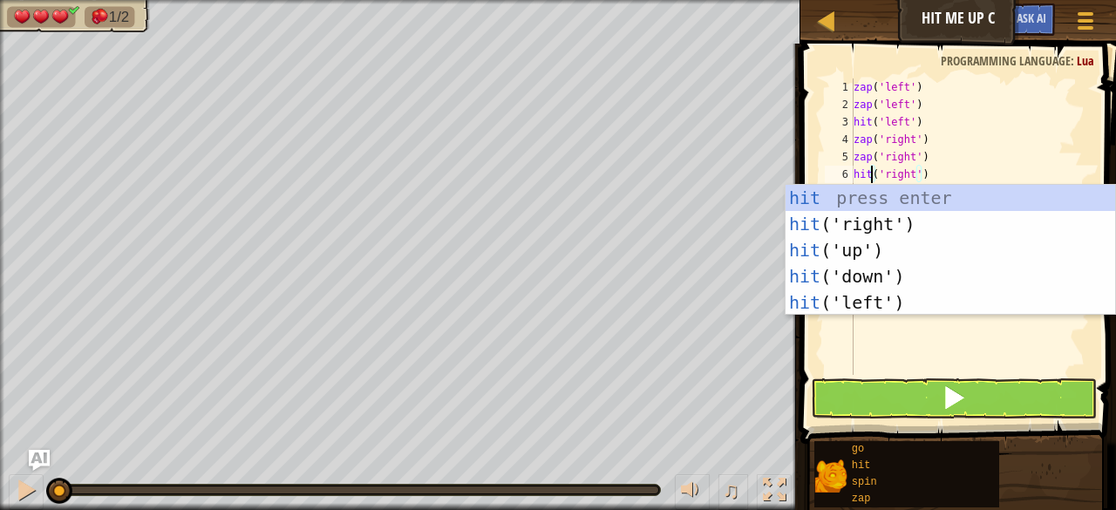
type textarea "hit('right')"
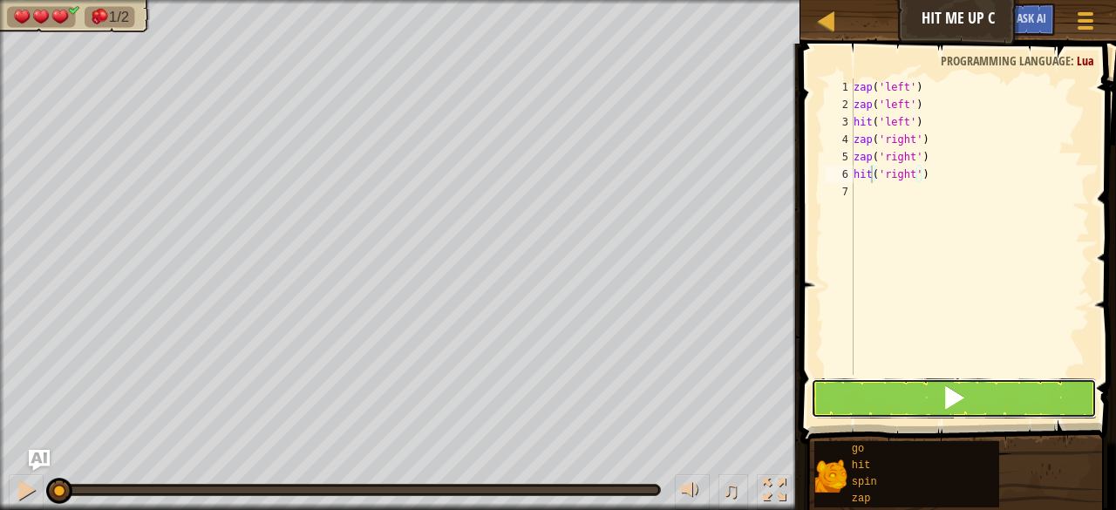
click at [959, 409] on span at bounding box center [954, 397] width 24 height 24
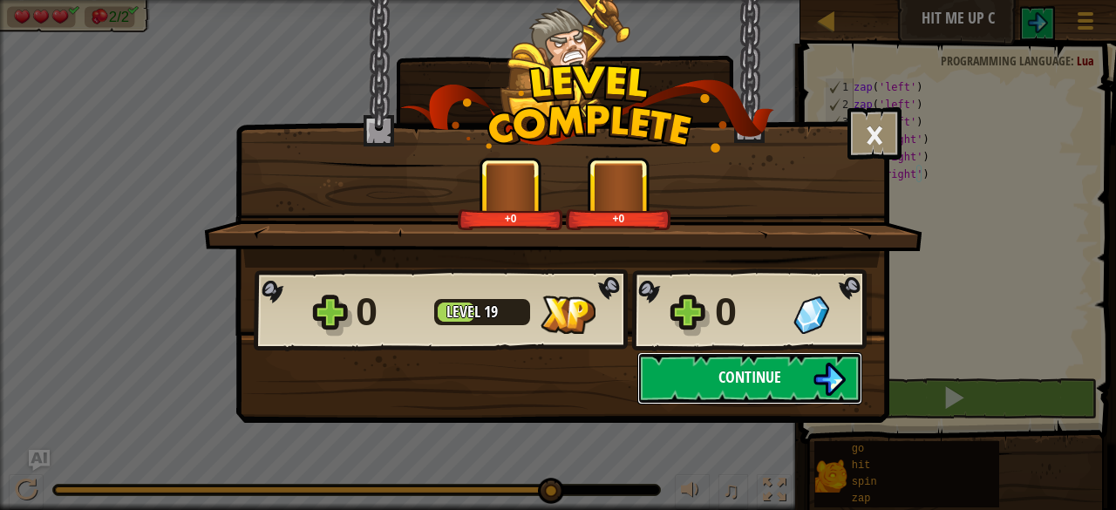
click at [741, 384] on button "Continue" at bounding box center [750, 378] width 225 height 52
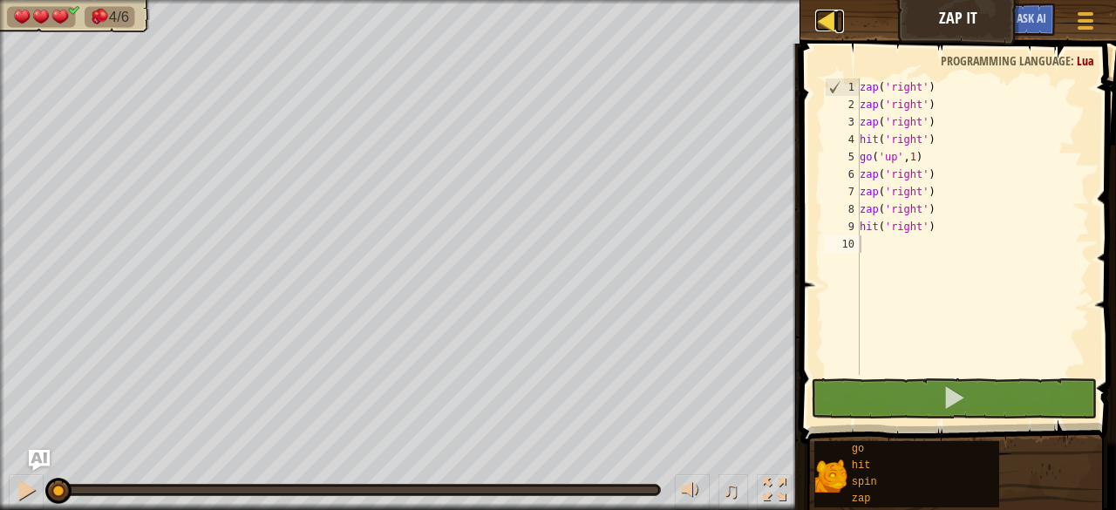
click at [820, 25] on div at bounding box center [826, 21] width 22 height 22
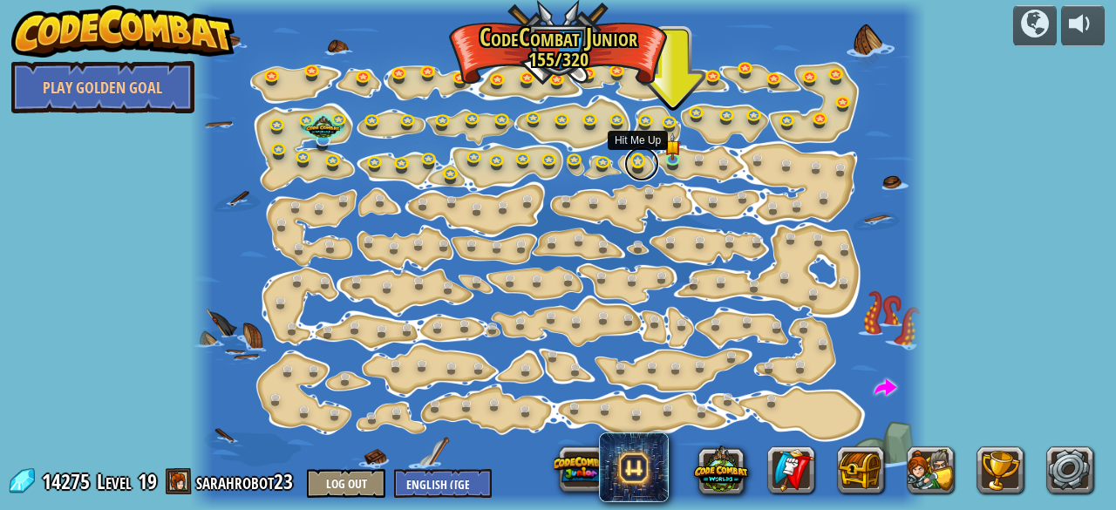
click at [634, 160] on link at bounding box center [641, 164] width 35 height 35
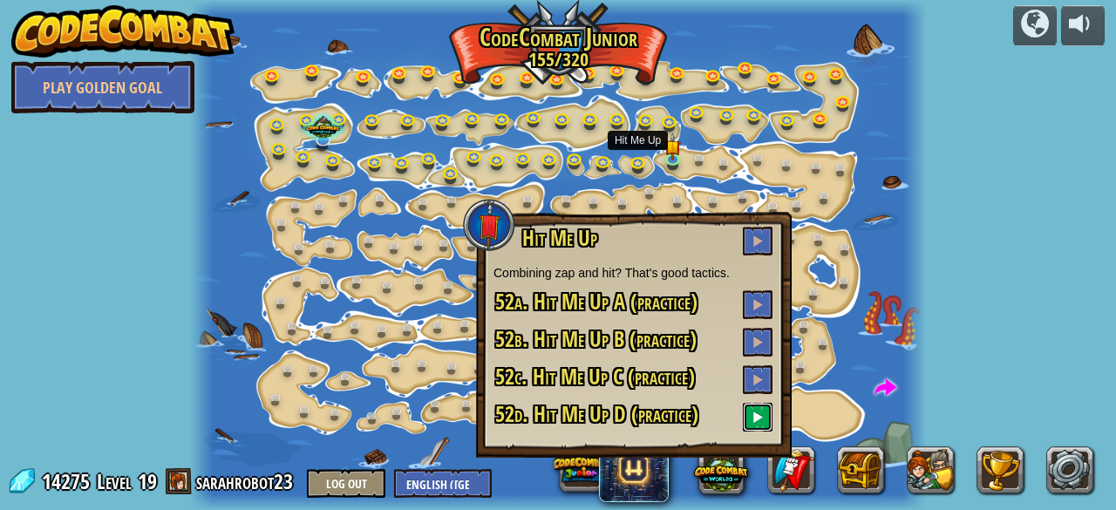
click at [763, 414] on span at bounding box center [758, 417] width 12 height 12
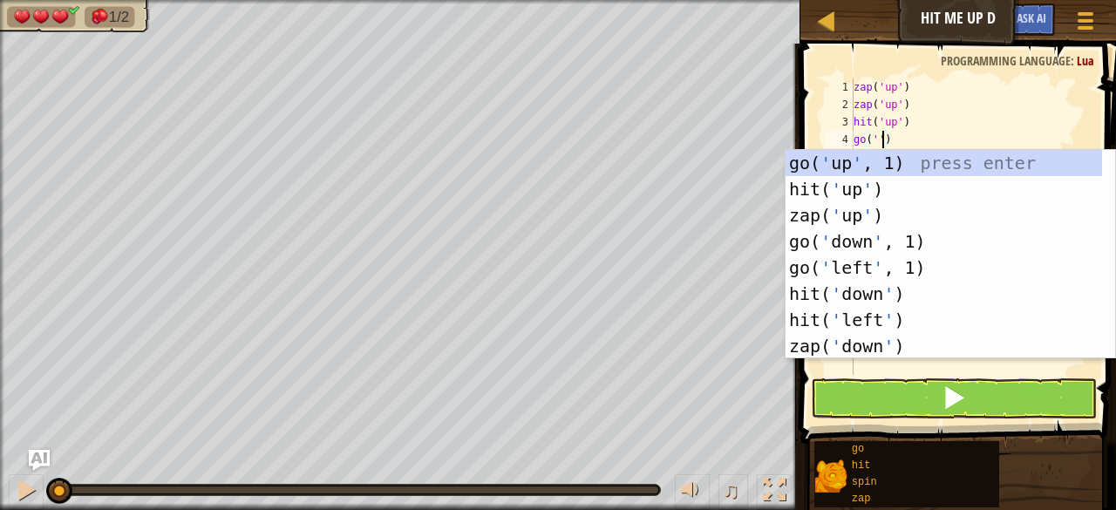
scroll to position [8, 2]
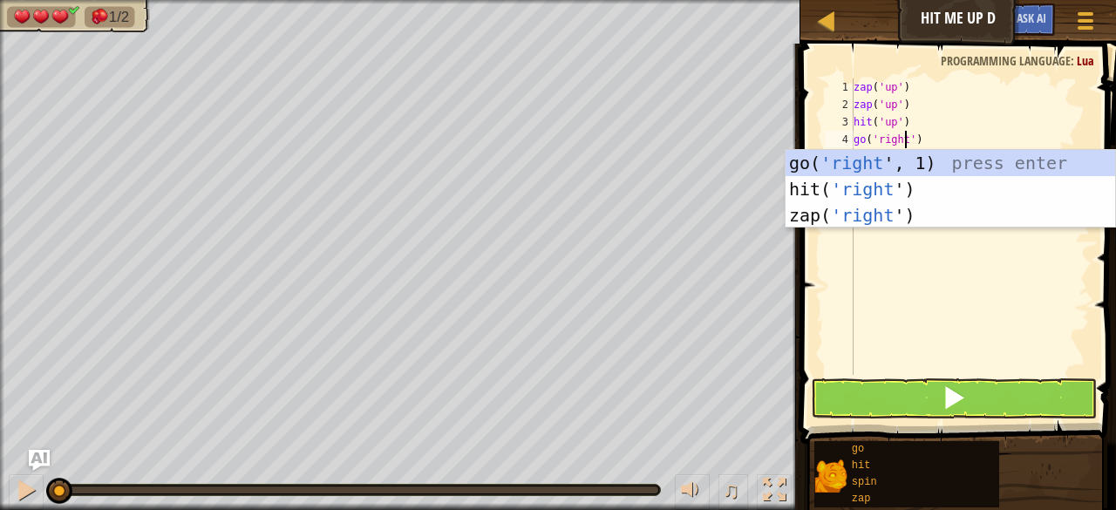
type textarea "go('right')"
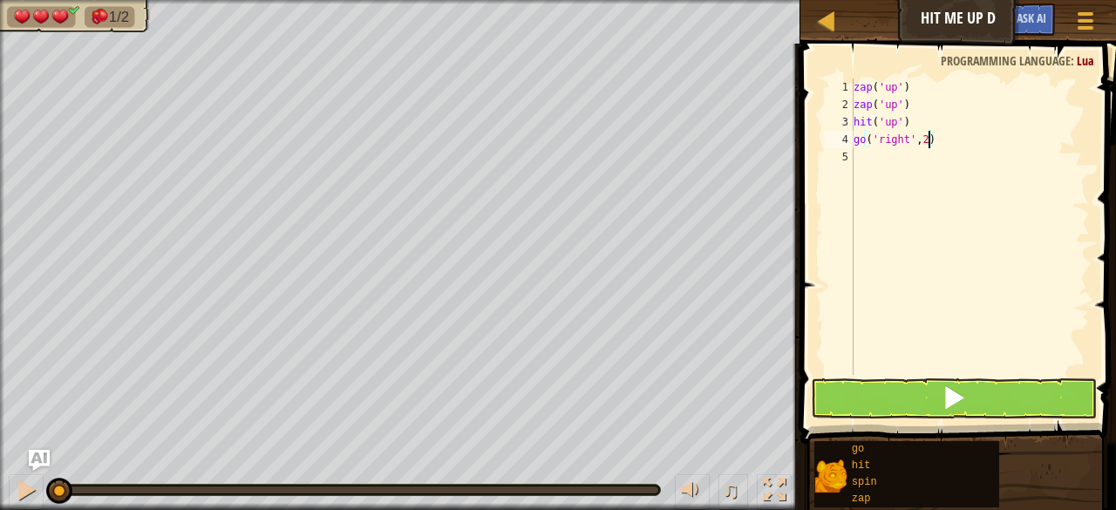
scroll to position [8, 3]
type textarea "go('right', 2)"
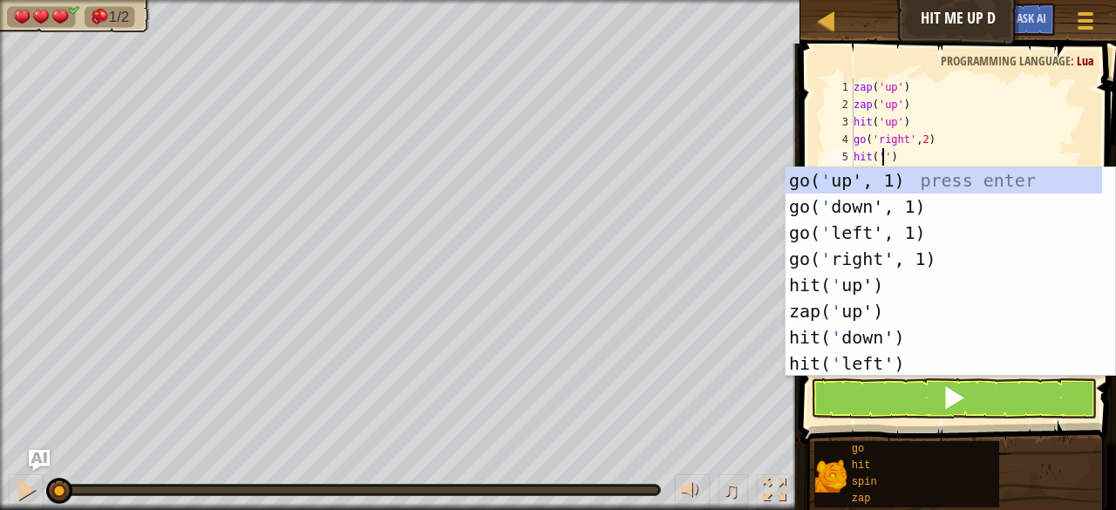
scroll to position [8, 3]
type textarea "hit('up')"
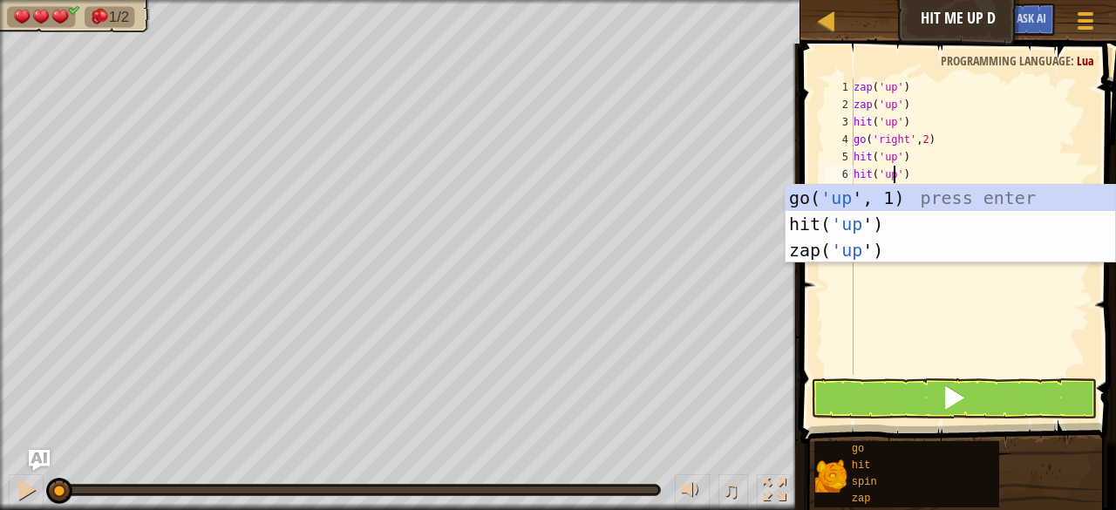
type textarea "hit('up')"
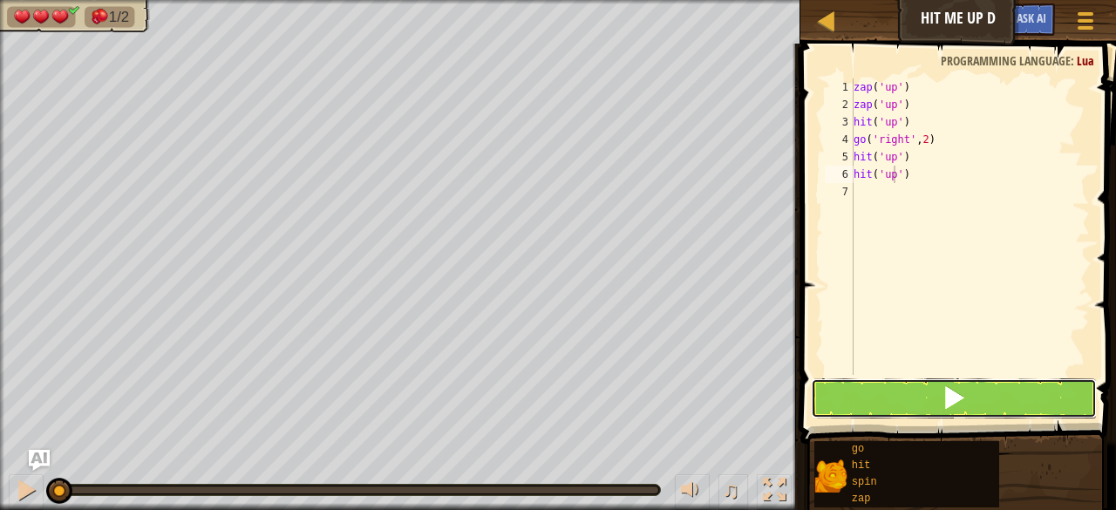
click at [1006, 407] on button at bounding box center [954, 398] width 286 height 40
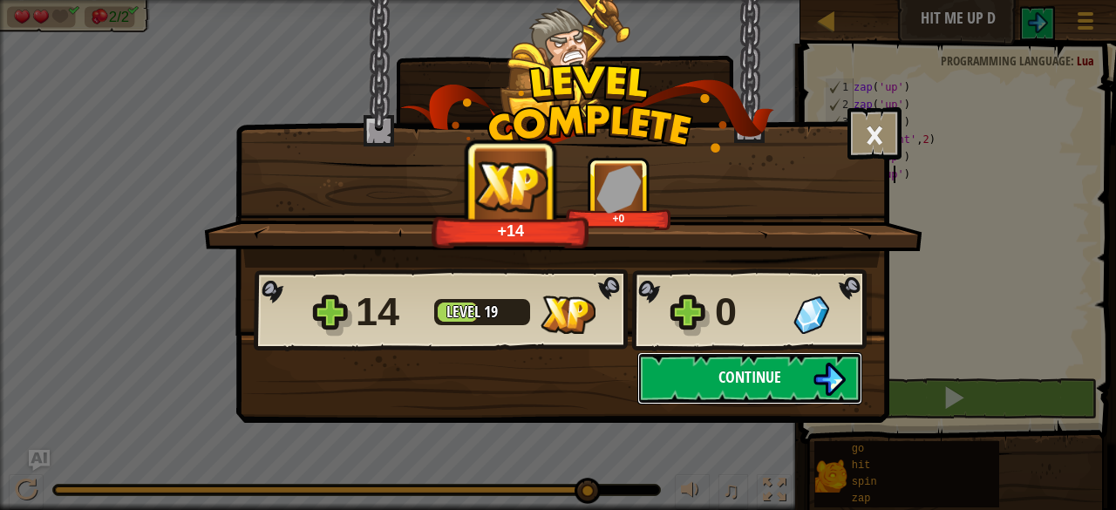
click at [740, 389] on button "Continue" at bounding box center [750, 378] width 225 height 52
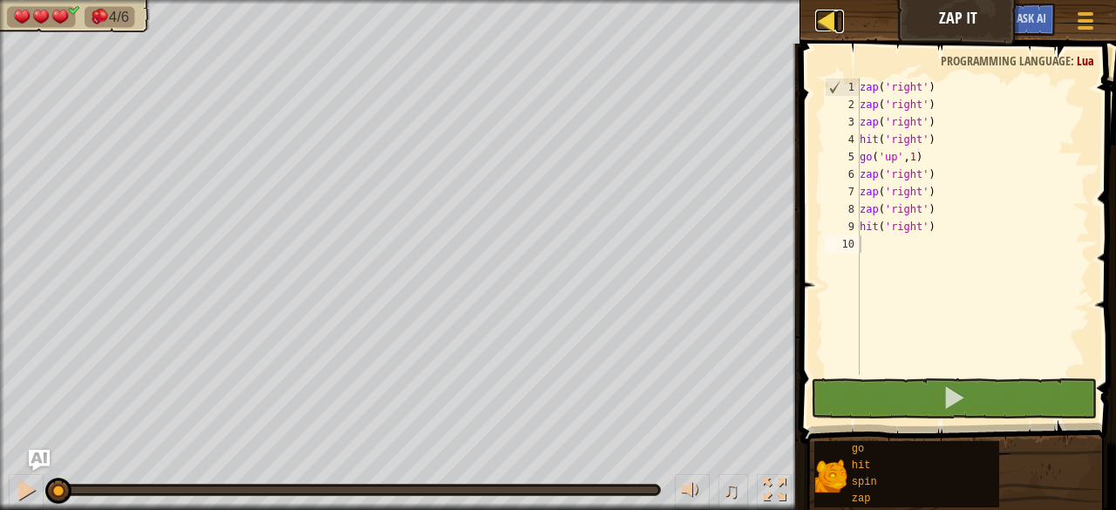
click at [822, 22] on div at bounding box center [826, 21] width 22 height 22
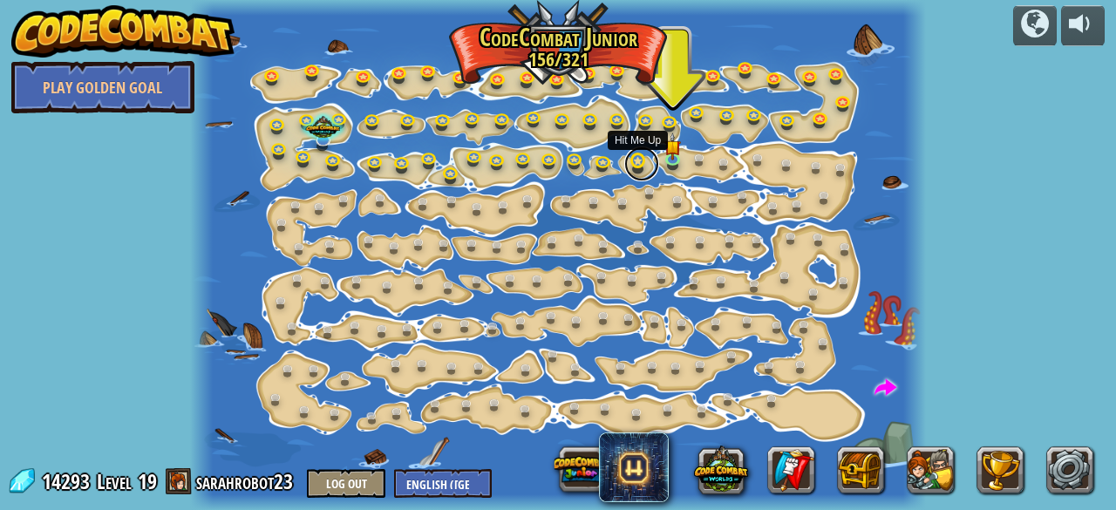
click at [631, 167] on link at bounding box center [641, 164] width 35 height 35
